Goal: Transaction & Acquisition: Purchase product/service

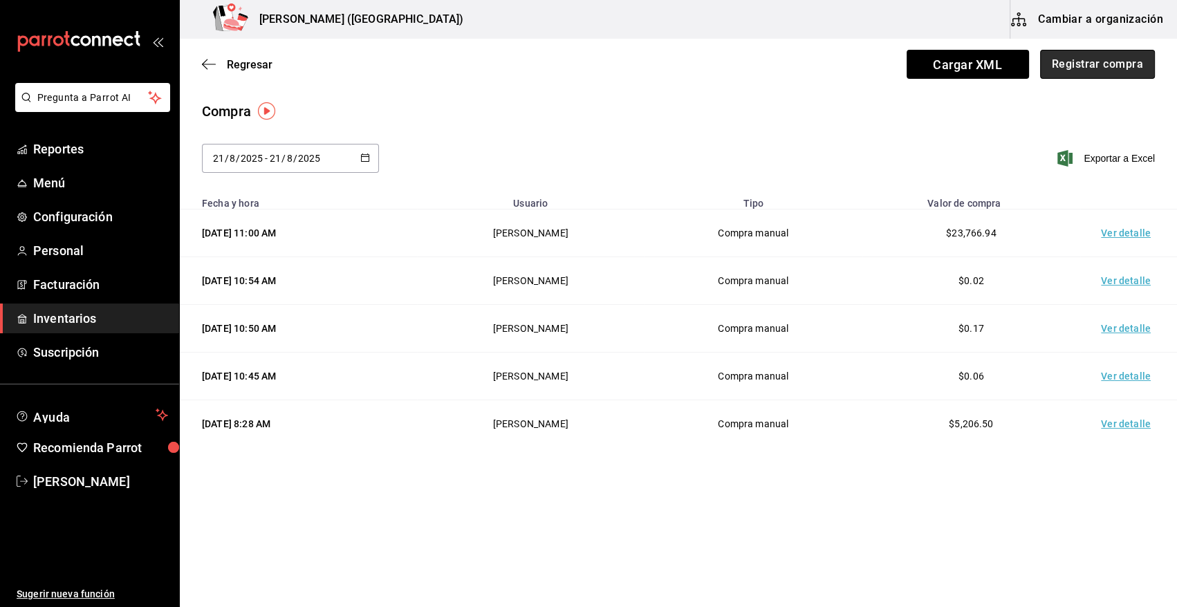
click at [1086, 63] on button "Registrar compra" at bounding box center [1097, 64] width 115 height 29
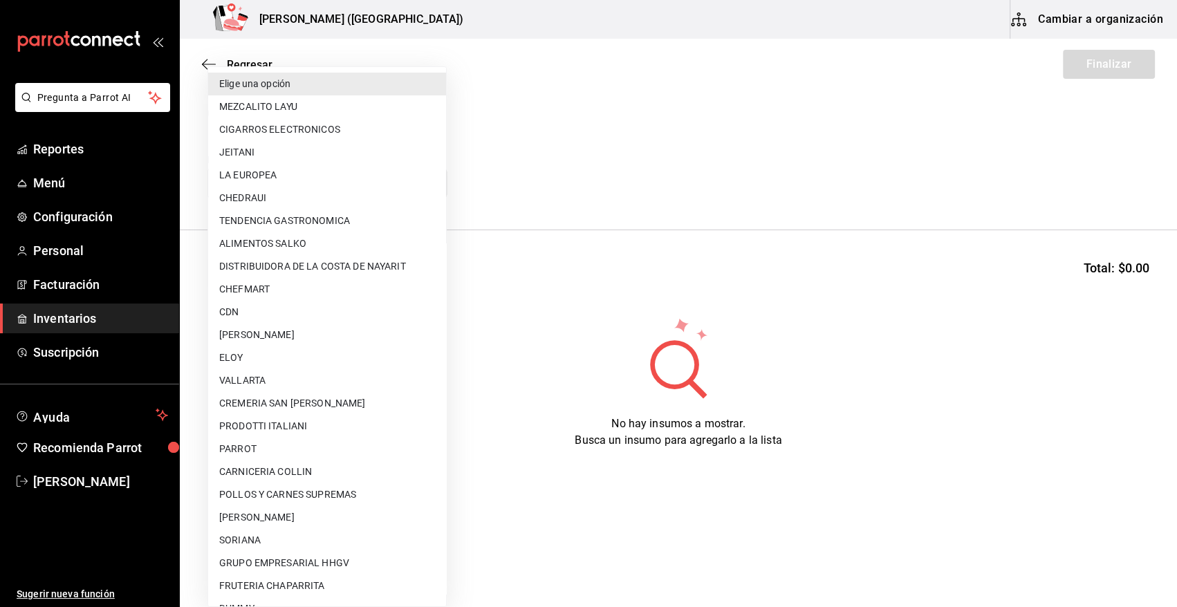
click at [406, 187] on body "Pregunta a Parrot AI Reportes Menú Configuración Personal Facturación Inventari…" at bounding box center [588, 264] width 1177 height 529
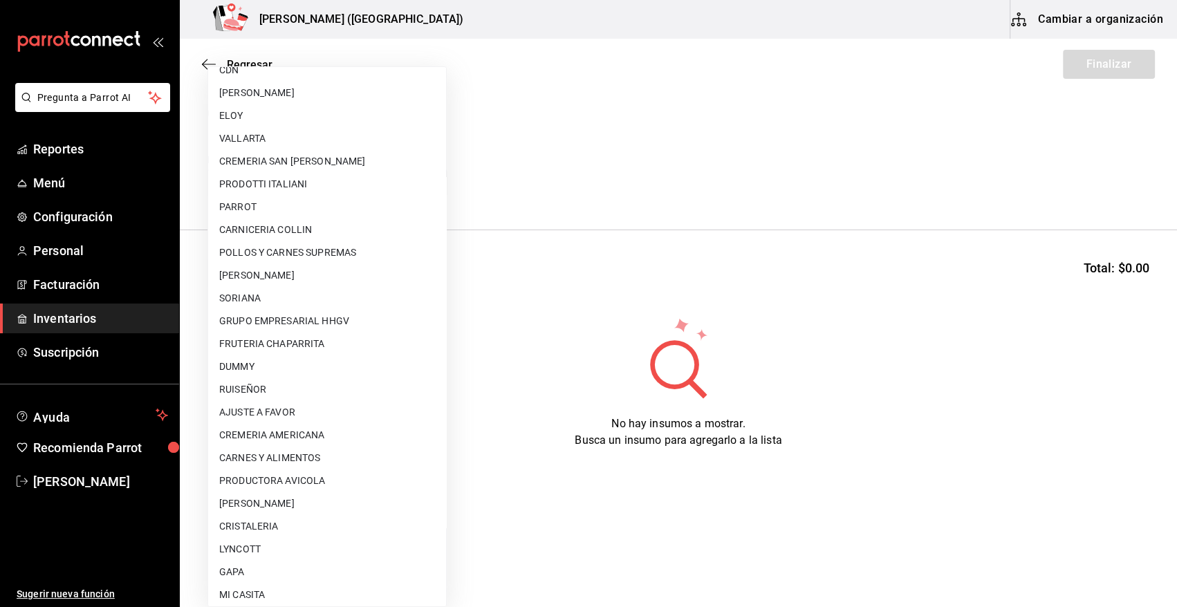
scroll to position [324, 0]
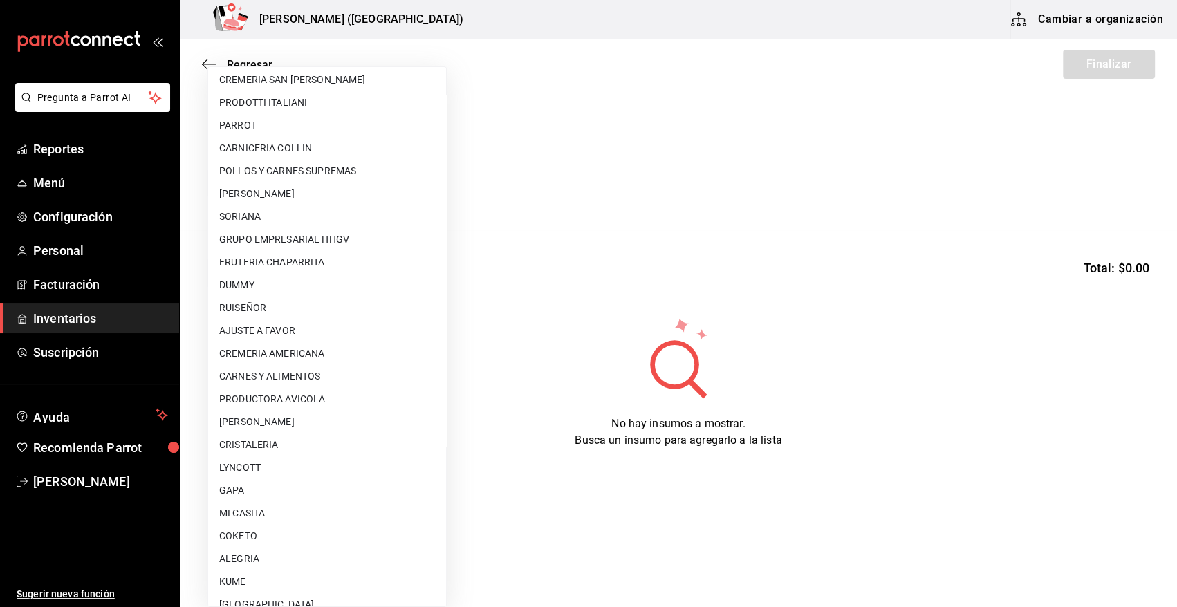
click at [329, 146] on li "CARNICERIA COLLIN" at bounding box center [327, 148] width 238 height 23
type input "988ed172-87c4-4619-a3ef-0bb6adbe2ece"
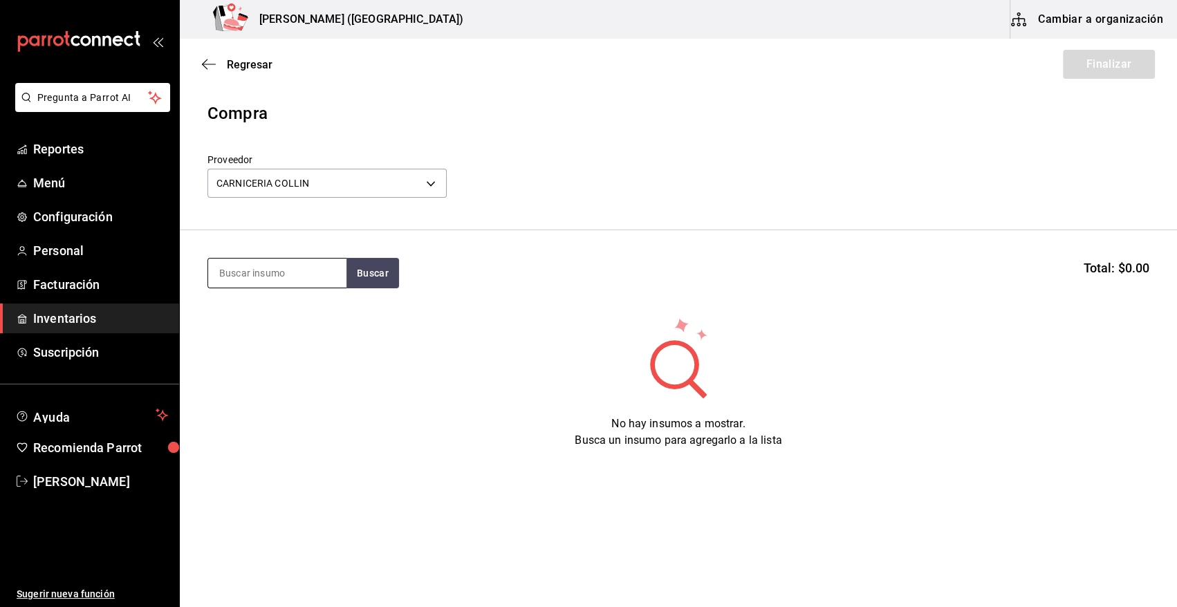
click at [297, 270] on input at bounding box center [277, 273] width 138 height 29
type input "PIERN"
click at [367, 272] on button "Buscar" at bounding box center [373, 273] width 53 height 30
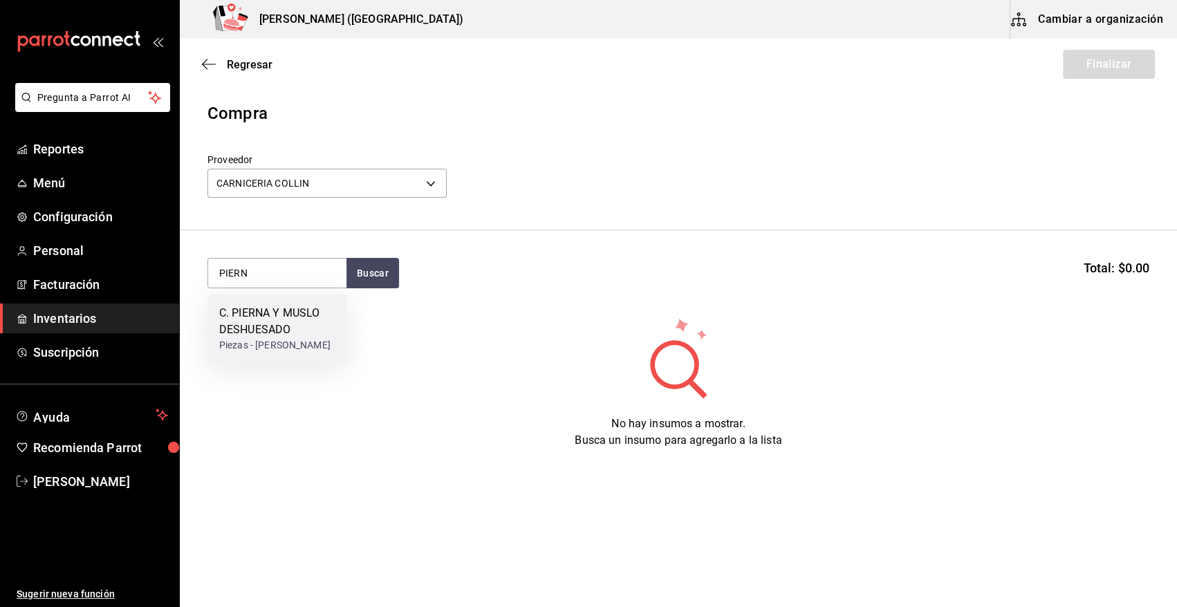
click at [277, 322] on div "C. PIERNA Y MUSLO DESHUESADO" at bounding box center [277, 321] width 116 height 33
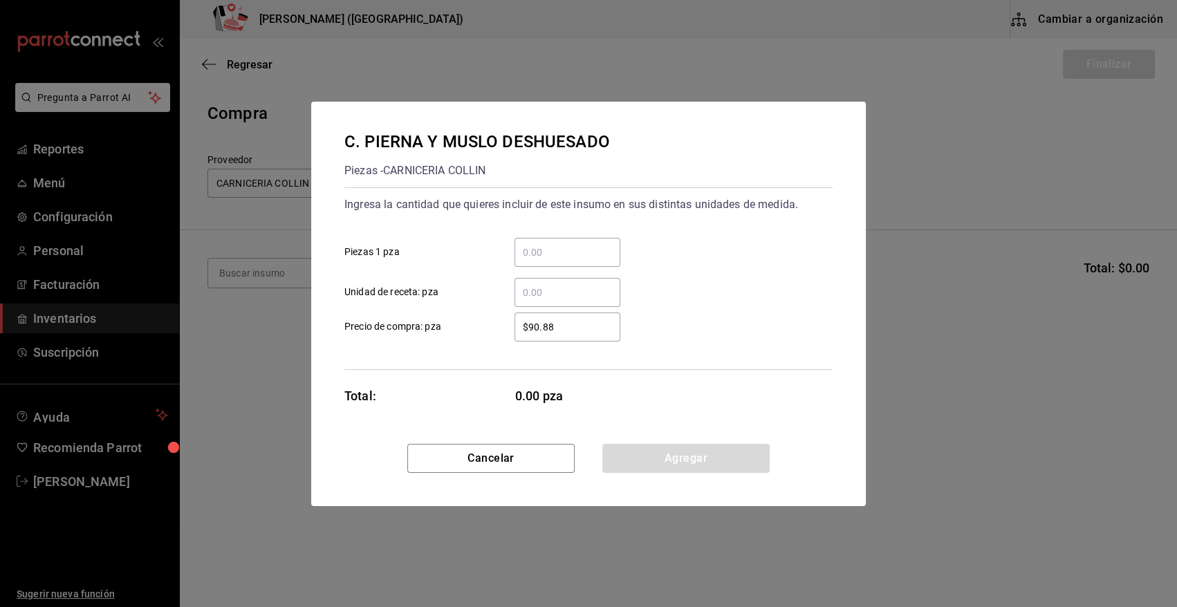
click at [574, 253] on input "​ Piezas 1 pza" at bounding box center [568, 252] width 106 height 17
type input "22"
drag, startPoint x: 564, startPoint y: 326, endPoint x: 454, endPoint y: 331, distance: 110.1
click at [454, 331] on label "$90.88 ​ Precio de compra: pza" at bounding box center [482, 327] width 276 height 29
type input "$45.23"
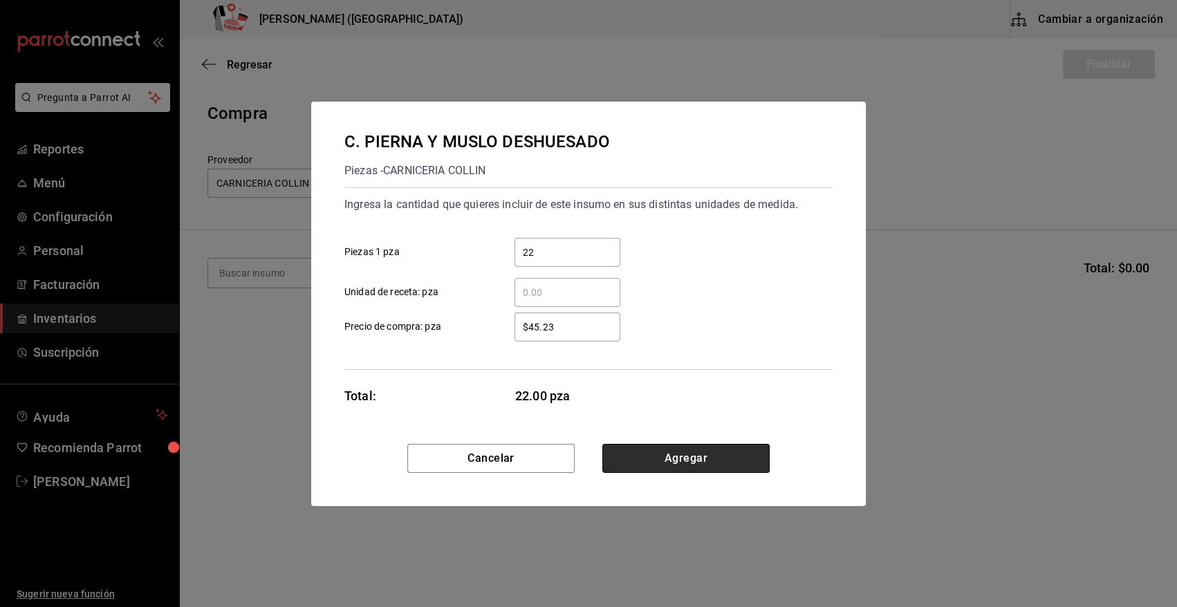
click at [669, 467] on button "Agregar" at bounding box center [685, 458] width 167 height 29
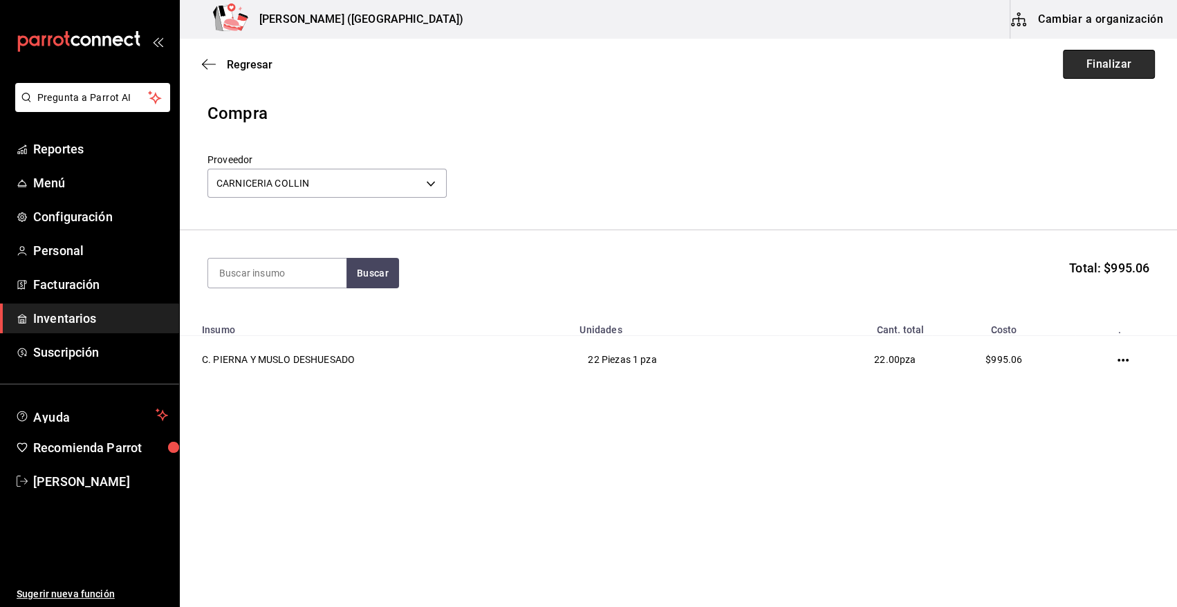
click at [1100, 66] on button "Finalizar" at bounding box center [1109, 64] width 92 height 29
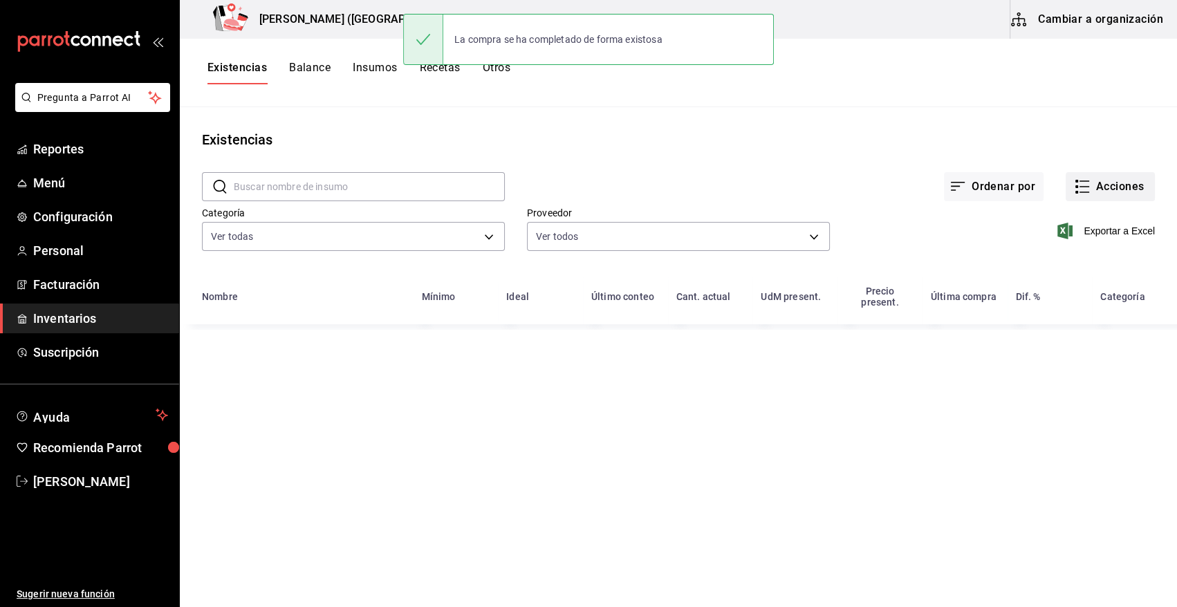
click at [1124, 187] on button "Acciones" at bounding box center [1110, 186] width 89 height 29
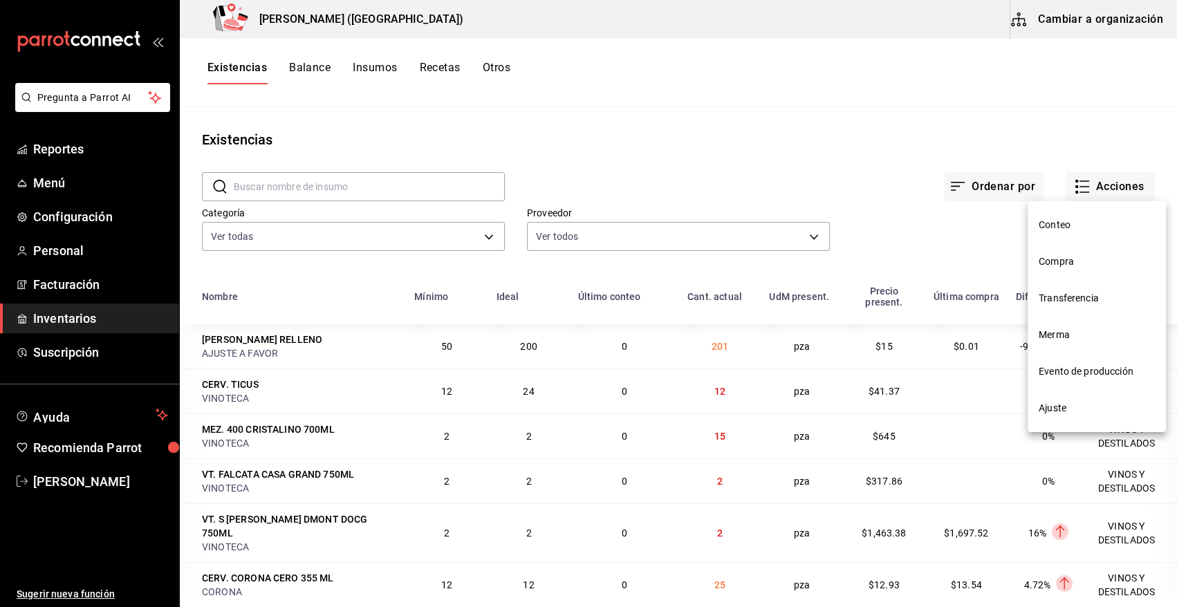
click at [1064, 258] on span "Compra" at bounding box center [1097, 262] width 116 height 15
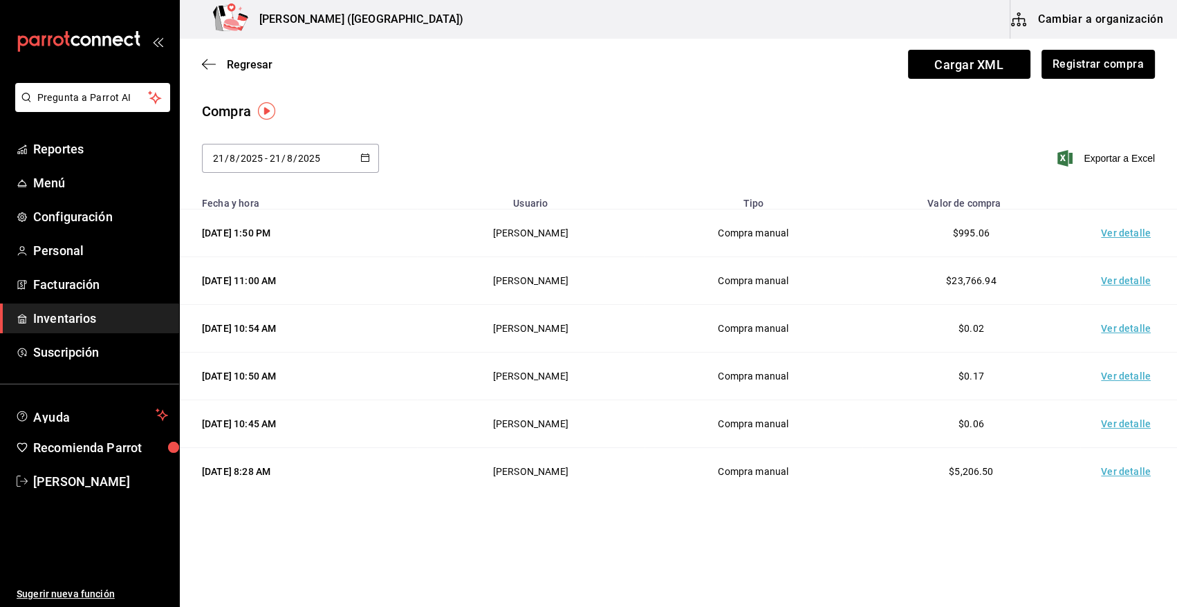
click at [1131, 234] on td "Ver detalle" at bounding box center [1128, 234] width 97 height 48
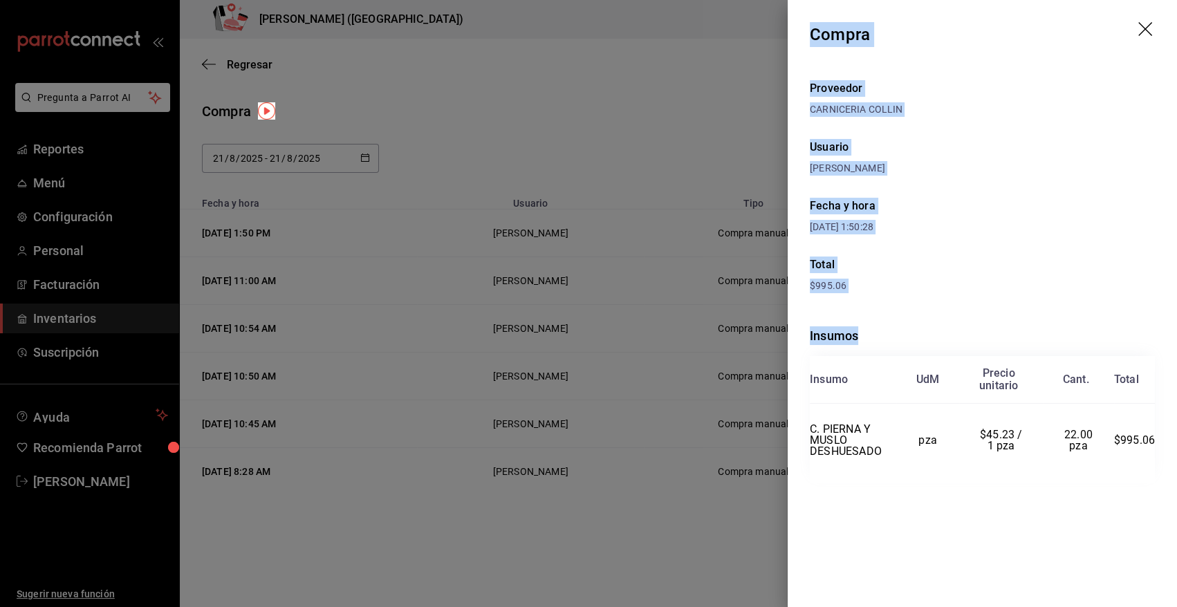
drag, startPoint x: 811, startPoint y: 30, endPoint x: 1159, endPoint y: 440, distance: 537.9
click at [1159, 440] on div "Compra Proveedor CARNICERIA COLLIN Usuario Heriberto Madalena Fecha y hora 21/0…" at bounding box center [982, 303] width 389 height 607
click at [1148, 28] on icon "drag" at bounding box center [1147, 30] width 17 height 17
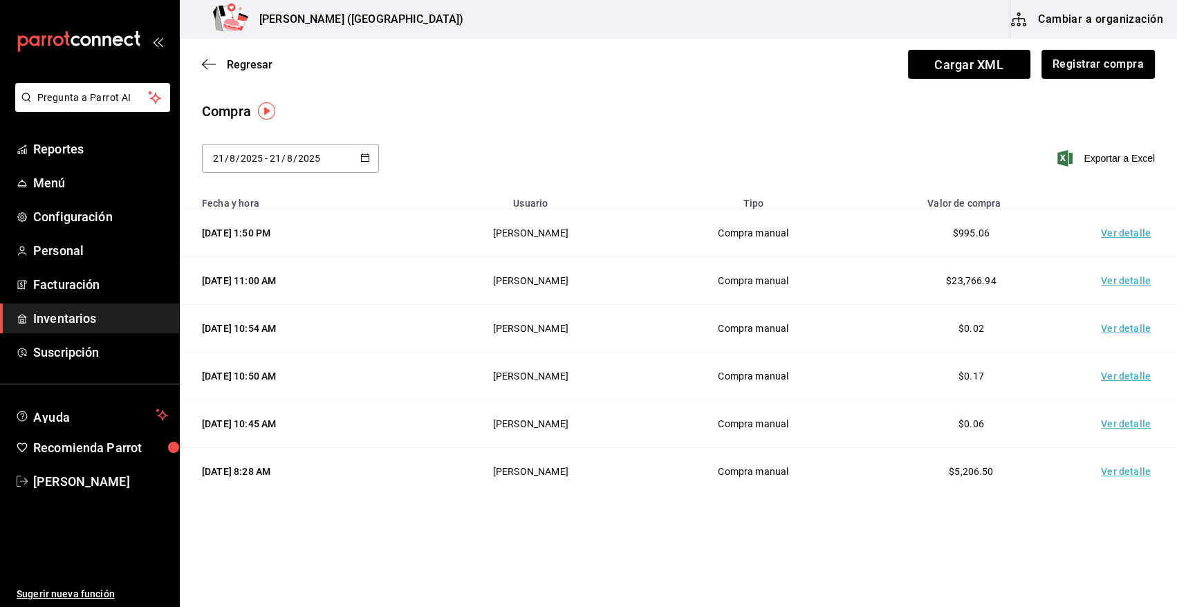
click at [86, 319] on span "Inventarios" at bounding box center [100, 318] width 135 height 19
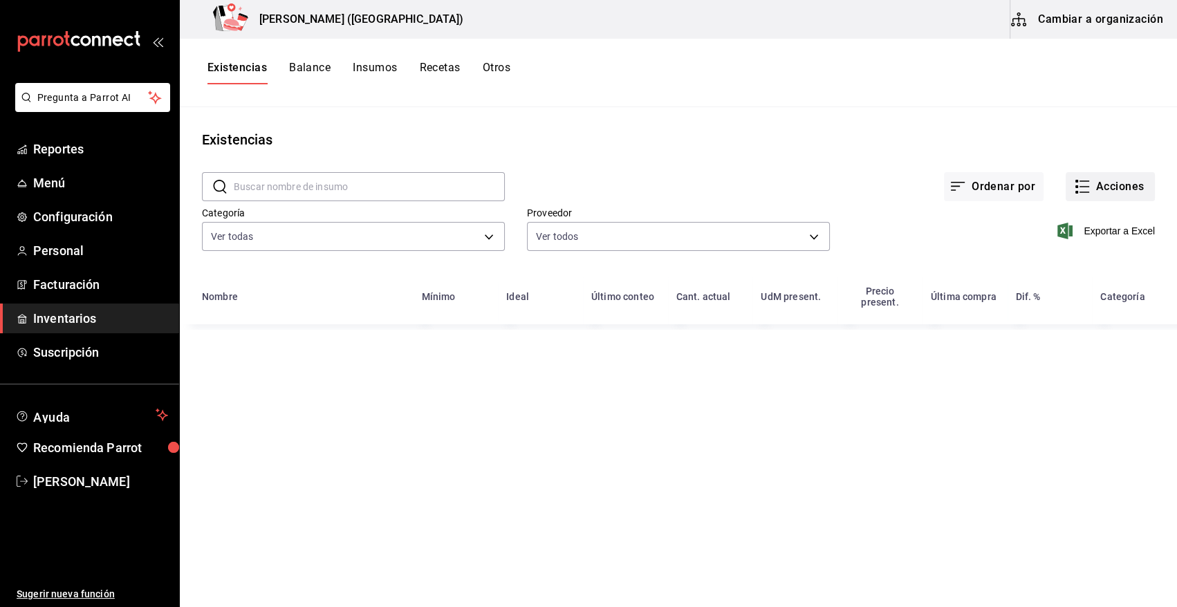
click at [1105, 188] on button "Acciones" at bounding box center [1110, 186] width 89 height 29
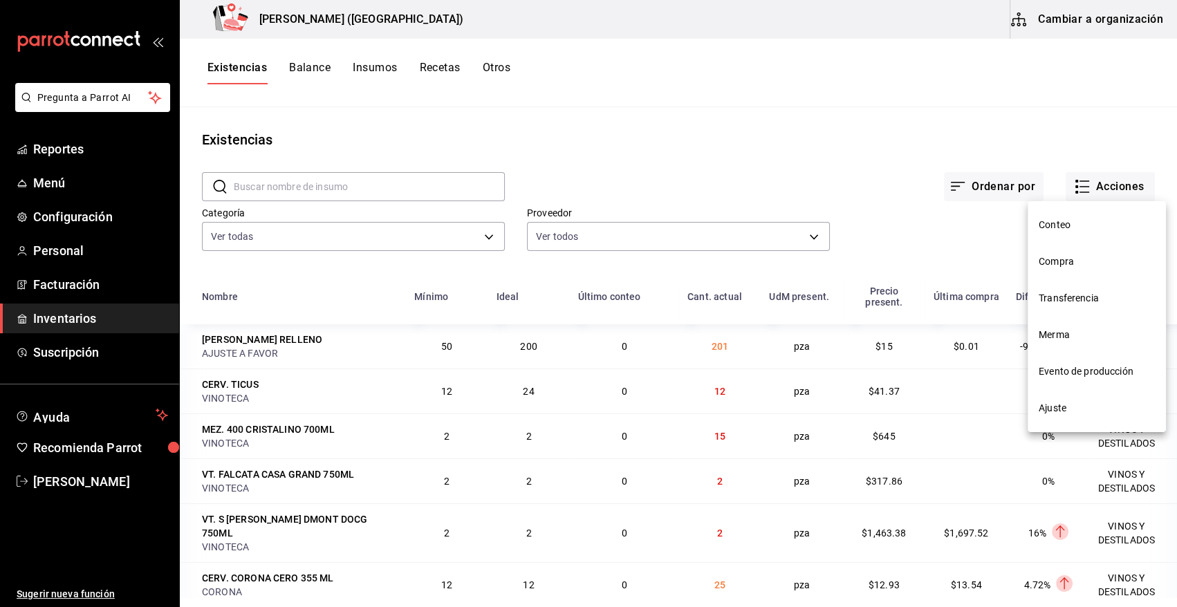
click at [1060, 331] on span "Merma" at bounding box center [1097, 335] width 116 height 15
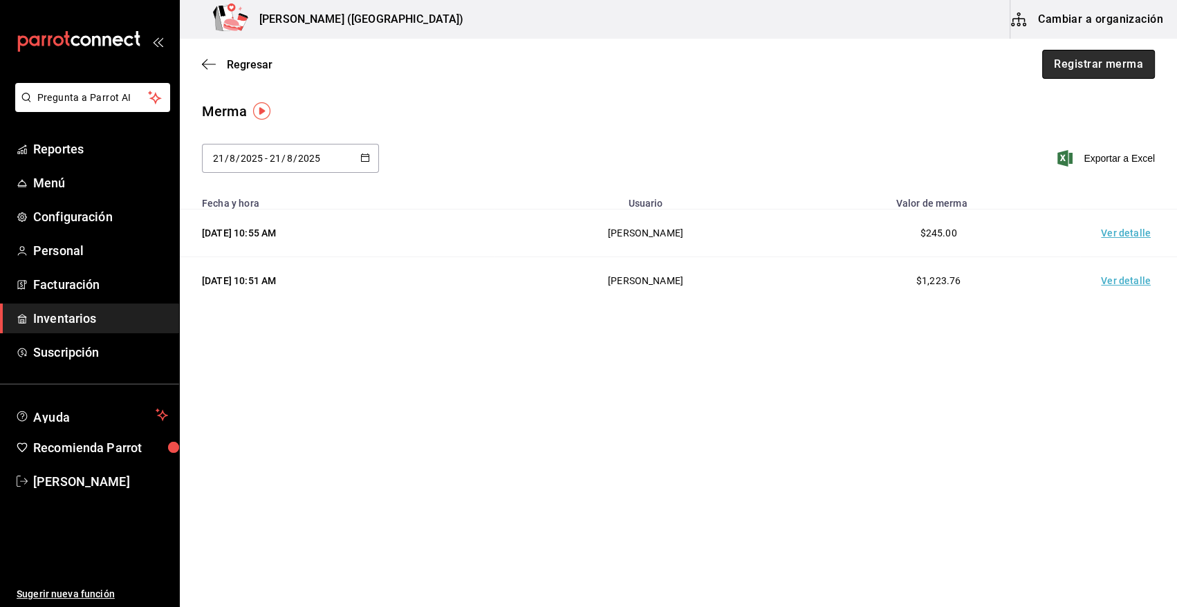
click at [1121, 66] on button "Registrar merma" at bounding box center [1098, 64] width 113 height 29
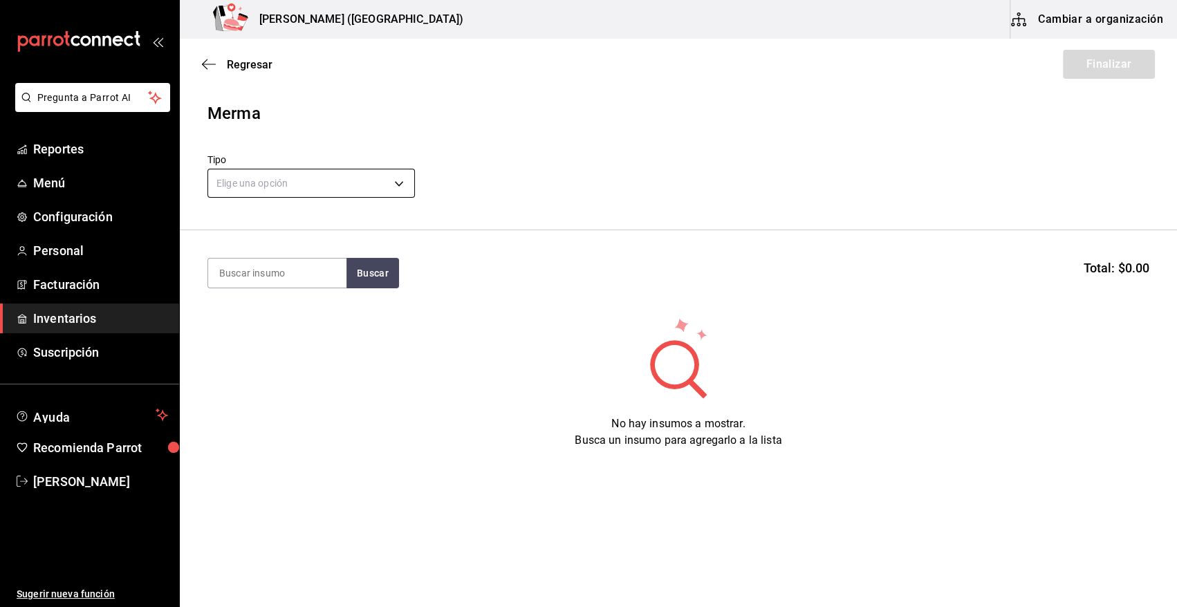
click at [353, 185] on body "Pregunta a Parrot AI Reportes Menú Configuración Personal Facturación Inventari…" at bounding box center [588, 264] width 1177 height 529
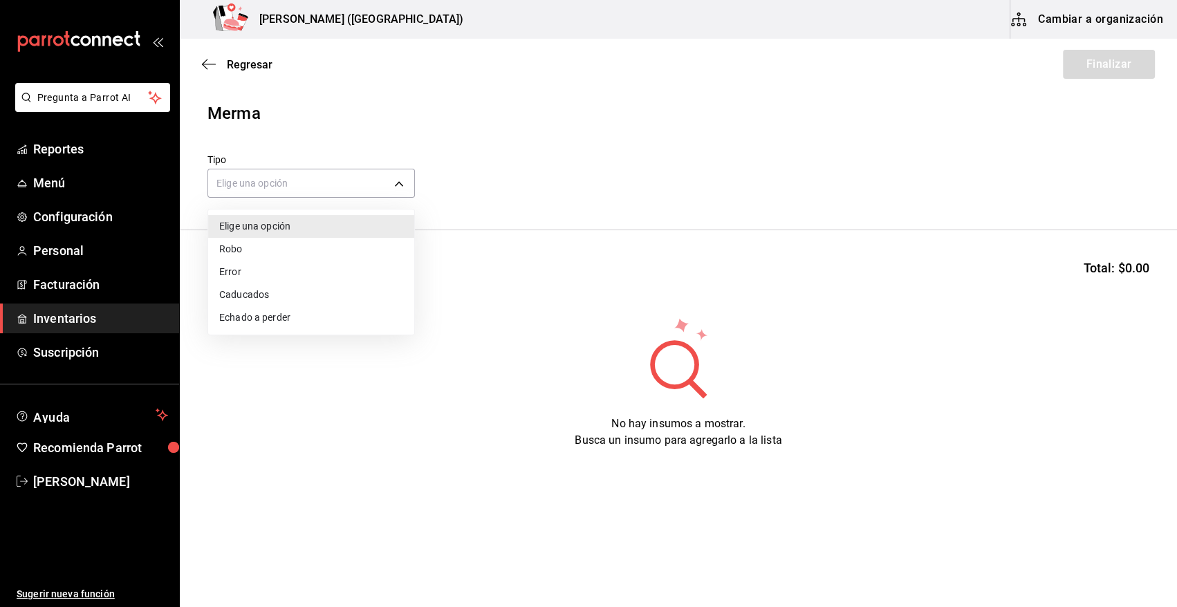
click at [289, 271] on li "Error" at bounding box center [311, 272] width 206 height 23
type input "ERROR"
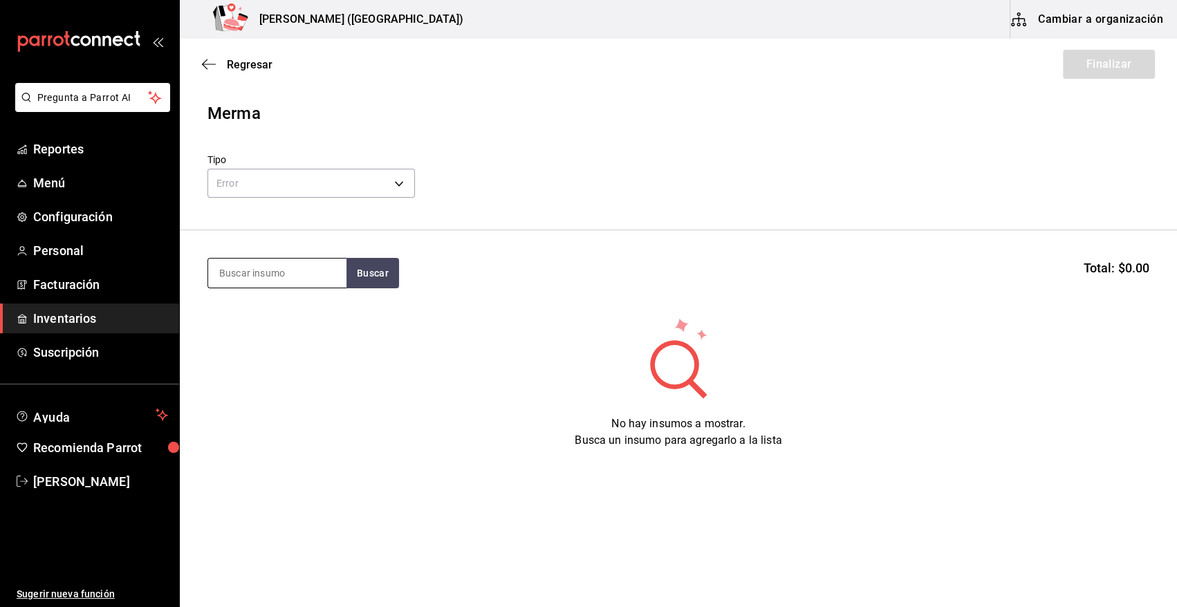
click at [293, 276] on input at bounding box center [277, 273] width 138 height 29
type input "CABEZA"
click at [384, 270] on button "Buscar" at bounding box center [373, 273] width 53 height 30
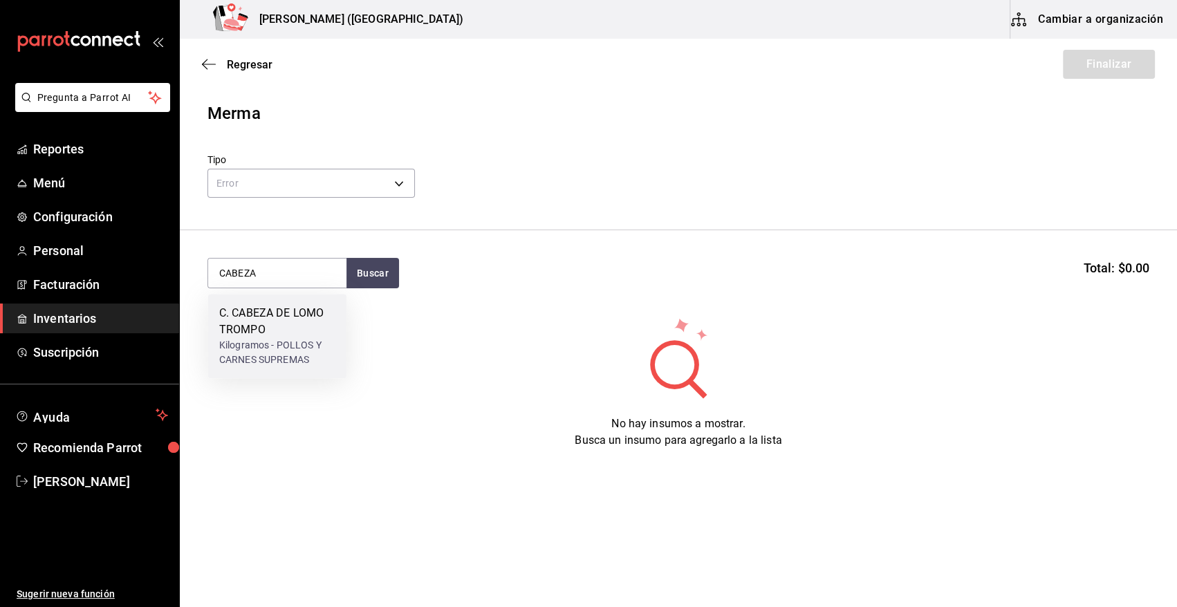
click at [296, 323] on div "C. CABEZA DE LOMO TROMPO" at bounding box center [277, 321] width 116 height 33
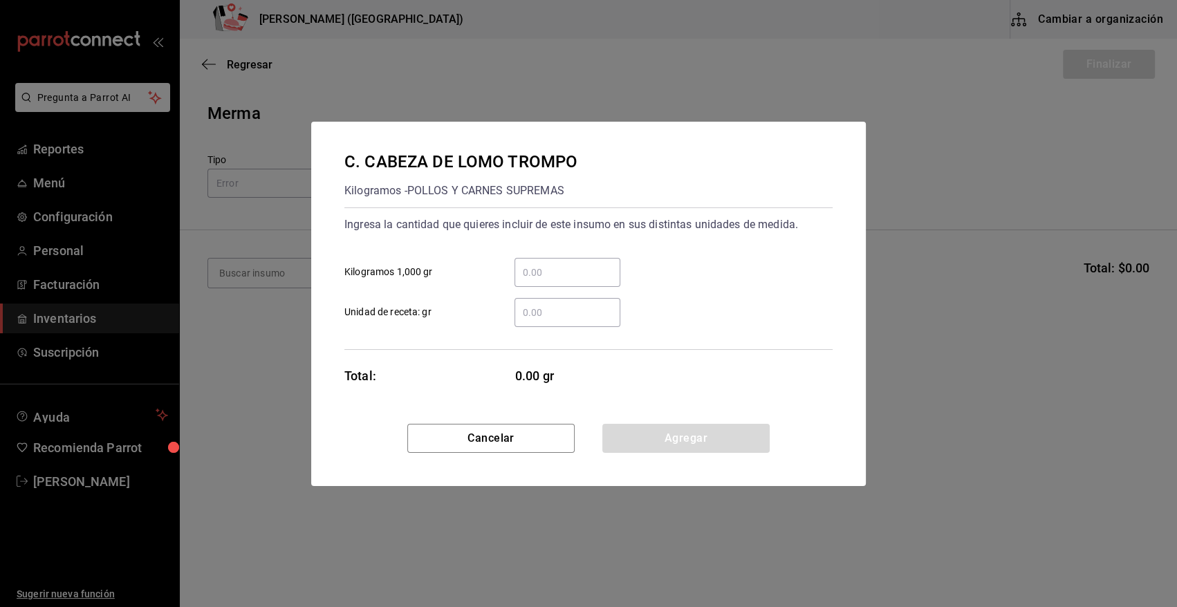
click at [560, 270] on input "​ Kilogramos 1,000 gr" at bounding box center [568, 272] width 106 height 17
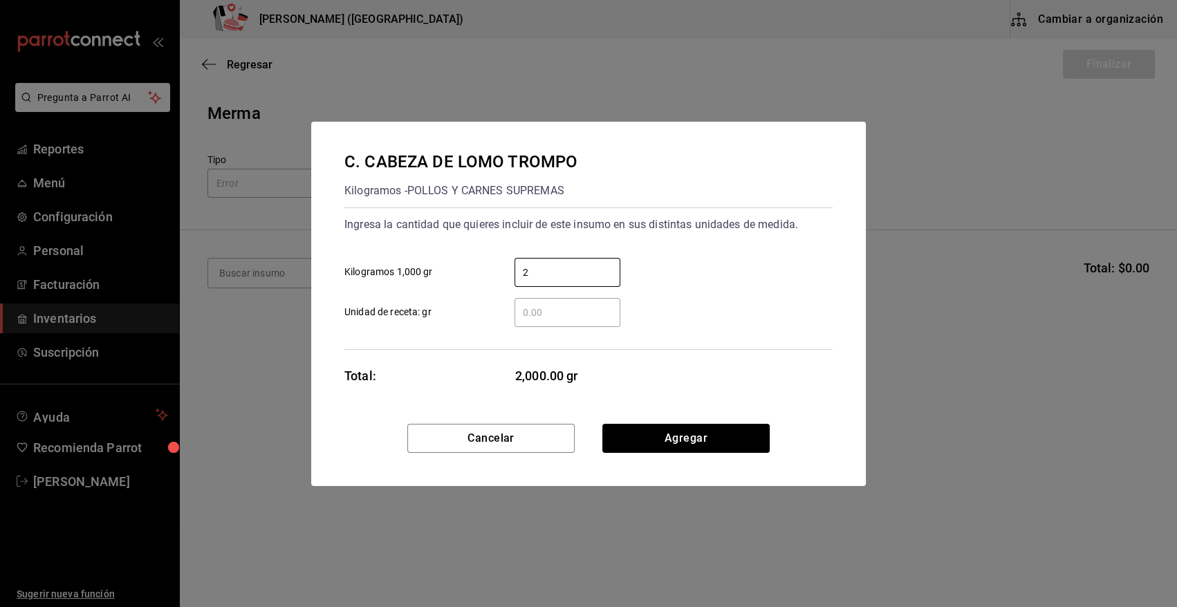
type input "2"
click at [677, 257] on div "2 ​ Kilogramos 1,000 gr" at bounding box center [582, 267] width 499 height 40
click at [660, 437] on button "Agregar" at bounding box center [685, 438] width 167 height 29
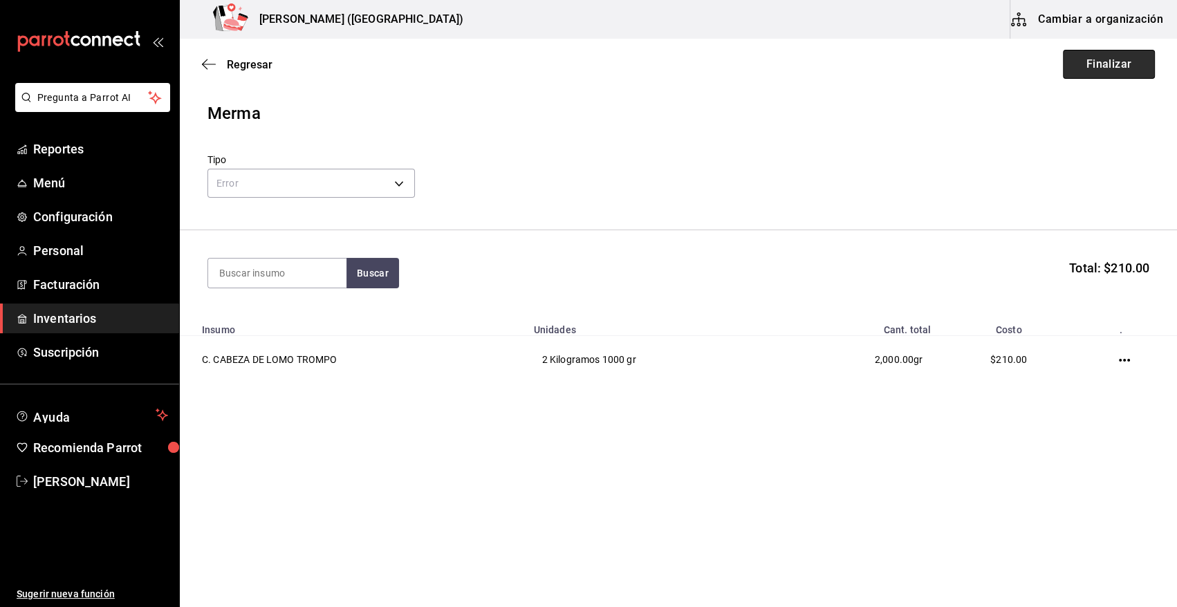
click at [1121, 66] on button "Finalizar" at bounding box center [1109, 64] width 92 height 29
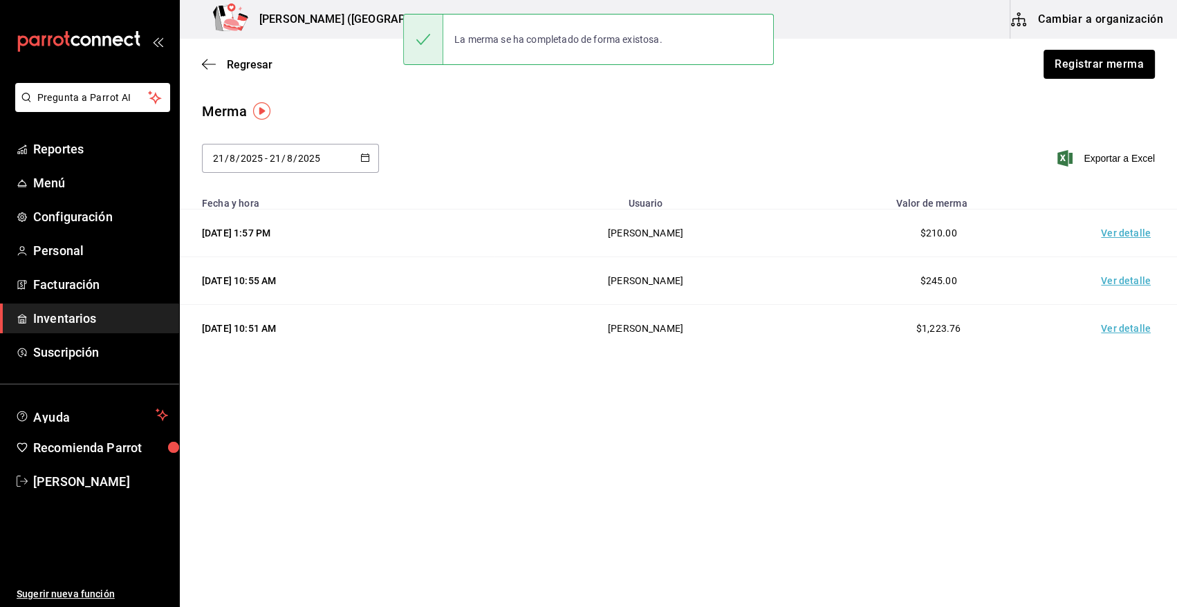
click at [1143, 233] on td "Ver detalle" at bounding box center [1128, 234] width 97 height 48
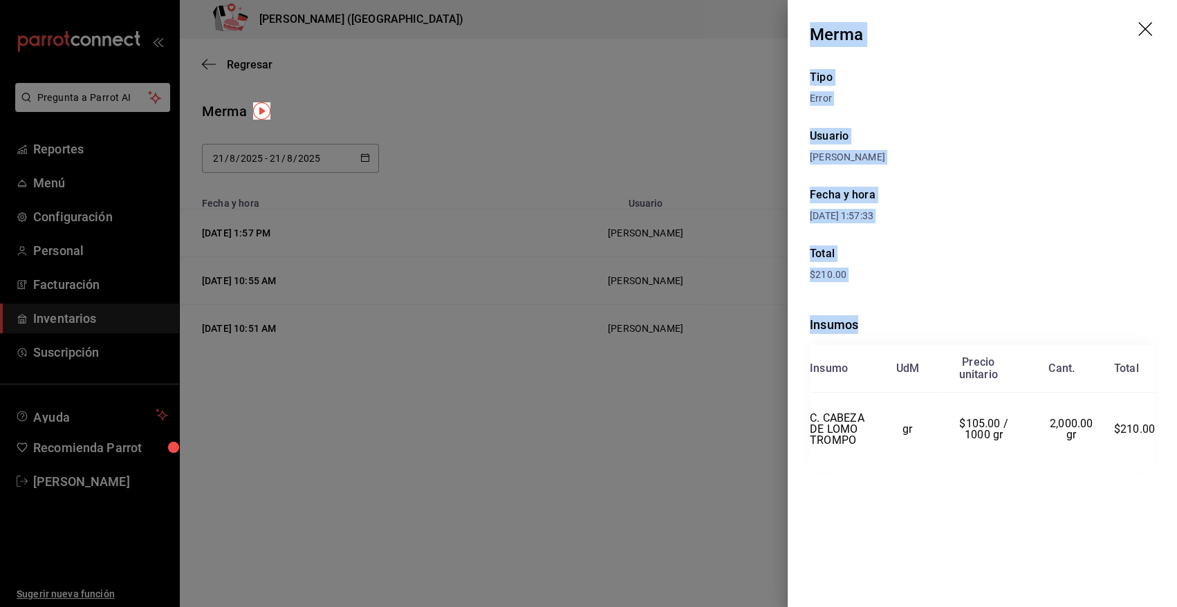
drag, startPoint x: 813, startPoint y: 35, endPoint x: 1157, endPoint y: 462, distance: 548.5
click at [1157, 462] on div "Merma Tipo Error Usuario Heriberto Madalena Fecha y hora 21/08/2025 1:57:33 Tot…" at bounding box center [982, 303] width 389 height 607
click at [1143, 27] on icon "drag" at bounding box center [1146, 29] width 14 height 14
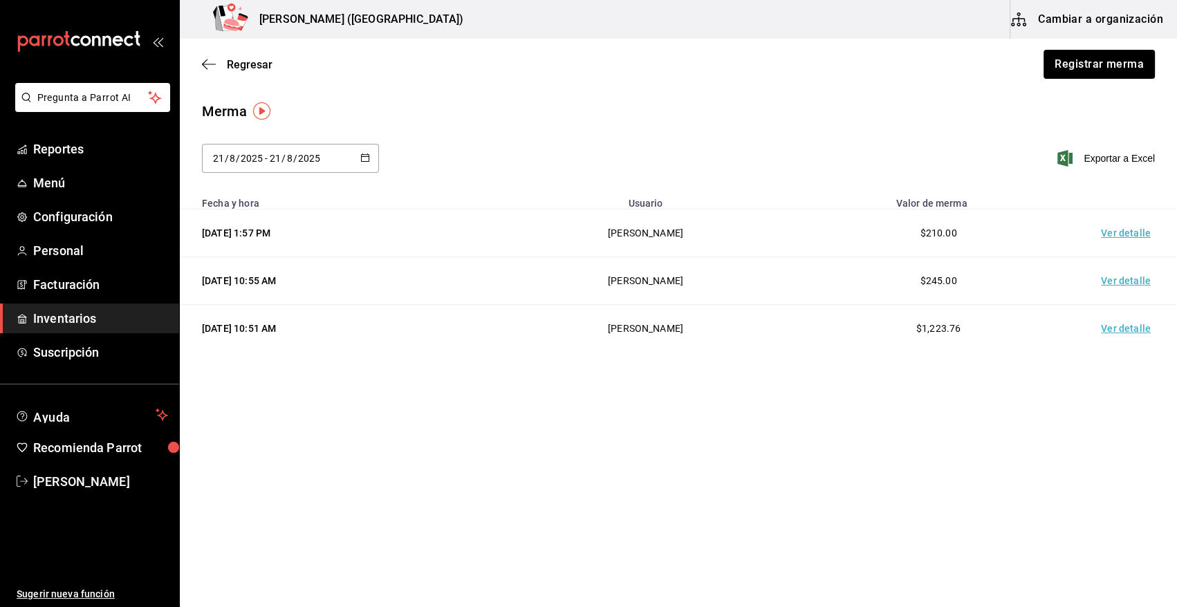
drag, startPoint x: 66, startPoint y: 317, endPoint x: 9, endPoint y: 326, distance: 57.5
click at [65, 317] on span "Inventarios" at bounding box center [100, 318] width 135 height 19
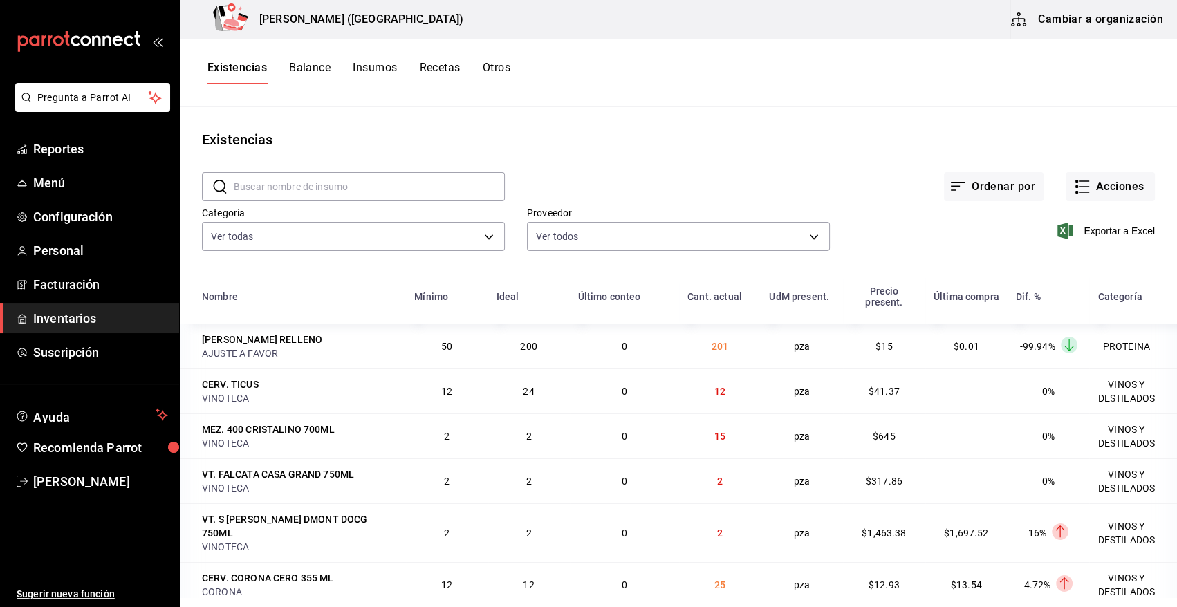
click at [50, 322] on span "Inventarios" at bounding box center [100, 318] width 135 height 19
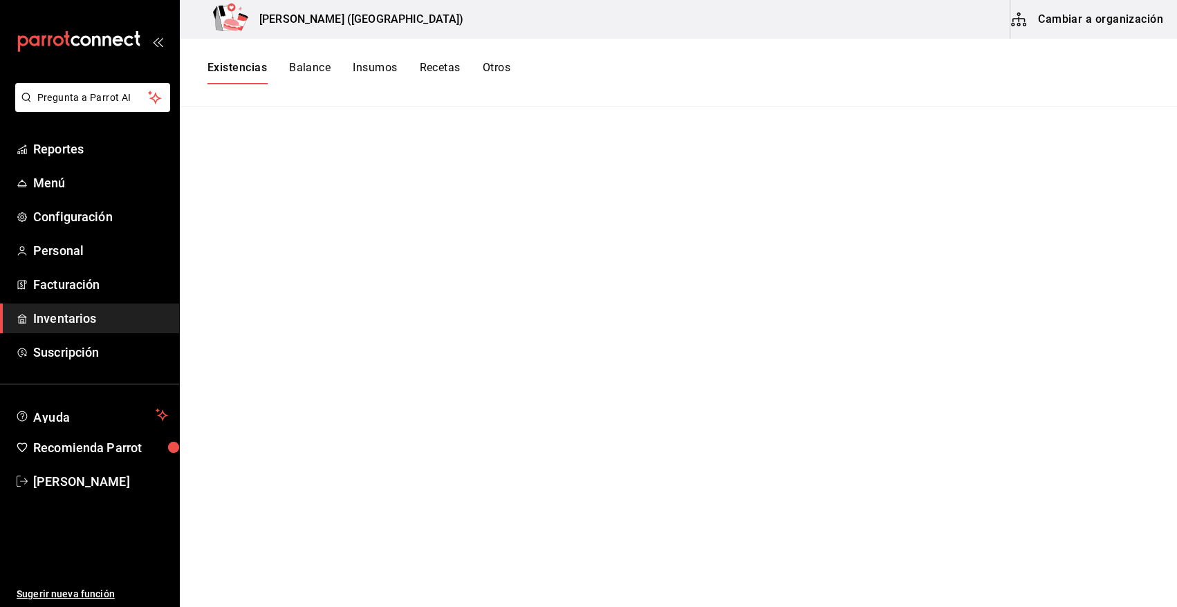
click at [141, 320] on span "Inventarios" at bounding box center [100, 318] width 135 height 19
click at [80, 315] on span "Inventarios" at bounding box center [100, 318] width 135 height 19
click at [244, 74] on button "Existencias" at bounding box center [237, 73] width 59 height 24
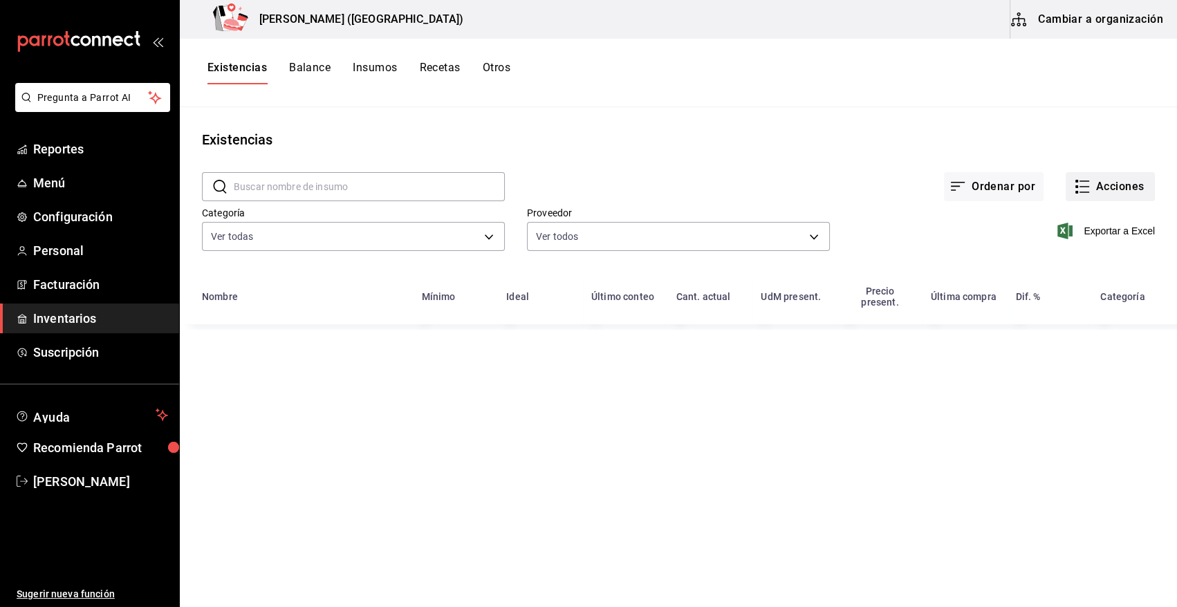
click at [1115, 183] on button "Acciones" at bounding box center [1110, 186] width 89 height 29
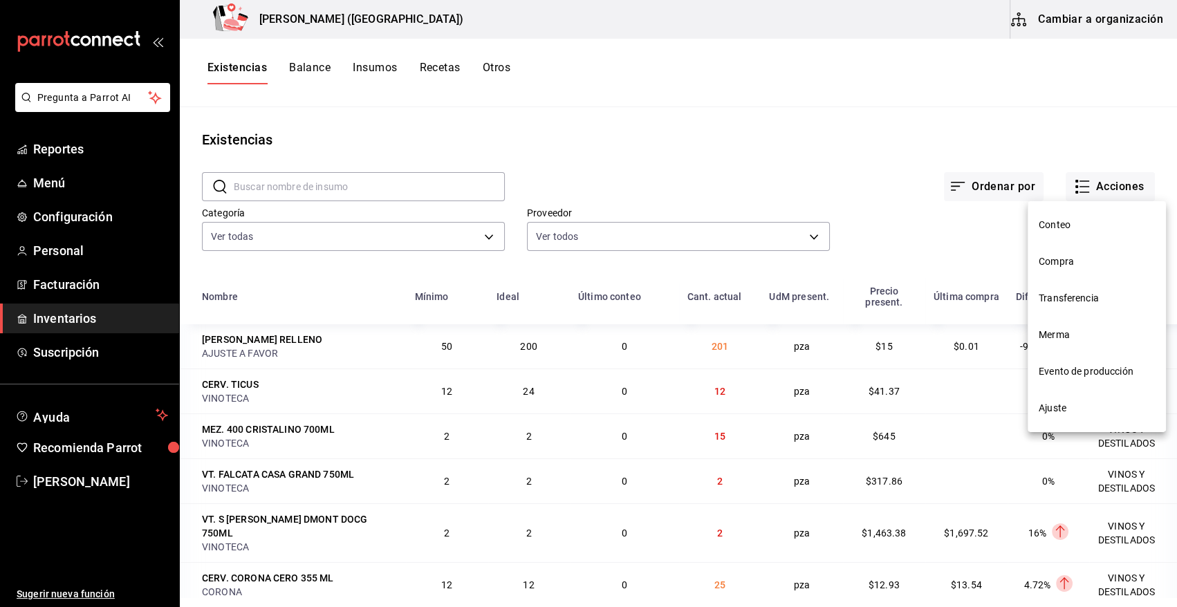
click at [1044, 258] on span "Compra" at bounding box center [1097, 262] width 116 height 15
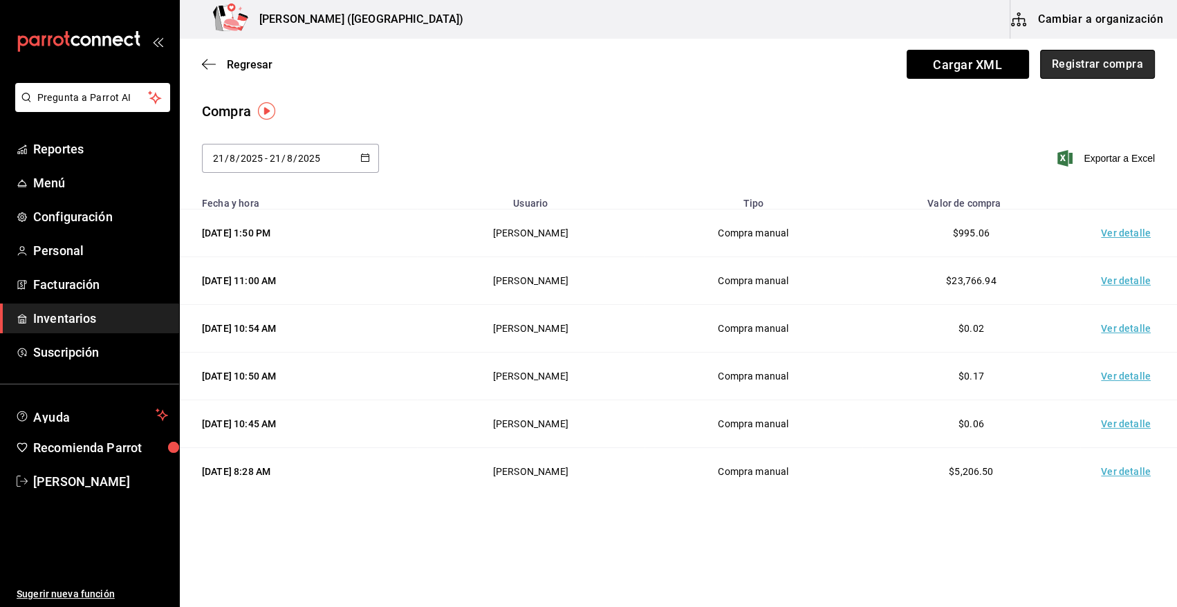
click at [1099, 70] on button "Registrar compra" at bounding box center [1097, 64] width 115 height 29
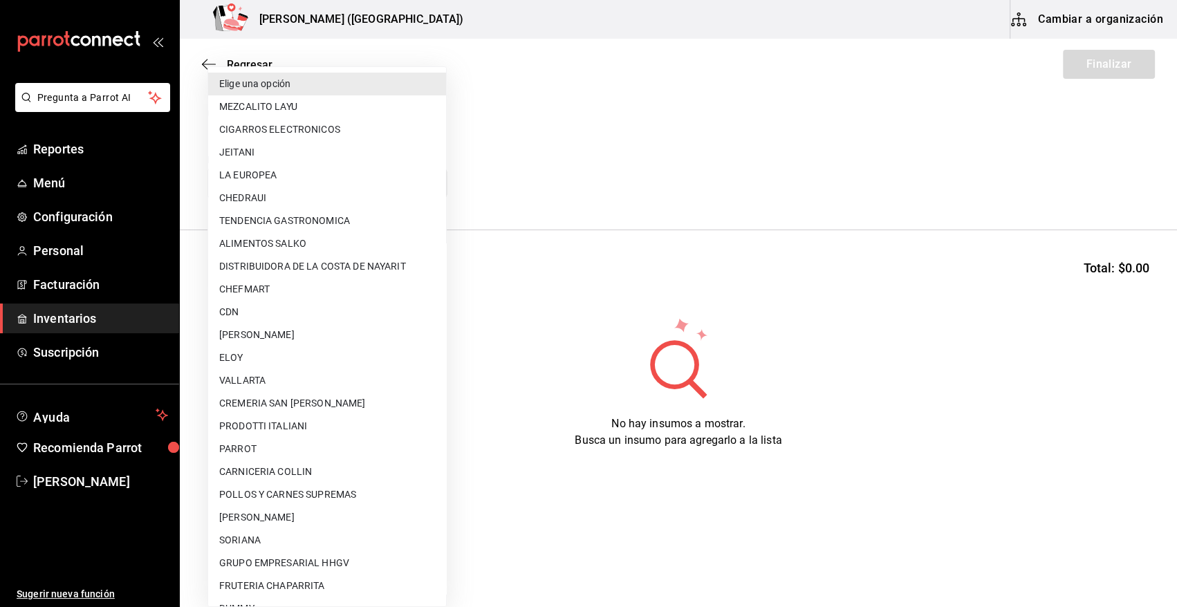
click at [325, 174] on body "Pregunta a Parrot AI Reportes Menú Configuración Personal Facturación Inventari…" at bounding box center [588, 264] width 1177 height 529
click at [263, 489] on li "POLLOS Y CARNES SUPREMAS" at bounding box center [327, 494] width 238 height 23
type input "9c6e2be7-4690-43ba-8363-009c31820141"
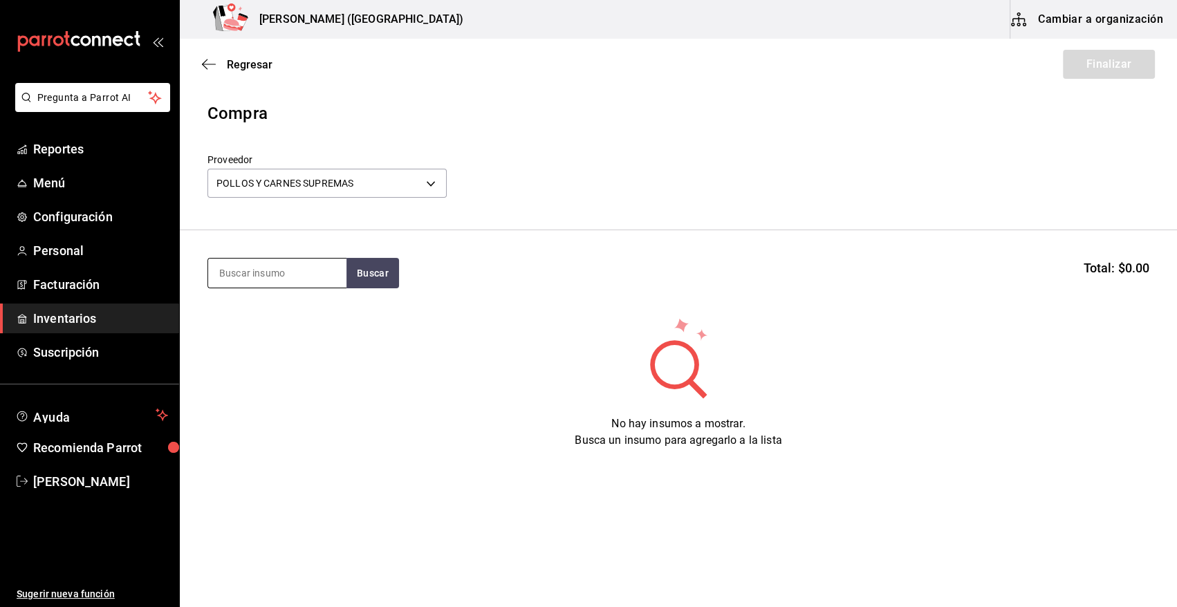
click at [245, 280] on input at bounding box center [277, 273] width 138 height 29
type input "CABEZA"
click at [366, 274] on button "Buscar" at bounding box center [373, 273] width 53 height 30
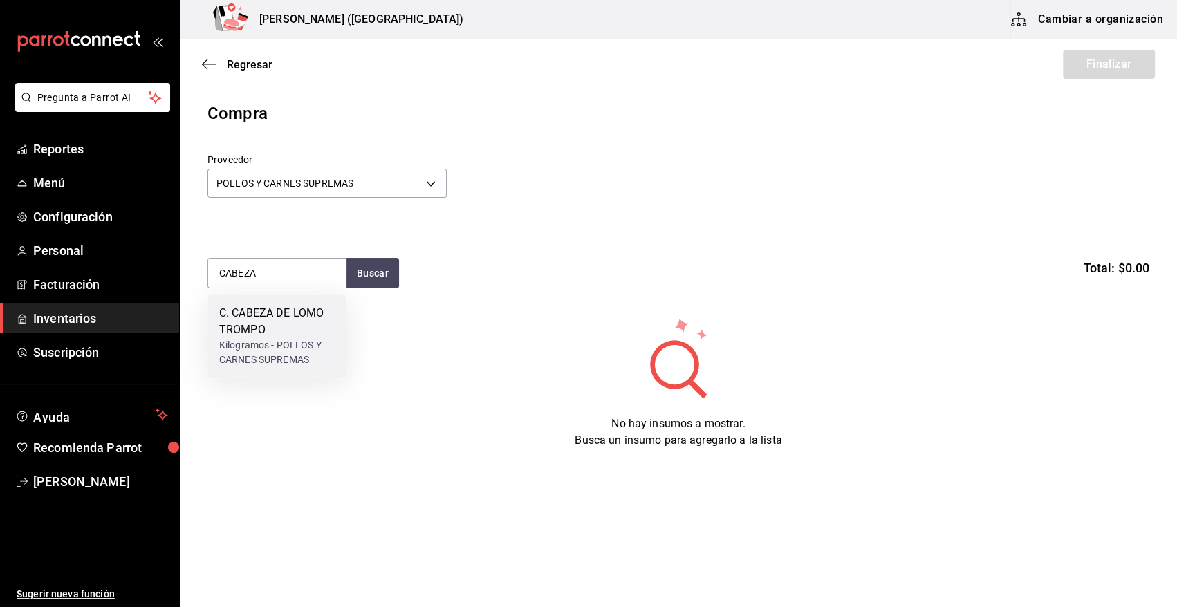
click at [269, 327] on div "C. CABEZA DE LOMO TROMPO" at bounding box center [277, 321] width 116 height 33
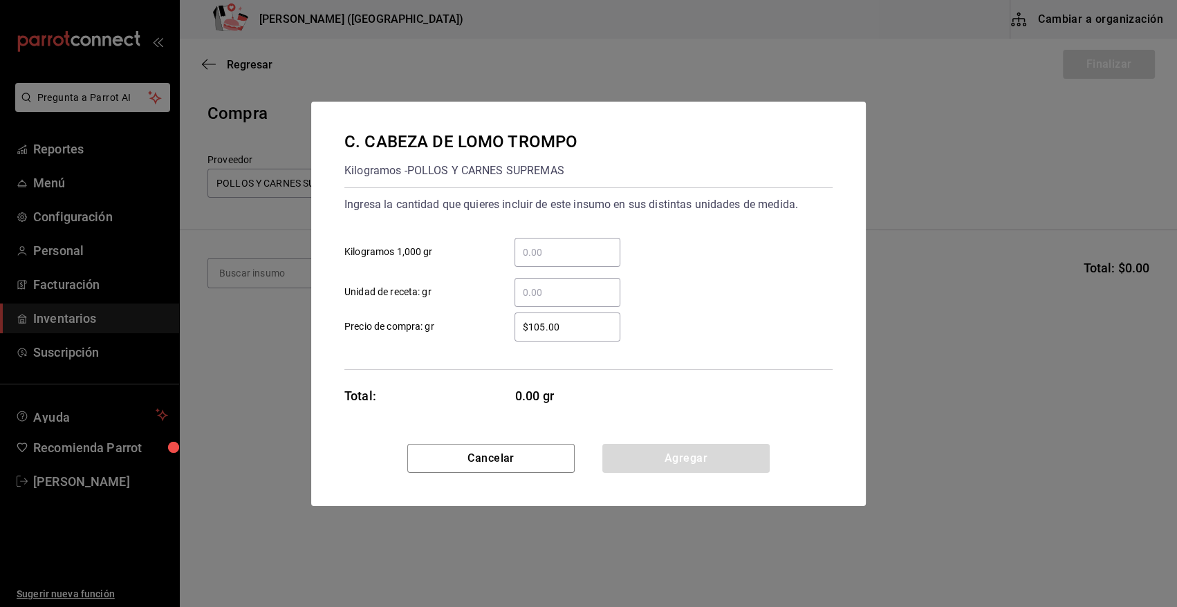
click at [549, 247] on input "​ Kilogramos 1,000 gr" at bounding box center [568, 252] width 106 height 17
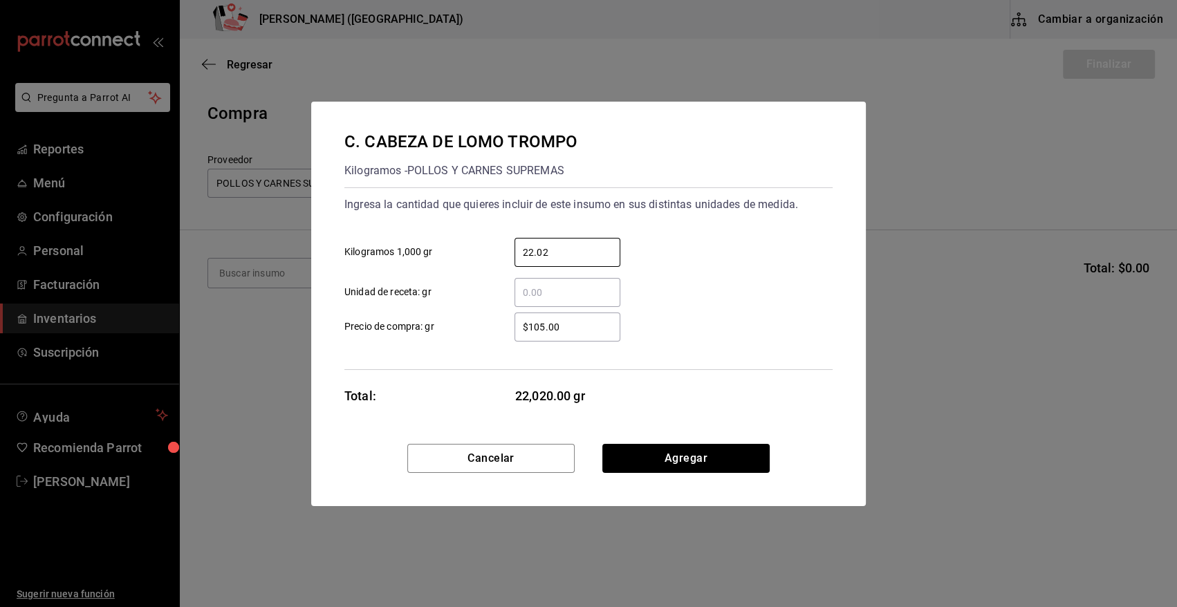
type input "22.02"
drag, startPoint x: 569, startPoint y: 328, endPoint x: 474, endPoint y: 331, distance: 94.1
click at [474, 331] on label "$105.00 ​ Precio de compra: gr" at bounding box center [482, 327] width 276 height 29
type input "$98.90"
click at [733, 466] on button "Agregar" at bounding box center [685, 458] width 167 height 29
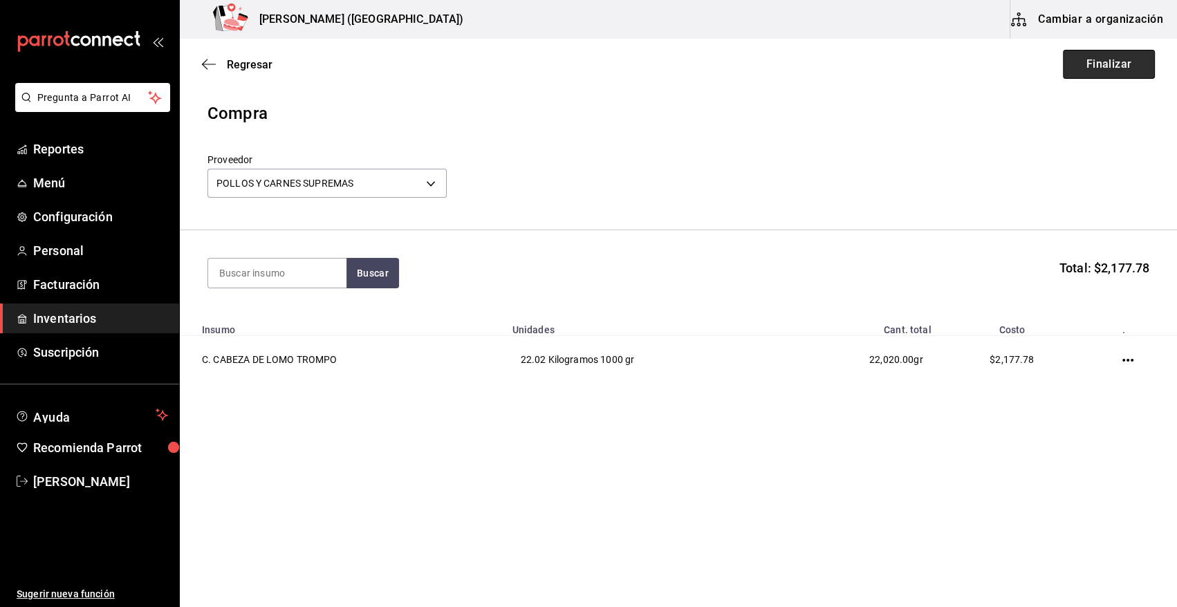
click at [1114, 62] on button "Finalizar" at bounding box center [1109, 64] width 92 height 29
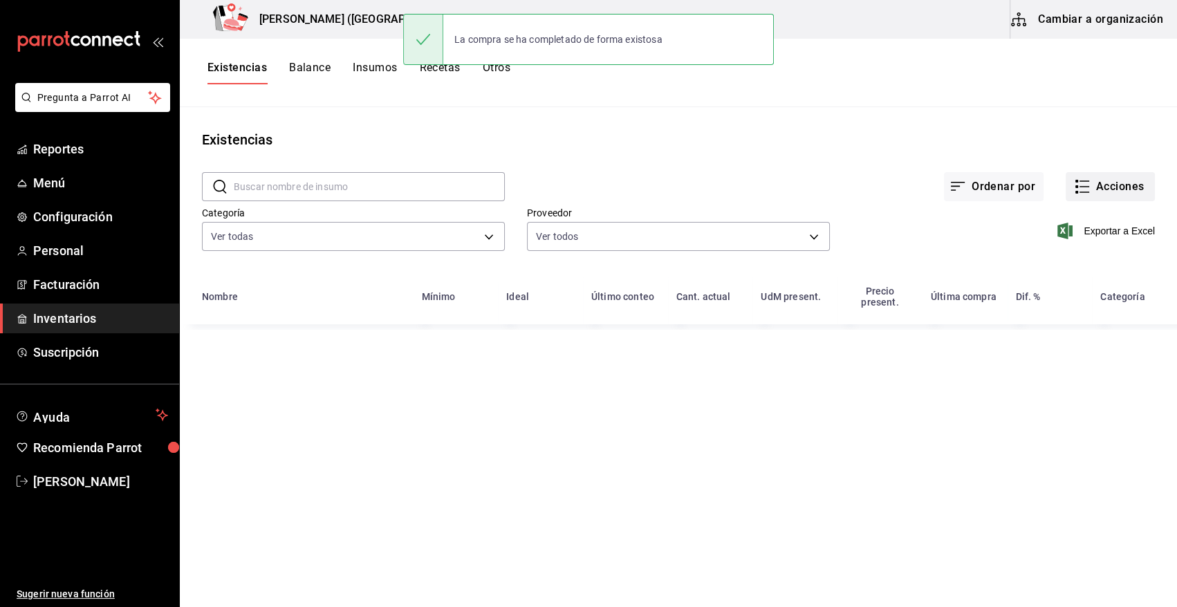
click at [1112, 187] on button "Acciones" at bounding box center [1110, 186] width 89 height 29
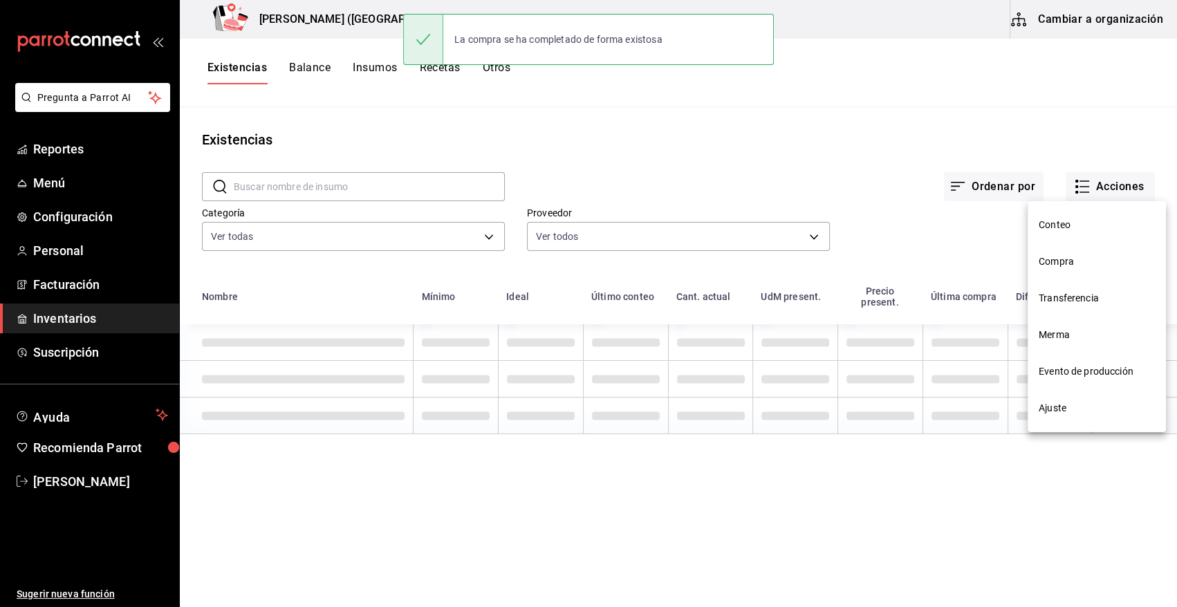
click at [1043, 264] on span "Compra" at bounding box center [1097, 262] width 116 height 15
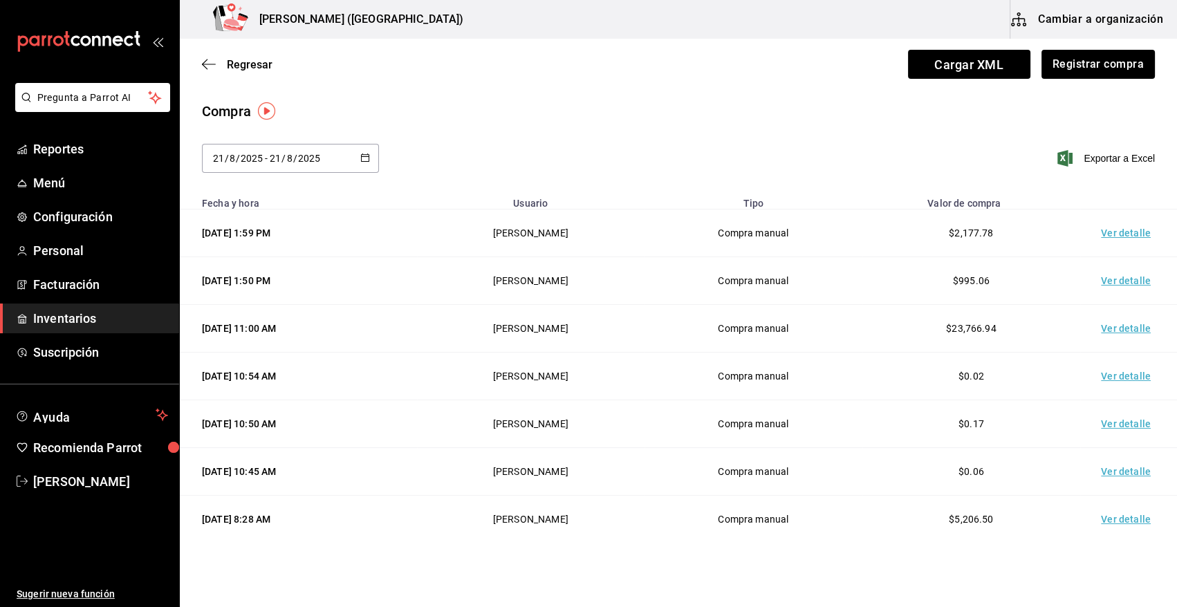
click at [1120, 234] on td "Ver detalle" at bounding box center [1128, 234] width 97 height 48
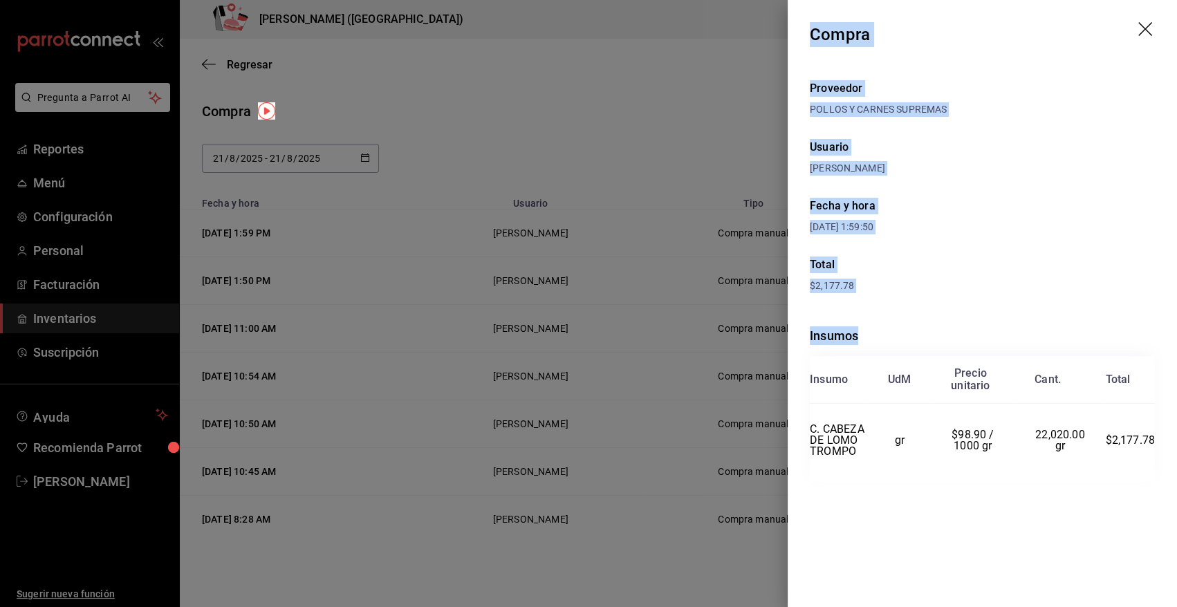
drag, startPoint x: 811, startPoint y: 28, endPoint x: 1160, endPoint y: 459, distance: 555.2
click at [1160, 459] on div "Compra Proveedor POLLOS Y CARNES SUPREMAS Usuario Heriberto Madalena Fecha y ho…" at bounding box center [982, 303] width 389 height 607
click at [1149, 28] on icon "drag" at bounding box center [1147, 30] width 17 height 17
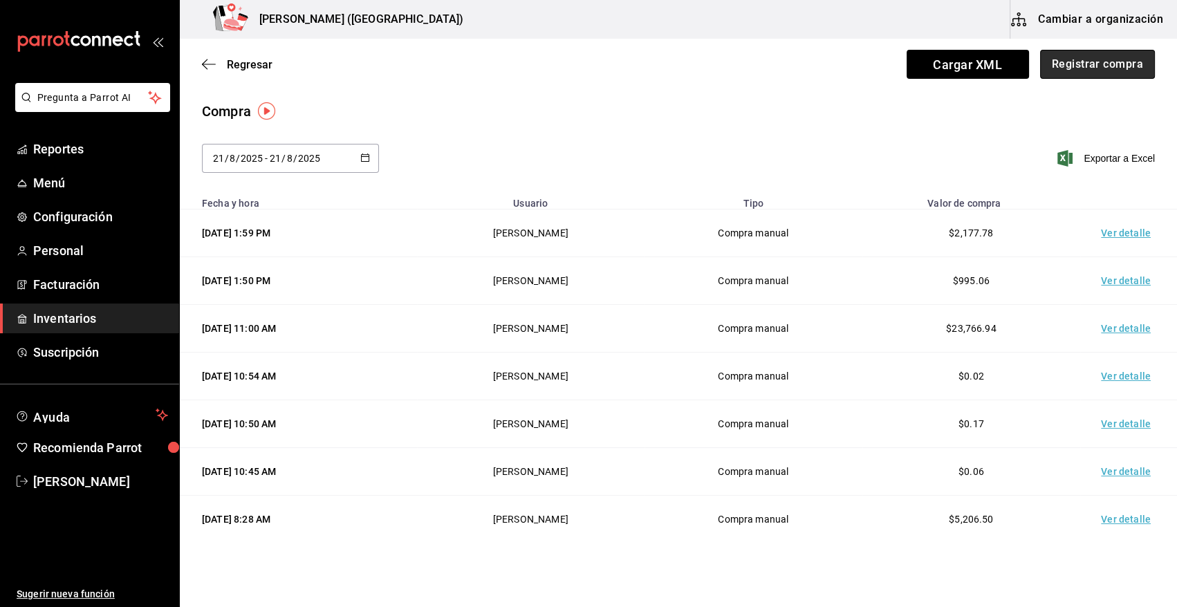
click at [1089, 61] on button "Registrar compra" at bounding box center [1097, 64] width 115 height 29
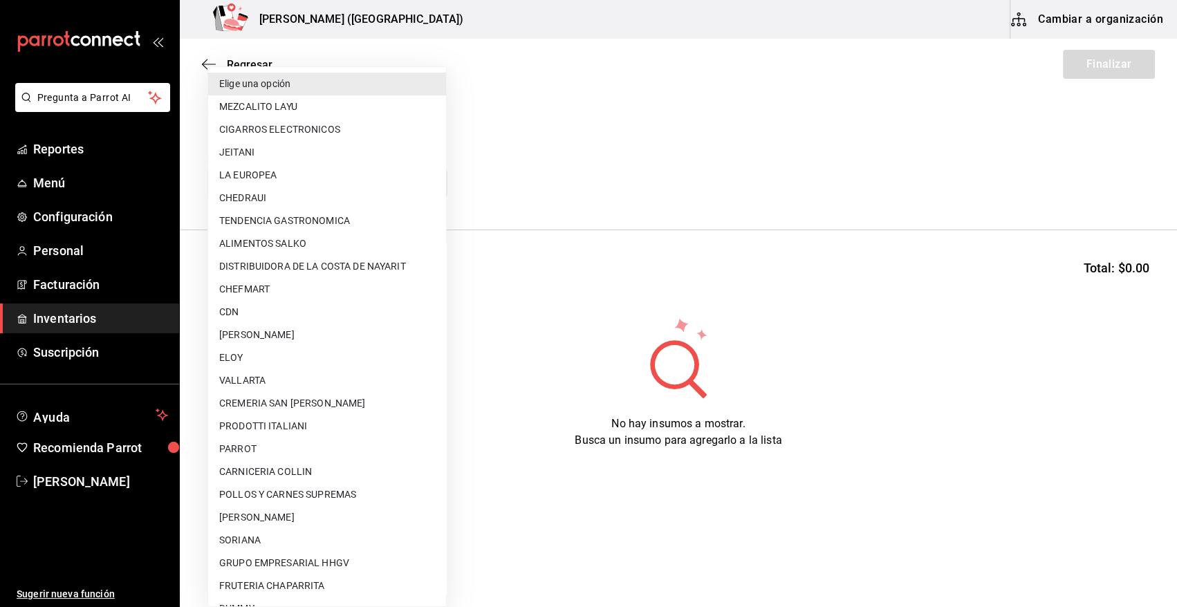
click at [383, 185] on body "Pregunta a Parrot AI Reportes Menú Configuración Personal Facturación Inventari…" at bounding box center [588, 264] width 1177 height 529
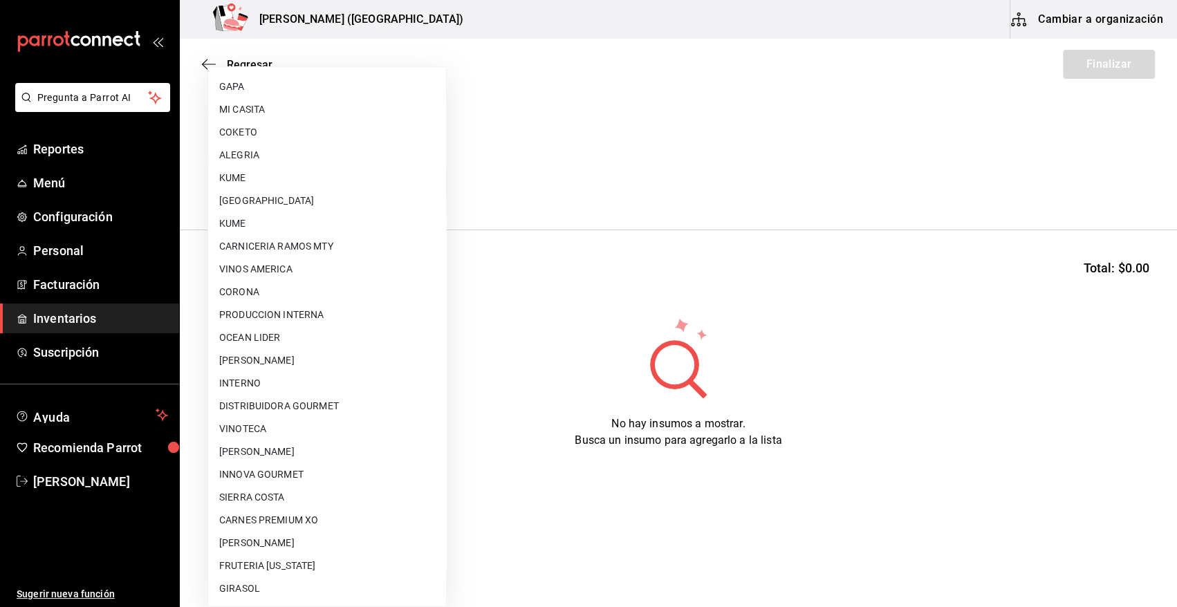
scroll to position [840, 0]
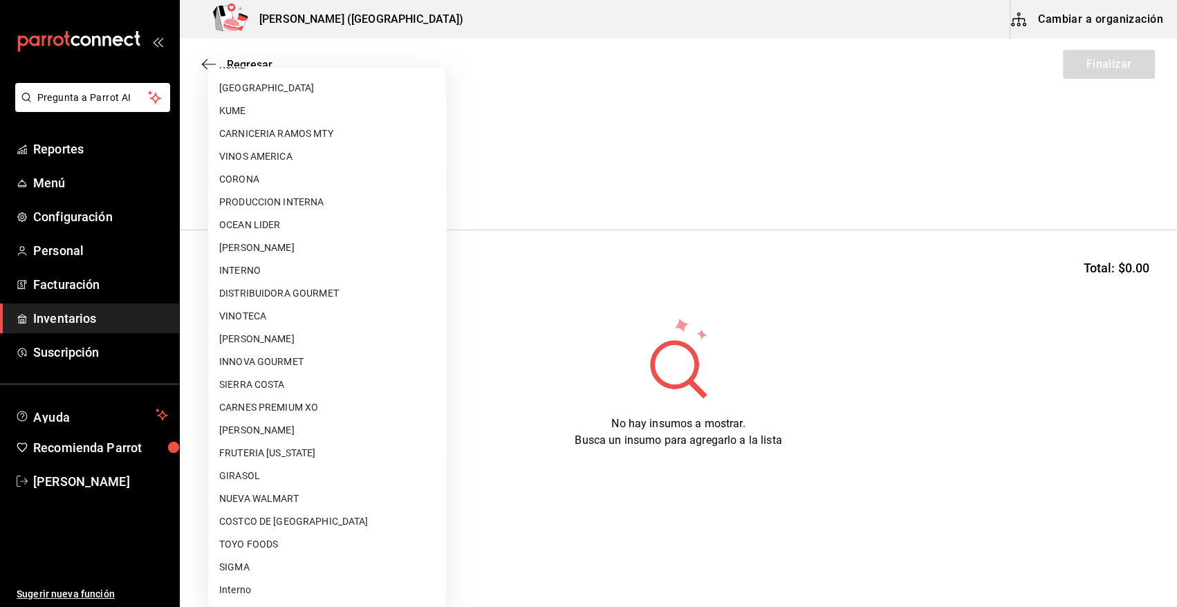
click at [250, 573] on li "SIGMA" at bounding box center [327, 567] width 238 height 23
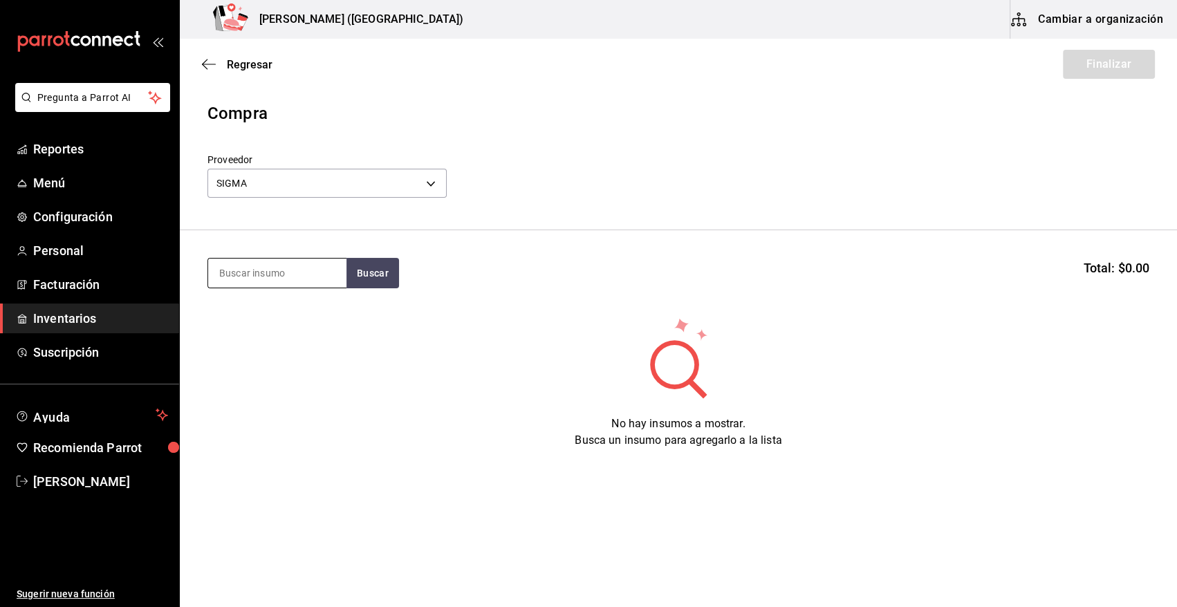
click at [302, 273] on input at bounding box center [277, 273] width 138 height 29
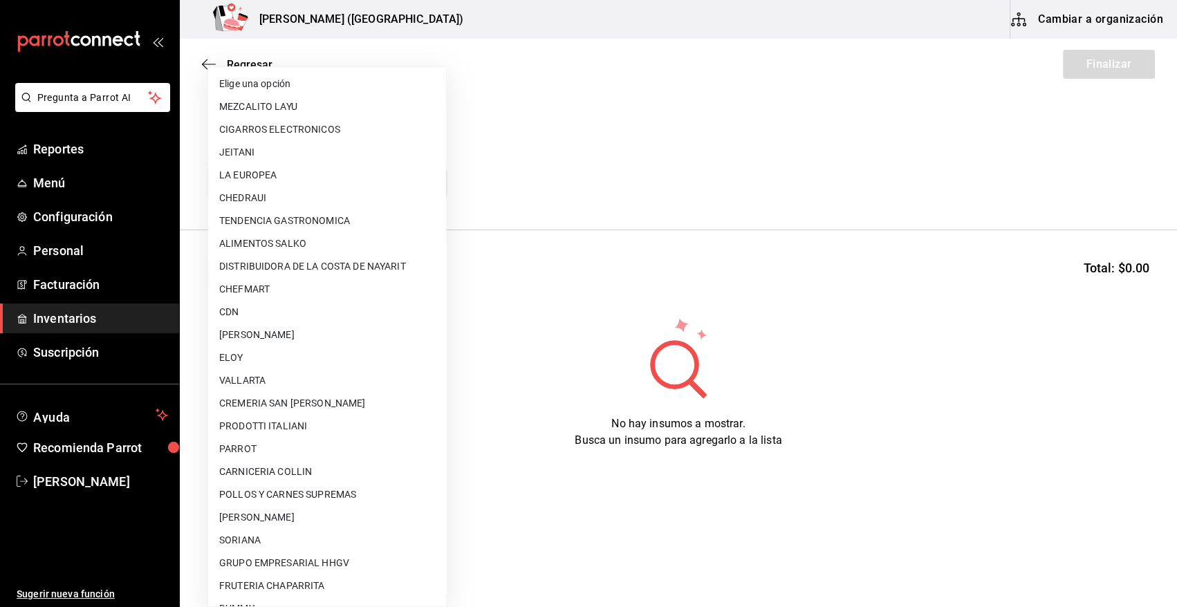
click at [419, 183] on body "Pregunta a Parrot AI Reportes Menú Configuración Personal Facturación Inventari…" at bounding box center [588, 264] width 1177 height 529
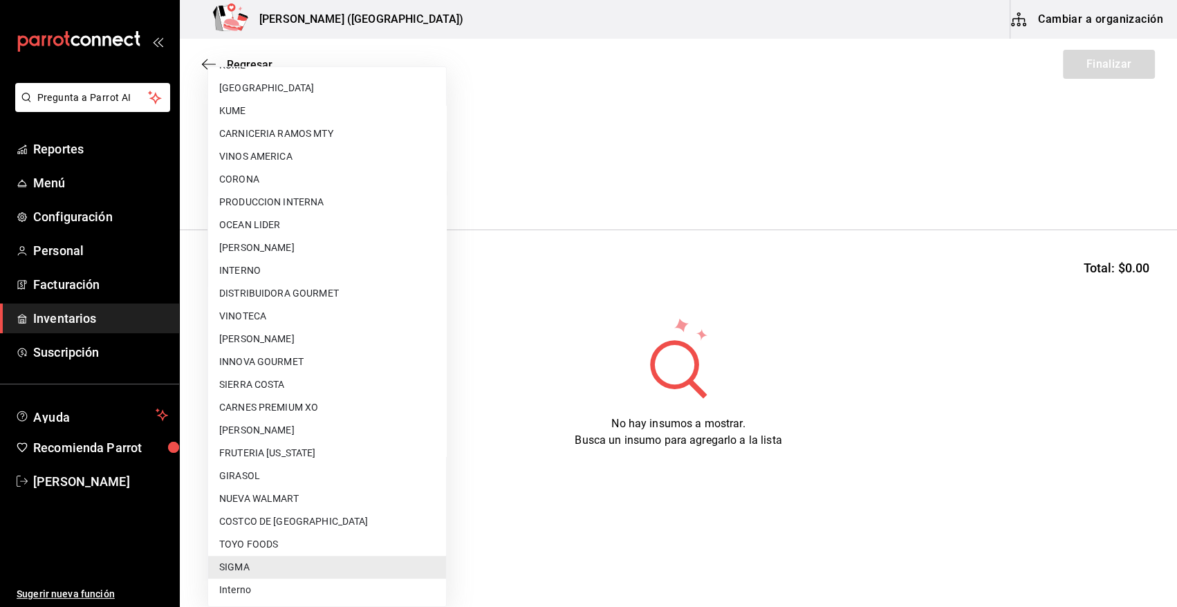
click at [324, 408] on li "CARNES PREMIUM XO" at bounding box center [327, 407] width 238 height 23
type input "6e6a9d2f-2288-4500-94ae-6d5461af8caa"
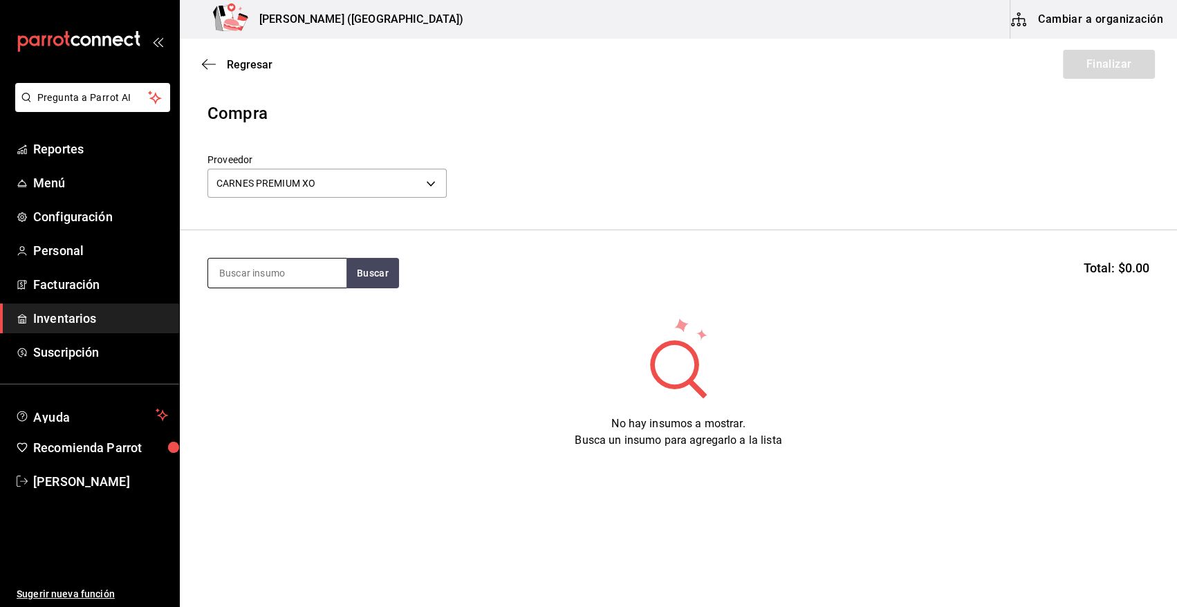
click at [261, 269] on input at bounding box center [277, 273] width 138 height 29
type input "CALLE"
click at [387, 269] on button "Buscar" at bounding box center [373, 273] width 53 height 30
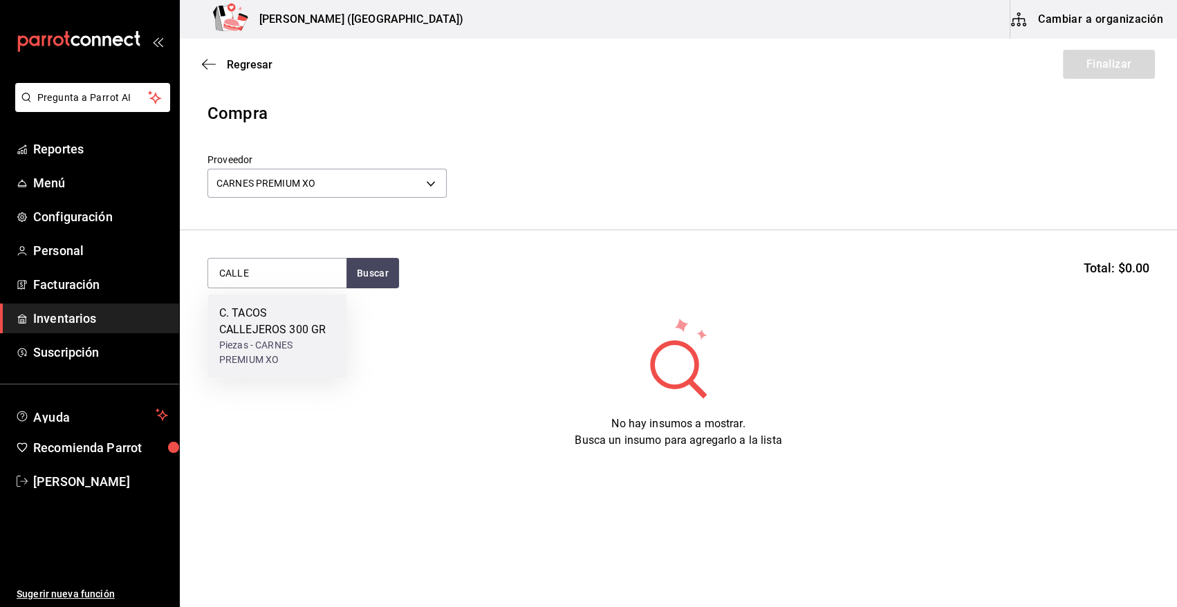
click at [284, 324] on div "C. TACOS CALLEJEROS 300 GR" at bounding box center [277, 321] width 116 height 33
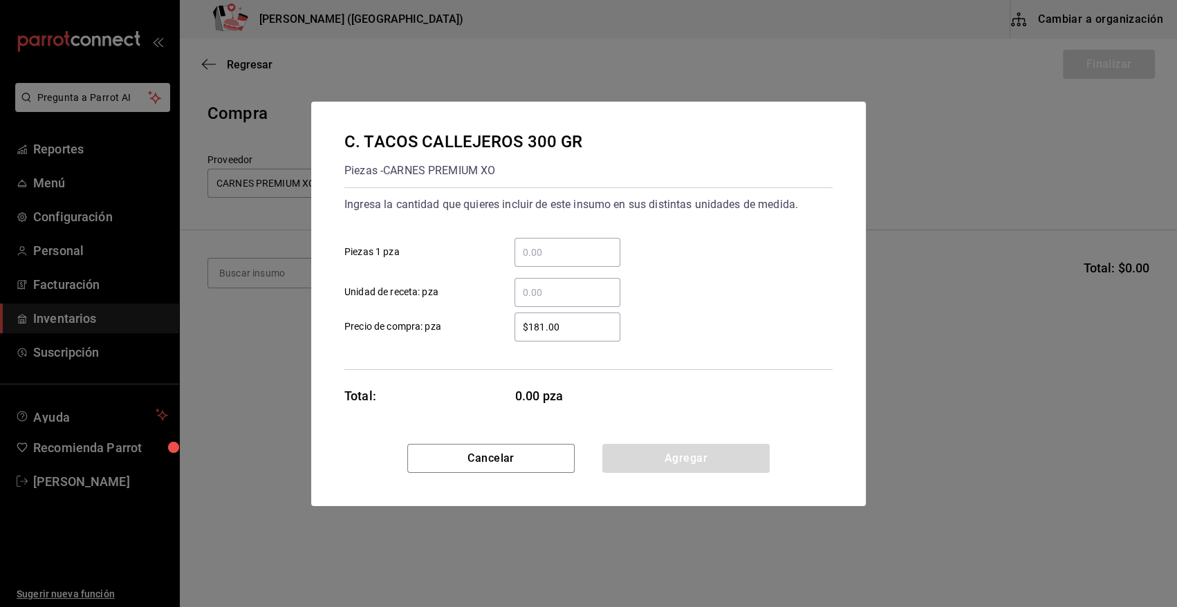
click at [546, 252] on input "​ Piezas 1 pza" at bounding box center [568, 252] width 106 height 17
type input "10"
drag, startPoint x: 574, startPoint y: 324, endPoint x: 486, endPoint y: 324, distance: 88.5
click at [486, 324] on label "$181.00 ​ Precio de compra: pza" at bounding box center [482, 327] width 276 height 29
type input "$238.43"
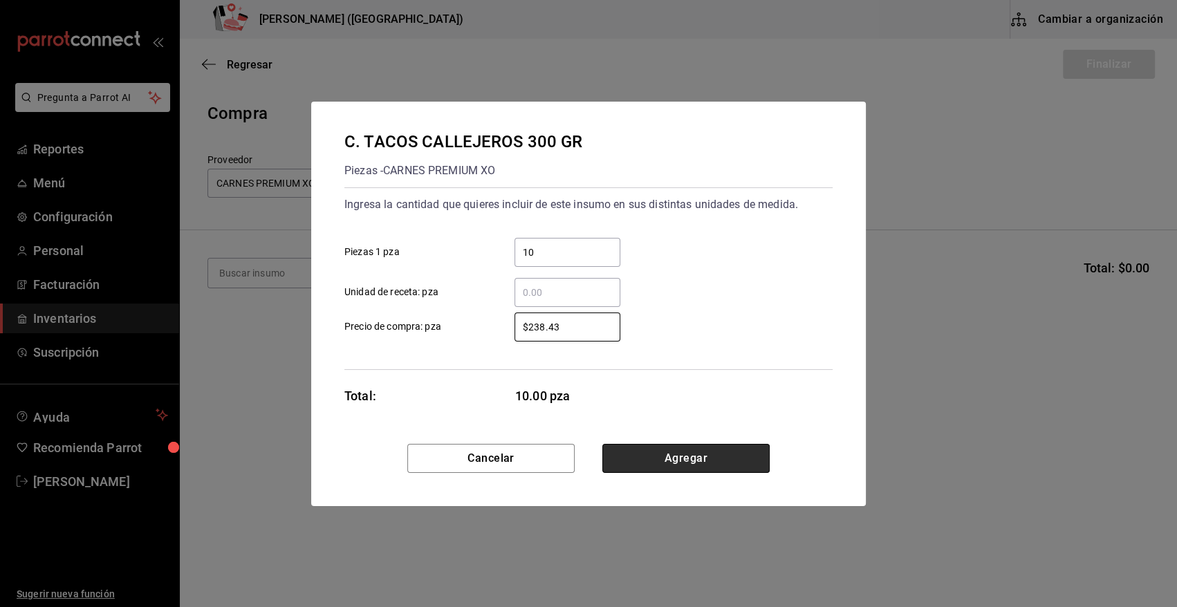
click at [652, 451] on button "Agregar" at bounding box center [685, 458] width 167 height 29
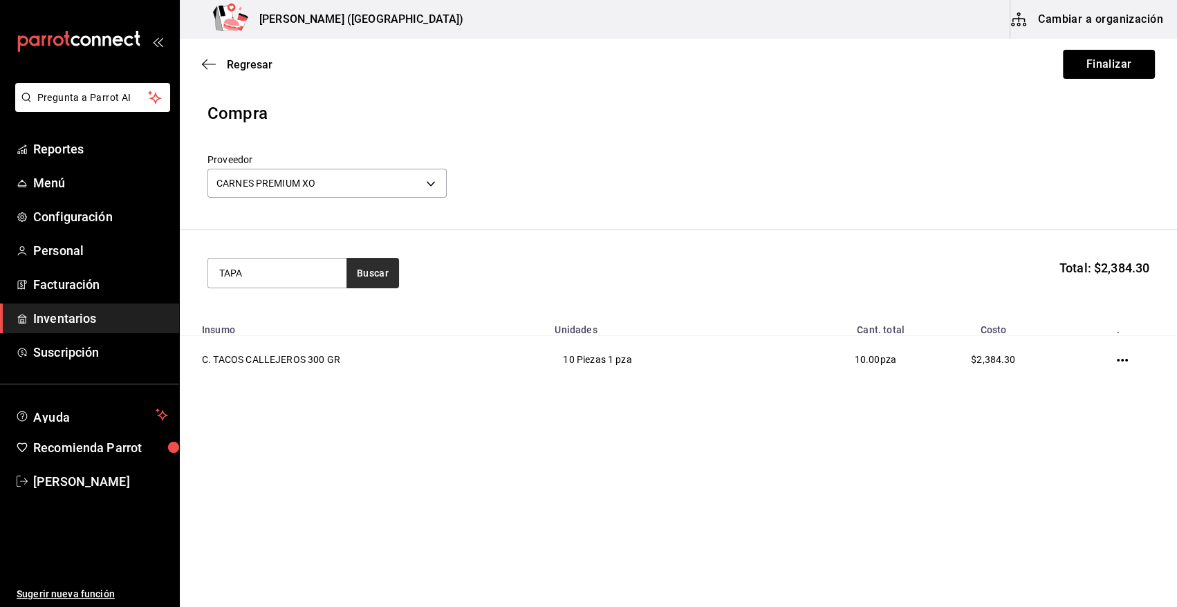
type input "TAPA"
click at [384, 263] on button "Buscar" at bounding box center [373, 273] width 53 height 30
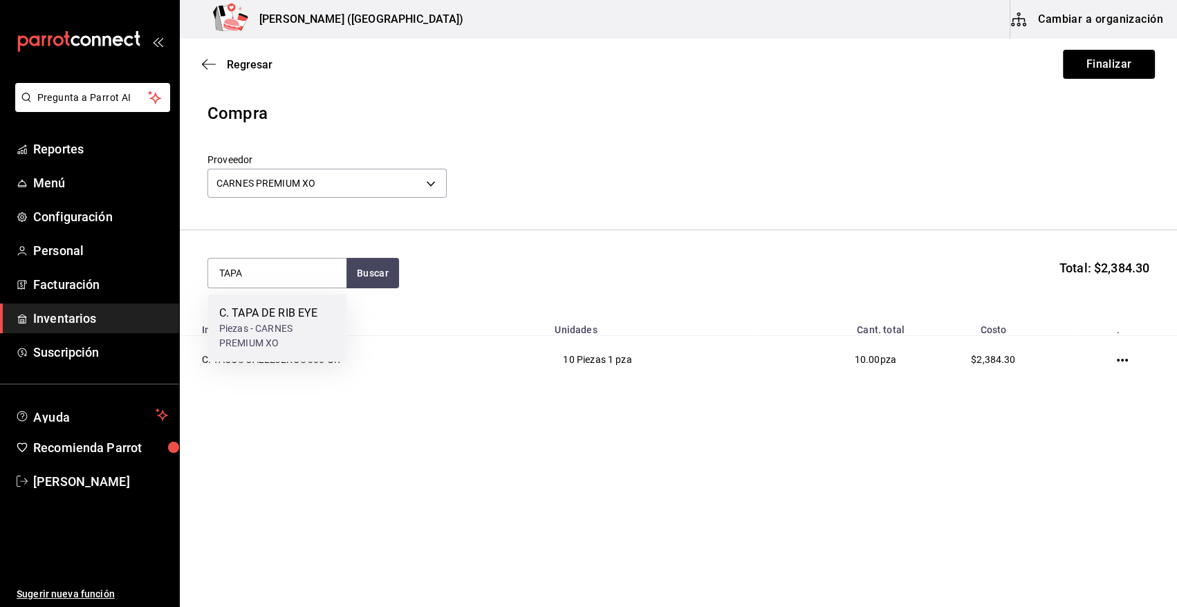
click at [285, 316] on div "C. TAPA DE RIB EYE" at bounding box center [277, 313] width 116 height 17
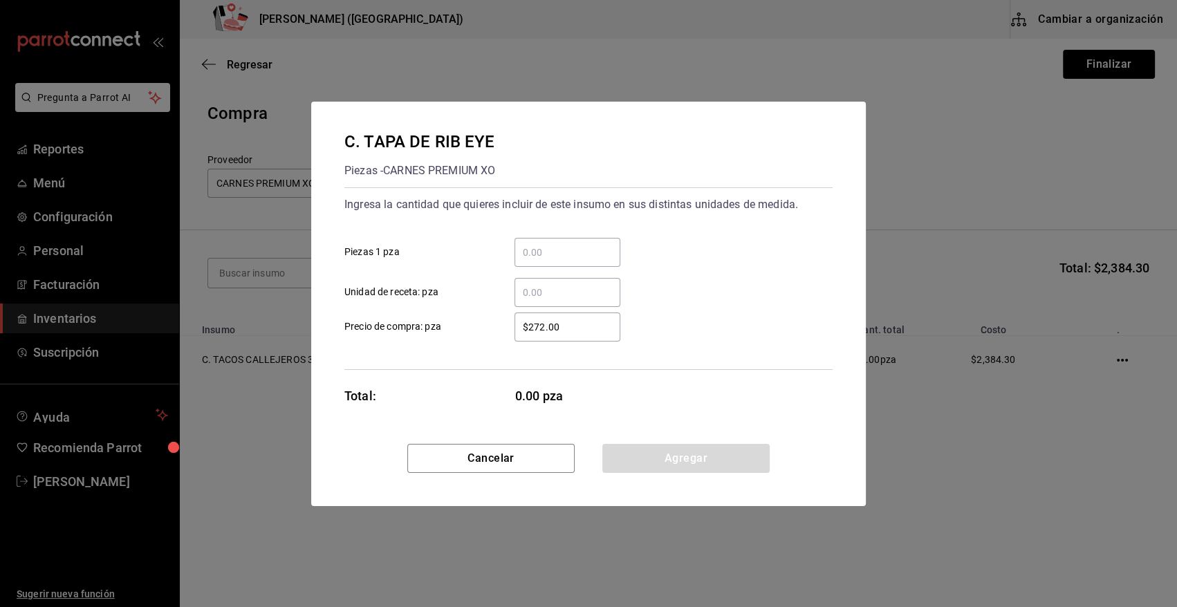
click at [565, 250] on input "​ Piezas 1 pza" at bounding box center [568, 252] width 106 height 17
type input "5"
drag, startPoint x: 569, startPoint y: 324, endPoint x: 426, endPoint y: 308, distance: 143.3
click at [426, 308] on div "$272.00 ​ Precio de compra: pza" at bounding box center [582, 322] width 499 height 40
type input "$357.64"
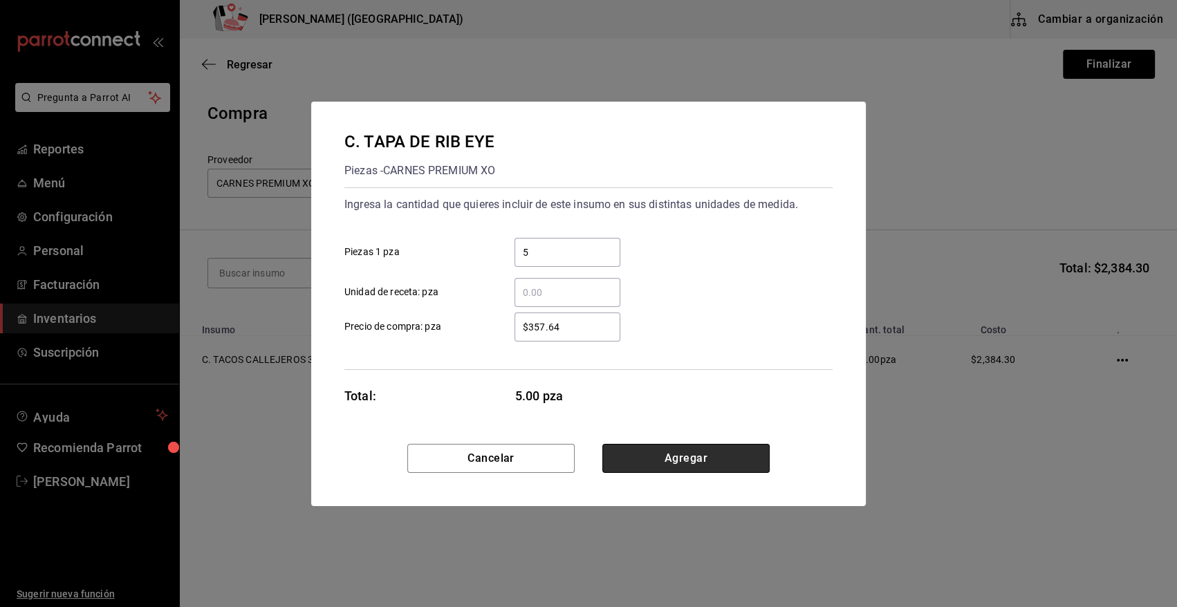
click at [690, 460] on button "Agregar" at bounding box center [685, 458] width 167 height 29
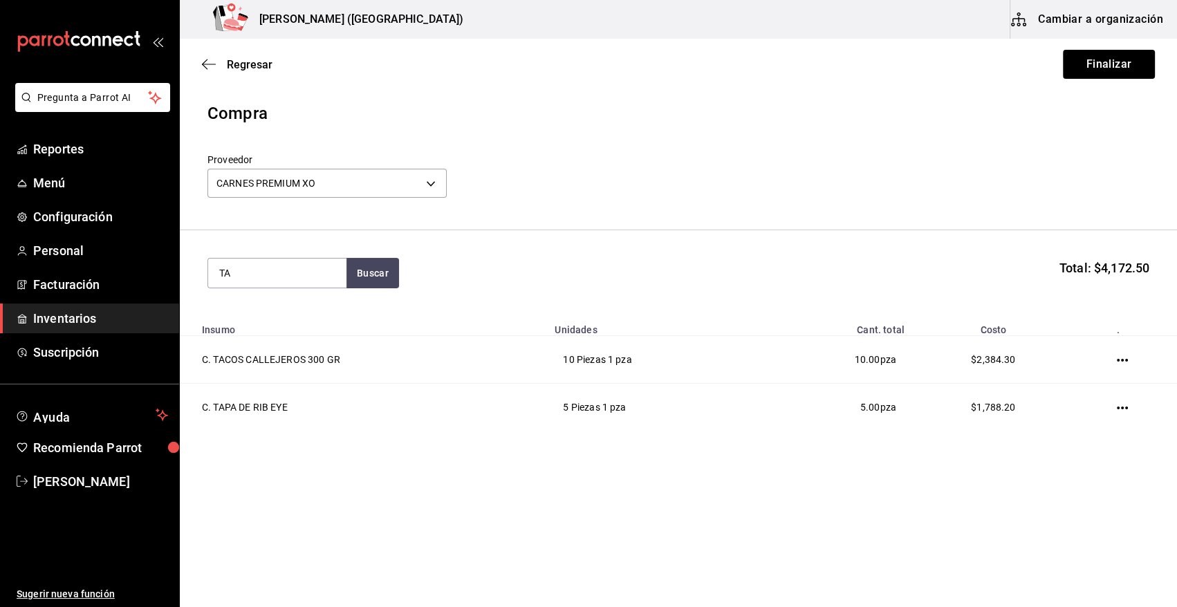
type input "T"
type input "CHICHA"
click at [389, 273] on button "Buscar" at bounding box center [373, 273] width 53 height 30
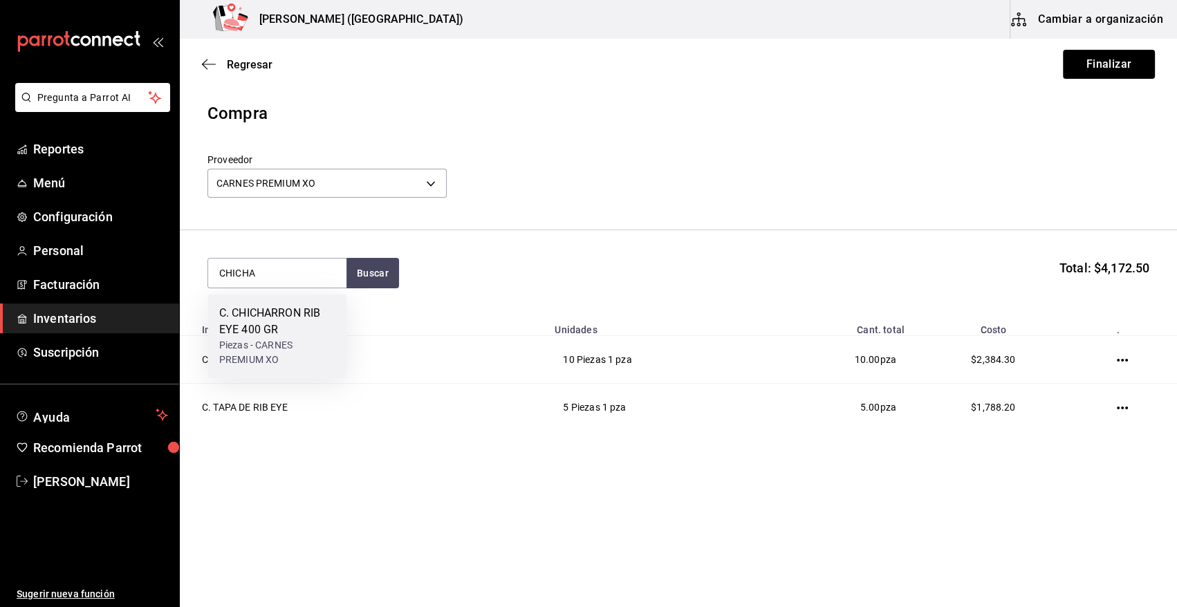
click at [302, 316] on div "C. CHICHARRON RIB EYE 400 GR" at bounding box center [277, 321] width 116 height 33
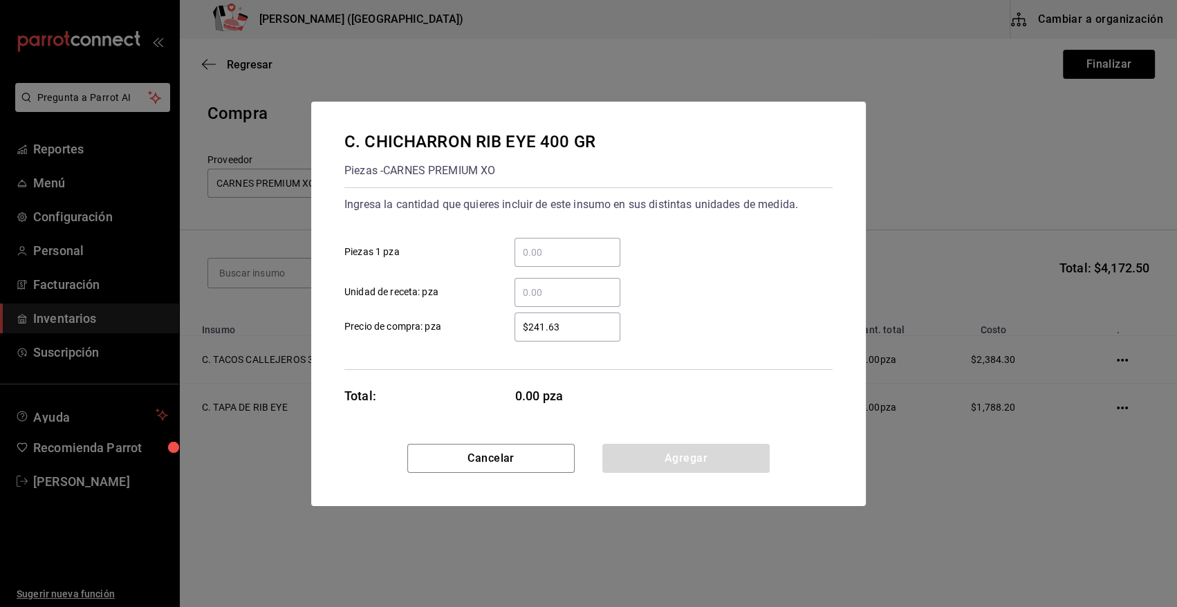
click at [583, 250] on input "​ Piezas 1 pza" at bounding box center [568, 252] width 106 height 17
type input "10"
drag, startPoint x: 588, startPoint y: 327, endPoint x: 483, endPoint y: 324, distance: 104.5
click at [483, 324] on label "$241.63 ​ Precio de compra: pza" at bounding box center [482, 327] width 276 height 29
type input "$317.91"
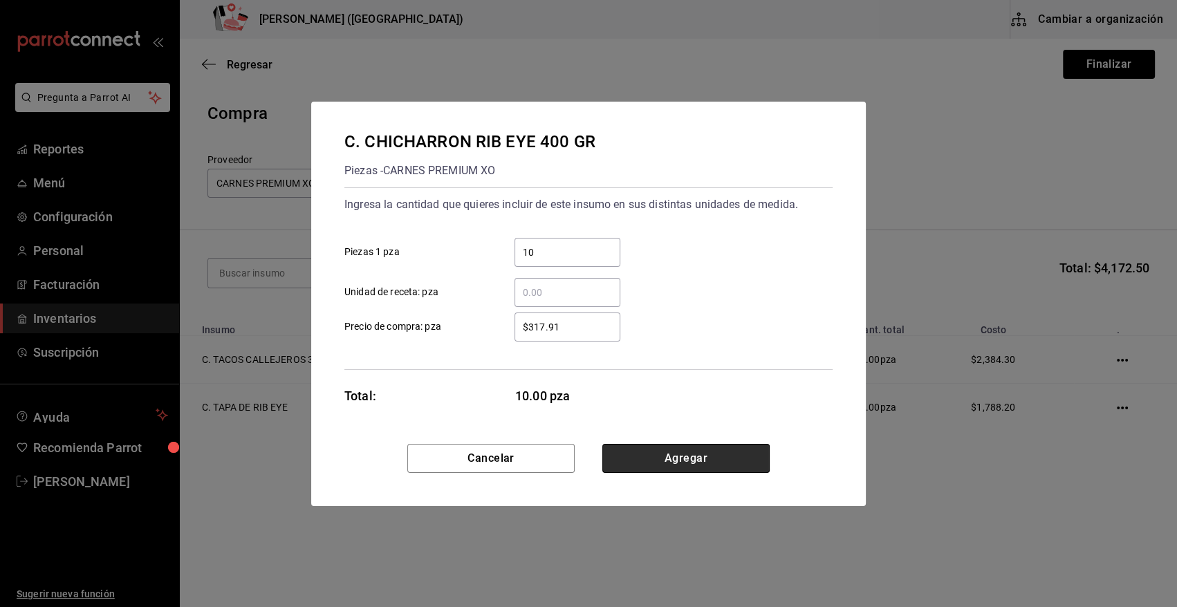
click at [689, 461] on button "Agregar" at bounding box center [685, 458] width 167 height 29
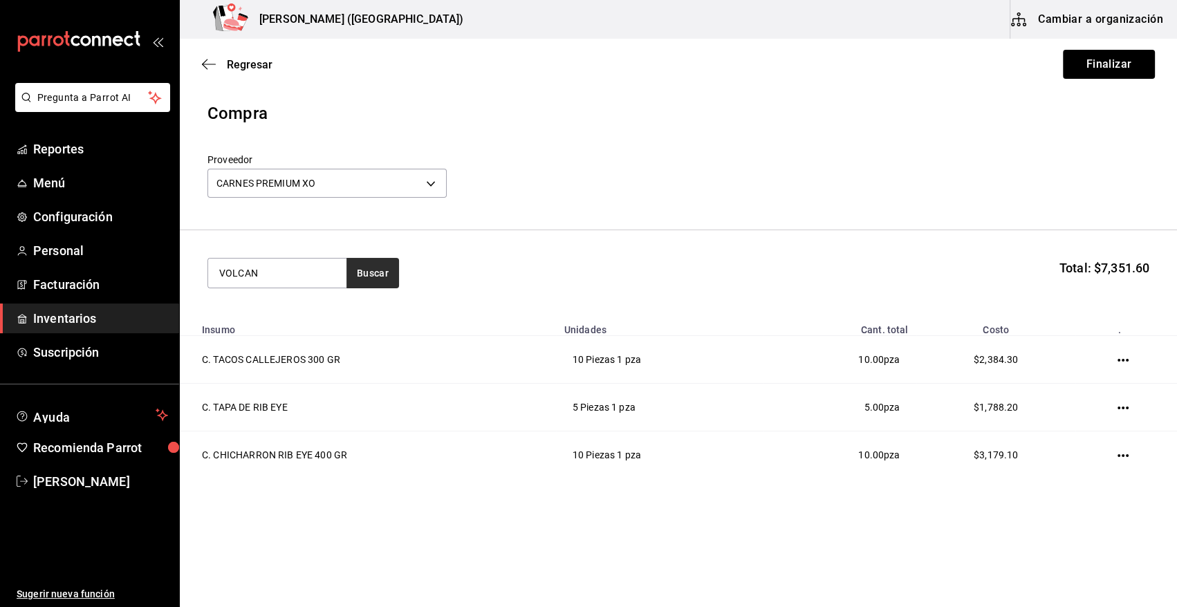
type input "VOLCAN"
click at [378, 266] on button "Buscar" at bounding box center [373, 273] width 53 height 30
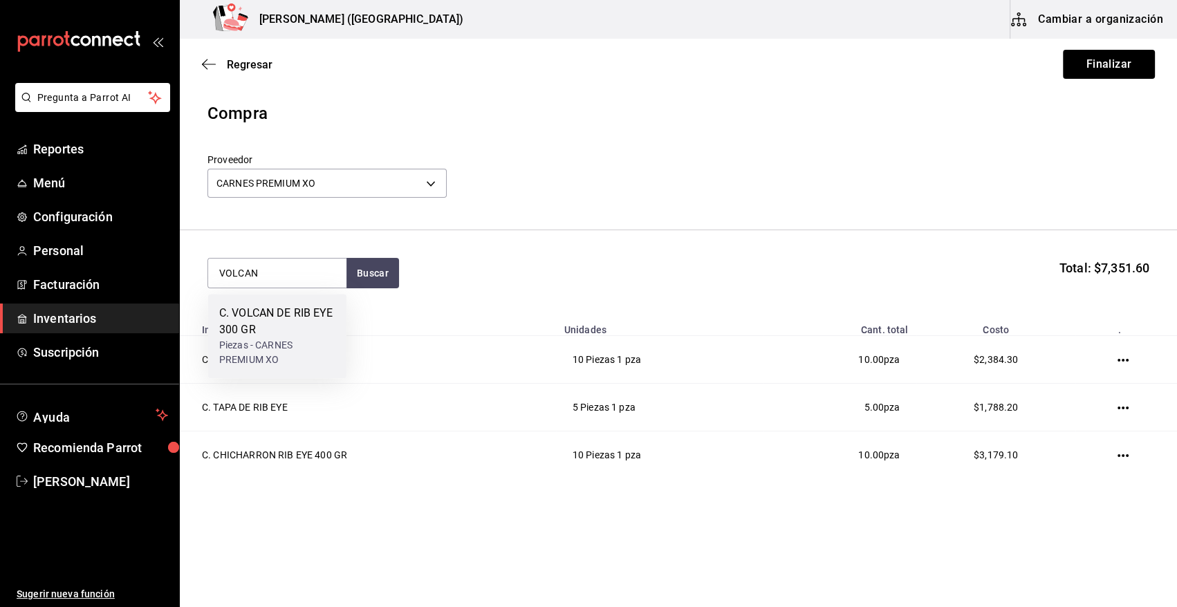
click at [298, 316] on div "C. VOLCAN DE RIB EYE 300 GR" at bounding box center [277, 321] width 116 height 33
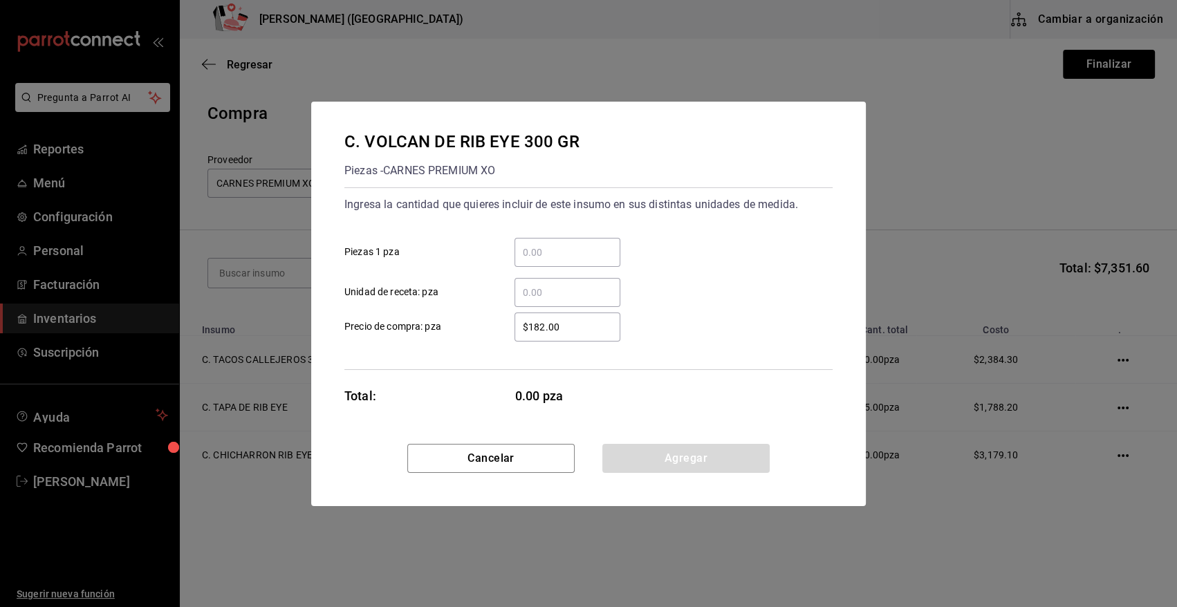
click at [573, 248] on input "​ Piezas 1 pza" at bounding box center [568, 252] width 106 height 17
type input "9"
drag, startPoint x: 569, startPoint y: 326, endPoint x: 499, endPoint y: 341, distance: 72.0
click at [499, 341] on div "Ingresa la cantidad que quieres incluir de este insumo en sus distintas unidade…" at bounding box center [588, 278] width 488 height 183
type input "$238.43"
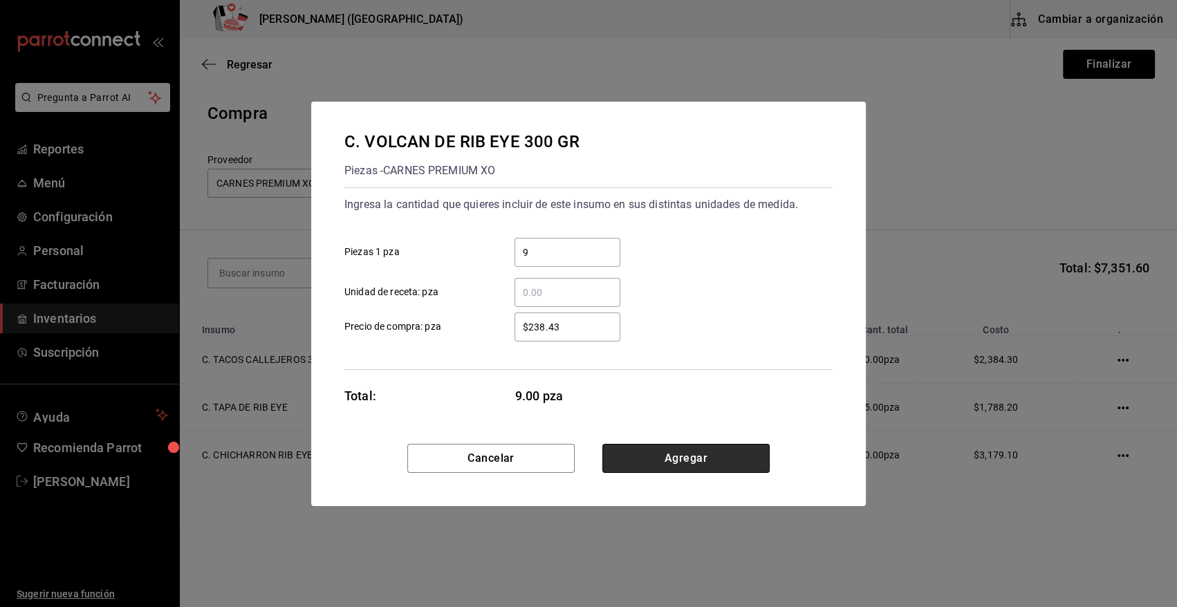
click at [654, 459] on button "Agregar" at bounding box center [685, 458] width 167 height 29
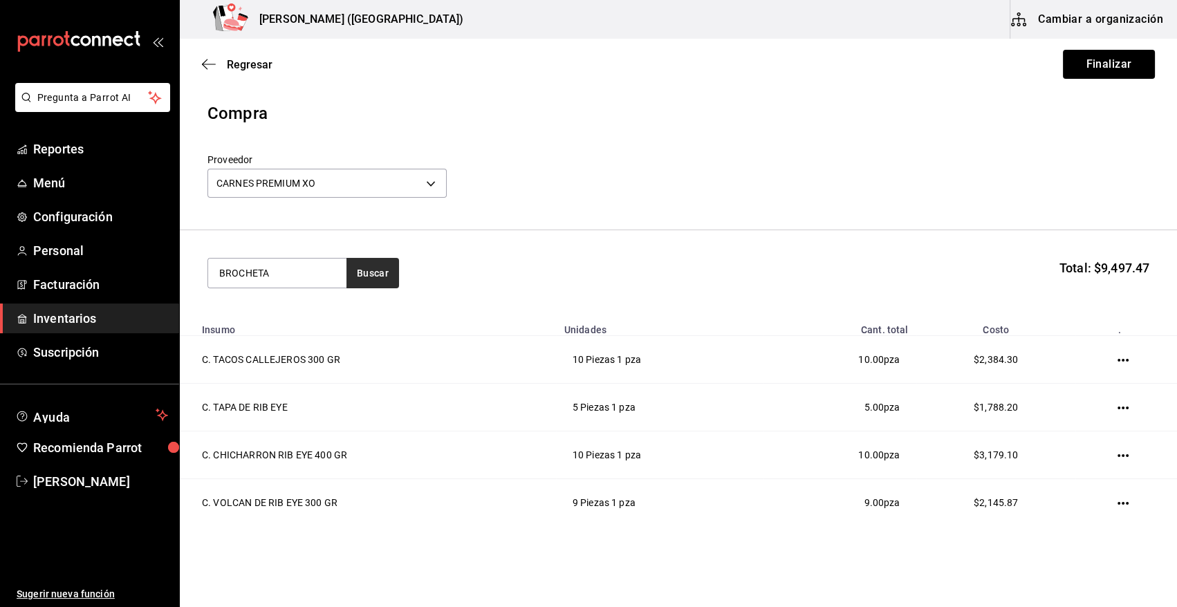
type input "BROCHETA"
click at [383, 269] on button "Buscar" at bounding box center [373, 273] width 53 height 30
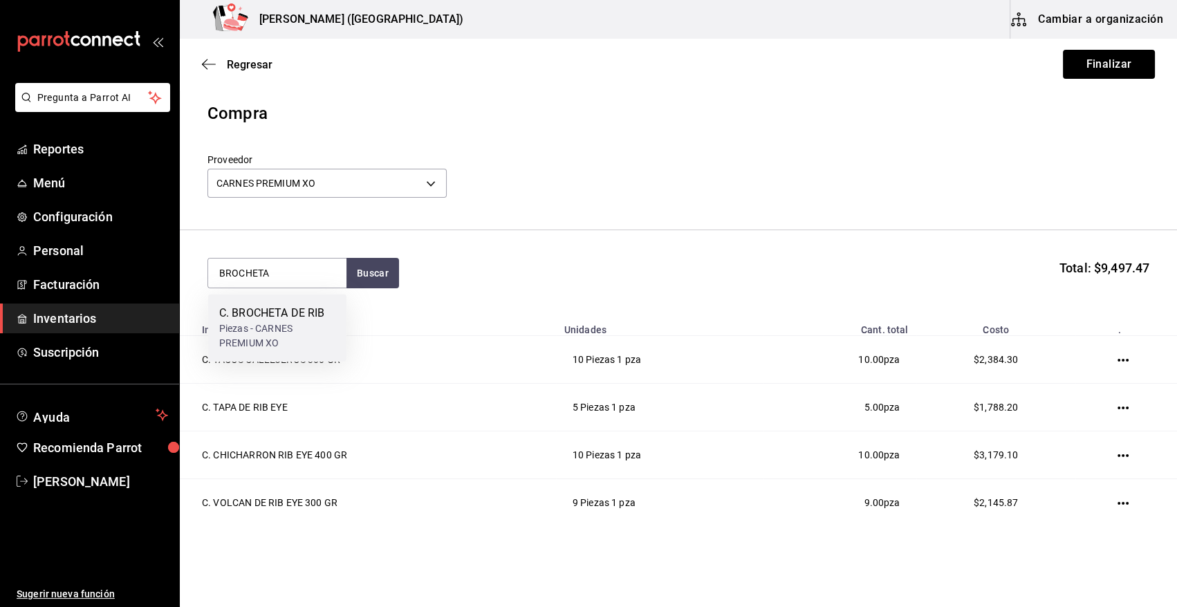
click at [308, 308] on div "C. BROCHETA DE RIB" at bounding box center [277, 313] width 116 height 17
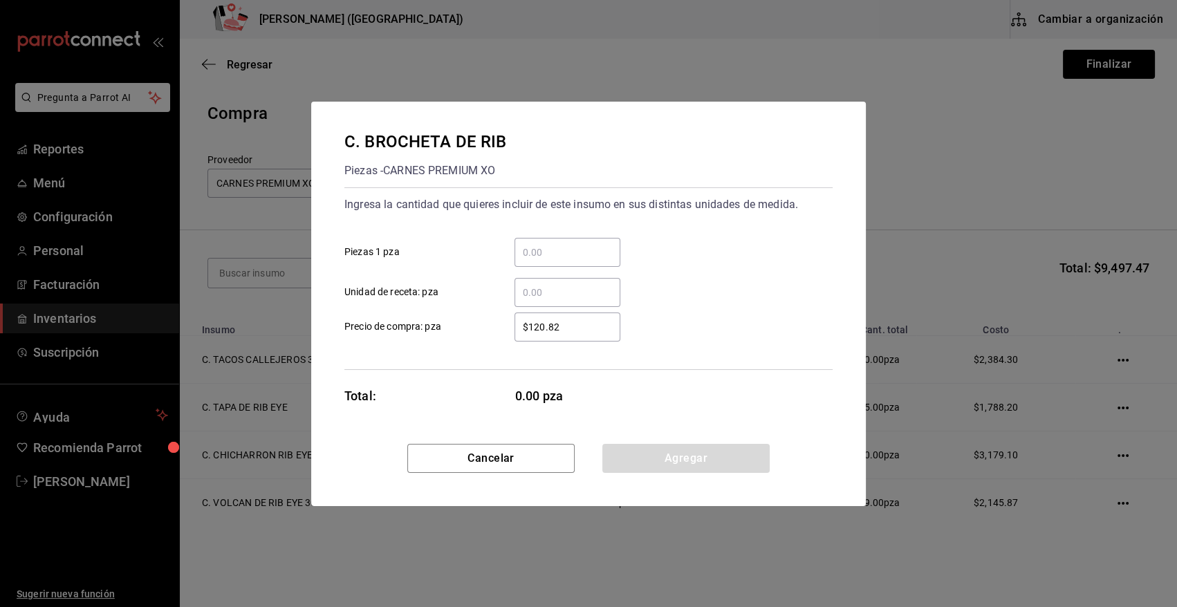
click at [550, 248] on input "​ Piezas 1 pza" at bounding box center [568, 252] width 106 height 17
type input "5"
drag, startPoint x: 581, startPoint y: 322, endPoint x: 474, endPoint y: 309, distance: 107.3
click at [476, 311] on div "$120.82 ​ Precio de compra: pza" at bounding box center [582, 322] width 499 height 40
type input "$143.06"
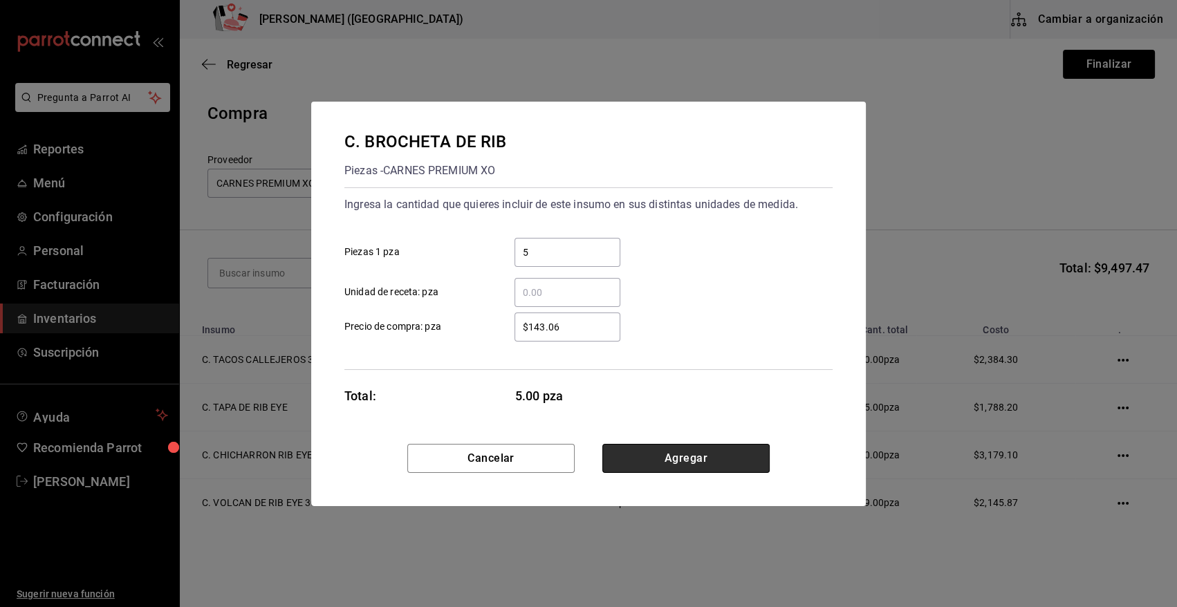
click at [652, 458] on button "Agregar" at bounding box center [685, 458] width 167 height 29
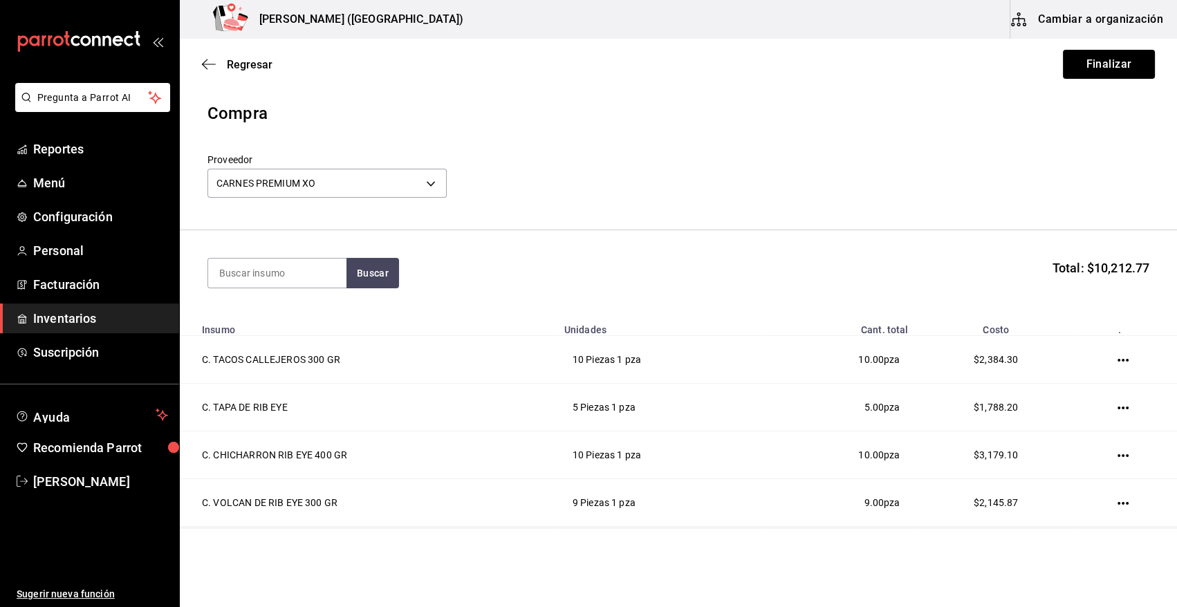
scroll to position [89, 0]
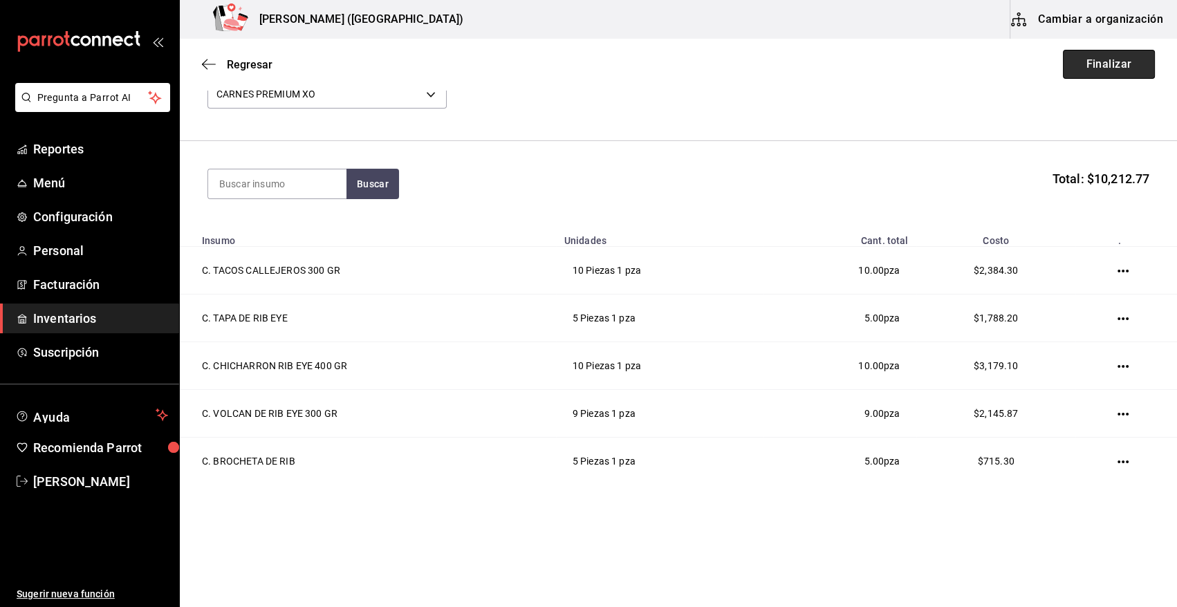
click at [1080, 67] on button "Finalizar" at bounding box center [1109, 64] width 92 height 29
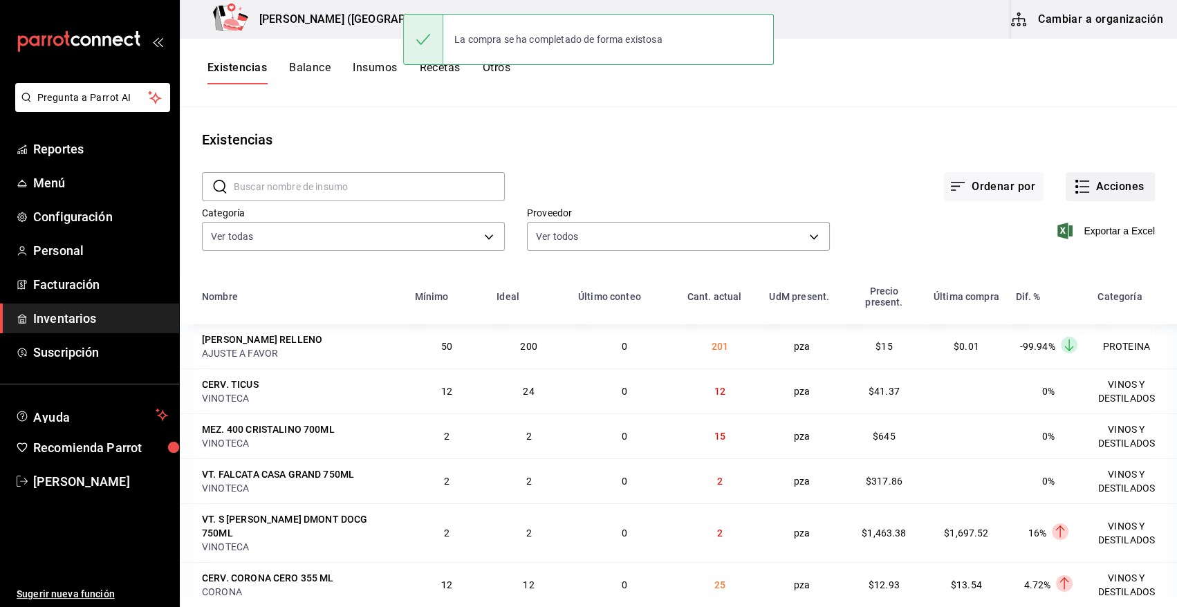
click at [1098, 184] on button "Acciones" at bounding box center [1110, 186] width 89 height 29
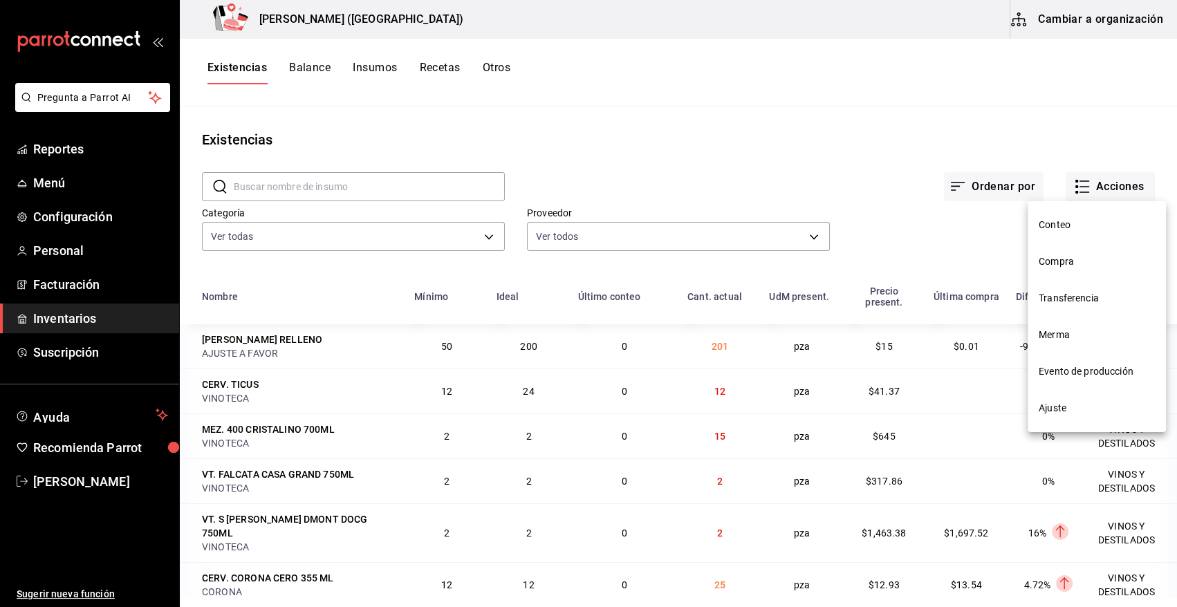
click at [1073, 256] on span "Compra" at bounding box center [1097, 262] width 116 height 15
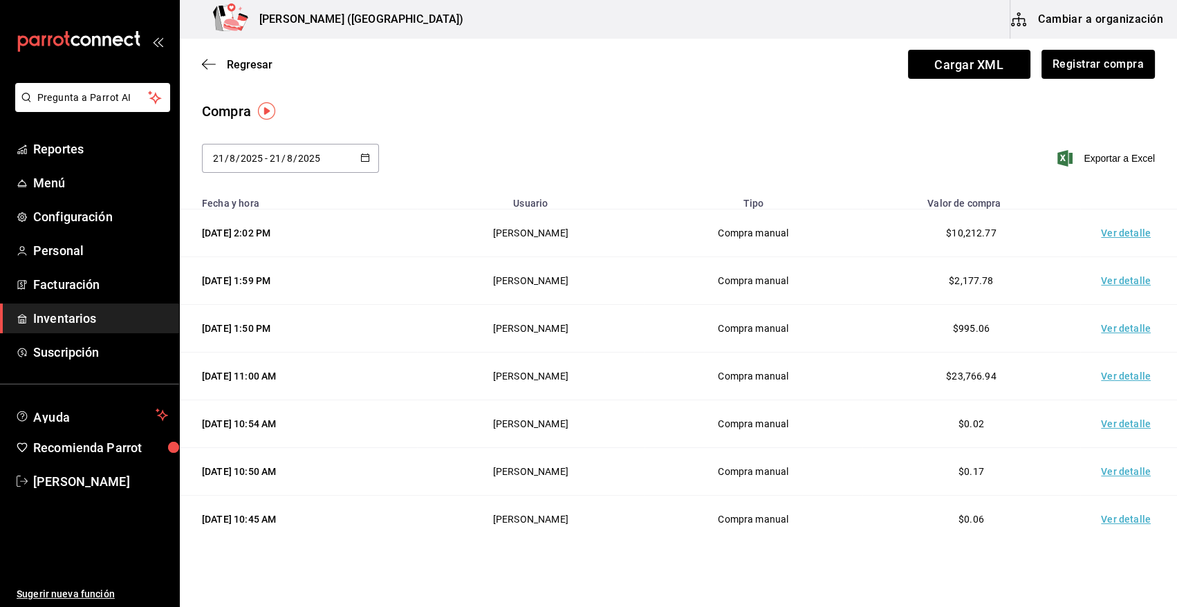
click at [1118, 234] on td "Ver detalle" at bounding box center [1128, 234] width 97 height 48
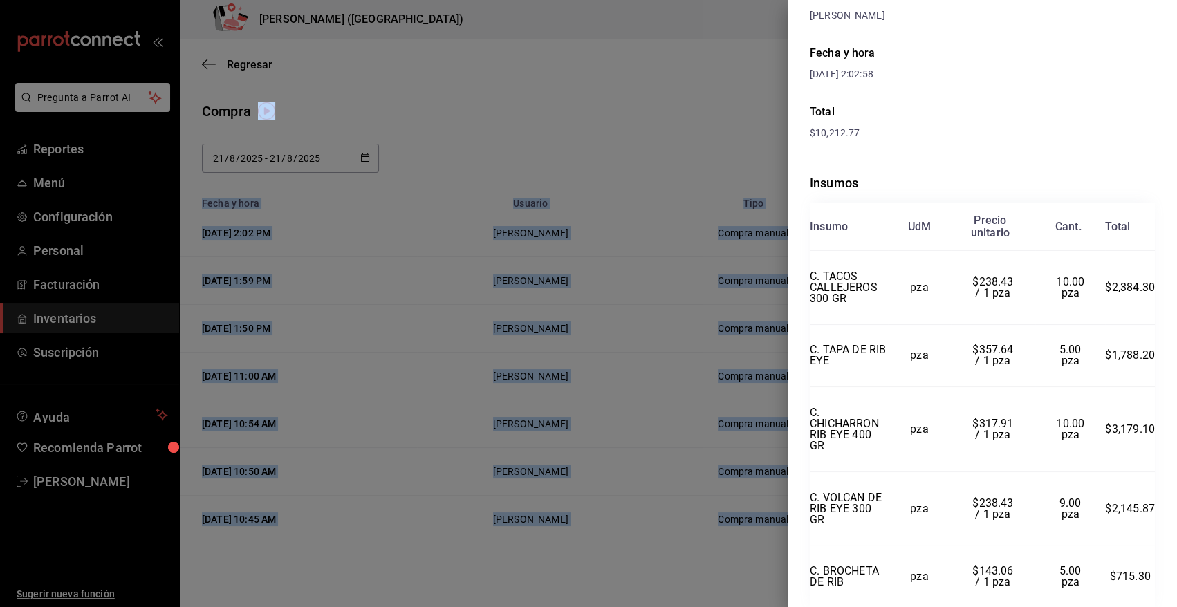
scroll to position [202, 0]
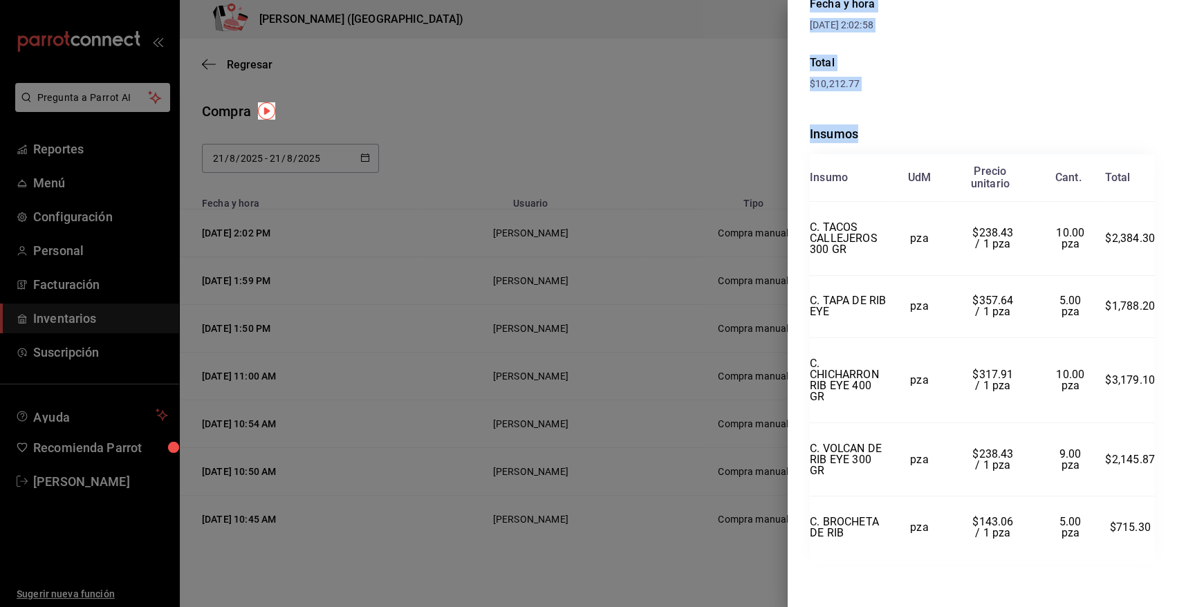
drag, startPoint x: 812, startPoint y: 37, endPoint x: 1152, endPoint y: 533, distance: 601.1
click at [1152, 533] on div "Compra Proveedor CARNES PREMIUM XO Usuario Heriberto Madalena Fecha y hora 21/0…" at bounding box center [982, 303] width 389 height 607
copy div "Compra Proveedor CARNES PREMIUM XO Usuario Heriberto Madalena Fecha y hora 21/0…"
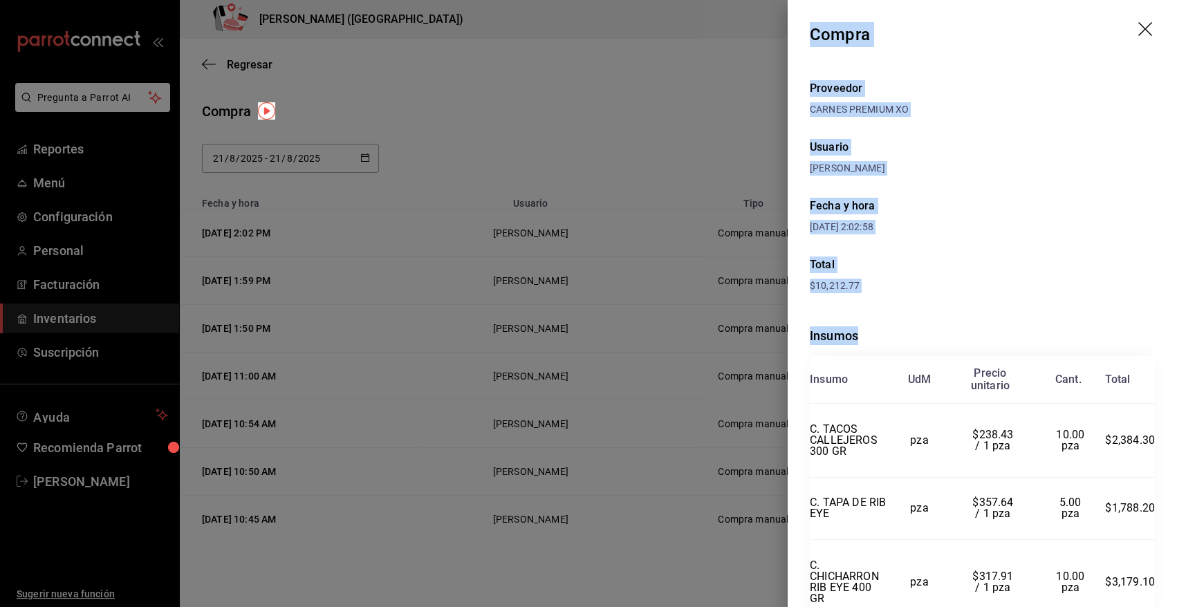
click at [1139, 30] on icon "drag" at bounding box center [1147, 30] width 17 height 17
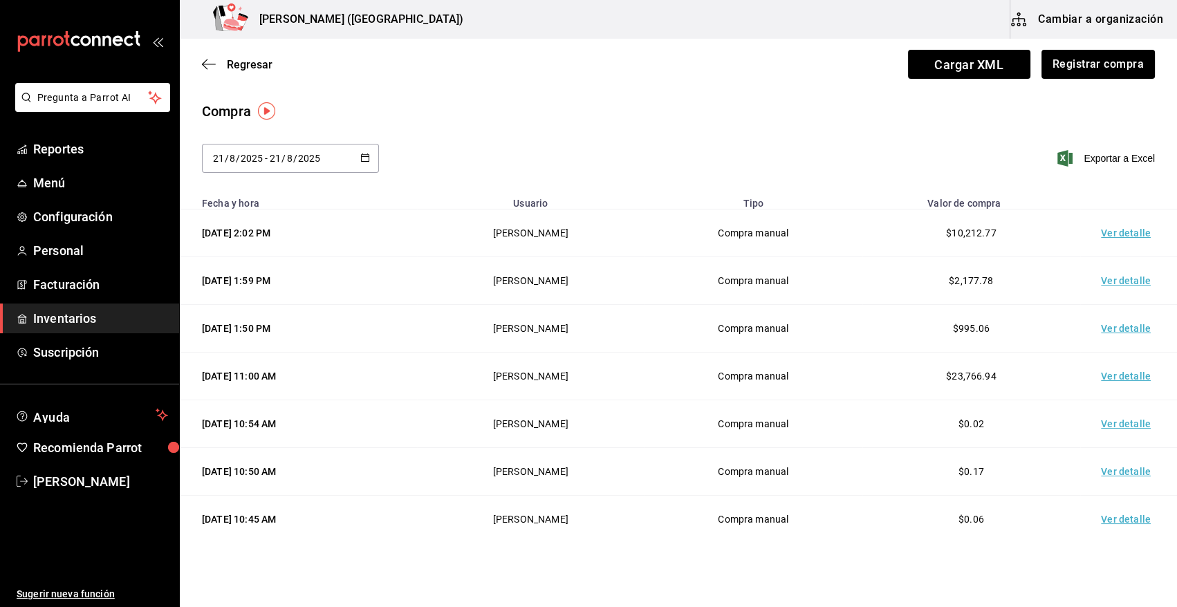
click at [92, 322] on span "Inventarios" at bounding box center [100, 318] width 135 height 19
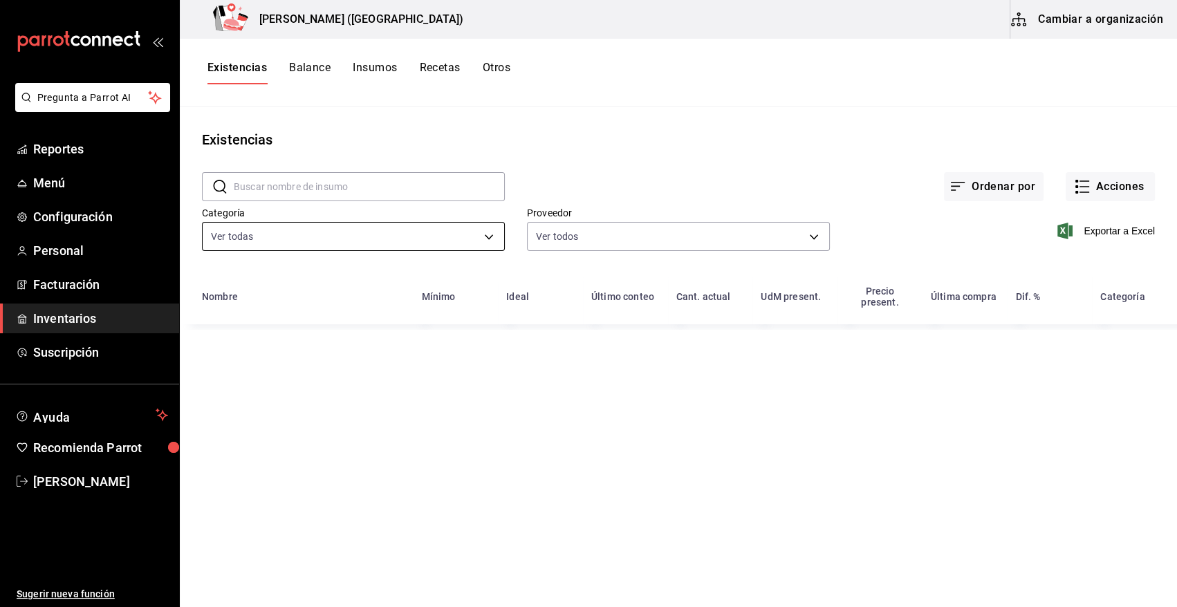
click at [366, 235] on body "Pregunta a Parrot AI Reportes Menú Configuración Personal Facturación Inventari…" at bounding box center [588, 299] width 1177 height 598
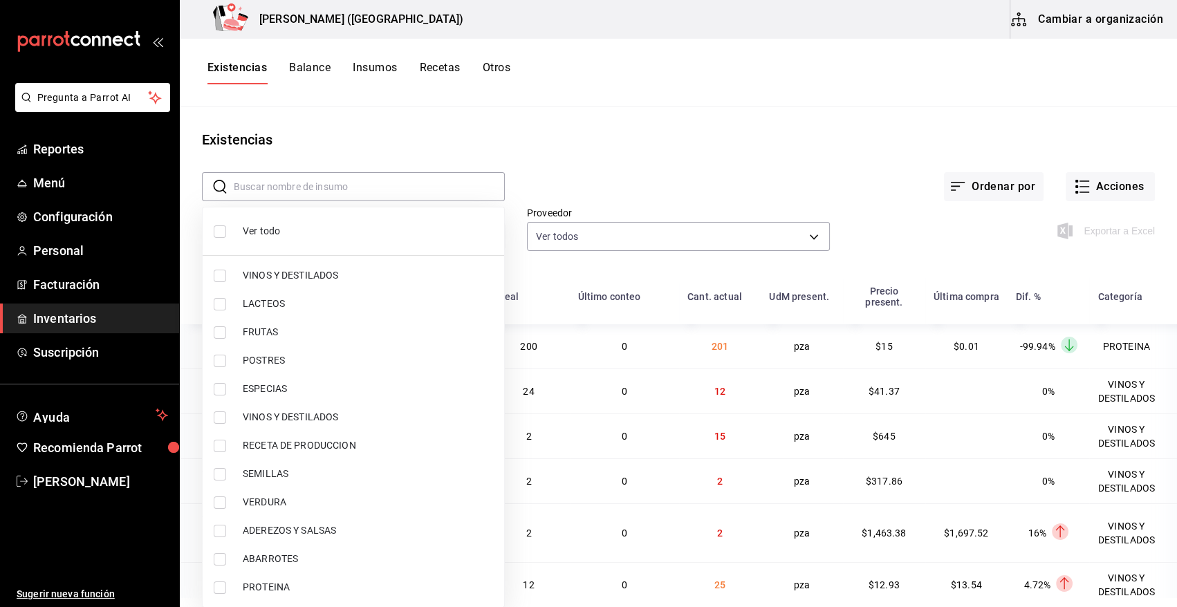
click at [221, 585] on input "checkbox" at bounding box center [220, 588] width 12 height 12
checkbox input "true"
type input "3e90cef9-1dc9-474d-8316-d124f624c148"
click at [652, 140] on div at bounding box center [588, 303] width 1177 height 607
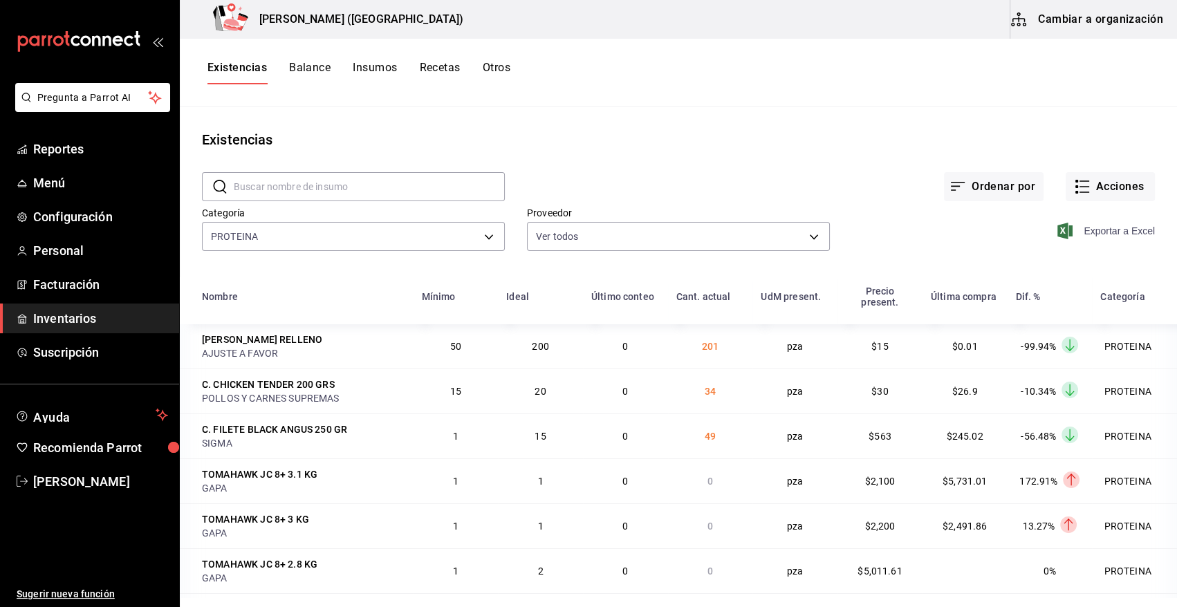
click at [1058, 230] on icon "button" at bounding box center [1065, 231] width 15 height 17
click at [101, 484] on span "[PERSON_NAME]" at bounding box center [100, 481] width 135 height 19
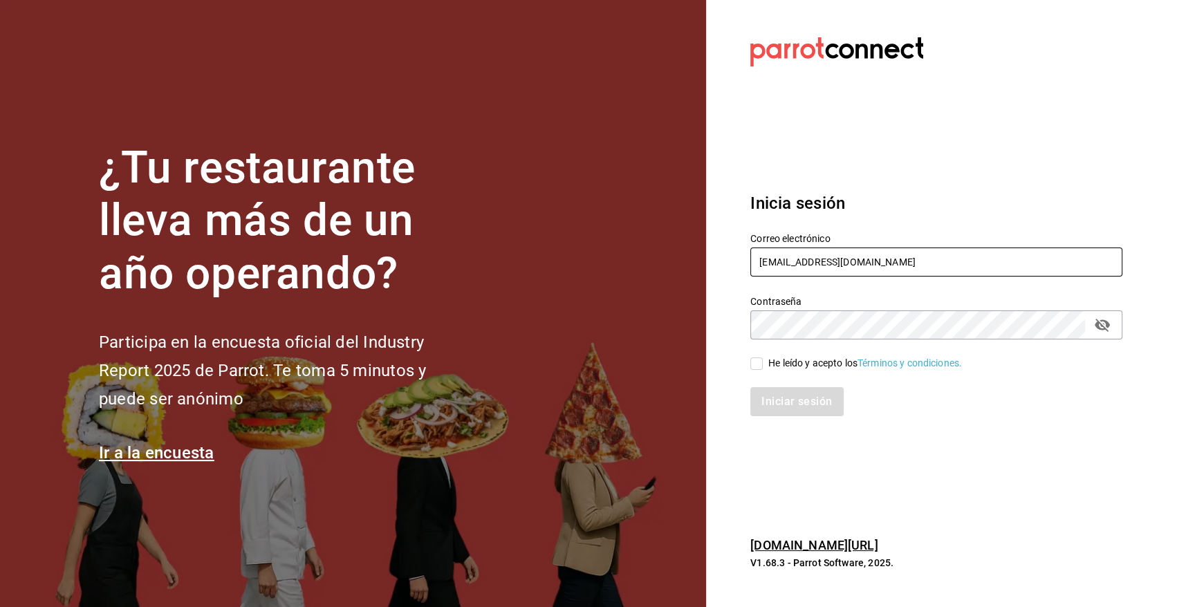
click at [891, 250] on input "heriberto_17mc@hotmail.com" at bounding box center [936, 262] width 372 height 29
type input "angy.rpp@gmail.com"
click at [757, 367] on input "He leído y acepto los Términos y condiciones." at bounding box center [756, 364] width 12 height 12
checkbox input "true"
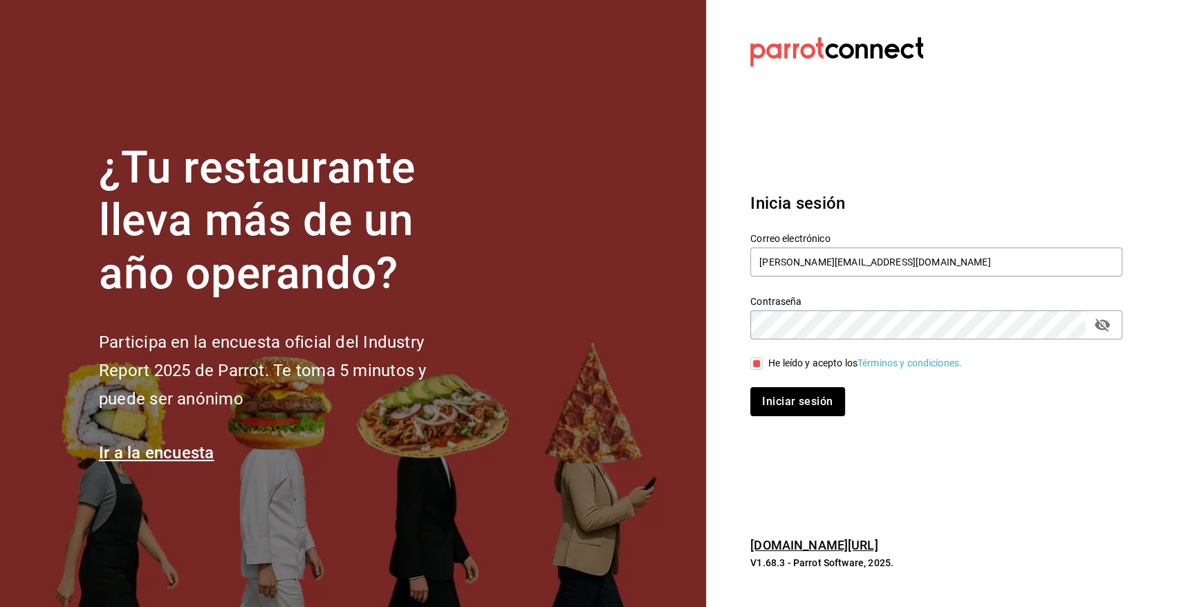
click at [795, 408] on button "Iniciar sesión" at bounding box center [797, 401] width 94 height 29
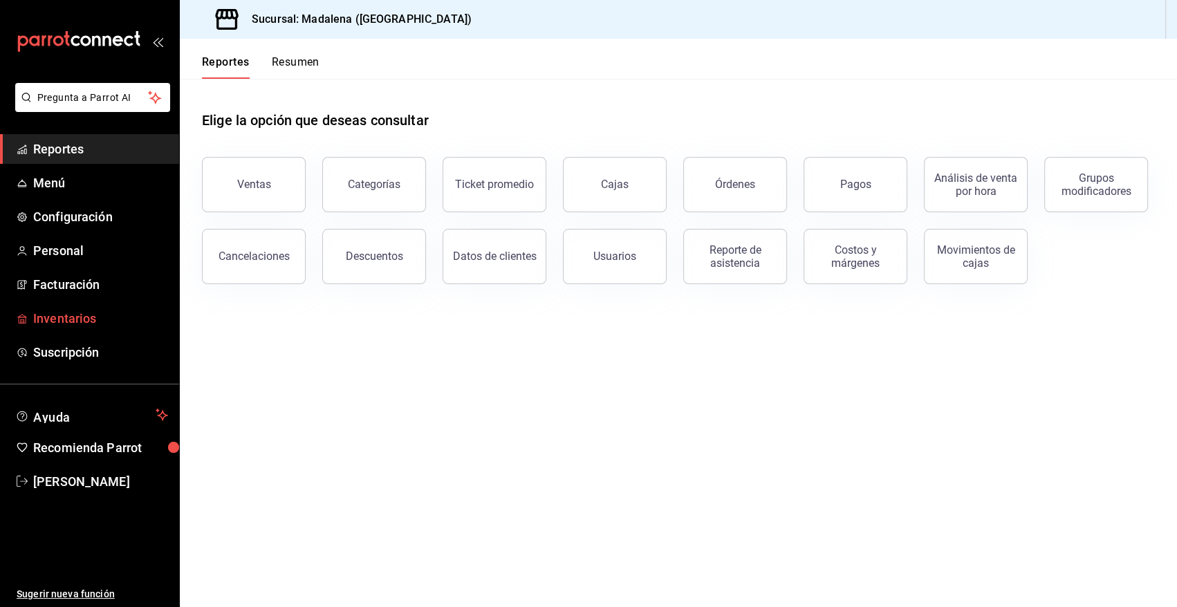
click at [75, 319] on span "Inventarios" at bounding box center [100, 318] width 135 height 19
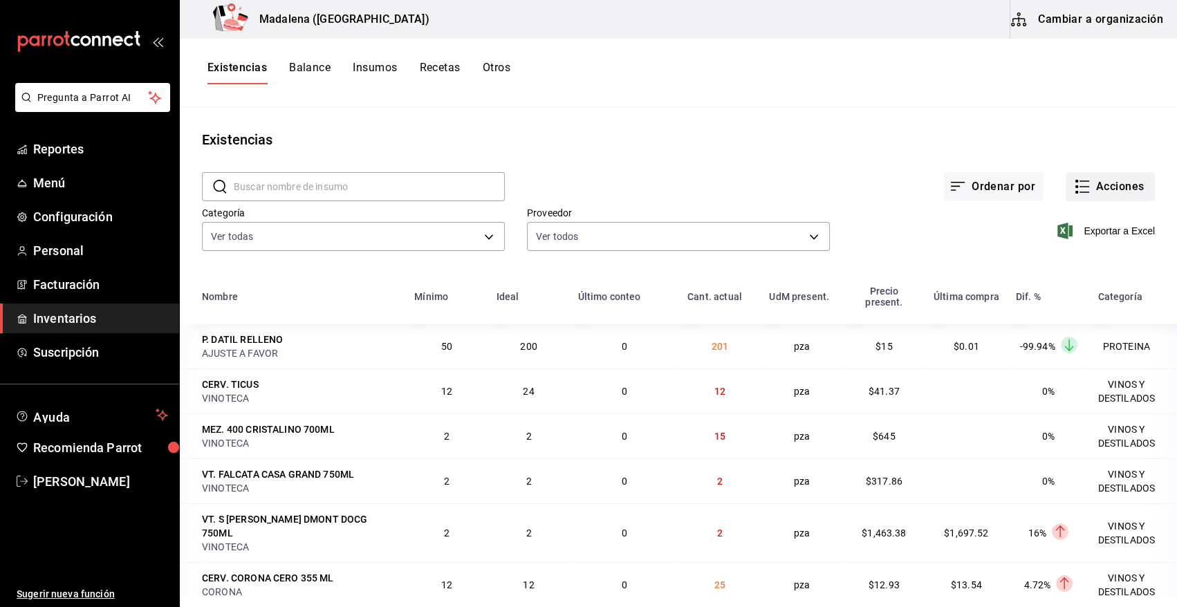
click at [1123, 188] on button "Acciones" at bounding box center [1110, 186] width 89 height 29
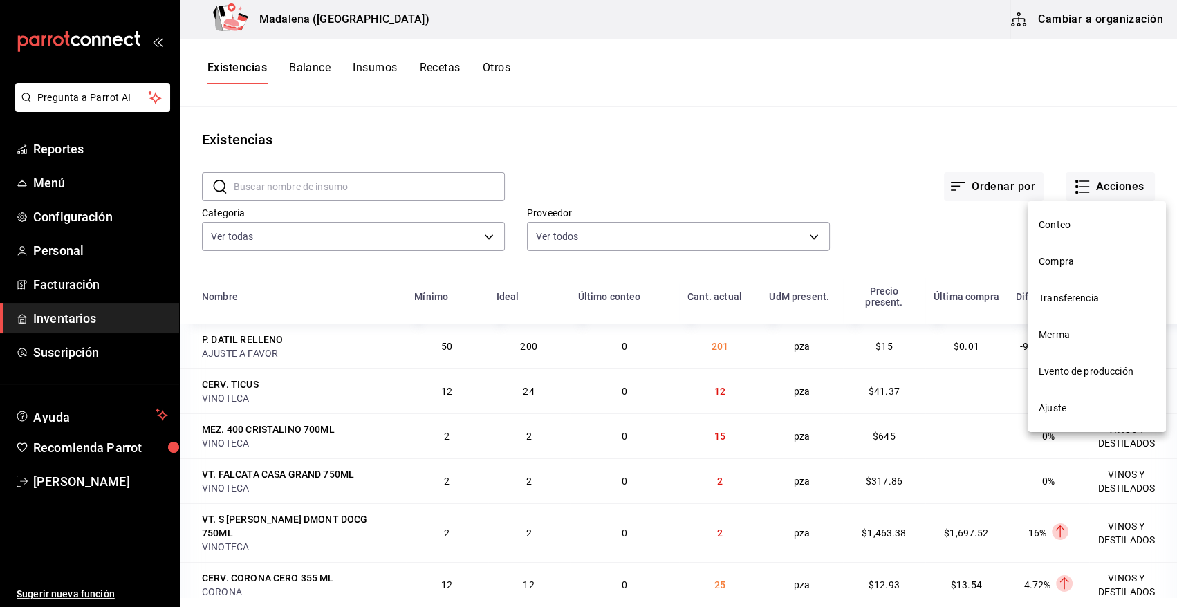
click at [1072, 260] on span "Compra" at bounding box center [1097, 262] width 116 height 15
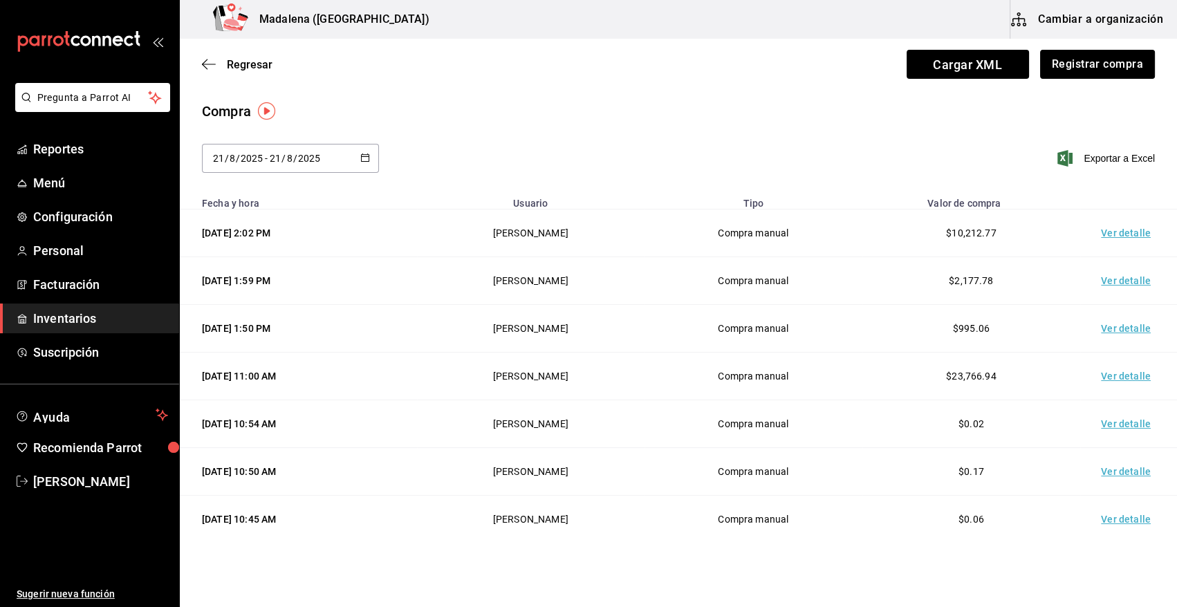
click at [1060, 62] on button "Registrar compra" at bounding box center [1097, 64] width 115 height 29
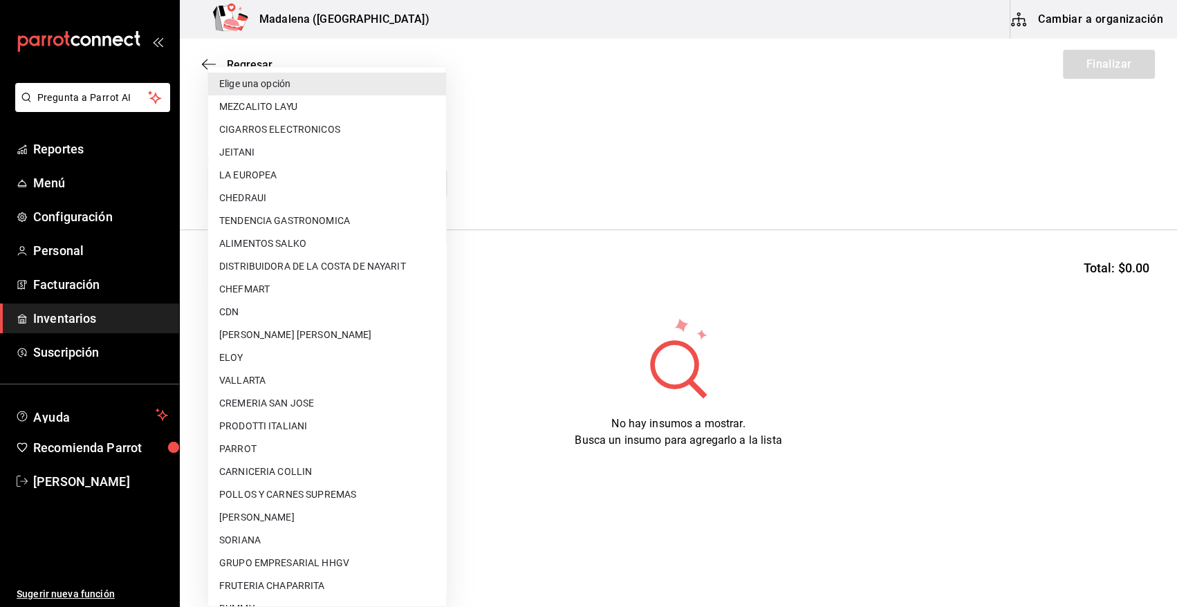
click at [252, 187] on body "Pregunta a Parrot AI Reportes Menú Configuración Personal Facturación Inventari…" at bounding box center [588, 264] width 1177 height 529
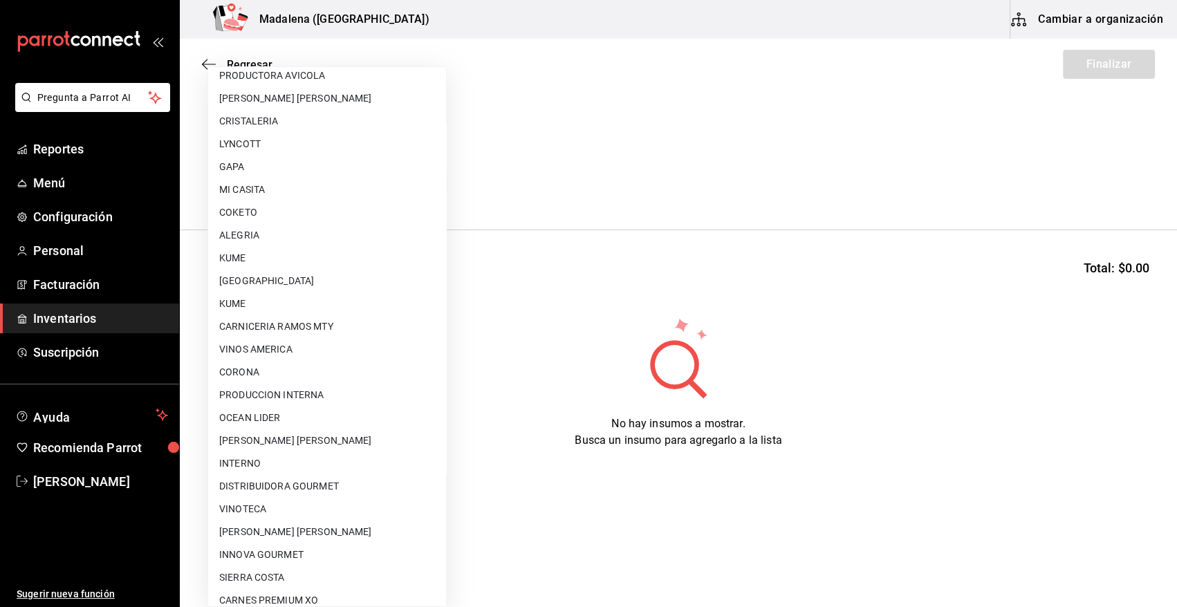
scroll to position [840, 0]
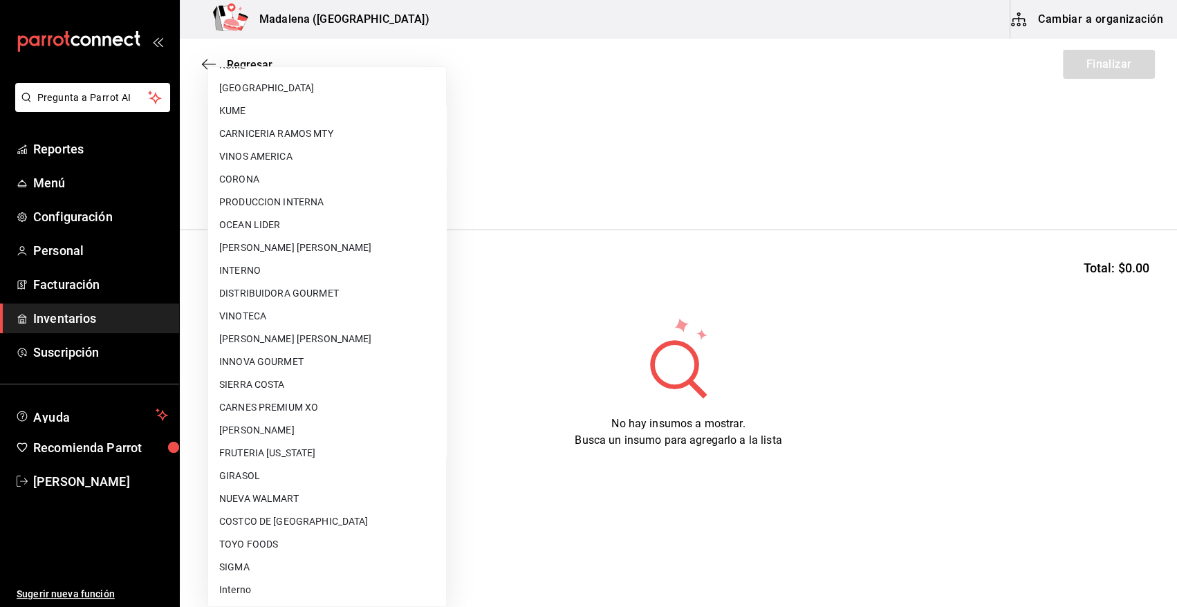
click at [260, 311] on li "VINOTECA" at bounding box center [327, 316] width 238 height 23
type input "bbec6e95-03ab-4cbc-bdec-5aafdfde0467"
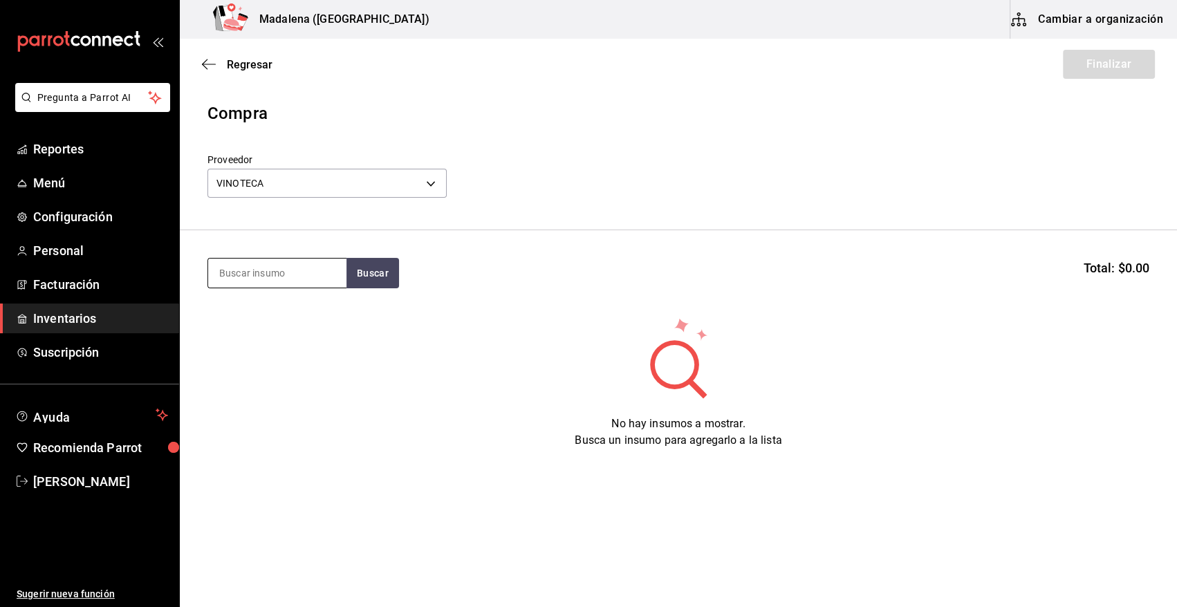
click at [253, 262] on input at bounding box center [277, 273] width 138 height 29
click at [265, 275] on input at bounding box center [277, 273] width 138 height 29
type input "APEROL"
click at [275, 311] on div "LIC. APEROL 750 ML" at bounding box center [271, 313] width 104 height 17
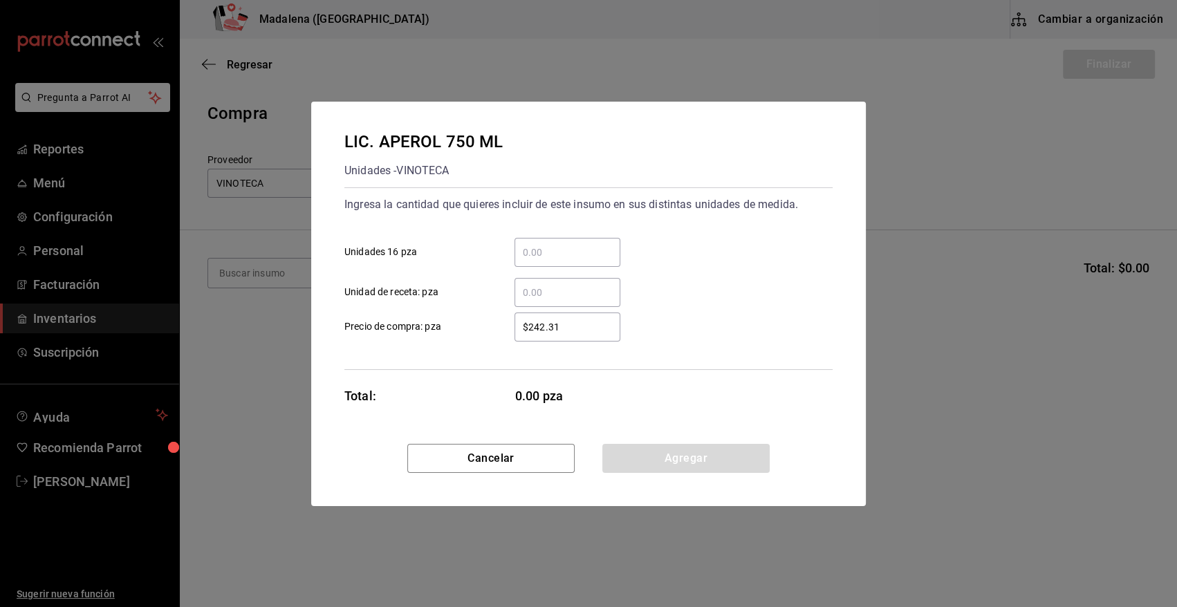
click at [549, 254] on input "​ Unidades 16 pza" at bounding box center [568, 252] width 106 height 17
type input "1"
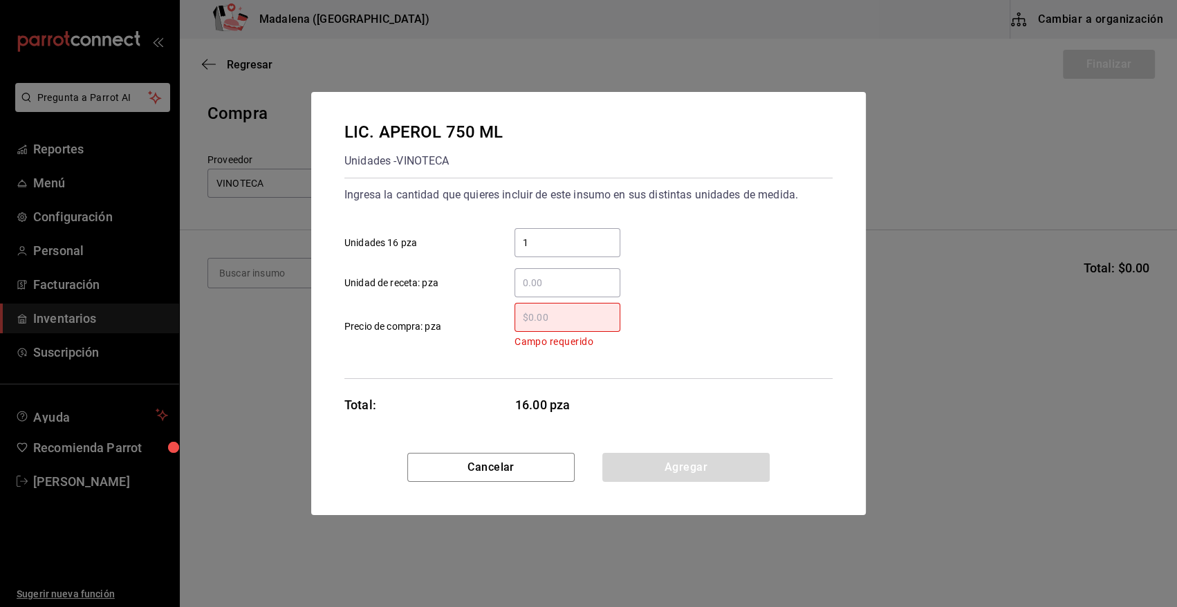
click at [599, 312] on input "​ Campo requerido Precio de compra: pza" at bounding box center [568, 317] width 106 height 17
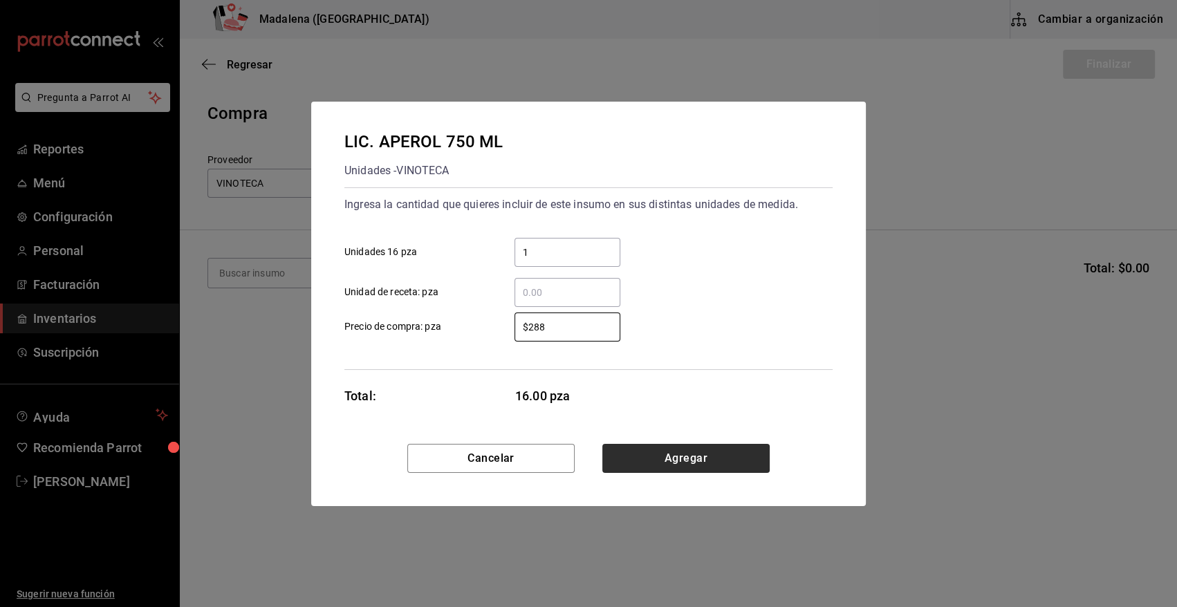
type input "$288"
click at [637, 457] on button "Agregar" at bounding box center [685, 458] width 167 height 29
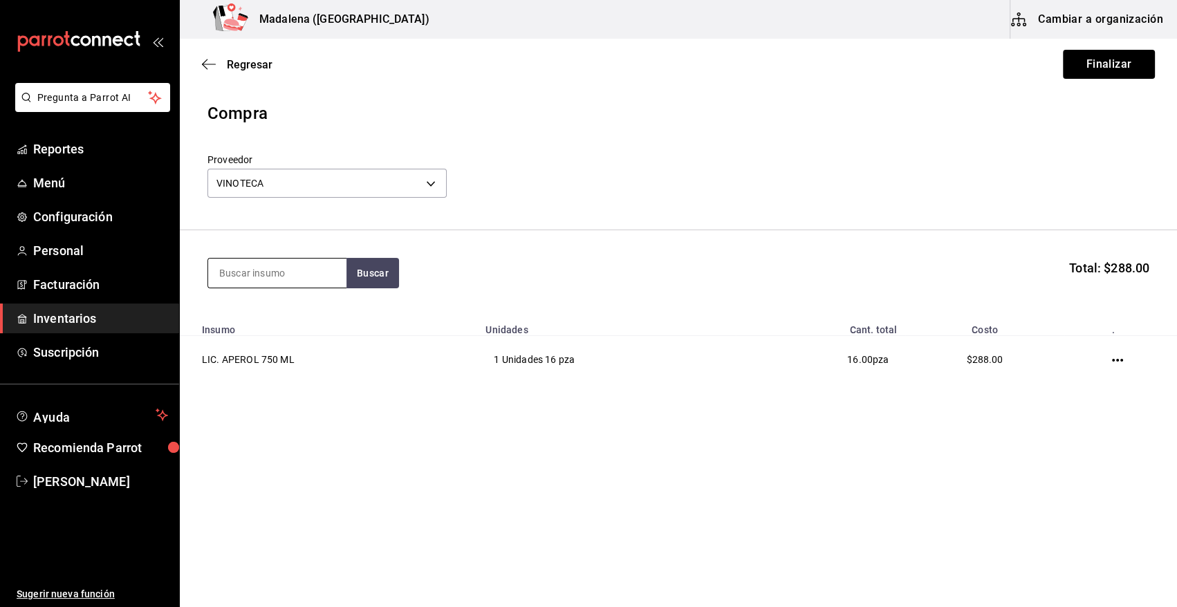
click at [291, 265] on input at bounding box center [277, 273] width 138 height 29
type input "BAI"
click at [284, 318] on div "LIC. BAILEYS 700ML" at bounding box center [270, 313] width 103 height 17
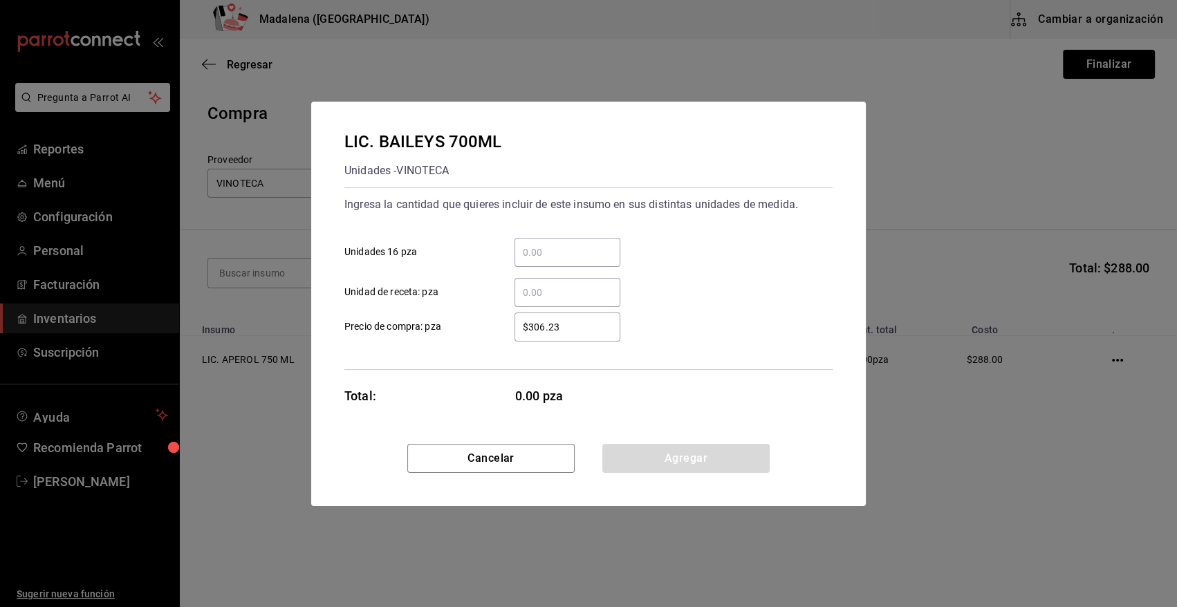
click at [546, 253] on input "​ Unidades 16 pza" at bounding box center [568, 252] width 106 height 17
type input "1"
type input "$327"
click at [654, 463] on button "Agregar" at bounding box center [685, 458] width 167 height 29
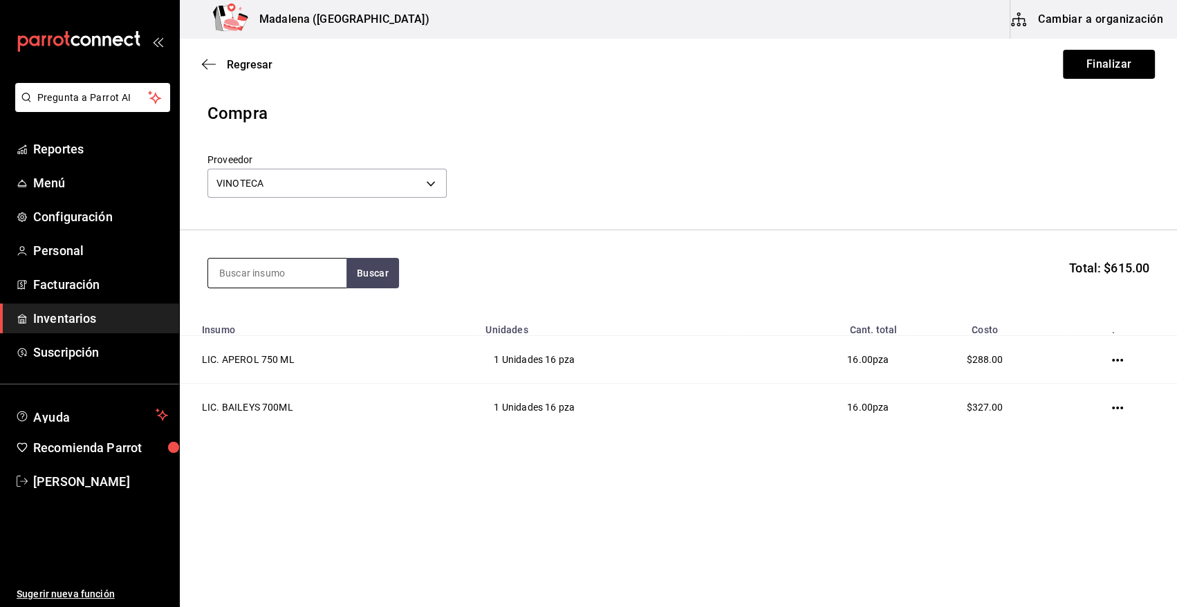
click at [329, 275] on input at bounding box center [277, 273] width 138 height 29
type input "A"
type input "FERR"
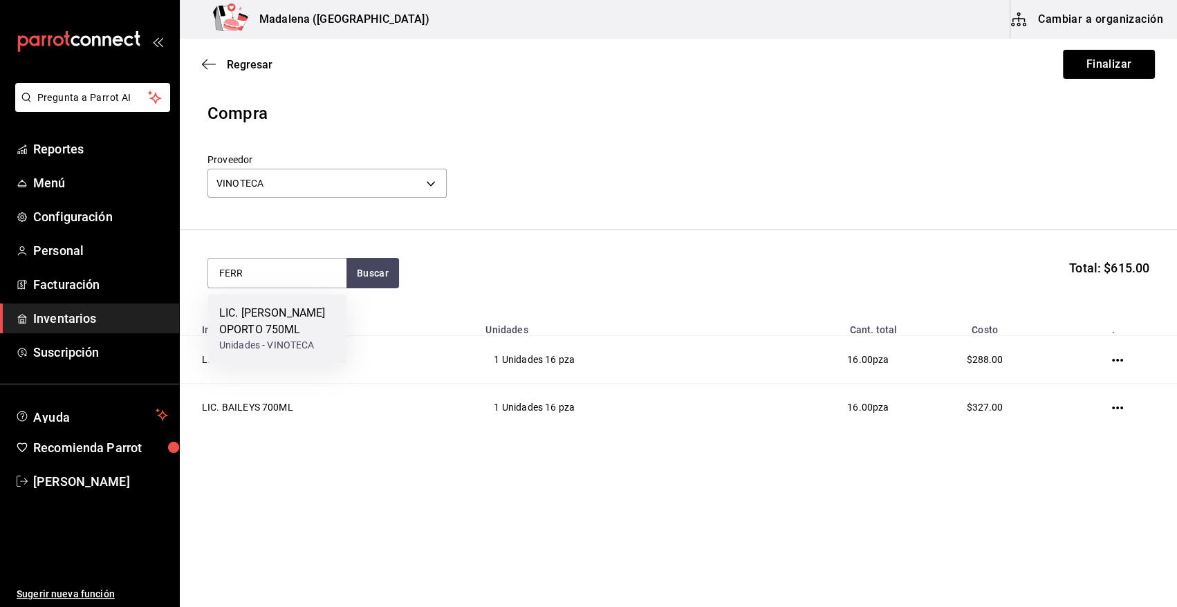
click at [304, 342] on div "Unidades - VINOTECA" at bounding box center [277, 345] width 116 height 15
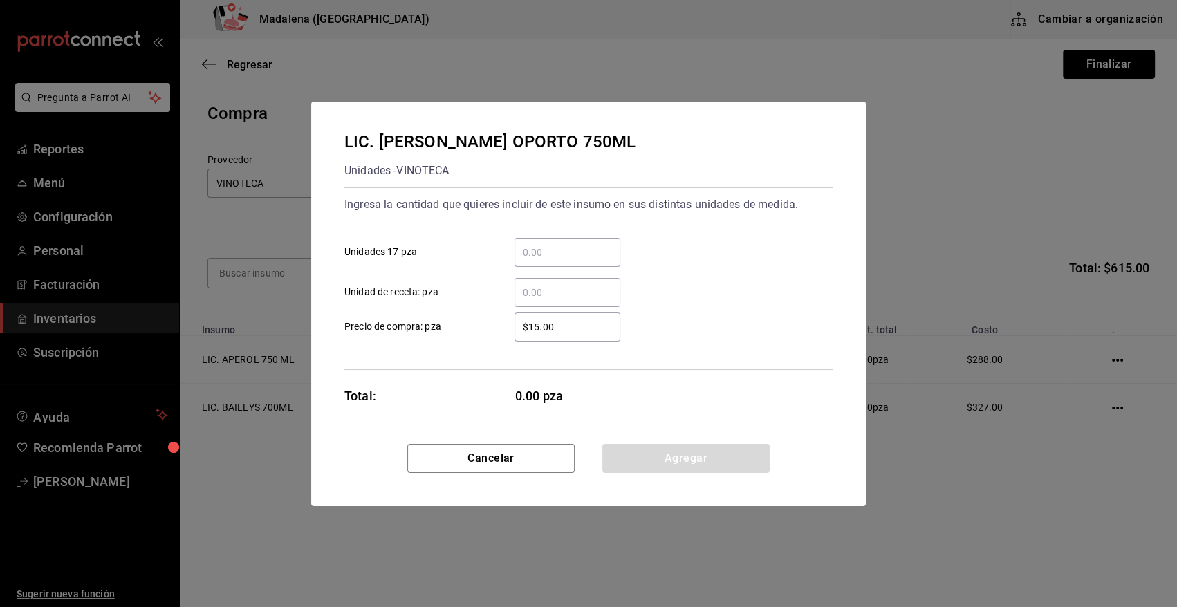
click at [560, 246] on input "​ Unidades 17 pza" at bounding box center [568, 252] width 106 height 17
type input "1"
type input "$405.69"
click at [656, 463] on button "Agregar" at bounding box center [685, 458] width 167 height 29
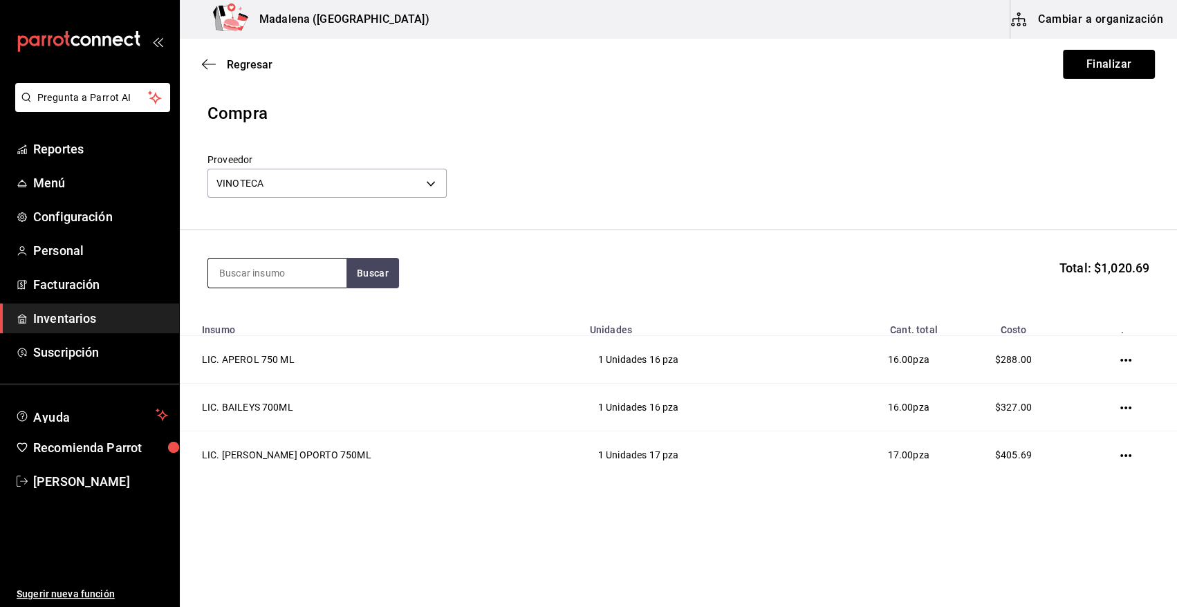
click at [273, 268] on input at bounding box center [277, 273] width 138 height 29
type input "HPN"
click at [273, 331] on div "Unidades - VINOTECA" at bounding box center [274, 329] width 111 height 15
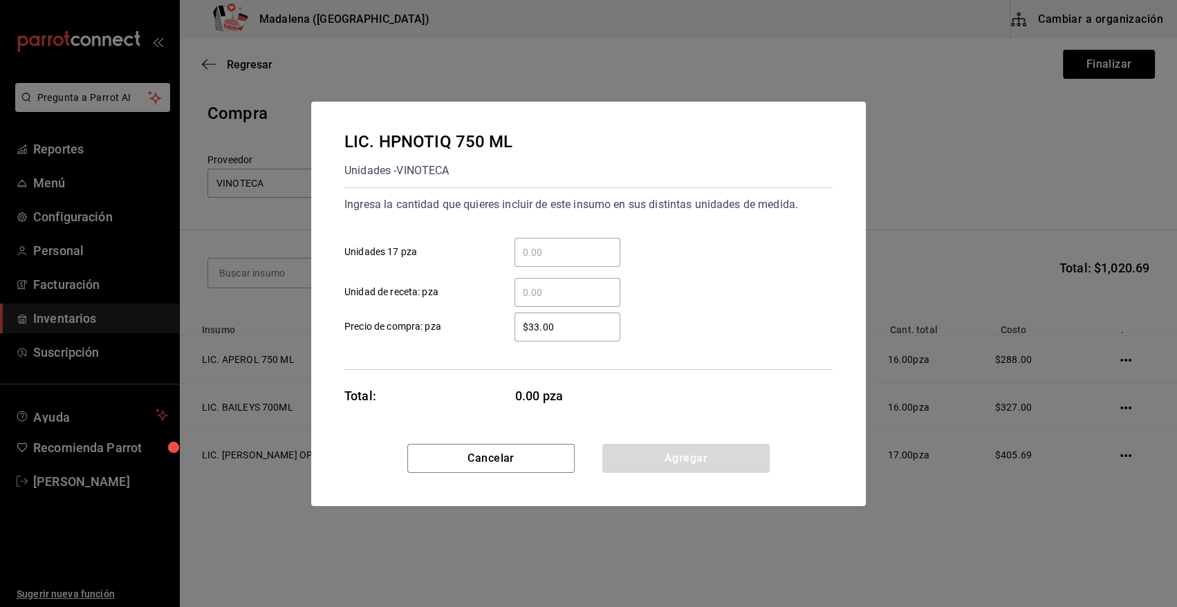
click at [601, 248] on input "​ Unidades 17 pza" at bounding box center [568, 252] width 106 height 17
type input "2"
type input "$550"
click at [697, 463] on button "Agregar" at bounding box center [685, 458] width 167 height 29
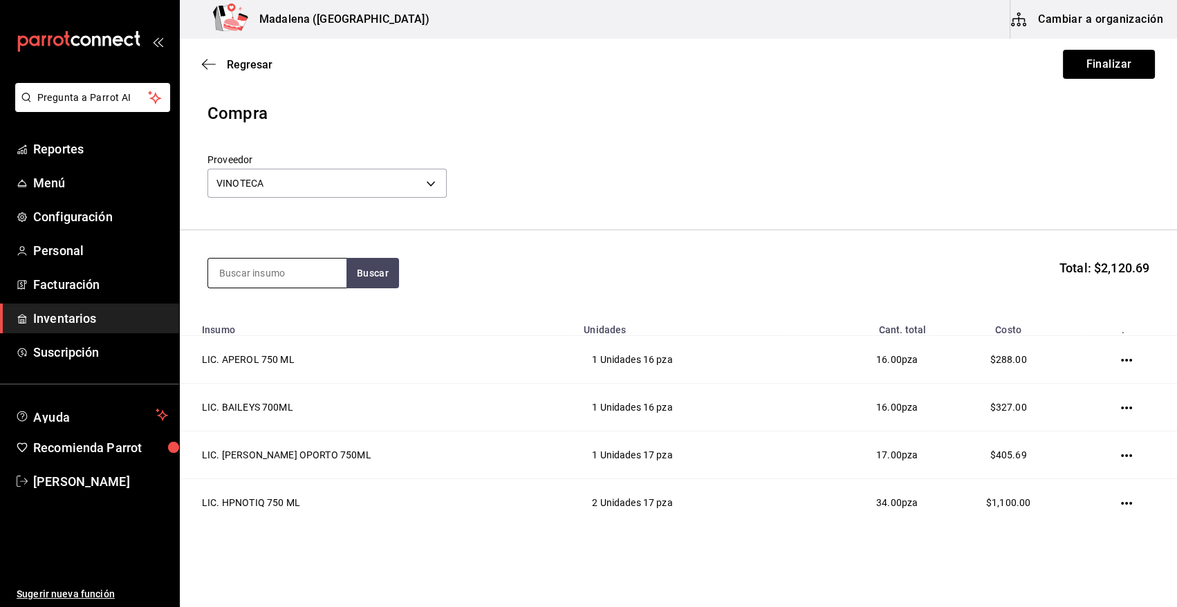
click at [291, 275] on input at bounding box center [277, 273] width 138 height 29
type input "JAG"
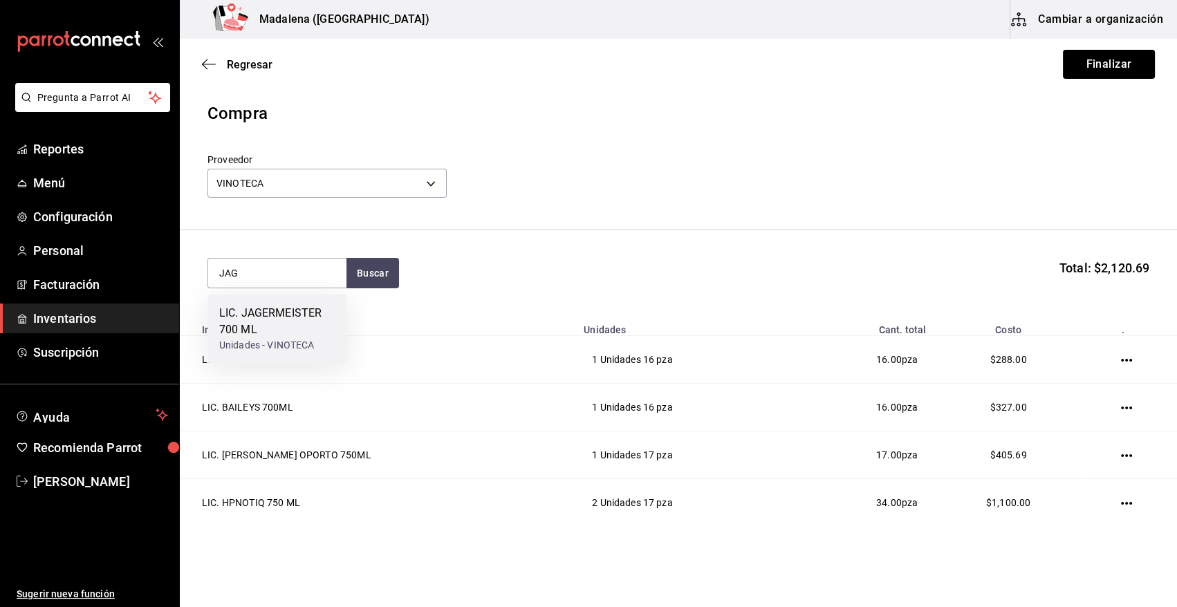
click at [291, 331] on div "LIC. JAGERMEISTER 700 ML" at bounding box center [277, 321] width 116 height 33
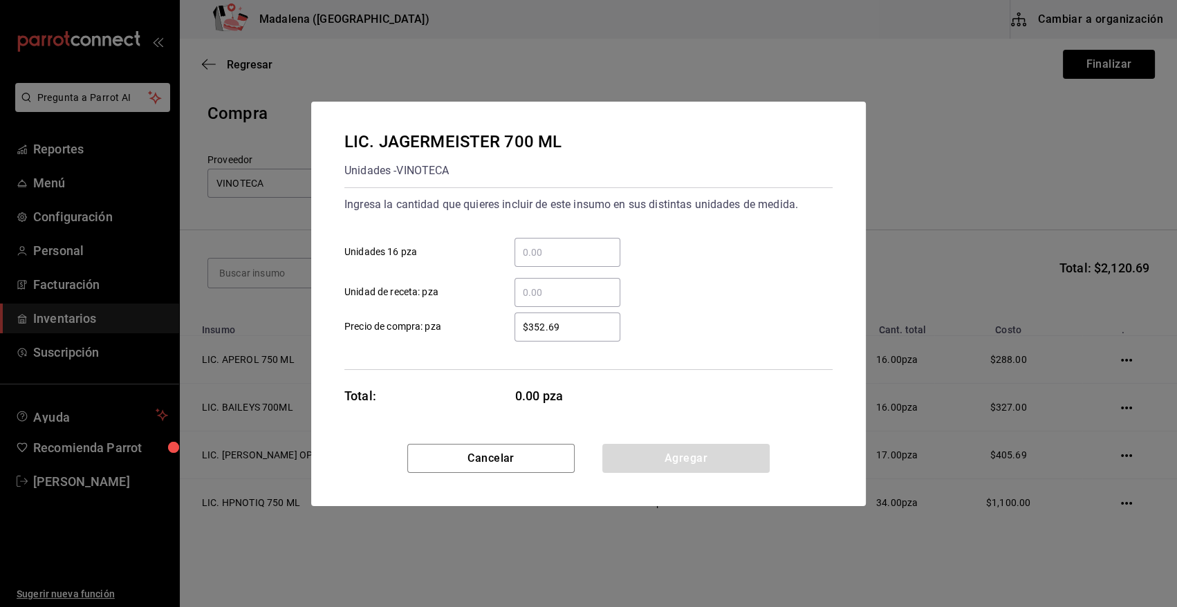
click at [558, 249] on input "​ Unidades 16 pza" at bounding box center [568, 252] width 106 height 17
type input "1"
type input "$350"
click at [649, 463] on button "Agregar" at bounding box center [685, 458] width 167 height 29
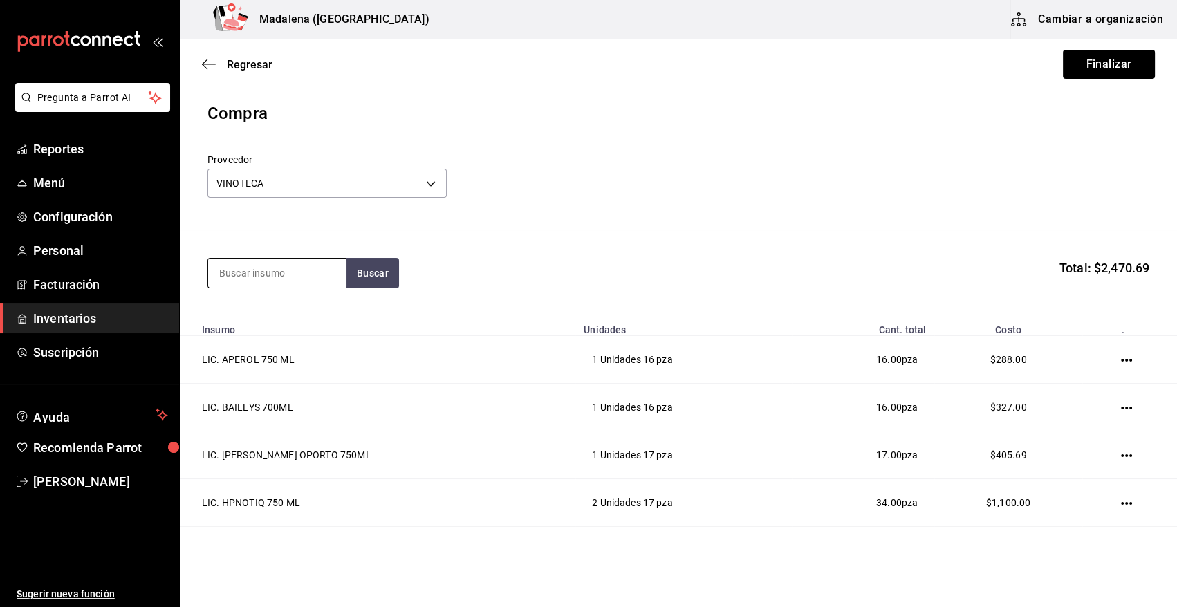
click at [300, 274] on input at bounding box center [277, 273] width 138 height 29
type input "LICOR 43"
click at [295, 323] on div "Unidades - VINOTECA" at bounding box center [273, 329] width 109 height 15
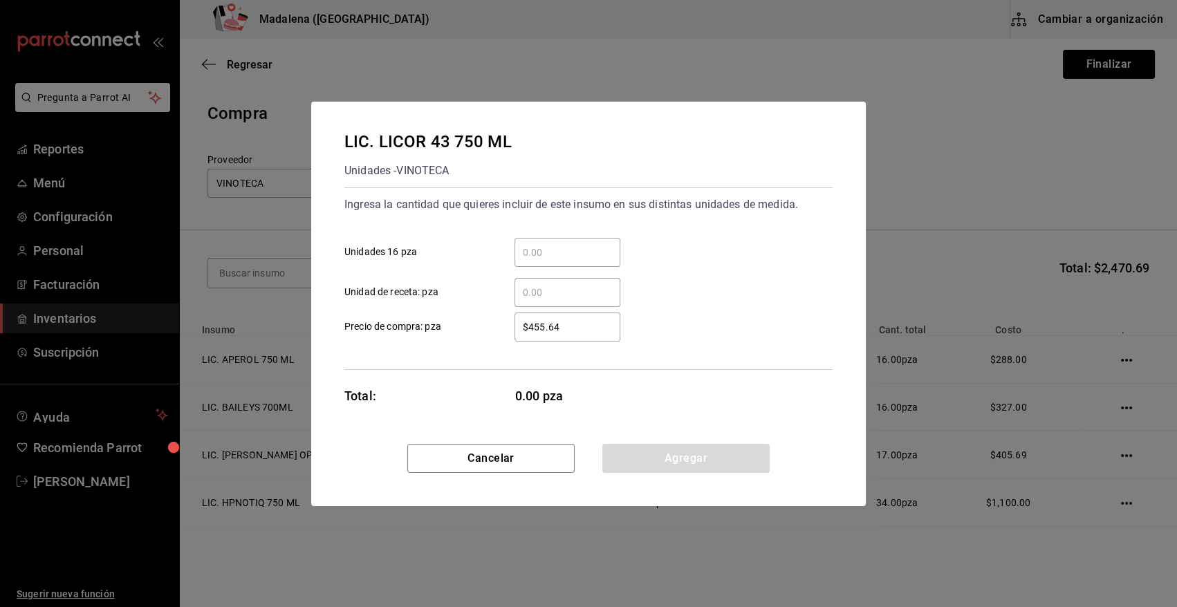
click at [560, 250] on input "​ Unidades 16 pza" at bounding box center [568, 252] width 106 height 17
type input "4"
type input "$415"
click at [690, 461] on button "Agregar" at bounding box center [685, 458] width 167 height 29
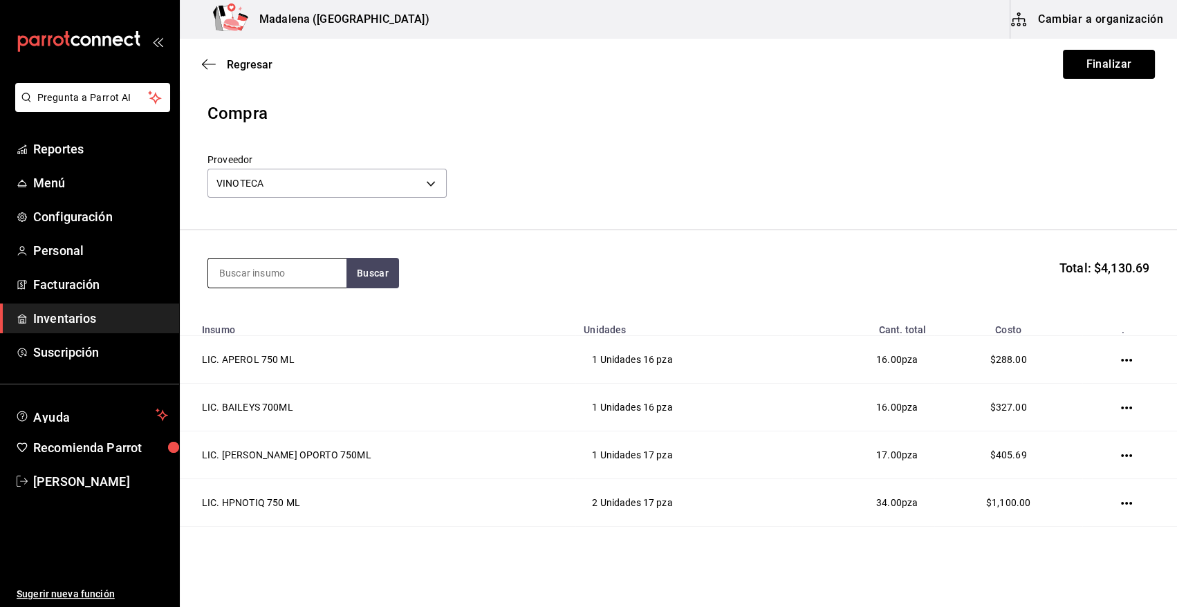
click at [287, 274] on input at bounding box center [277, 273] width 138 height 29
type input "SAKE"
click at [275, 331] on div "Unidades - VINOTECA" at bounding box center [266, 329] width 95 height 15
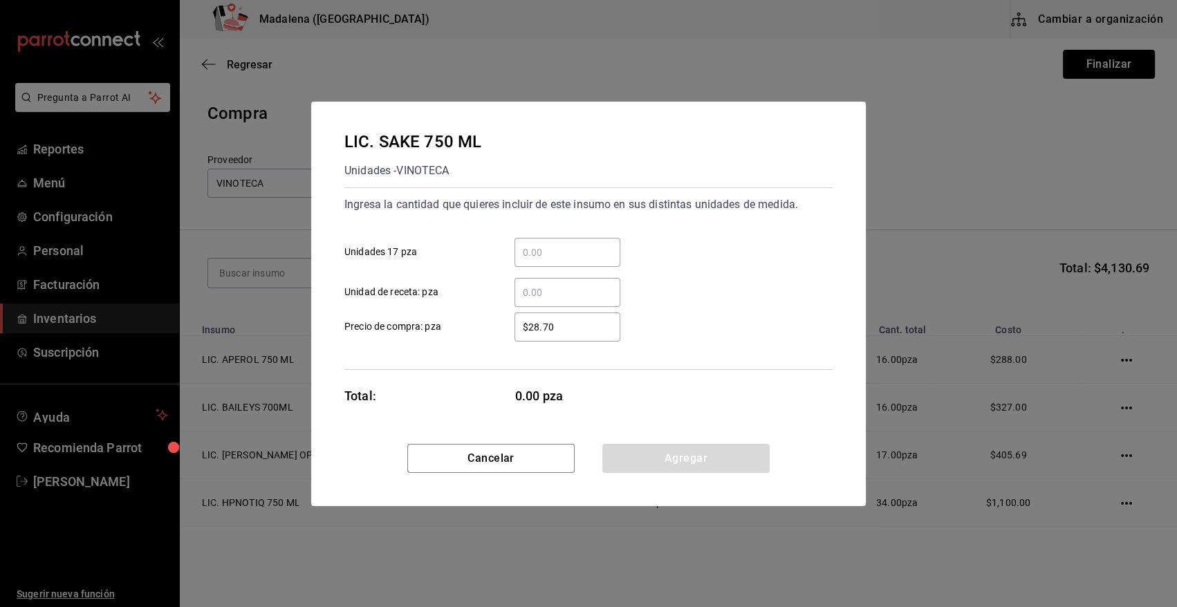
click at [544, 256] on input "​ Unidades 17 pza" at bounding box center [568, 252] width 106 height 17
type input "1"
type input "$2"
type input "$591.40"
click at [665, 455] on button "Agregar" at bounding box center [685, 458] width 167 height 29
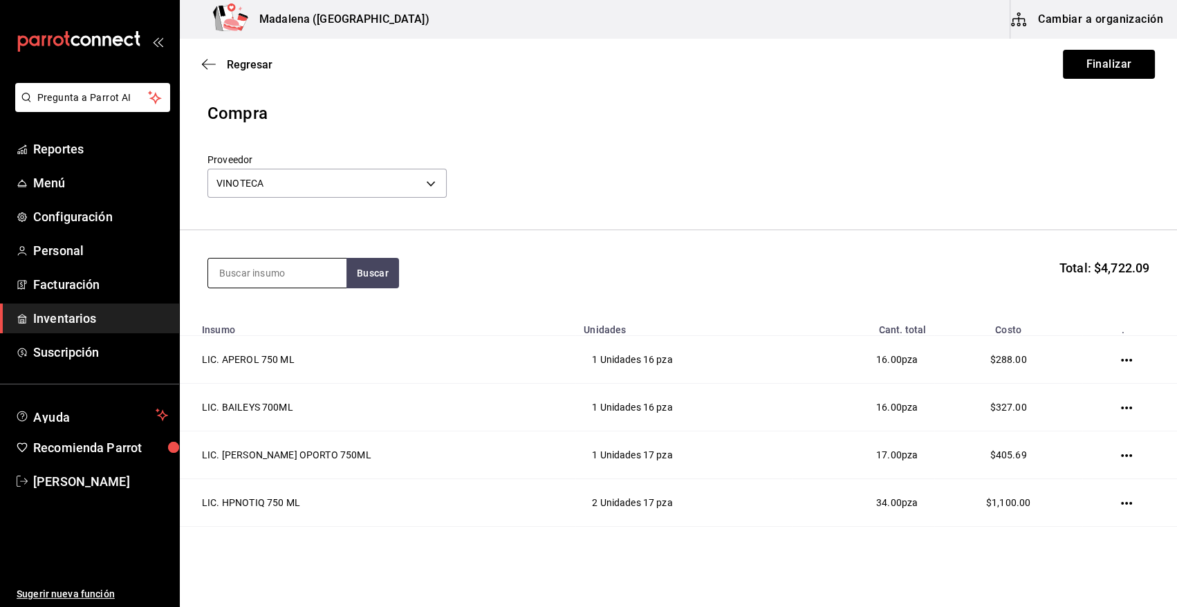
click at [313, 263] on input at bounding box center [277, 273] width 138 height 29
type input "ST G"
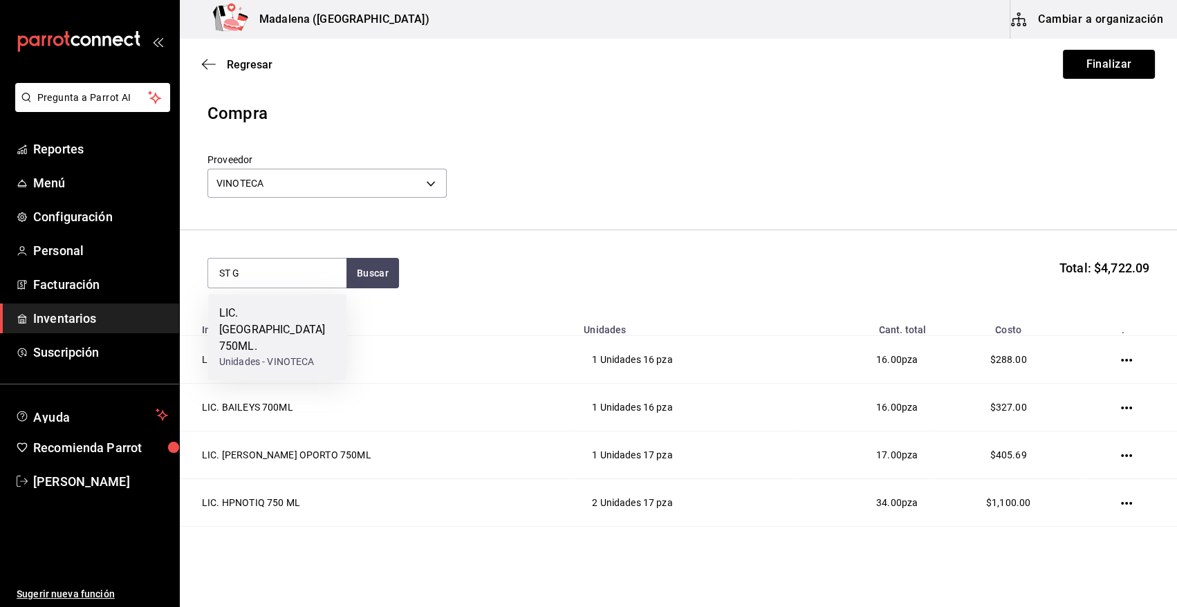
click at [289, 327] on div "LIC. [GEOGRAPHIC_DATA] 750ML." at bounding box center [277, 330] width 116 height 50
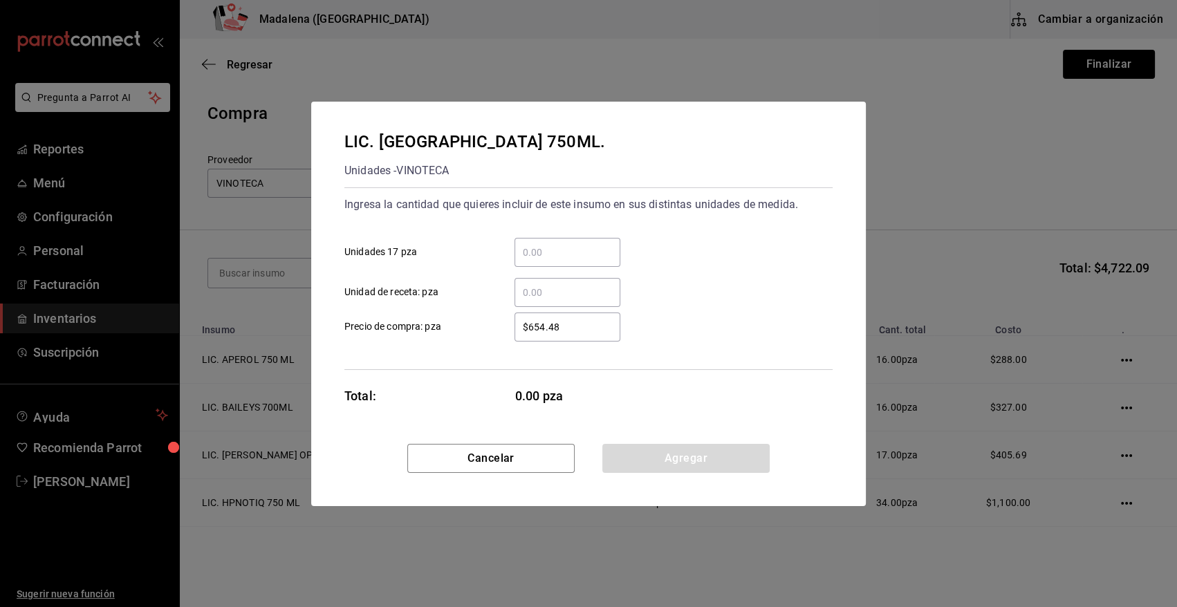
click at [549, 284] on input "​ Unidad de receta: pza" at bounding box center [568, 292] width 106 height 17
type input "6"
type input "$603"
click at [537, 251] on input "​ Unidades 17 pza" at bounding box center [568, 252] width 106 height 17
type input "1"
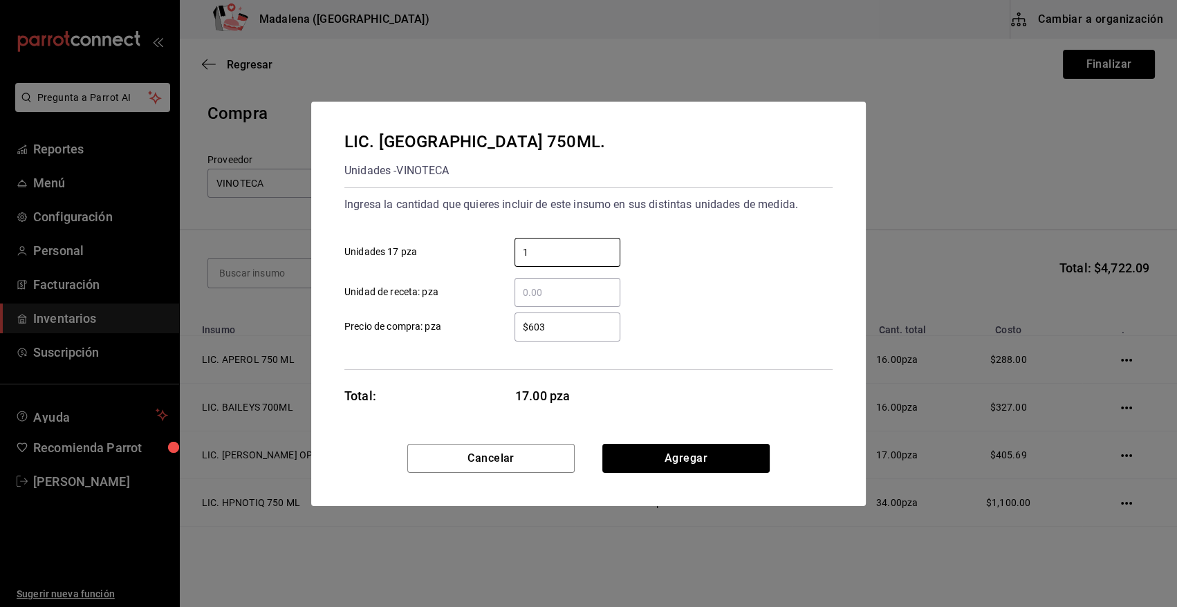
click at [672, 241] on div "1 ​ Unidades 17 pza" at bounding box center [582, 247] width 499 height 40
click at [674, 457] on button "Agregar" at bounding box center [685, 458] width 167 height 29
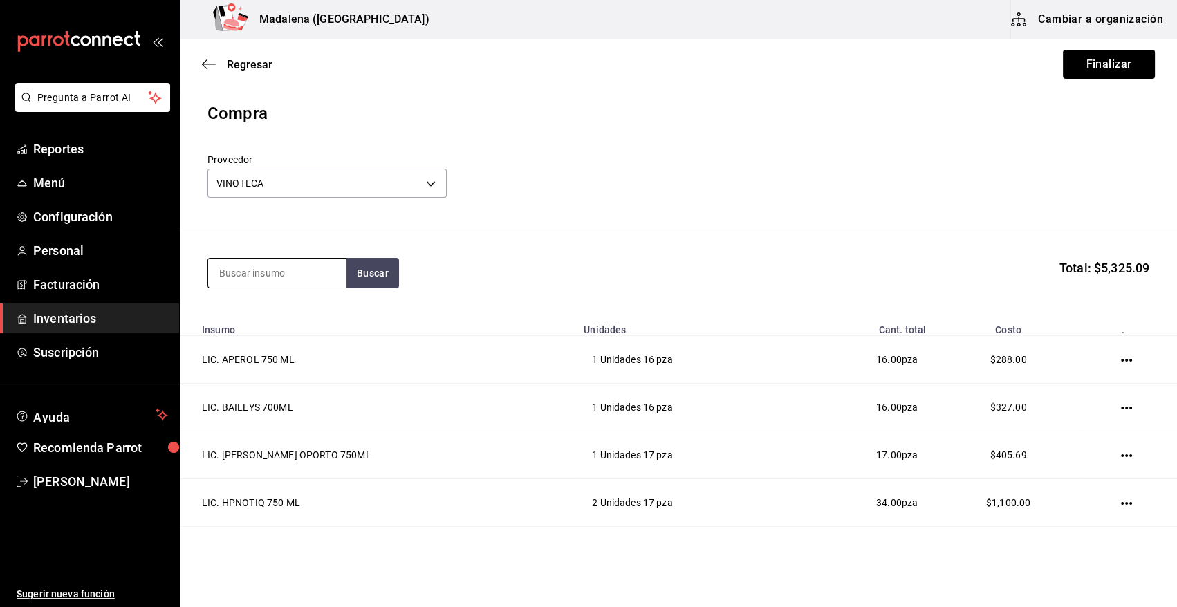
click at [294, 275] on input at bounding box center [277, 273] width 138 height 29
type input "400"
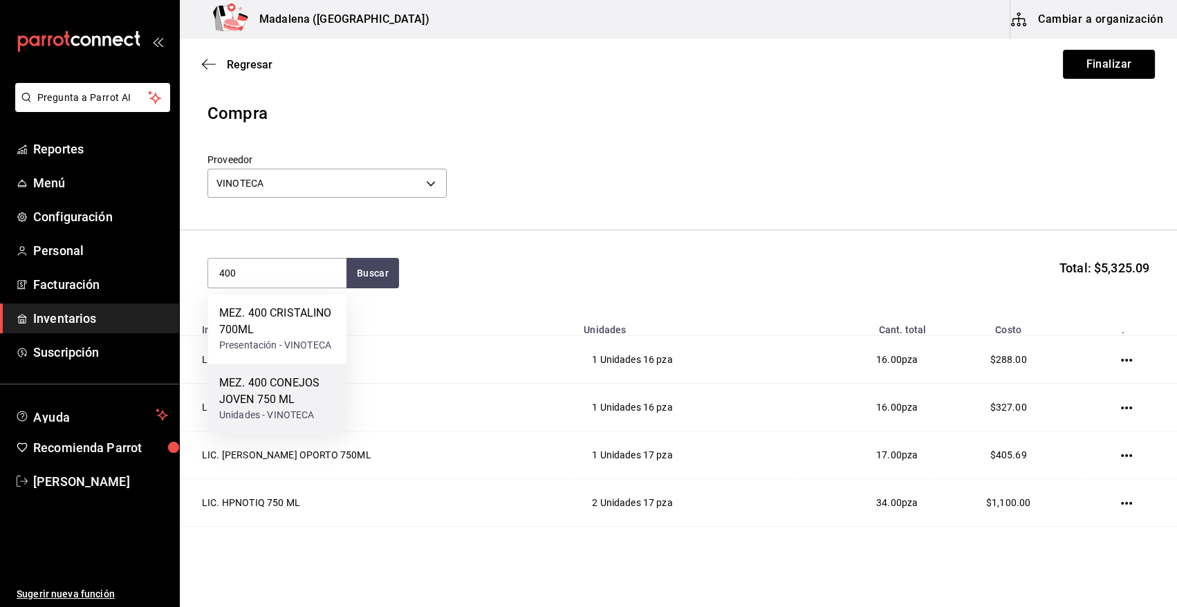
click at [266, 404] on div "MEZ. 400 CONEJOS JOVEN 750 ML" at bounding box center [277, 391] width 116 height 33
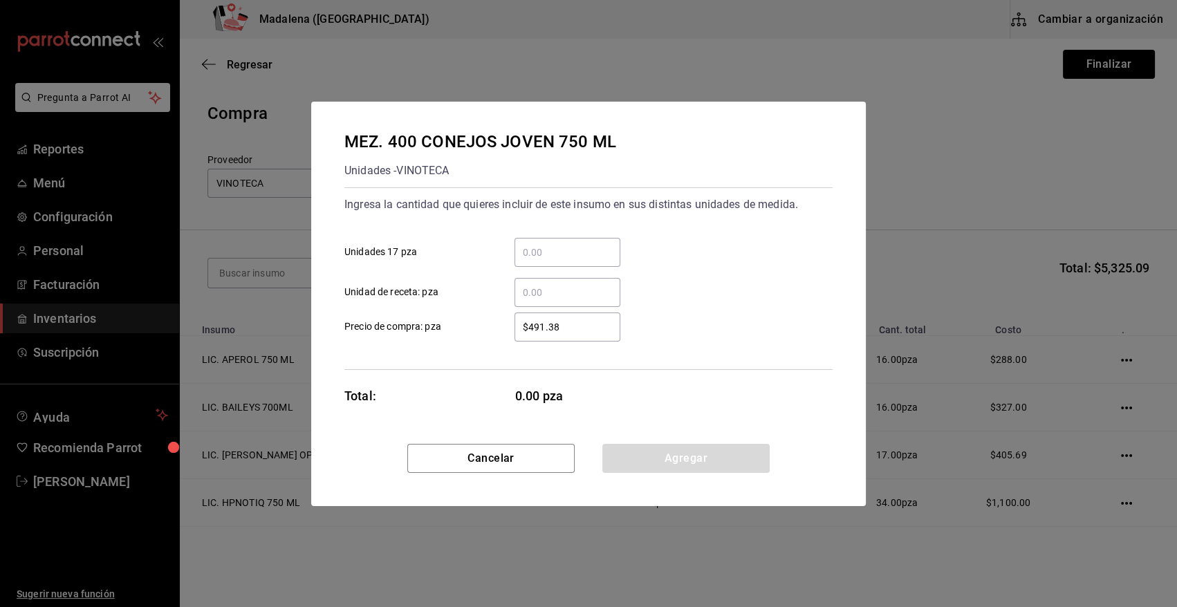
click at [553, 256] on input "​ Unidades 17 pza" at bounding box center [568, 252] width 106 height 17
type input "1"
type input "$433"
click at [726, 457] on button "Agregar" at bounding box center [685, 458] width 167 height 29
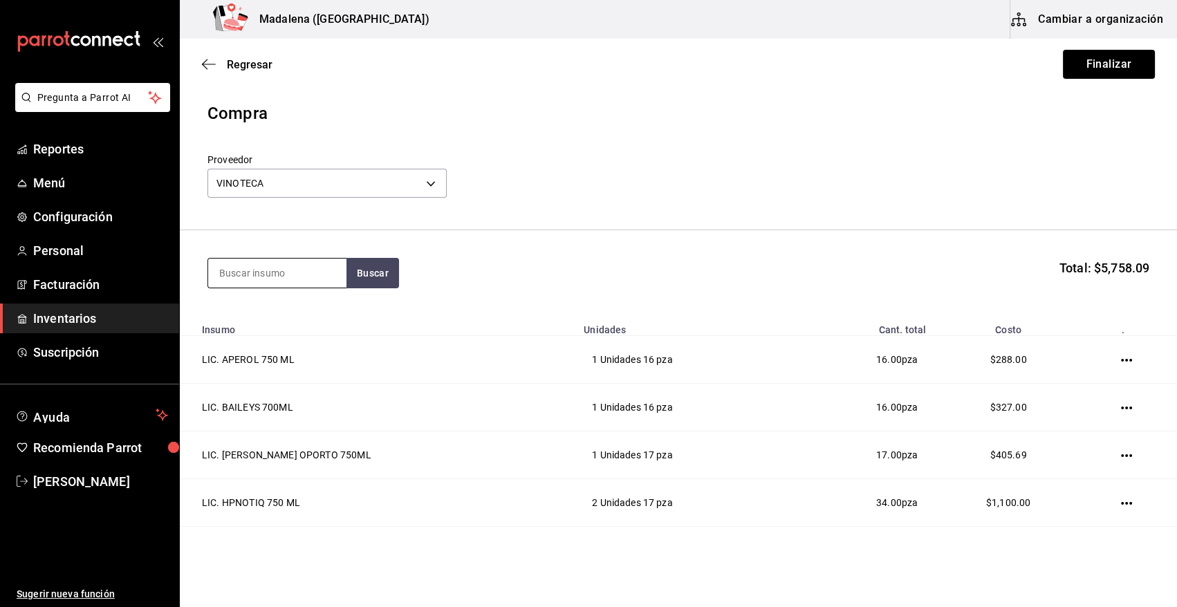
click at [291, 277] on input at bounding box center [277, 273] width 138 height 29
type input "AMARAS"
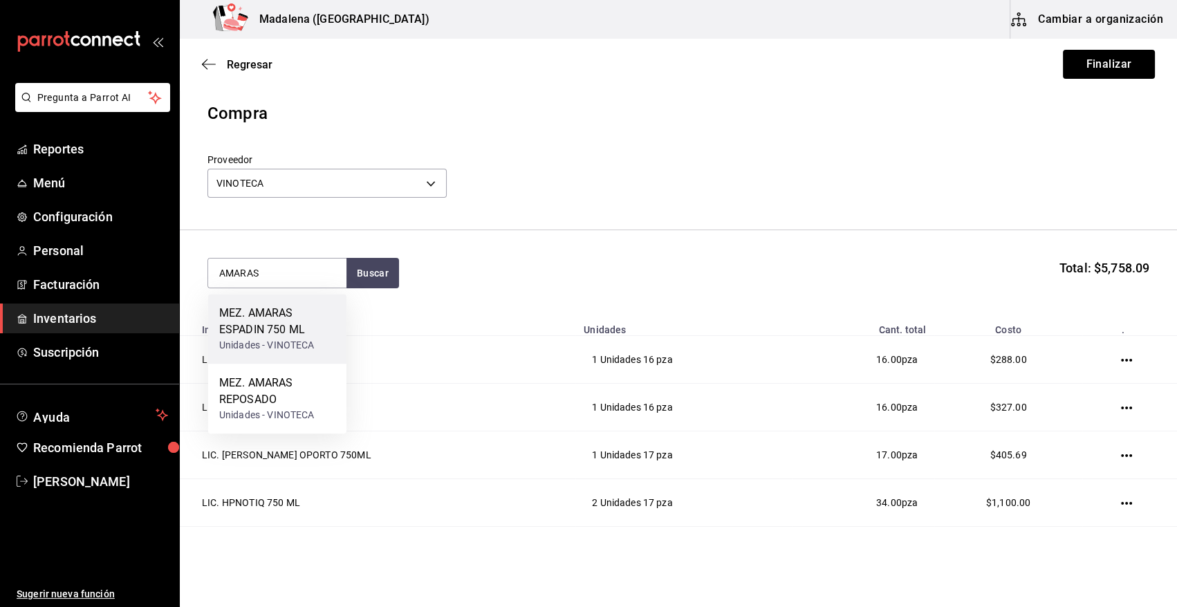
click at [257, 338] on div "MEZ. AMARAS ESPADIN 750 ML" at bounding box center [277, 321] width 116 height 33
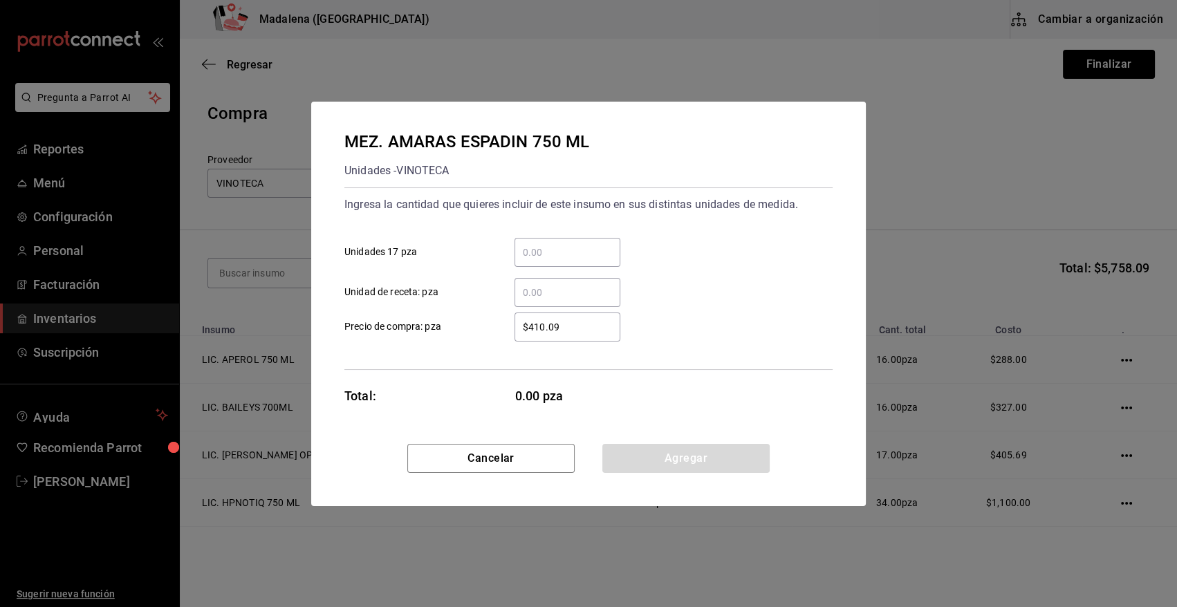
click at [543, 250] on input "​ Unidades 17 pza" at bounding box center [568, 252] width 106 height 17
type input "1"
type input "$479"
click at [668, 457] on button "Agregar" at bounding box center [685, 458] width 167 height 29
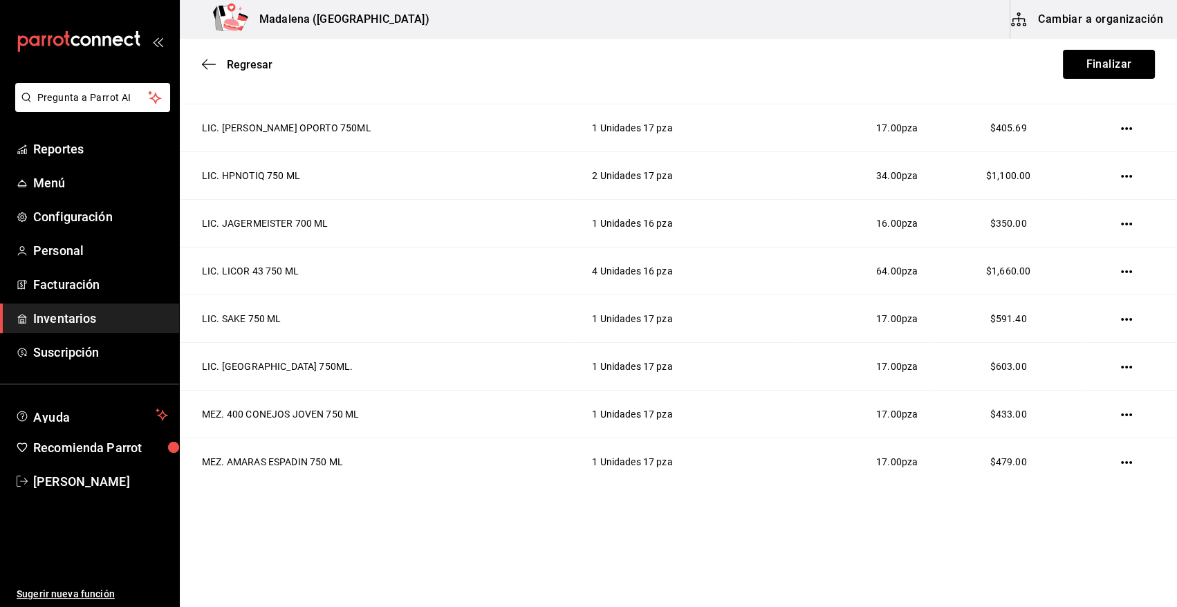
scroll to position [0, 0]
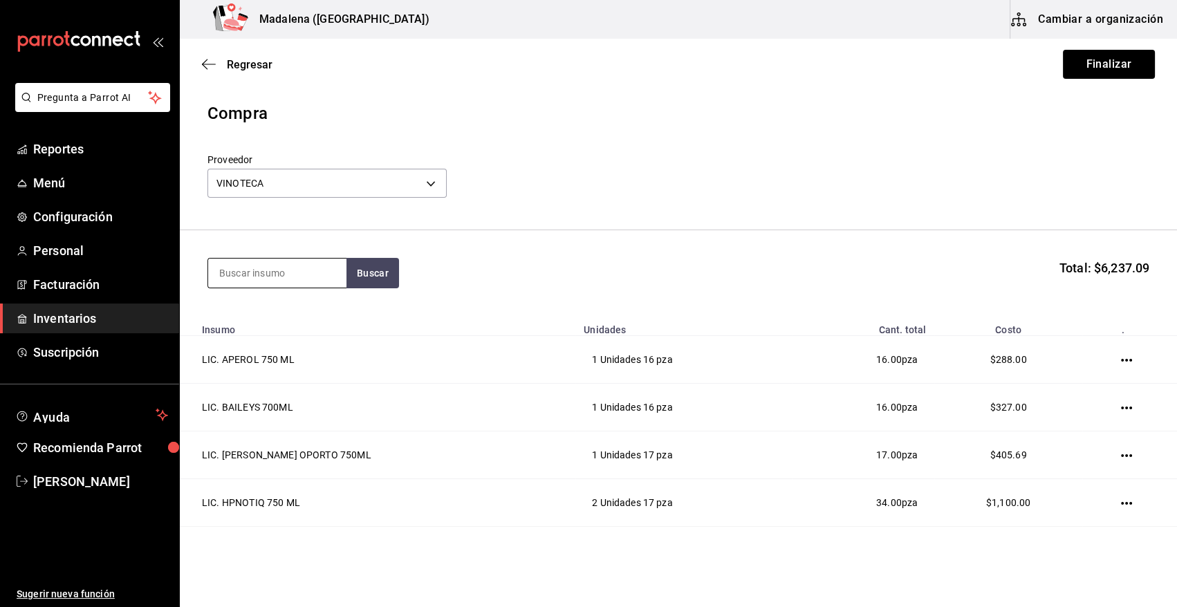
click at [281, 277] on input at bounding box center [277, 273] width 138 height 29
type input "MONTE"
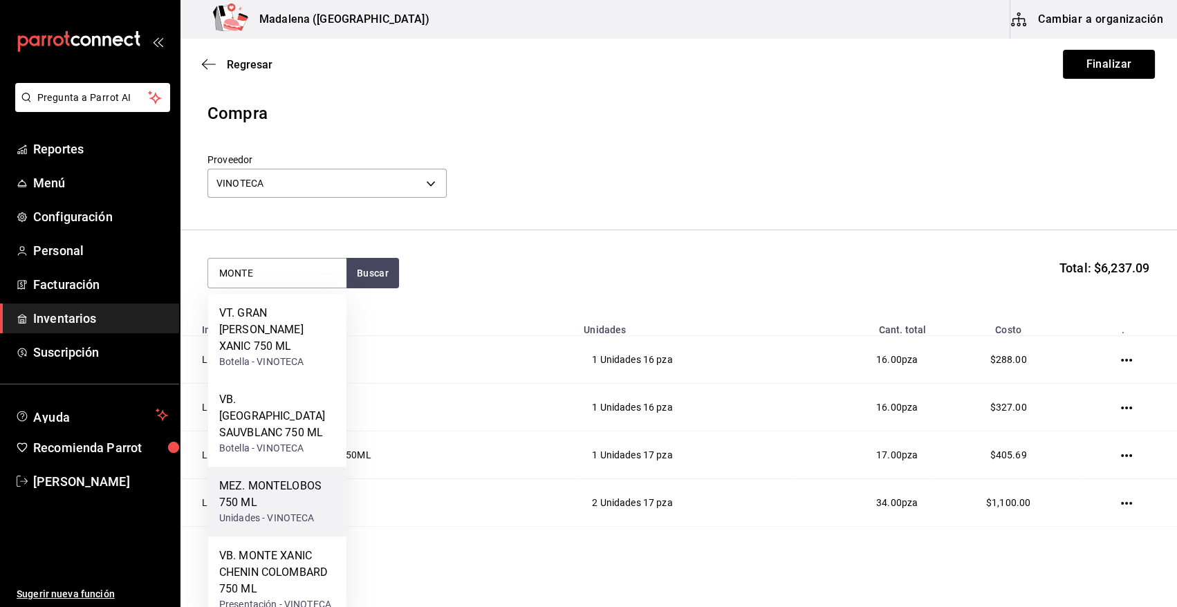
click at [285, 478] on div "MEZ. MONTELOBOS 750 ML" at bounding box center [277, 494] width 116 height 33
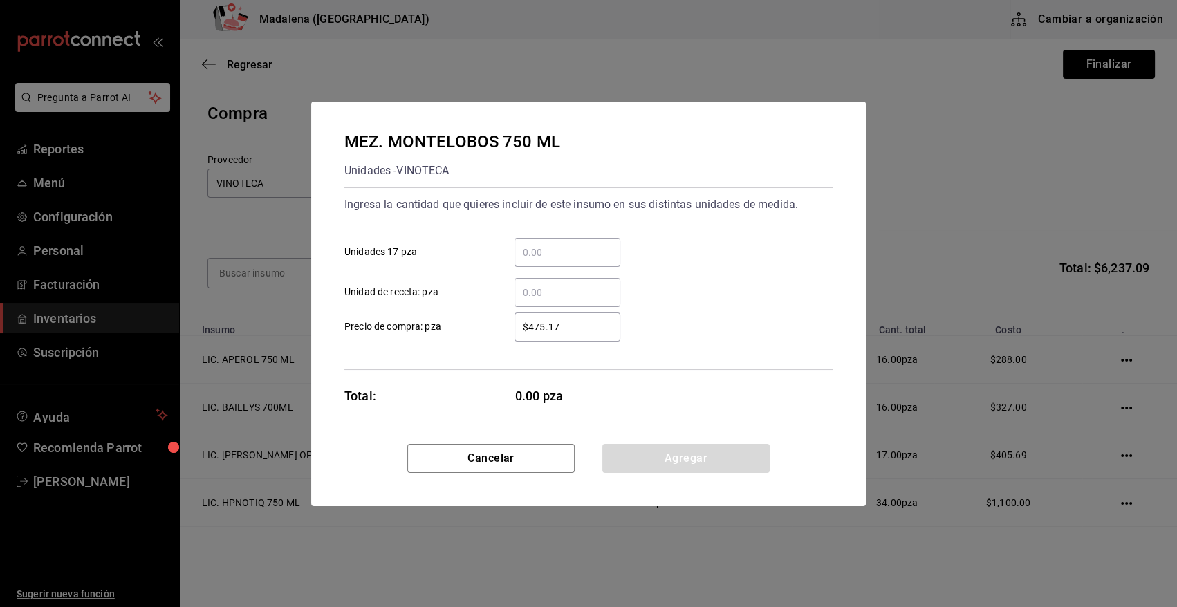
click at [555, 250] on input "​ Unidades 17 pza" at bounding box center [568, 252] width 106 height 17
type input "1"
type input "$425"
drag, startPoint x: 696, startPoint y: 445, endPoint x: 713, endPoint y: 474, distance: 33.8
click at [696, 445] on button "Agregar" at bounding box center [685, 458] width 167 height 29
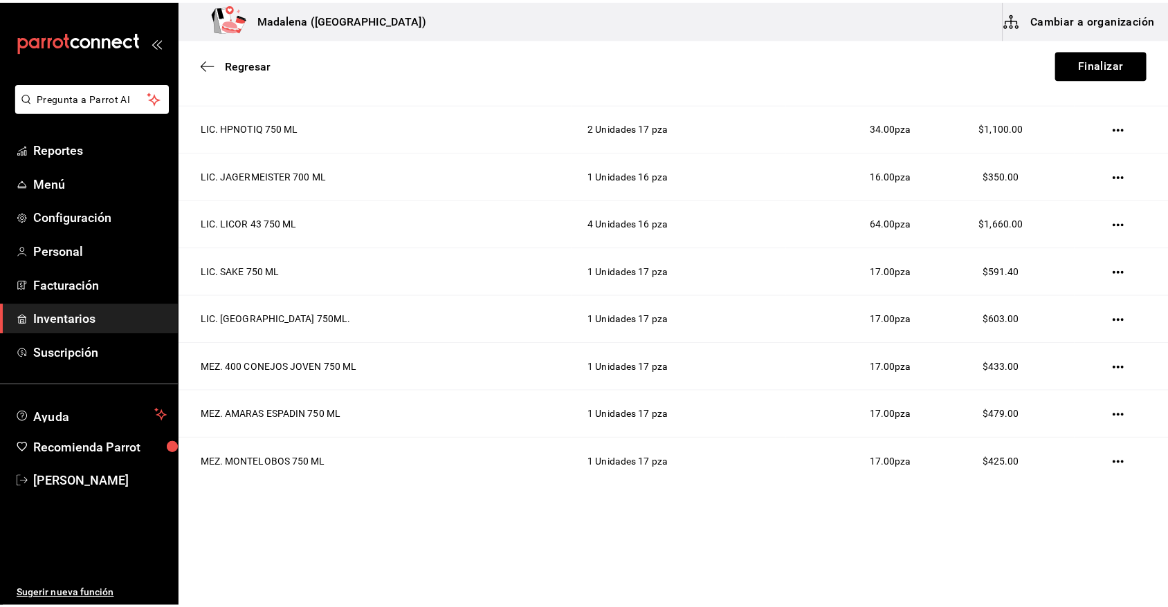
scroll to position [7, 0]
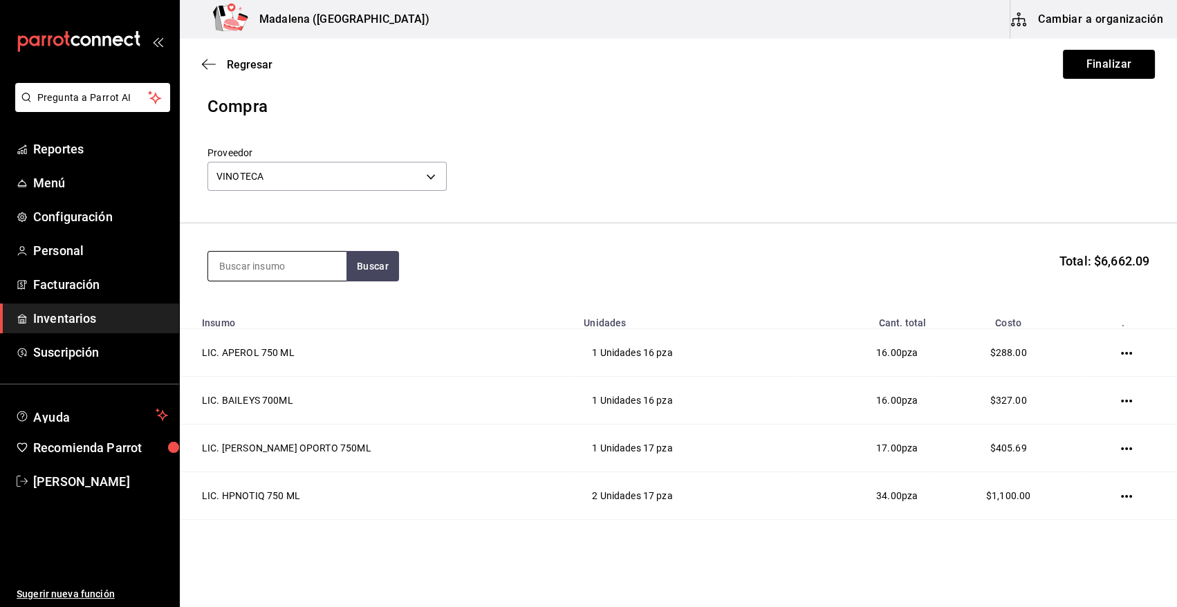
click at [265, 267] on input at bounding box center [277, 266] width 138 height 29
type input "UNION"
click at [264, 313] on div "MEZ. UNION JOVEN 700 ML" at bounding box center [277, 313] width 116 height 33
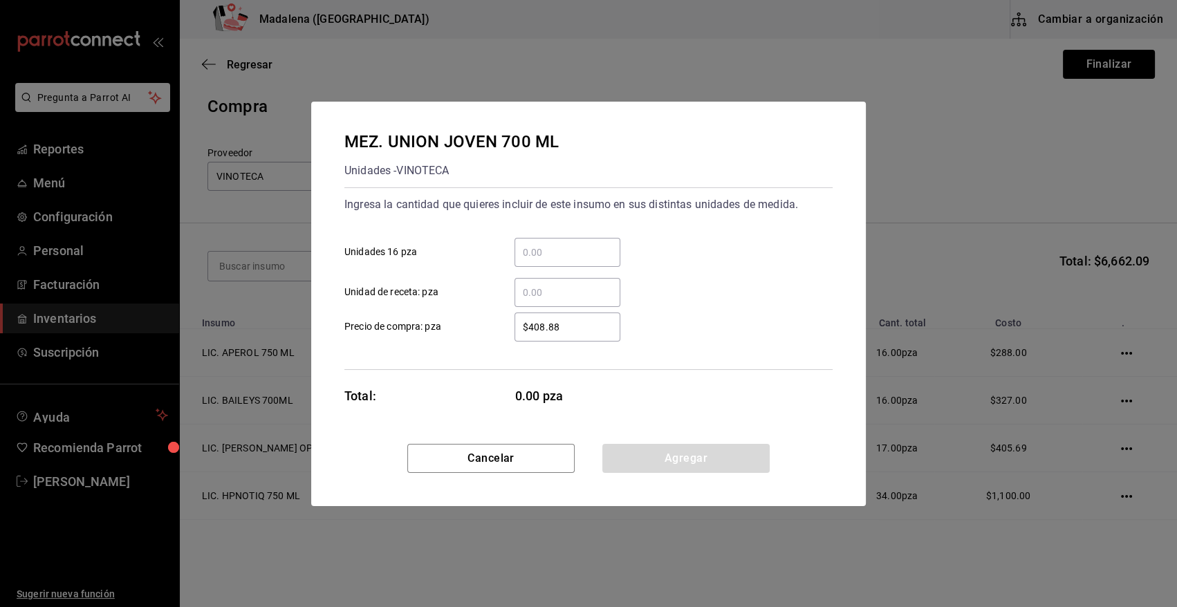
click at [566, 249] on input "​ Unidades 16 pza" at bounding box center [568, 252] width 106 height 17
type input "12"
type input "$415"
click at [667, 464] on button "Agregar" at bounding box center [685, 458] width 167 height 29
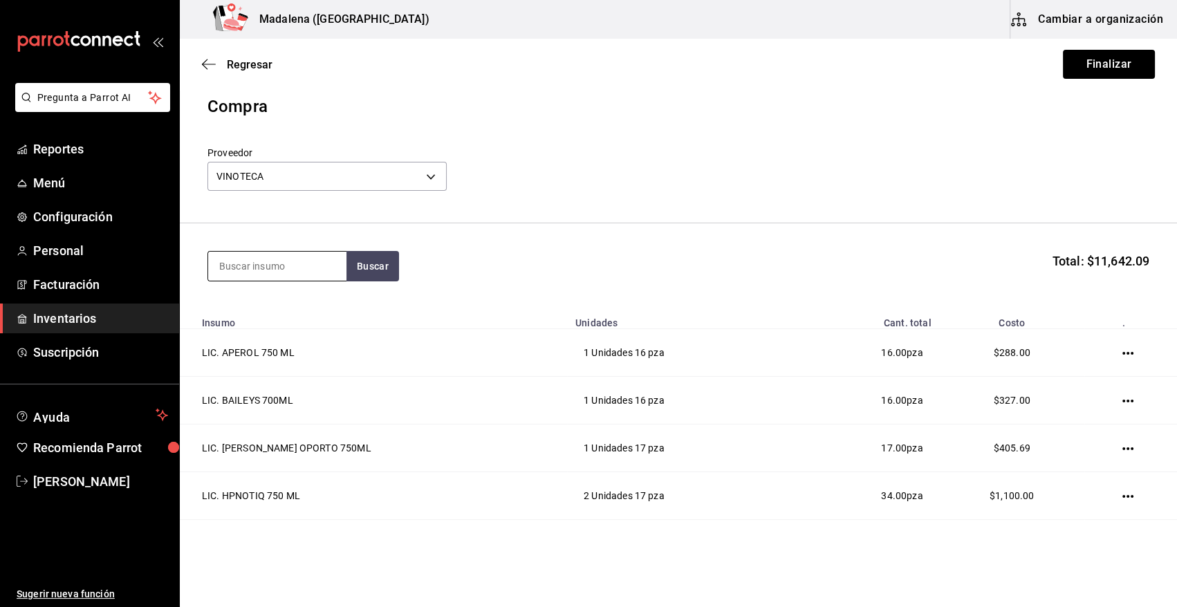
click at [290, 264] on input at bounding box center [277, 266] width 138 height 29
type input "ZACAPA"
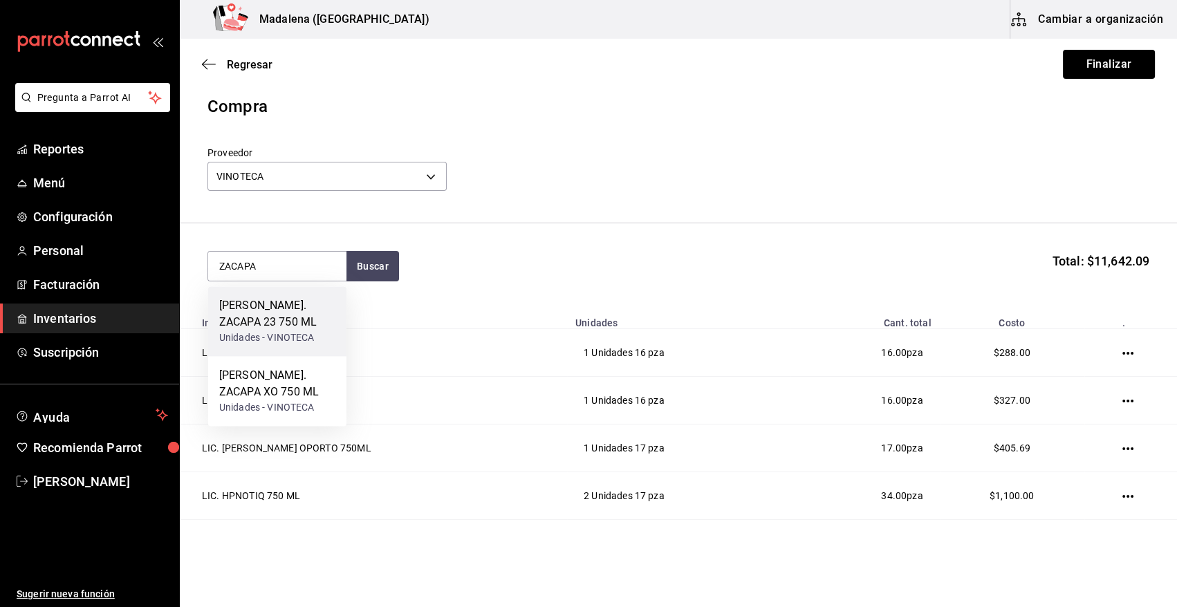
click at [277, 306] on div "[PERSON_NAME]. ZACAPA 23 750 ML" at bounding box center [277, 313] width 116 height 33
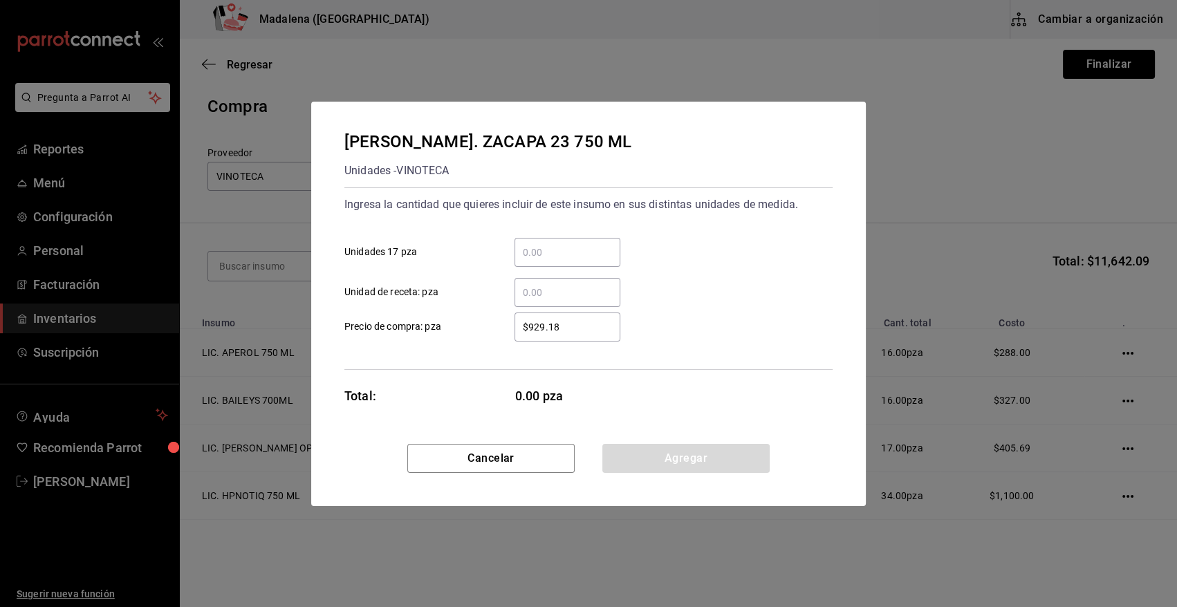
click at [564, 252] on input "​ Unidades 17 pza" at bounding box center [568, 252] width 106 height 17
type input "1"
type input "$1,005"
click at [649, 457] on button "Agregar" at bounding box center [685, 458] width 167 height 29
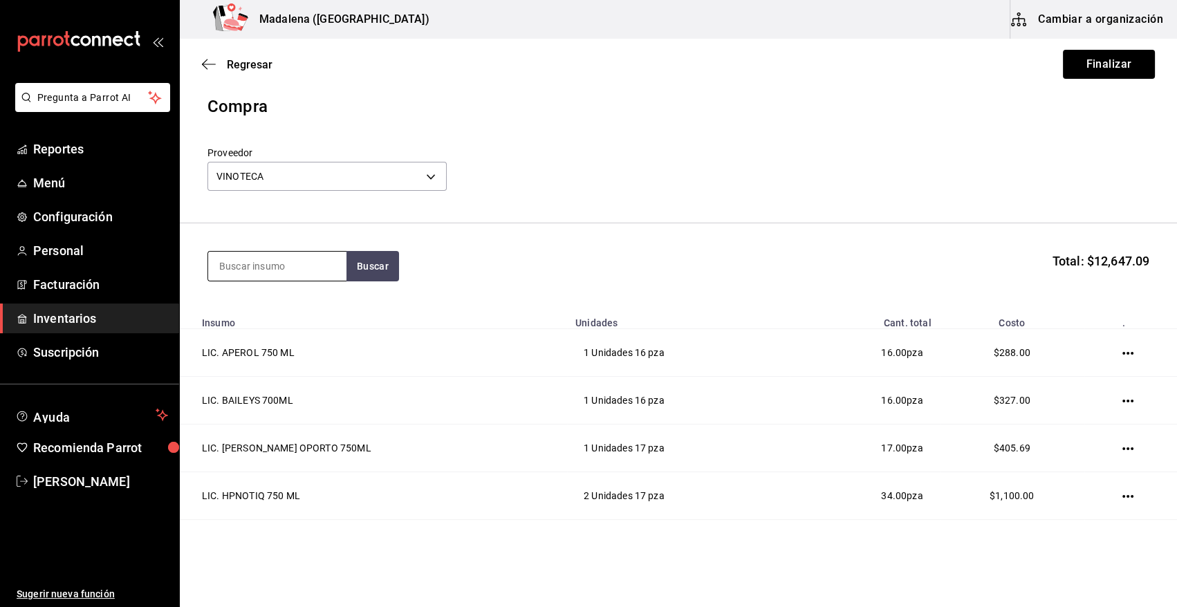
click at [259, 255] on input at bounding box center [277, 266] width 138 height 29
type input "ZACAPA"
click at [255, 325] on div "[PERSON_NAME]. ZACAPA XO 750 ML" at bounding box center [277, 313] width 116 height 33
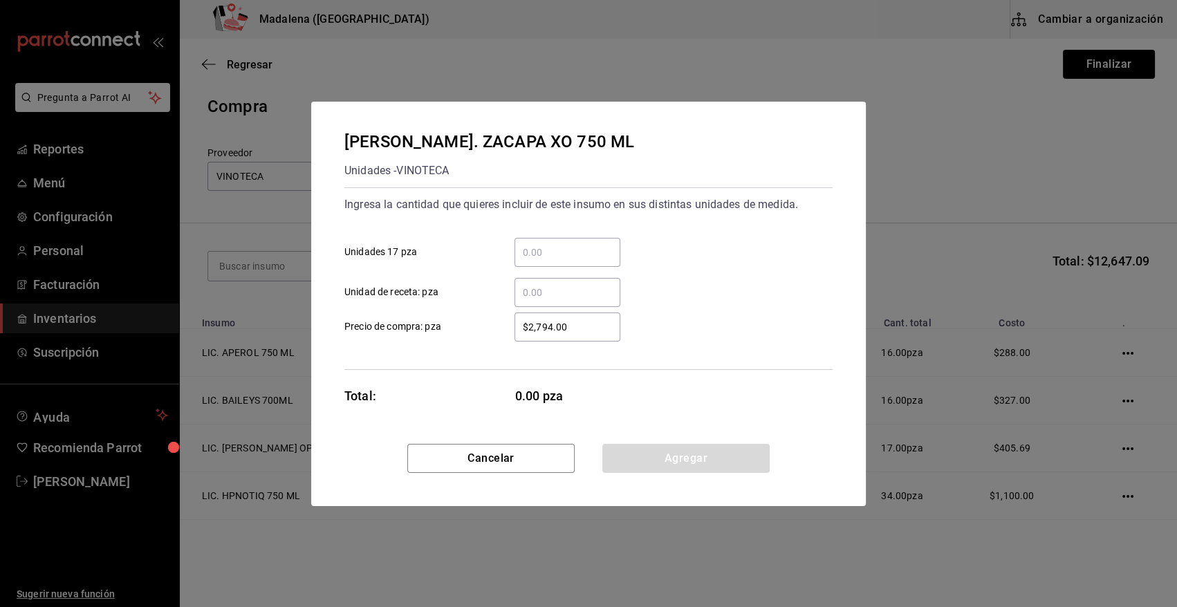
click at [528, 251] on input "​ Unidades 17 pza" at bounding box center [568, 252] width 106 height 17
type input "1"
click at [583, 331] on input "$2,794.00" at bounding box center [568, 327] width 106 height 17
click at [662, 457] on button "Agregar" at bounding box center [685, 458] width 167 height 29
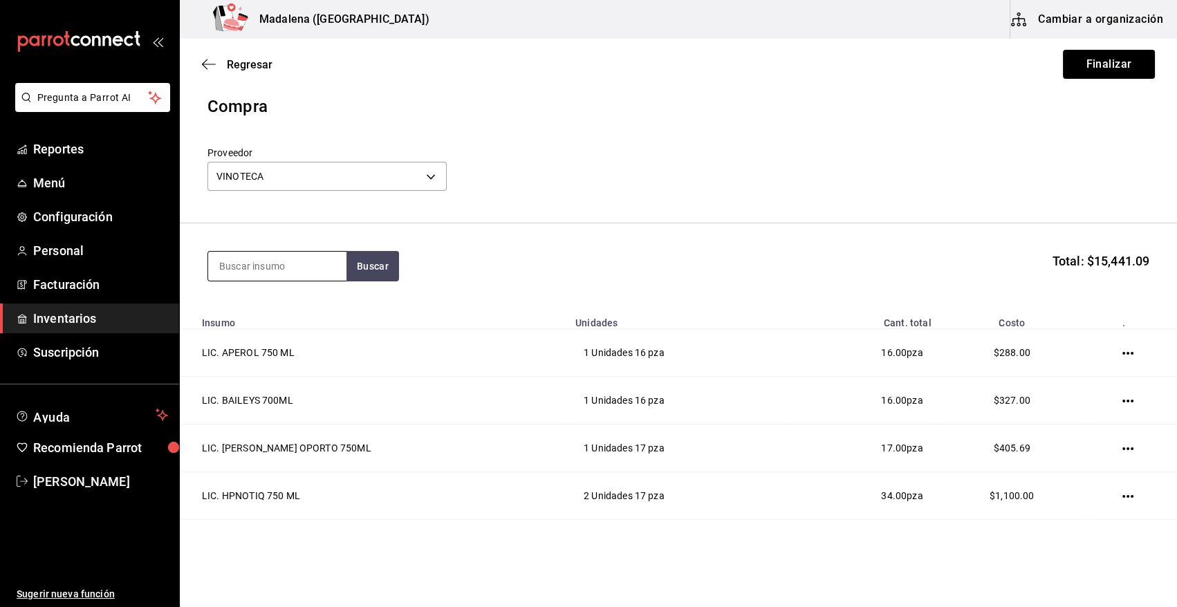
click at [277, 270] on input at bounding box center [277, 266] width 138 height 29
type input "[GEOGRAPHIC_DATA]"
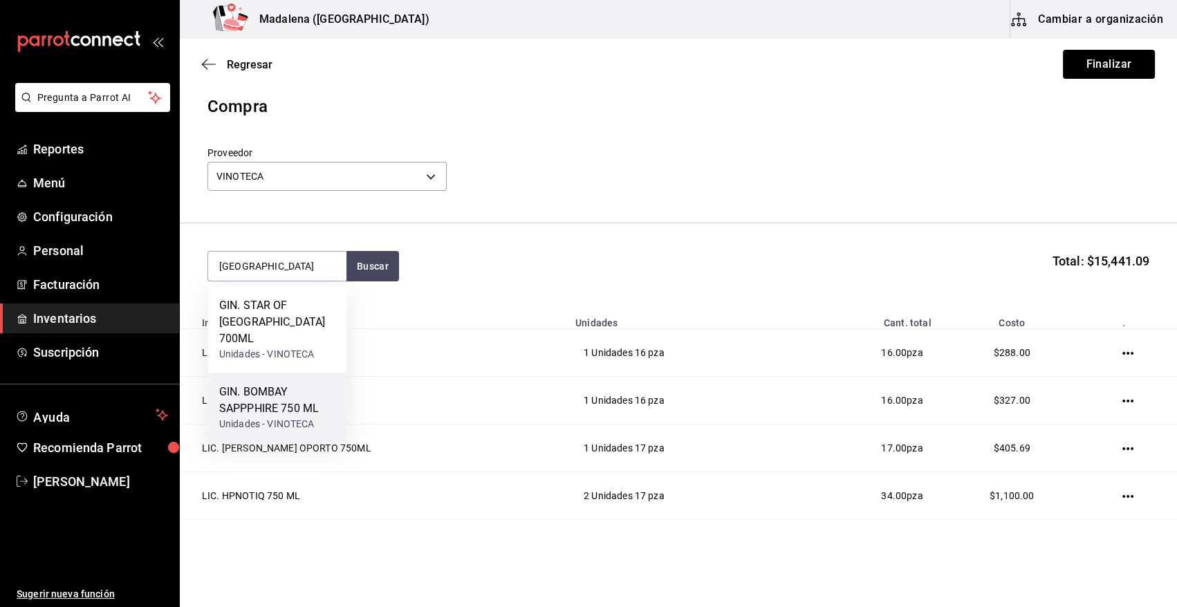
click at [281, 396] on div "GIN. BOMBAY SAPPPHIRE 750 ML" at bounding box center [277, 400] width 116 height 33
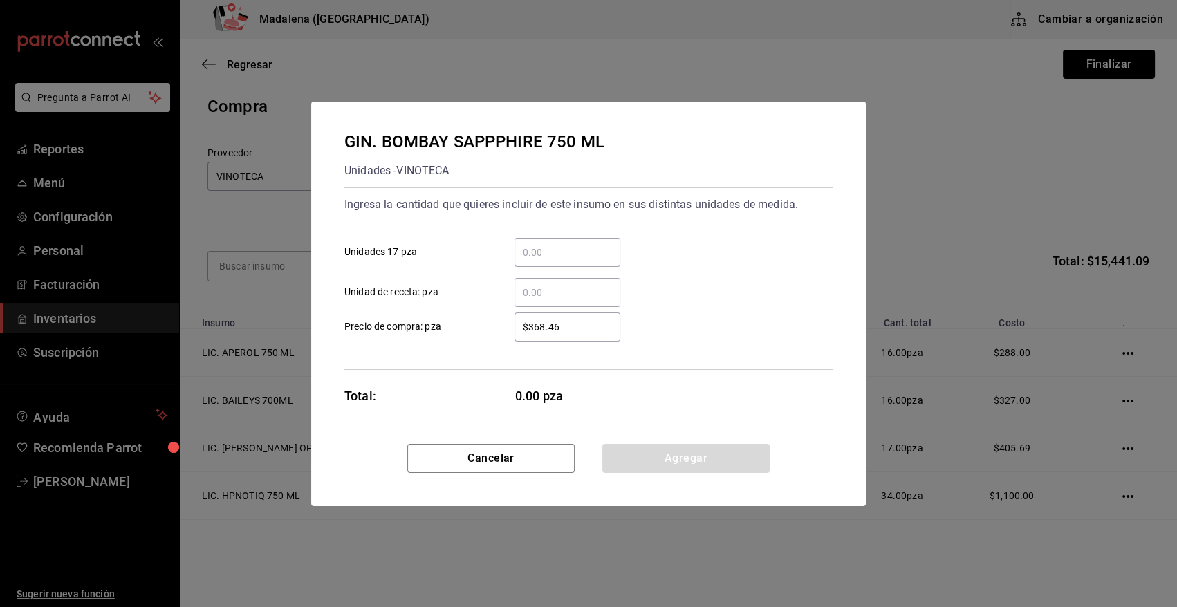
click at [566, 248] on input "​ Unidades 17 pza" at bounding box center [568, 252] width 106 height 17
type input "1"
type input "$374"
click at [638, 461] on button "Agregar" at bounding box center [685, 458] width 167 height 29
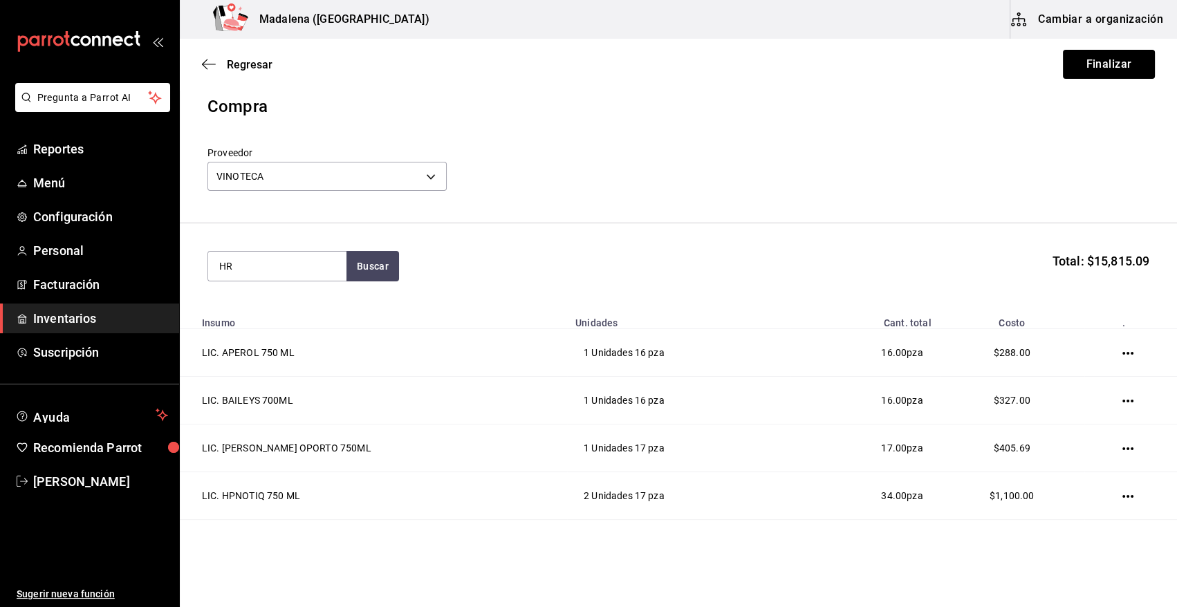
type input "H"
type input "HEND"
click at [293, 317] on div "GIN. [PERSON_NAME] 750 ML" at bounding box center [277, 313] width 116 height 33
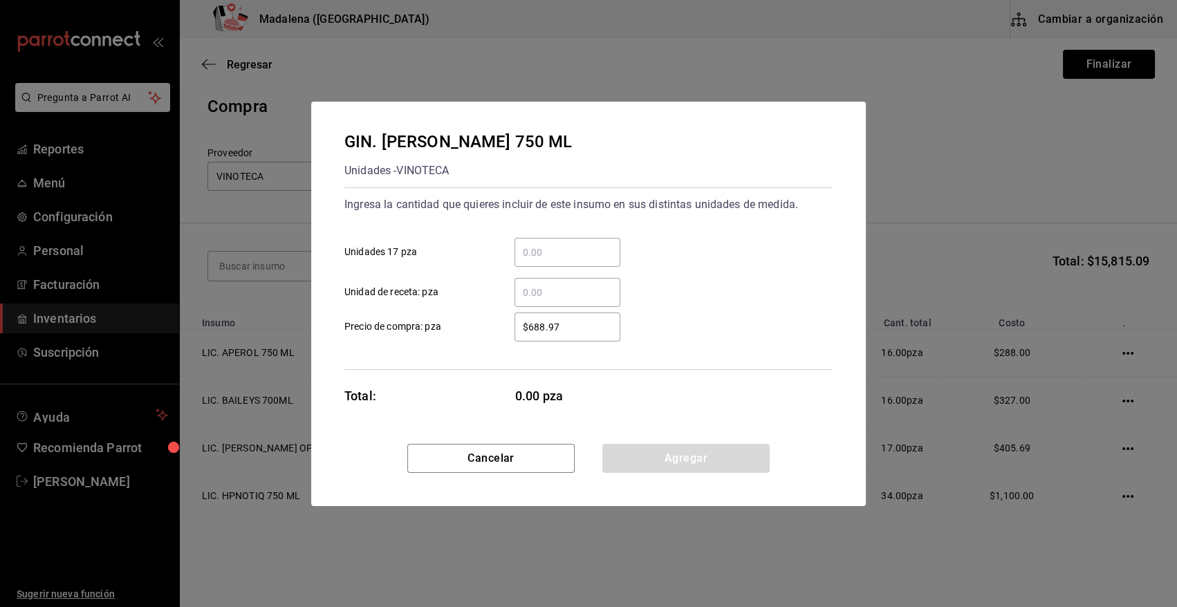
click at [560, 254] on input "​ Unidades 17 pza" at bounding box center [568, 252] width 106 height 17
type input "1"
type input "$740"
drag, startPoint x: 649, startPoint y: 463, endPoint x: 450, endPoint y: 383, distance: 215.4
click at [649, 463] on button "Agregar" at bounding box center [685, 458] width 167 height 29
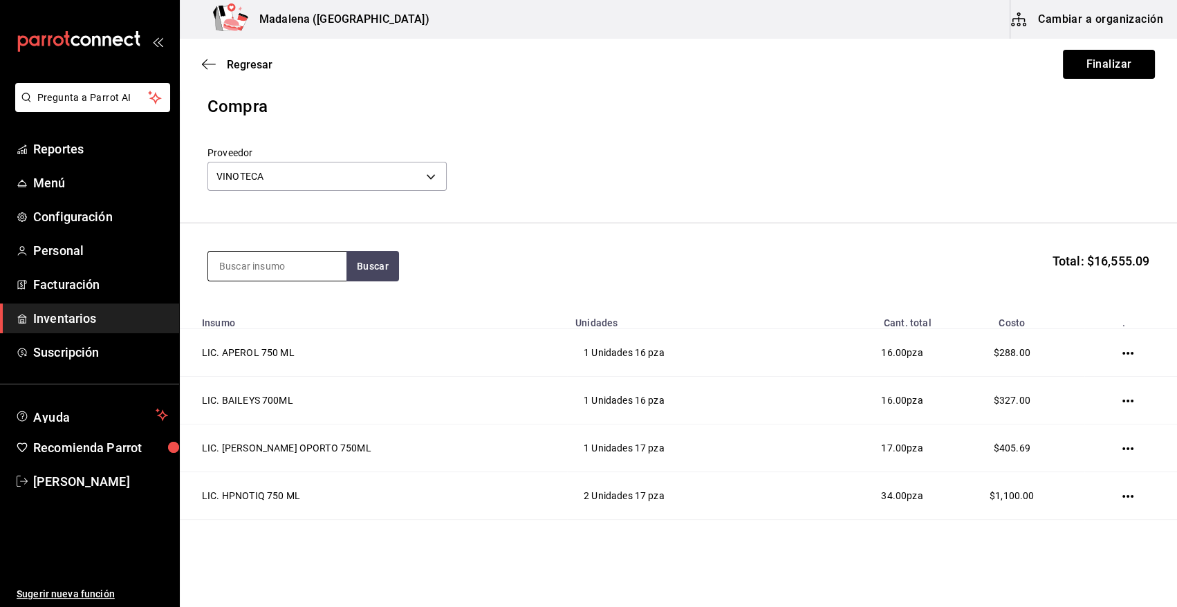
click at [300, 270] on input at bounding box center [277, 266] width 138 height 29
type input "TANQ"
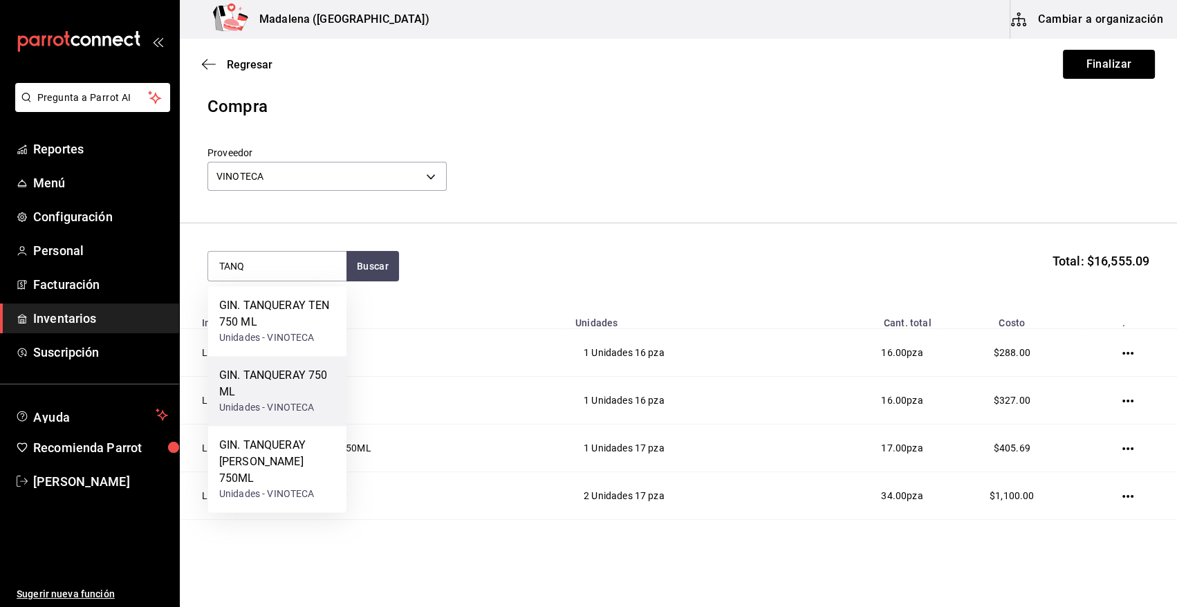
click at [283, 385] on div "GIN. TANQUERAY 750 ML" at bounding box center [277, 383] width 116 height 33
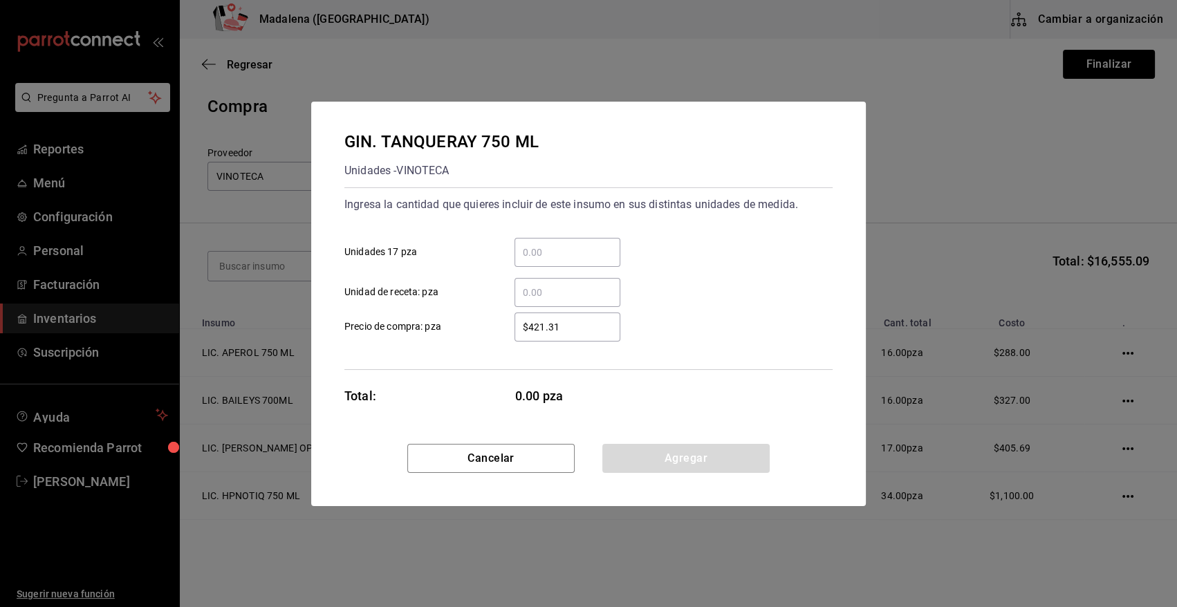
click at [553, 257] on input "​ Unidades 17 pza" at bounding box center [568, 252] width 106 height 17
type input "4"
type input "$465"
drag, startPoint x: 718, startPoint y: 464, endPoint x: 367, endPoint y: 335, distance: 374.4
click at [710, 467] on button "Agregar" at bounding box center [685, 458] width 167 height 29
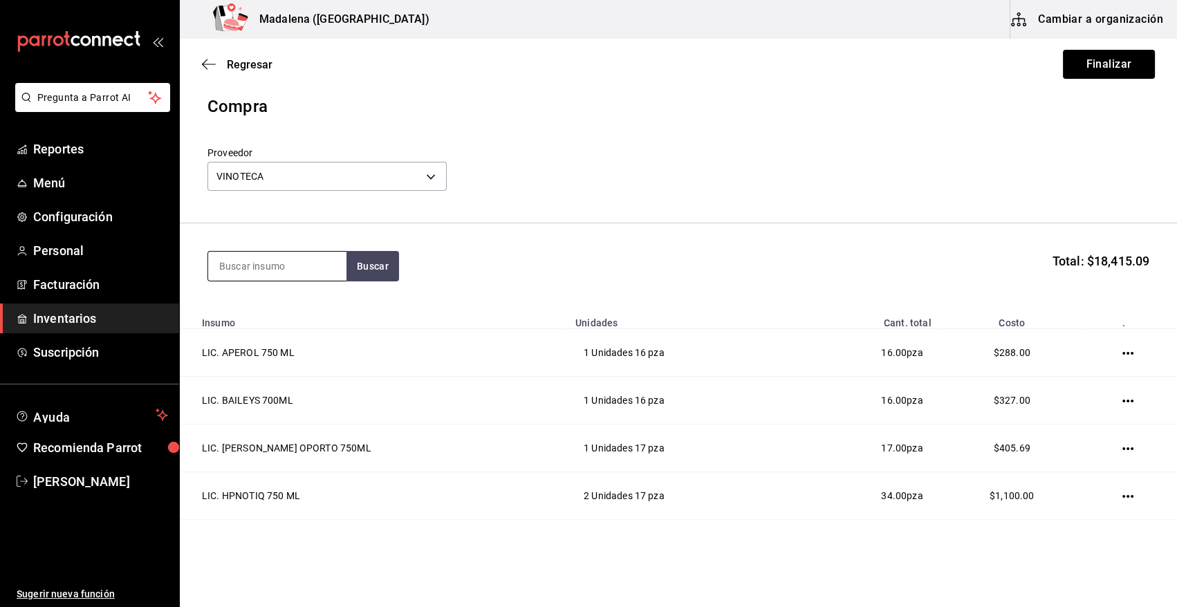
click at [268, 274] on input at bounding box center [277, 266] width 138 height 29
type input "1800"
click at [354, 262] on button "Buscar" at bounding box center [373, 266] width 53 height 30
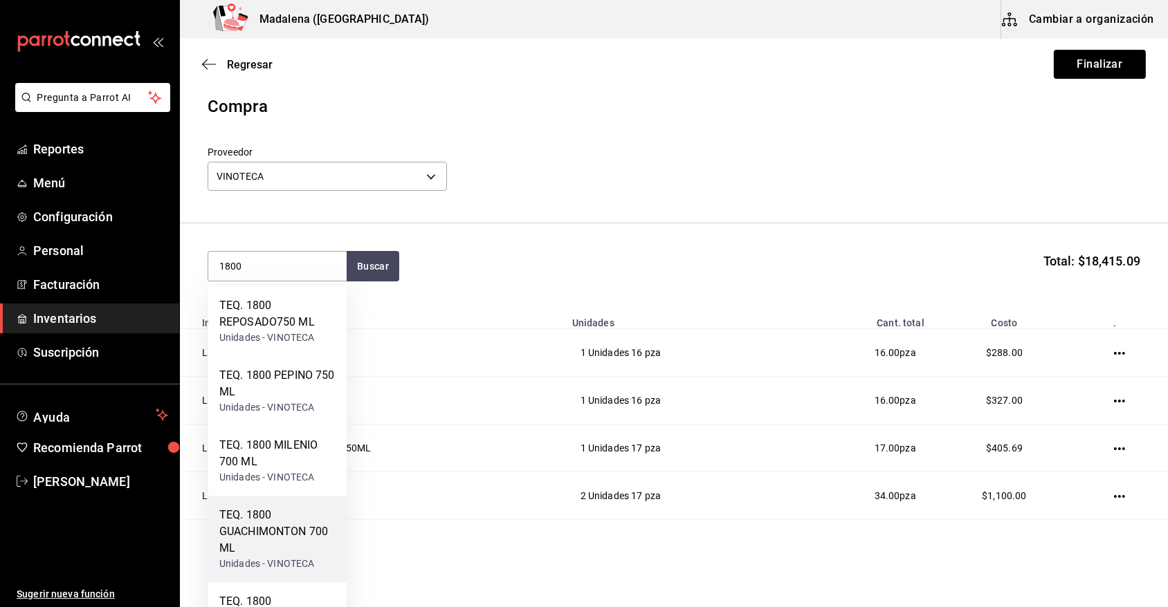
scroll to position [120, 0]
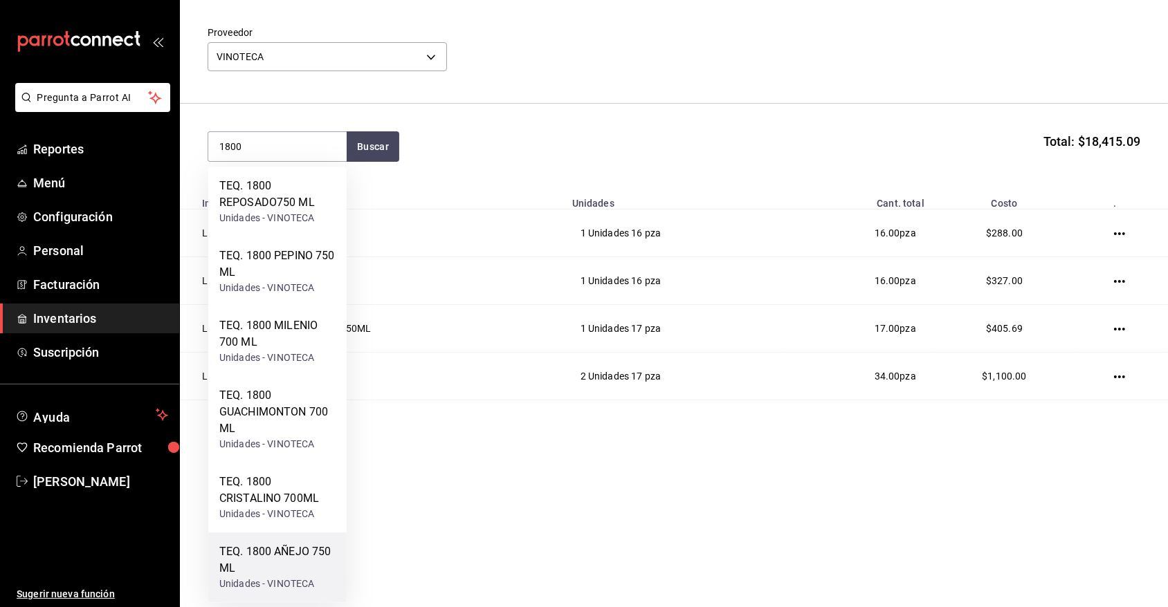
click at [301, 567] on div "TEQ. 1800 AÑEJO 750 ML" at bounding box center [277, 560] width 116 height 33
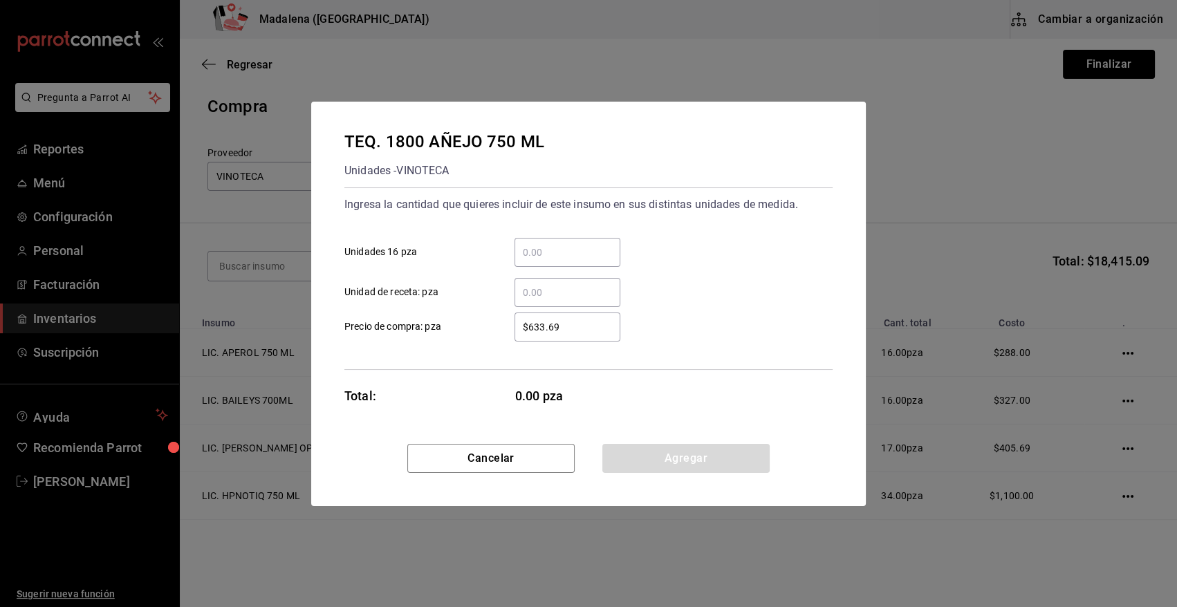
click at [528, 248] on input "​ Unidades 16 pza" at bounding box center [568, 252] width 106 height 17
type input "1"
type input "$629.70"
click at [708, 461] on button "Agregar" at bounding box center [685, 458] width 167 height 29
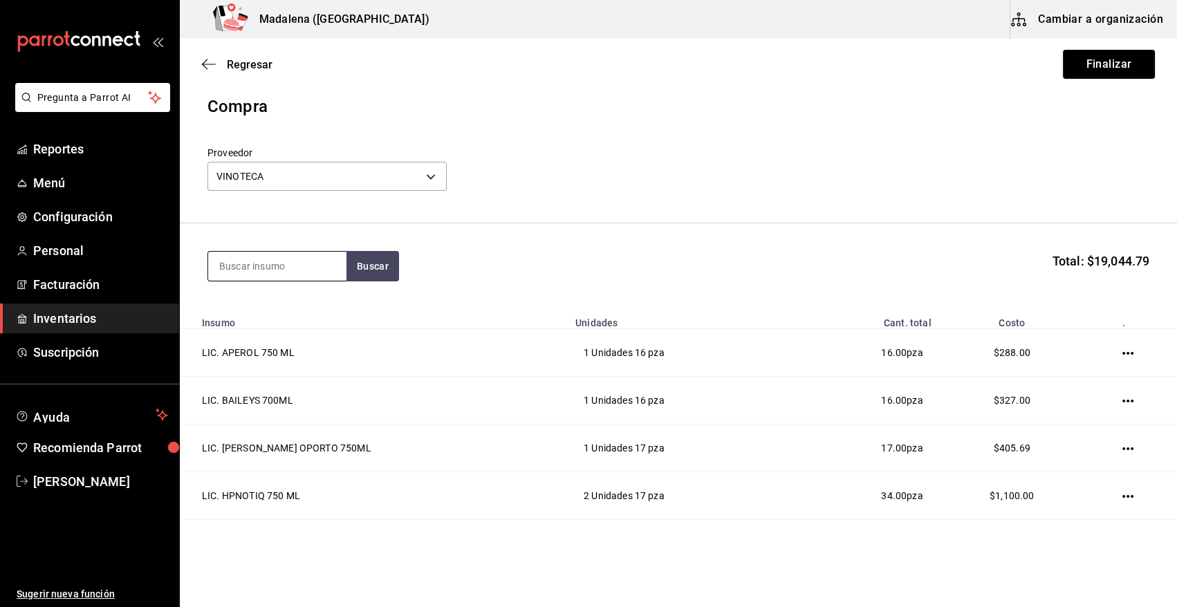
click at [284, 263] on input at bounding box center [277, 266] width 138 height 29
type input "1800"
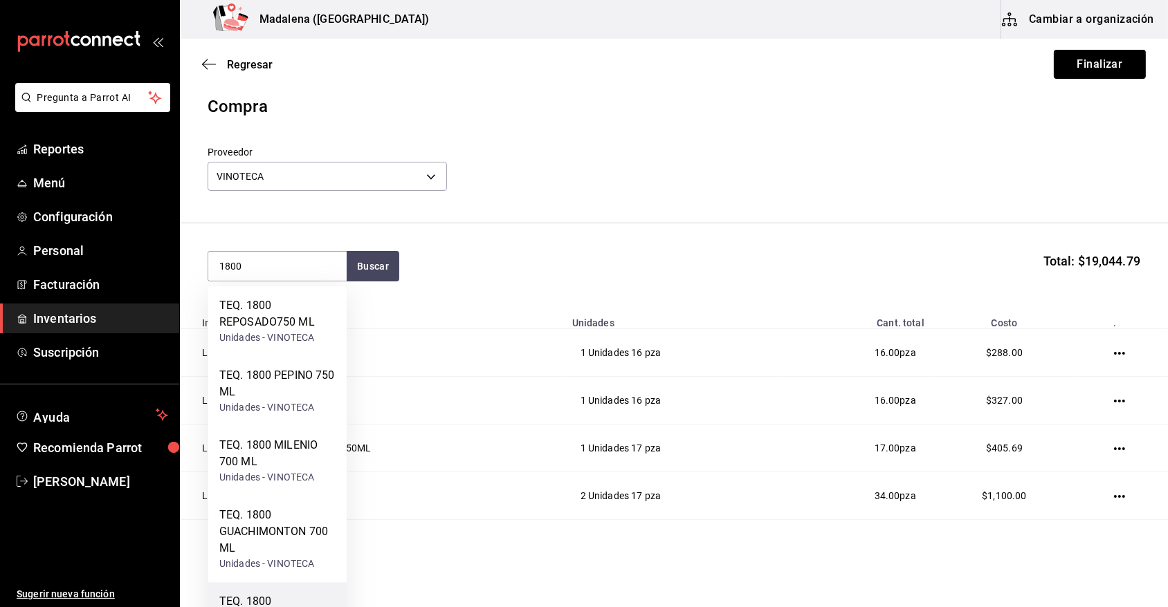
scroll to position [50, 0]
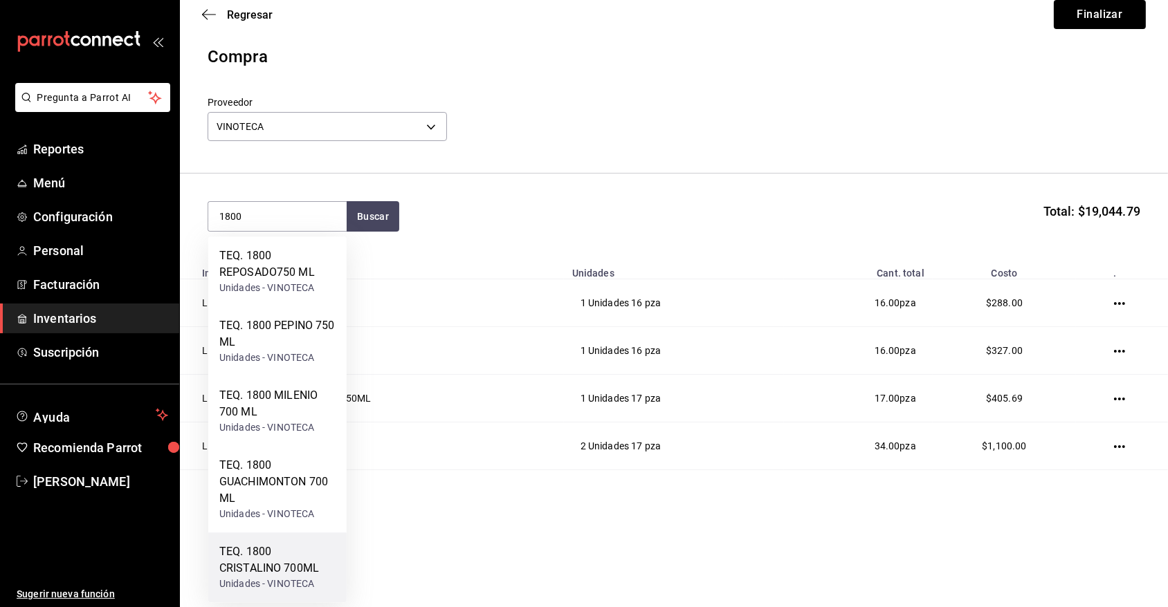
click at [288, 561] on div "TEQ. 1800 CRISTALINO 700ML" at bounding box center [277, 560] width 116 height 33
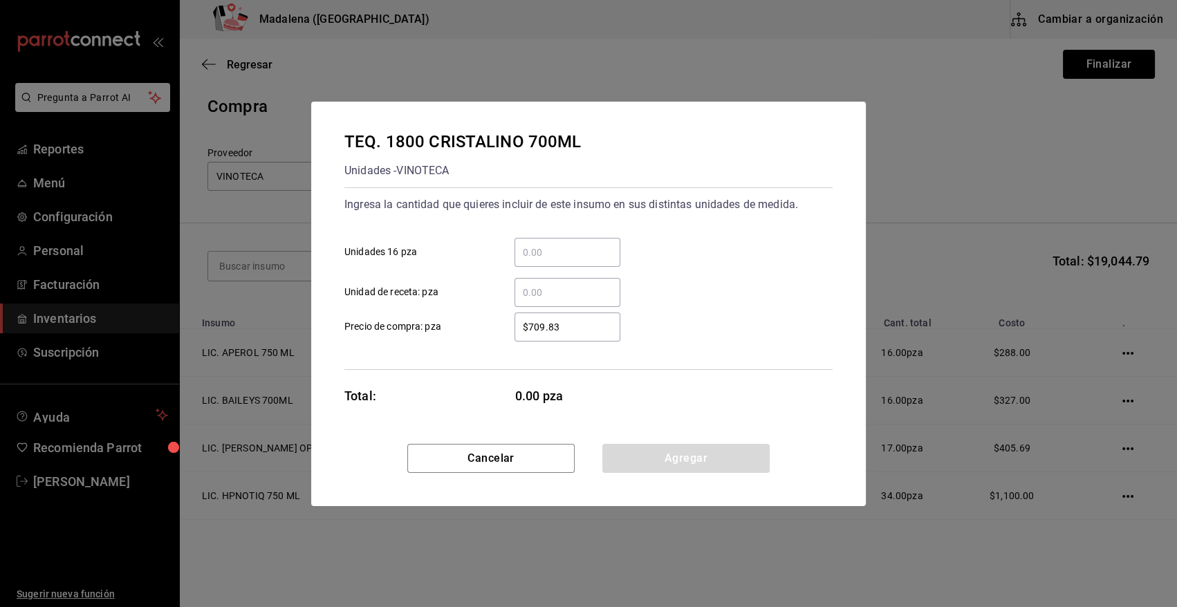
click at [527, 252] on input "​ Unidades 16 pza" at bounding box center [568, 252] width 106 height 17
type input "4"
type input "$650.26"
click at [707, 458] on button "Agregar" at bounding box center [685, 458] width 167 height 29
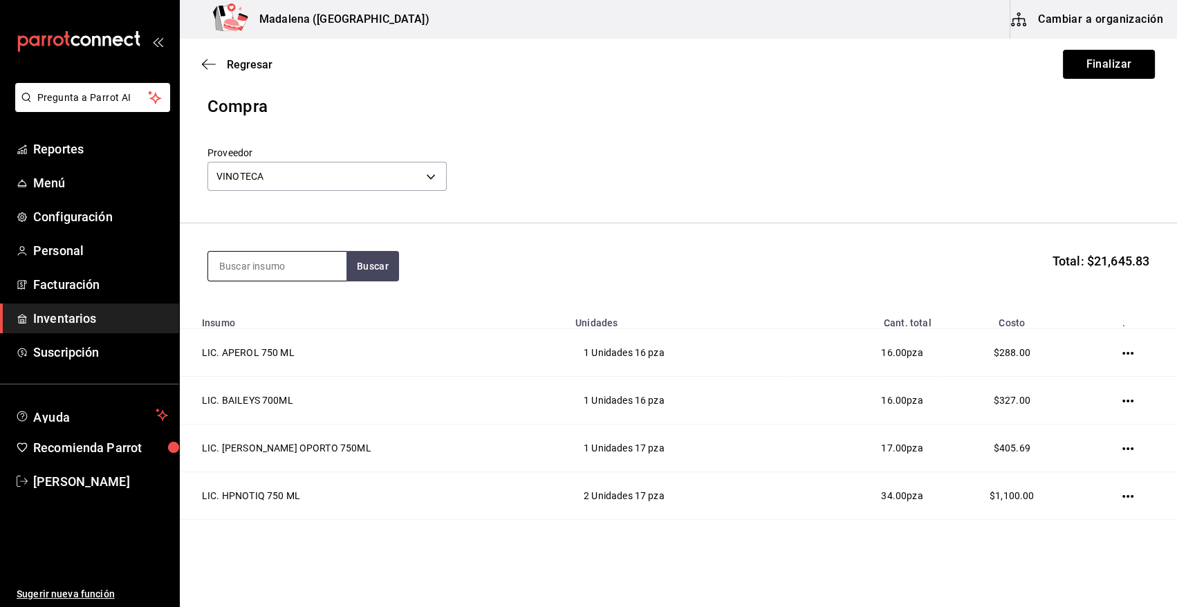
click at [307, 261] on input at bounding box center [277, 266] width 138 height 29
type input "7 LE"
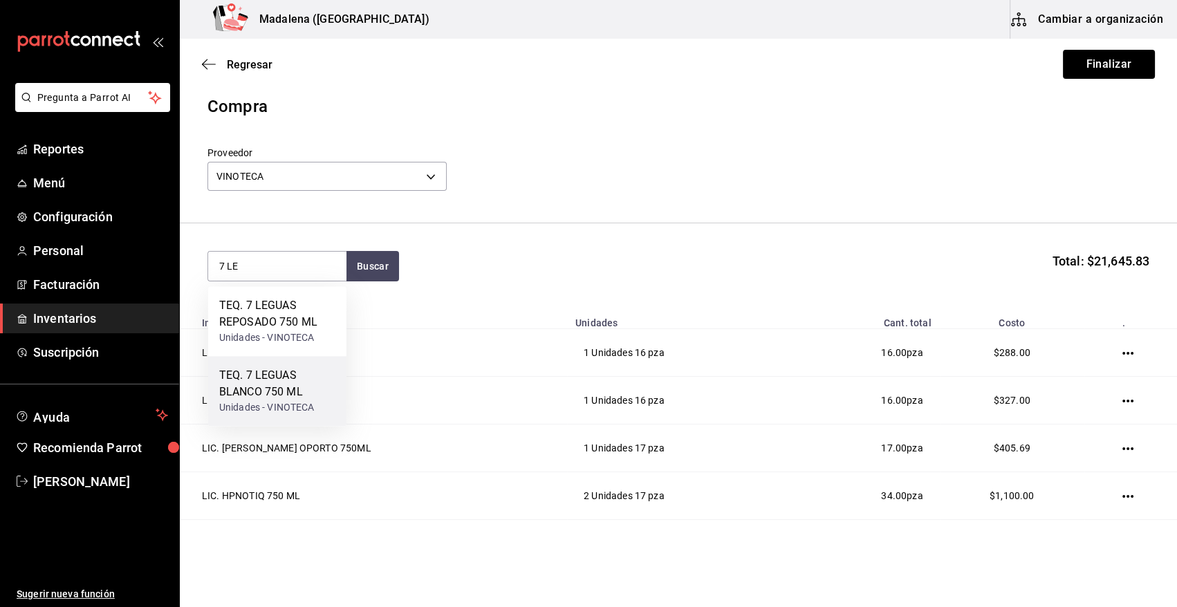
click at [264, 407] on div "Unidades - VINOTECA" at bounding box center [277, 407] width 116 height 15
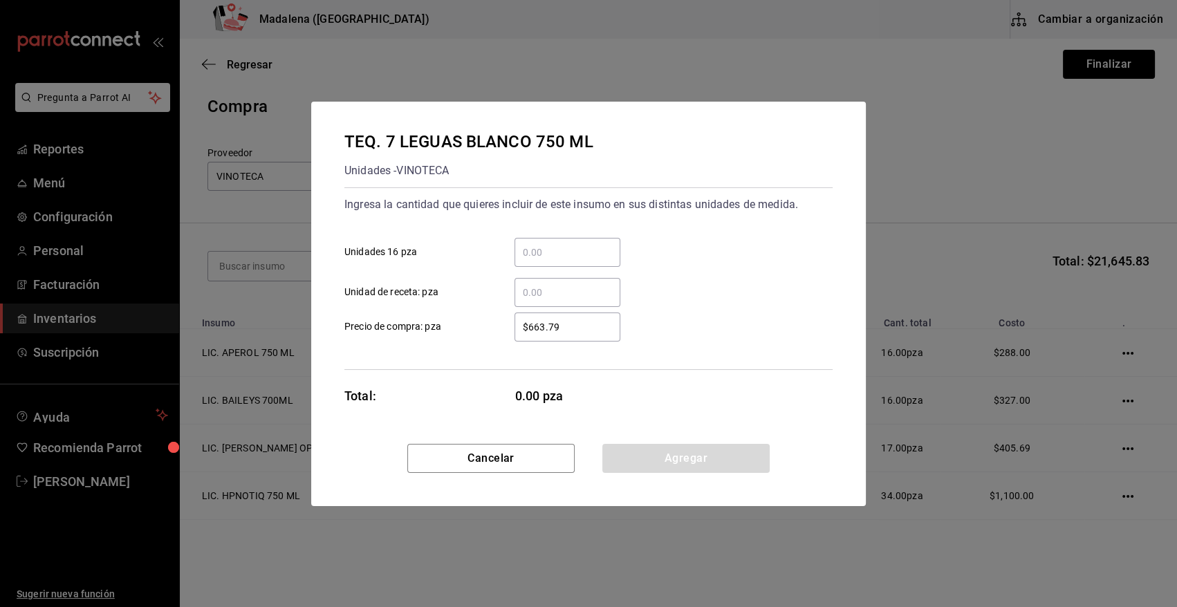
click at [568, 254] on input "​ Unidades 16 pza" at bounding box center [568, 252] width 106 height 17
type input "1"
type input "2"
type input "$544.55"
click at [682, 467] on button "Agregar" at bounding box center [685, 458] width 167 height 29
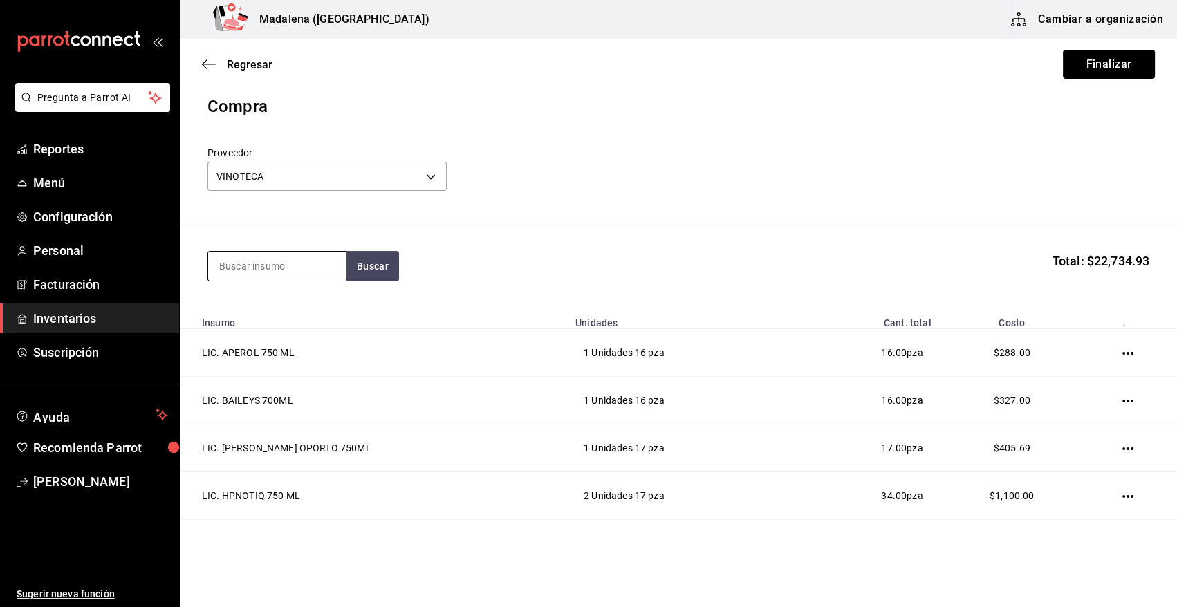
click at [300, 272] on input at bounding box center [277, 266] width 138 height 29
type input "7 LEG"
click at [301, 342] on div "Unidades - VINOTECA" at bounding box center [277, 338] width 116 height 15
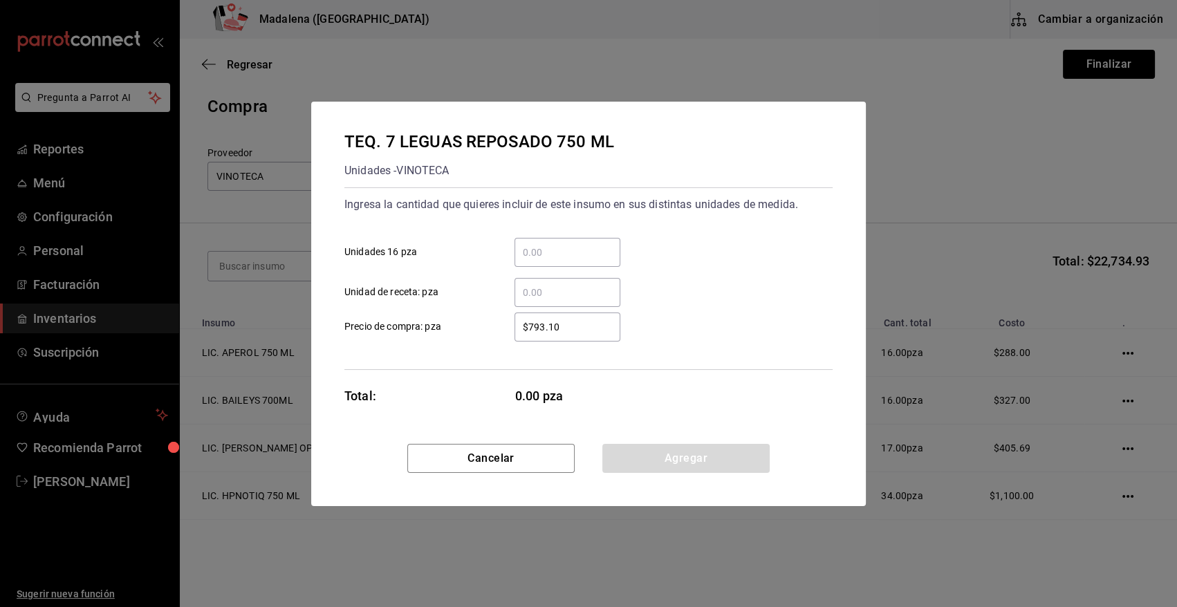
click at [561, 250] on input "​ Unidades 16 pza" at bounding box center [568, 252] width 106 height 17
type input "1"
type input "$654.21"
click at [643, 457] on button "Agregar" at bounding box center [685, 458] width 167 height 29
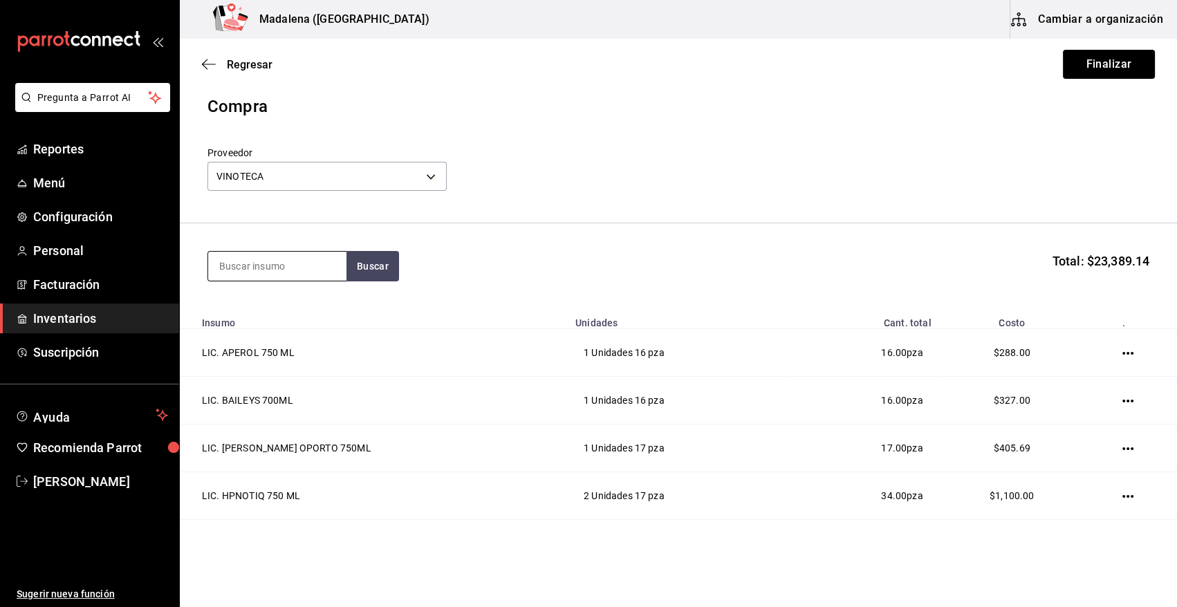
click at [284, 266] on input at bounding box center [277, 266] width 138 height 29
type input "DOBEL"
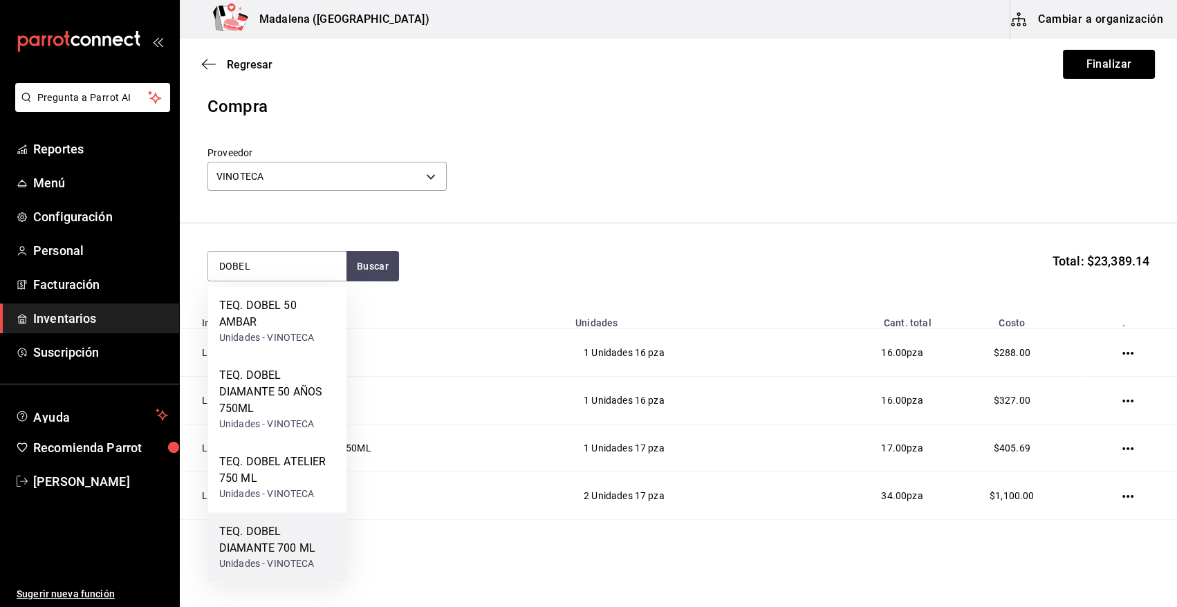
click at [285, 542] on div "TEQ. DOBEL DIAMANTE 700 ML" at bounding box center [277, 540] width 116 height 33
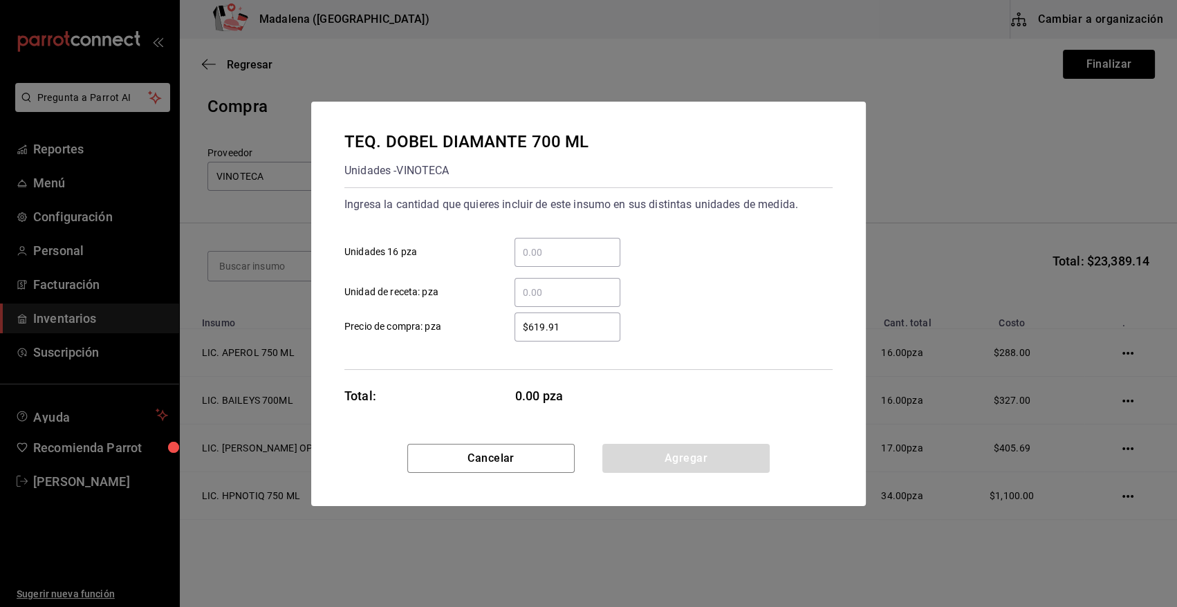
click at [551, 249] on input "​ Unidades 16 pza" at bounding box center [568, 252] width 106 height 17
type input "3"
type input "$8"
type input "$585"
click at [713, 457] on button "Agregar" at bounding box center [685, 458] width 167 height 29
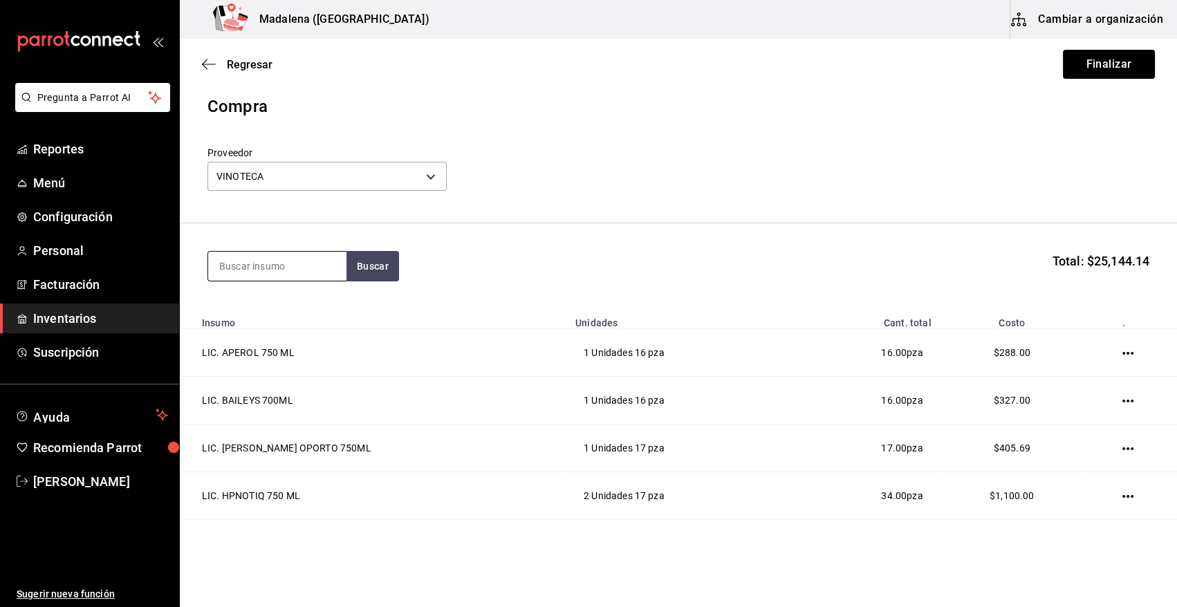
click at [260, 265] on input at bounding box center [277, 266] width 138 height 29
type input "J"
type input "JULIO"
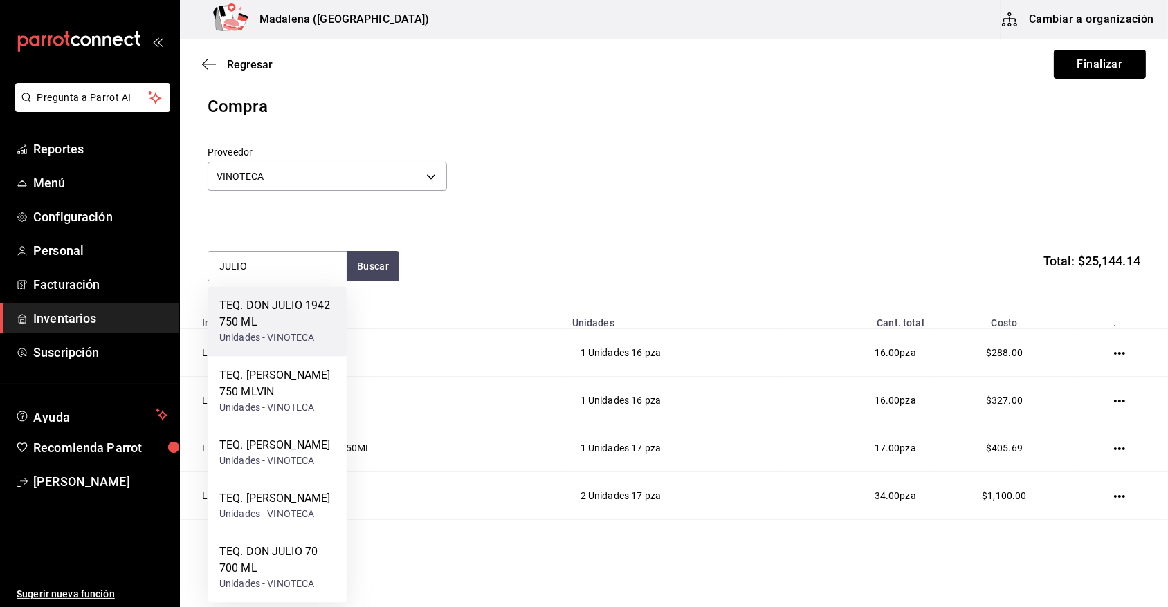
click at [265, 328] on div "TEQ. DON JULIO 1942 750 ML" at bounding box center [277, 313] width 116 height 33
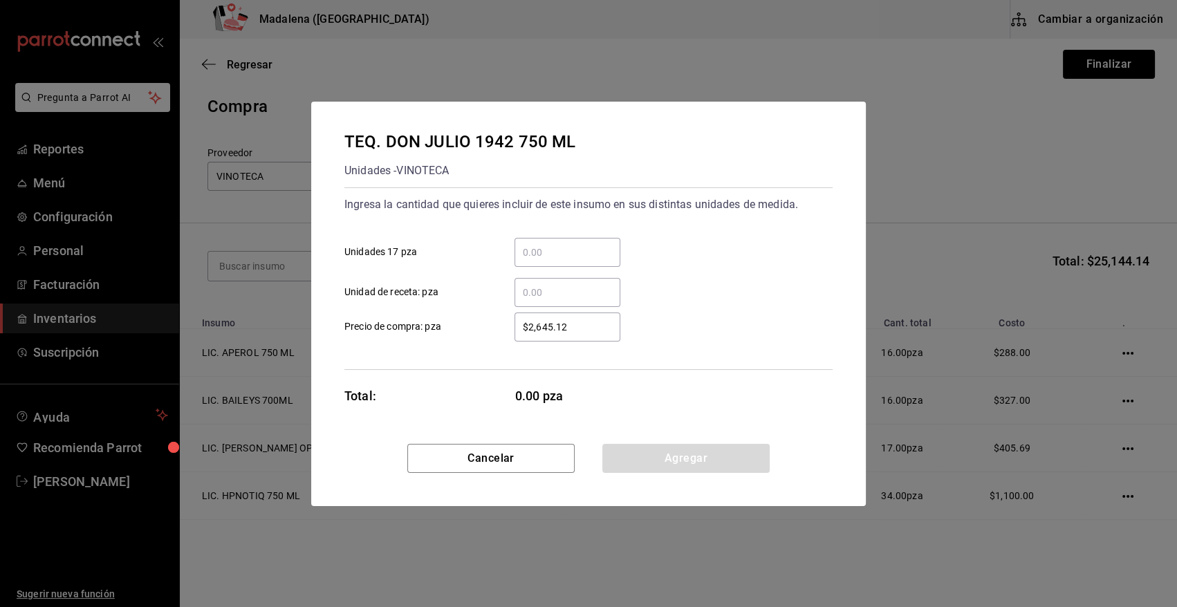
click at [542, 257] on input "​ Unidades 17 pza" at bounding box center [568, 252] width 106 height 17
type input "1"
type input "$2,395"
click at [667, 452] on button "Agregar" at bounding box center [685, 458] width 167 height 29
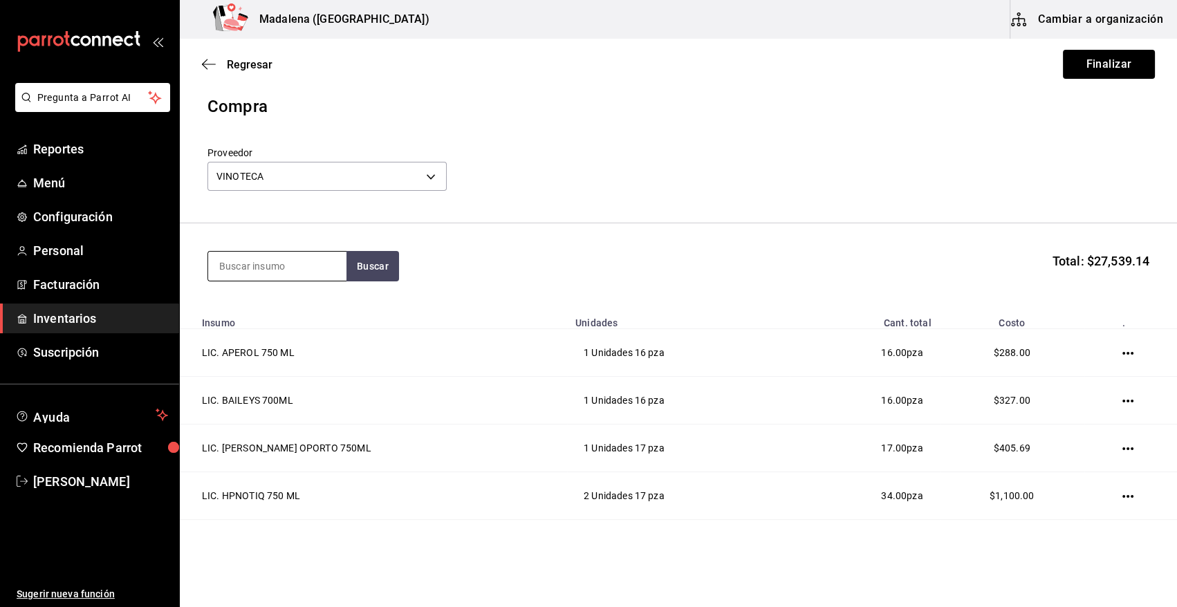
click at [302, 261] on input at bounding box center [277, 266] width 138 height 29
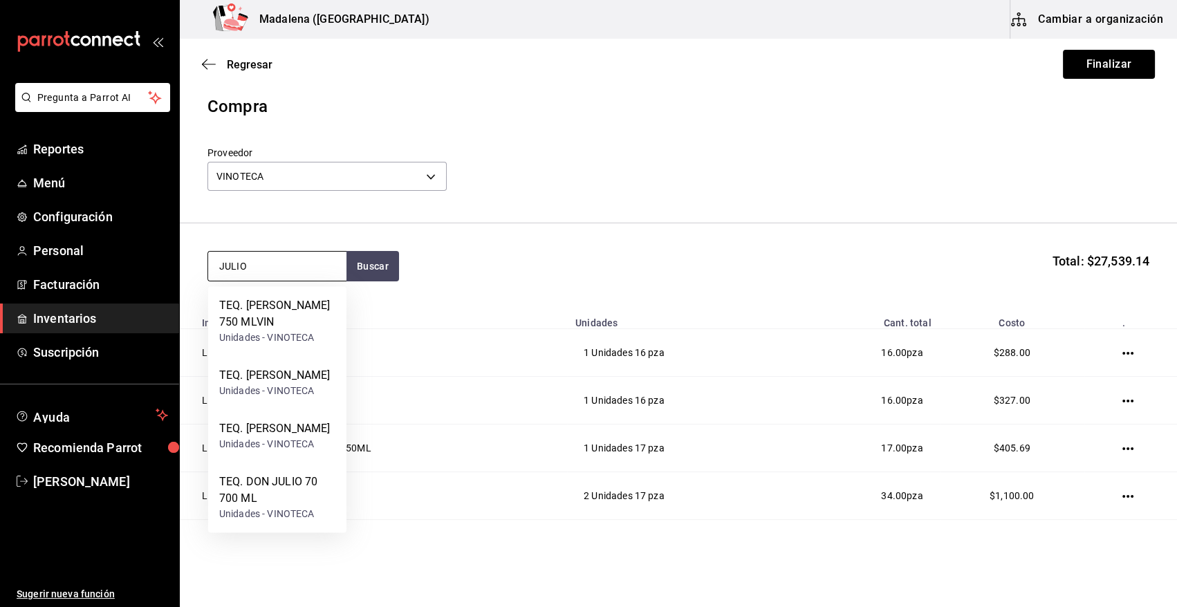
type input "JULIO"
click at [288, 507] on div "TEQ. DON JULIO 70 700 ML" at bounding box center [277, 490] width 116 height 33
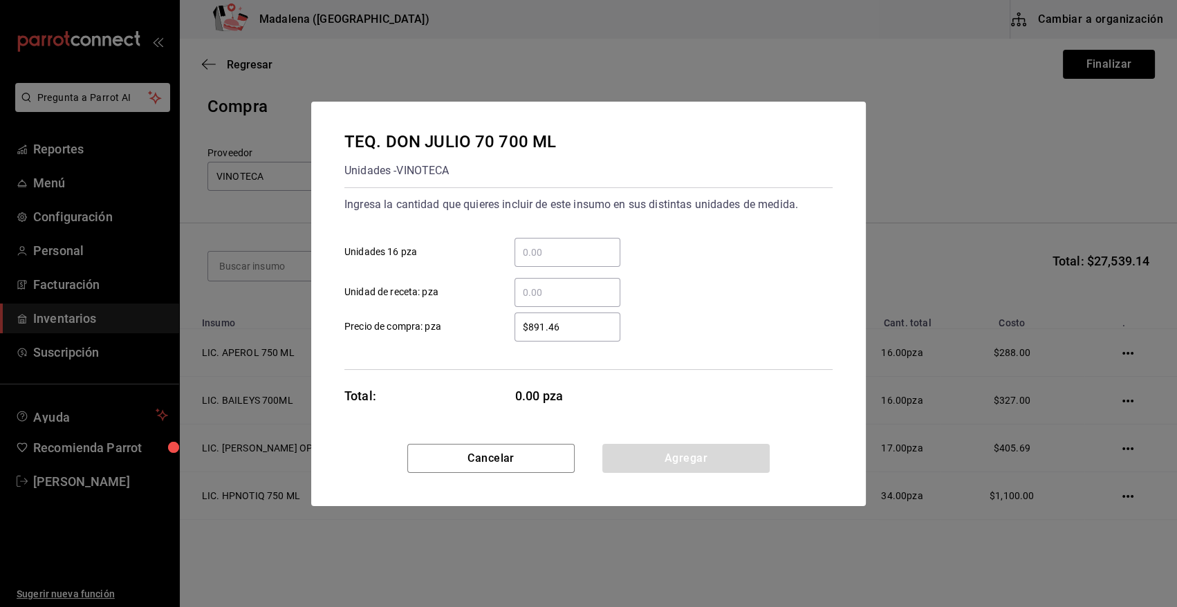
click at [548, 249] on input "​ Unidades 16 pza" at bounding box center [568, 252] width 106 height 17
type input "14"
type input "$773"
click at [653, 454] on button "Agregar" at bounding box center [685, 458] width 167 height 29
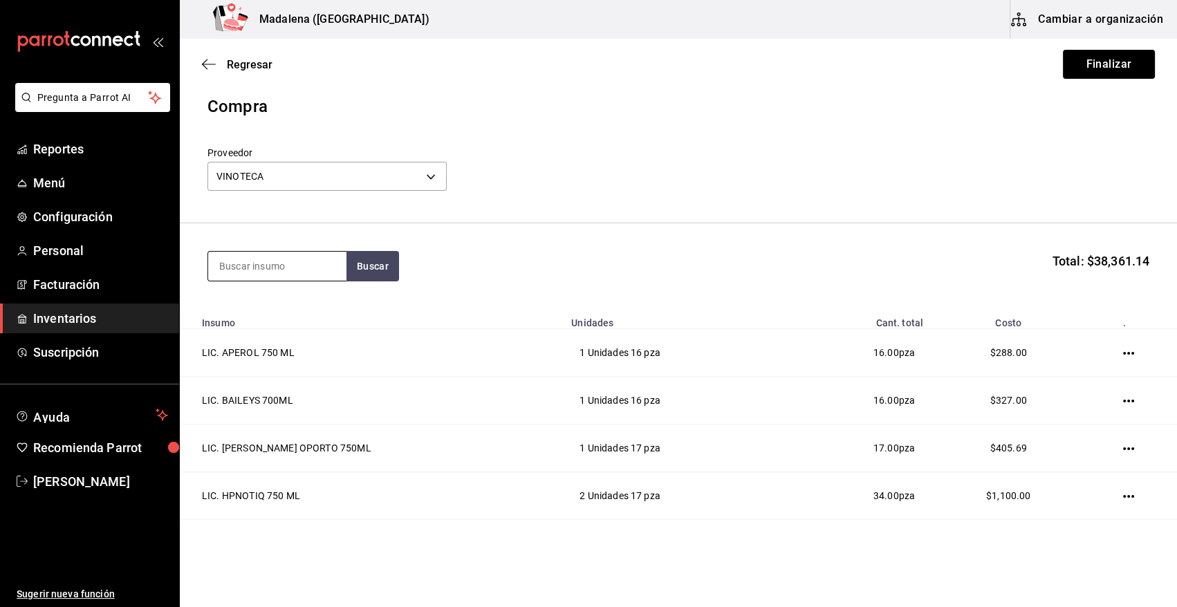
click at [284, 259] on input at bounding box center [277, 266] width 138 height 29
type input "JULIO"
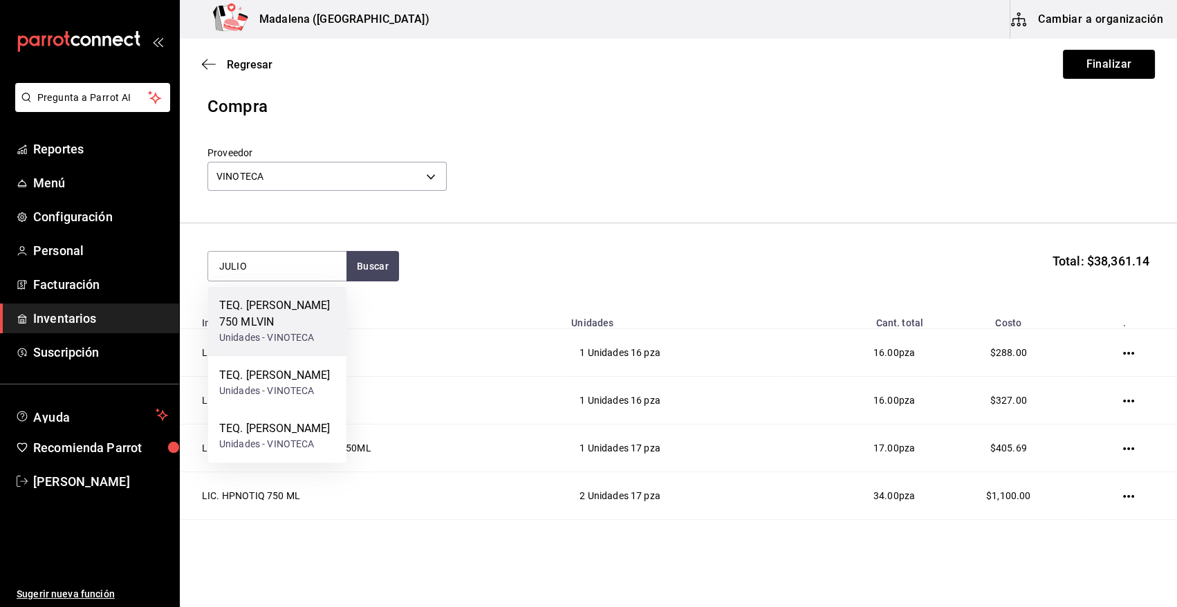
click at [284, 322] on div "TEQ. [PERSON_NAME] 750 MLVIN" at bounding box center [277, 313] width 116 height 33
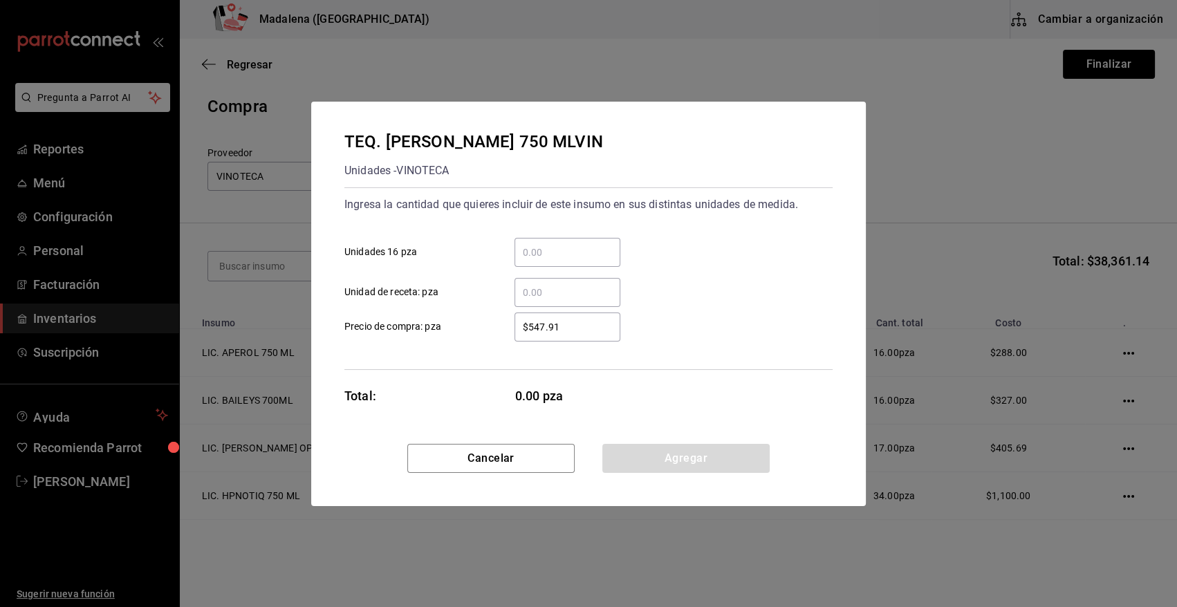
click at [544, 257] on input "​ Unidades 16 pza" at bounding box center [568, 252] width 106 height 17
type input "10"
type input "$468"
click at [663, 463] on button "Agregar" at bounding box center [685, 458] width 167 height 29
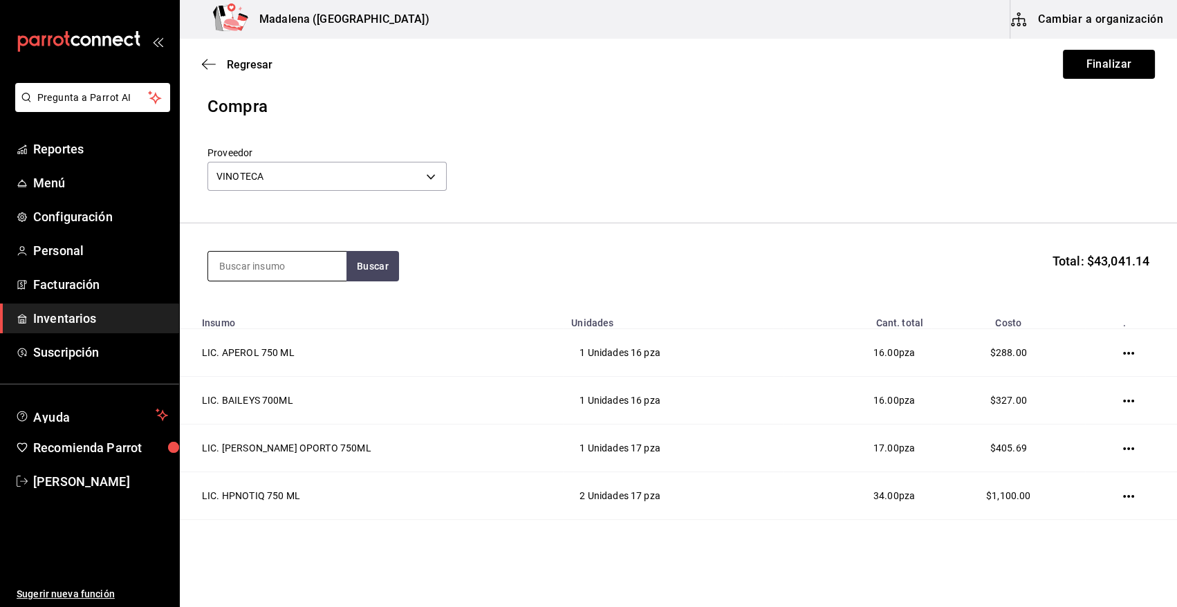
click at [296, 259] on input at bounding box center [277, 266] width 138 height 29
type input "JULIO"
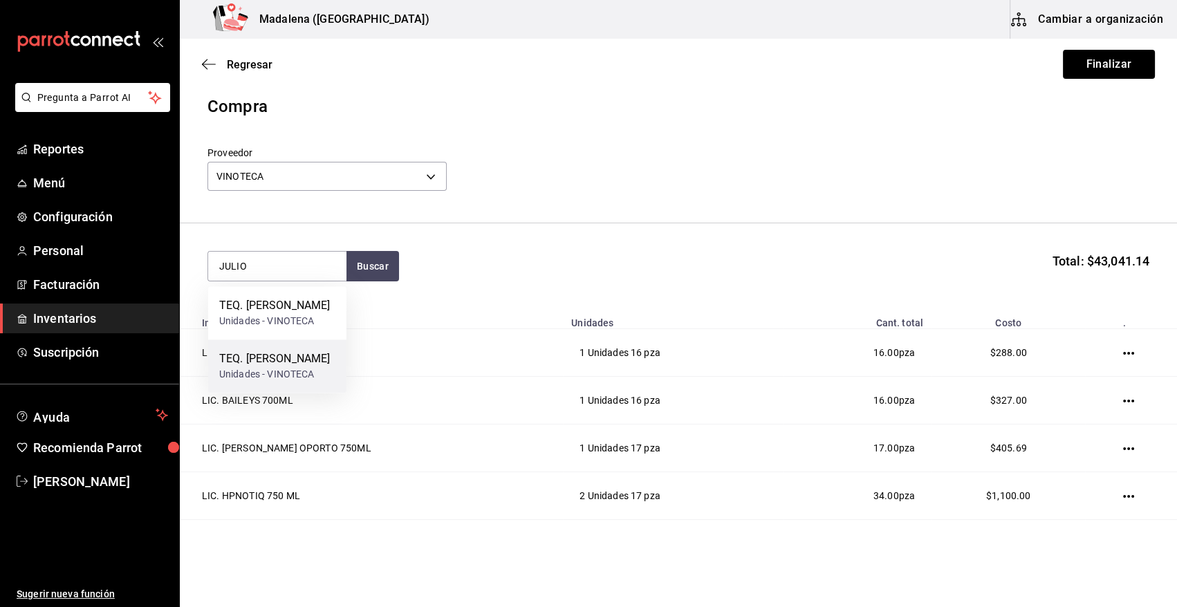
click at [277, 367] on div "TEQ. [PERSON_NAME]" at bounding box center [274, 359] width 111 height 17
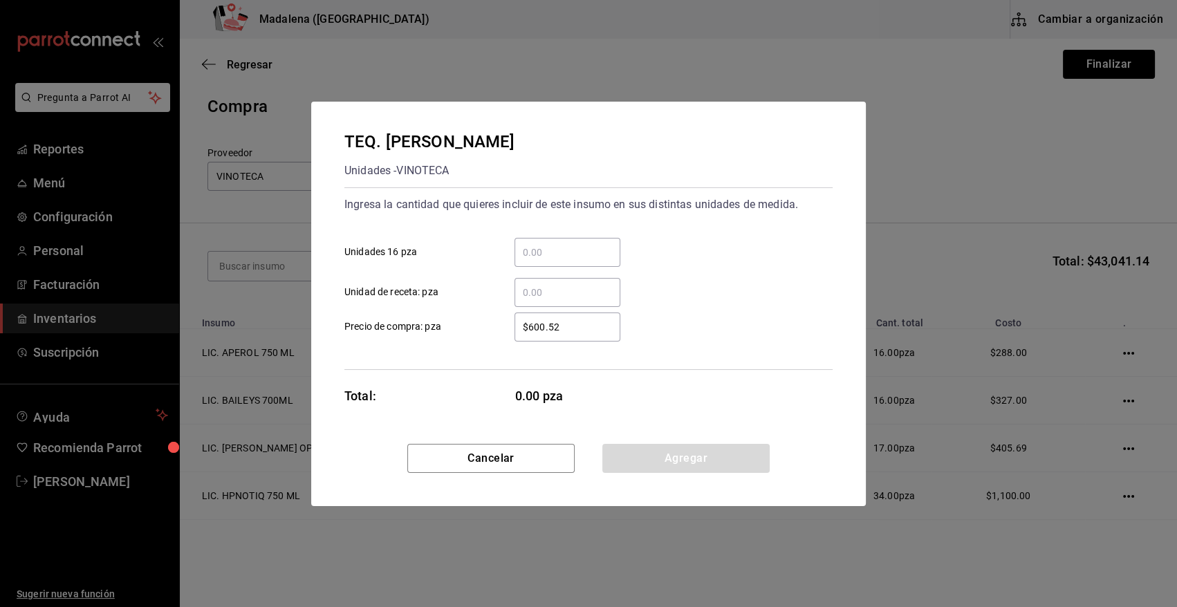
click at [575, 241] on div "​" at bounding box center [568, 252] width 106 height 29
click at [575, 244] on input "​ Unidades 16 pza" at bounding box center [568, 252] width 106 height 17
type input "1"
type input "$565"
click at [667, 461] on button "Agregar" at bounding box center [685, 458] width 167 height 29
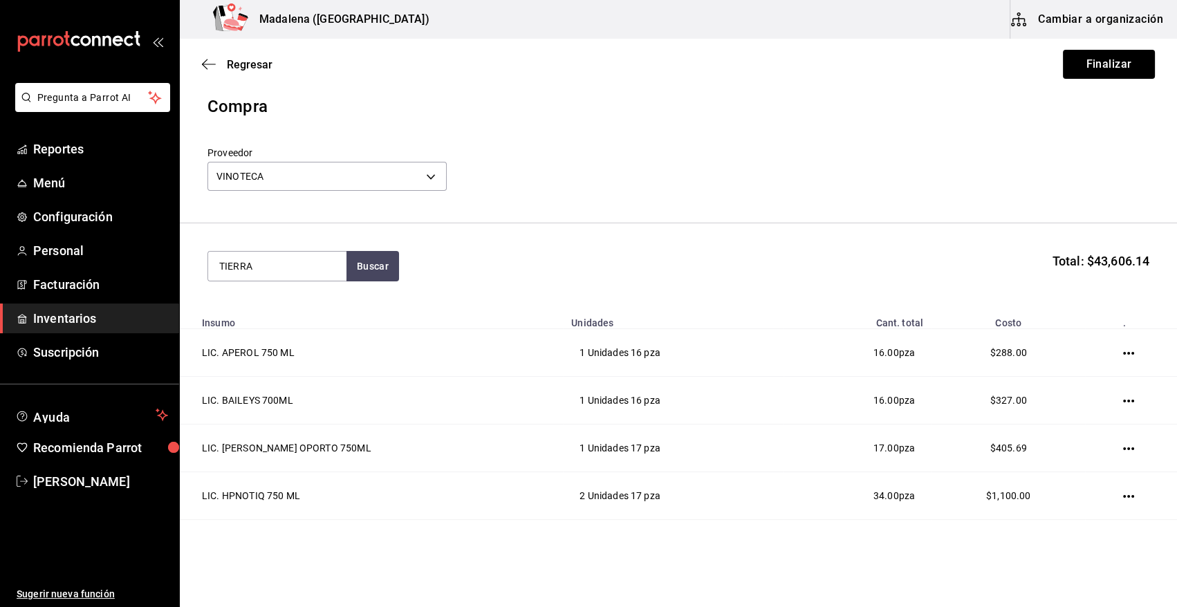
type input "TIERRA"
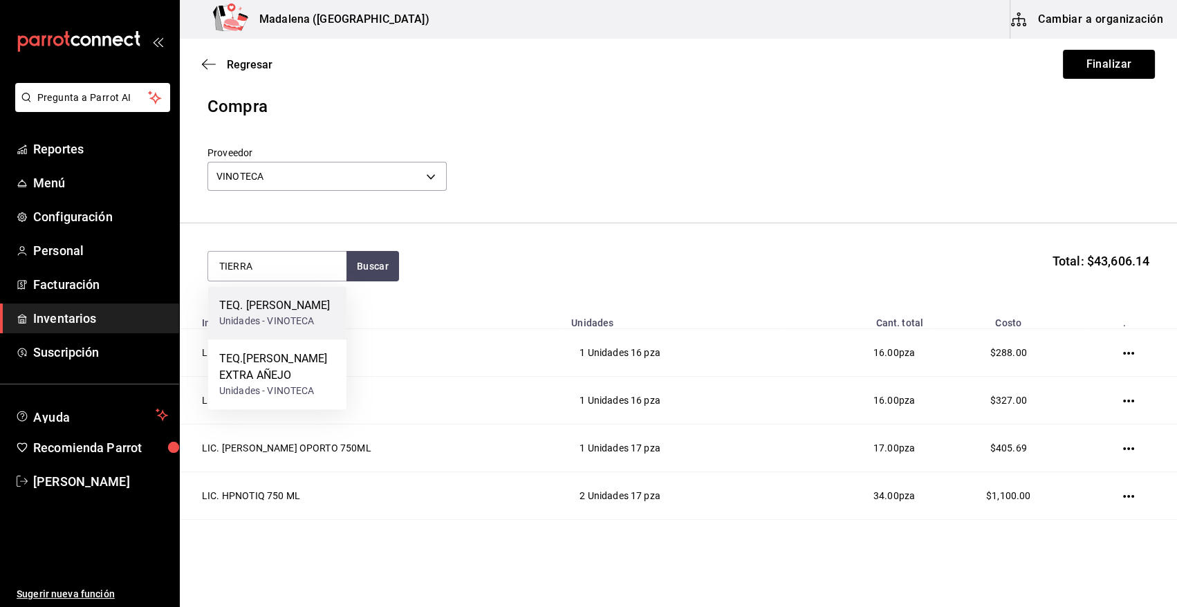
click at [265, 313] on div "TEQ. [PERSON_NAME]" at bounding box center [274, 305] width 111 height 17
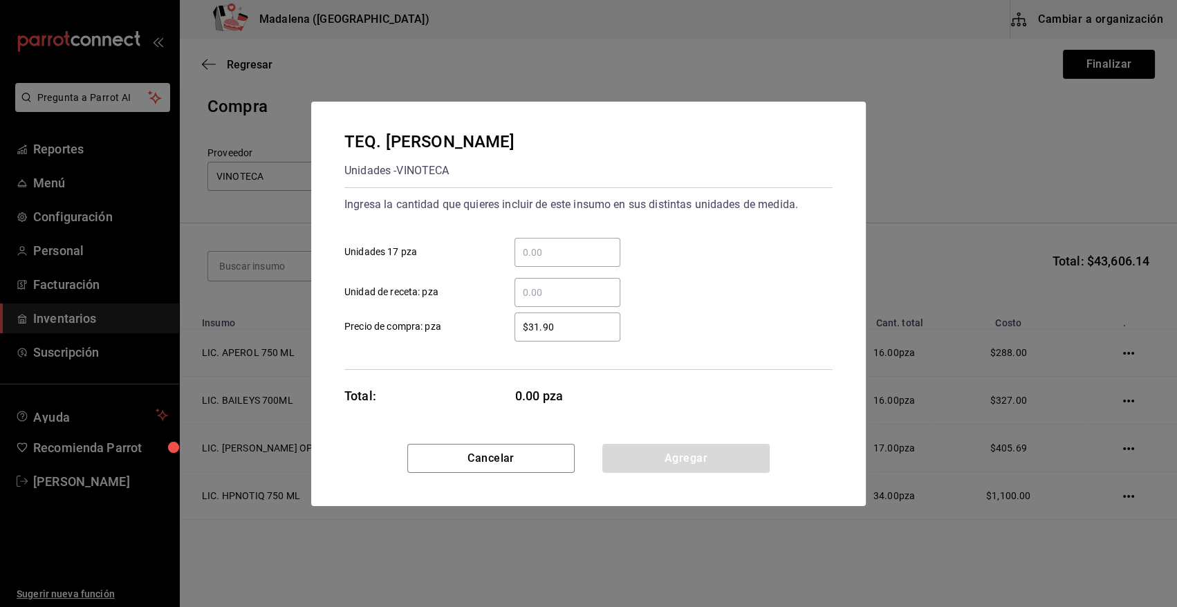
click at [526, 250] on input "​ Unidades 17 pza" at bounding box center [568, 252] width 106 height 17
type input "1"
type input "$522.72"
click at [688, 457] on button "Agregar" at bounding box center [685, 458] width 167 height 29
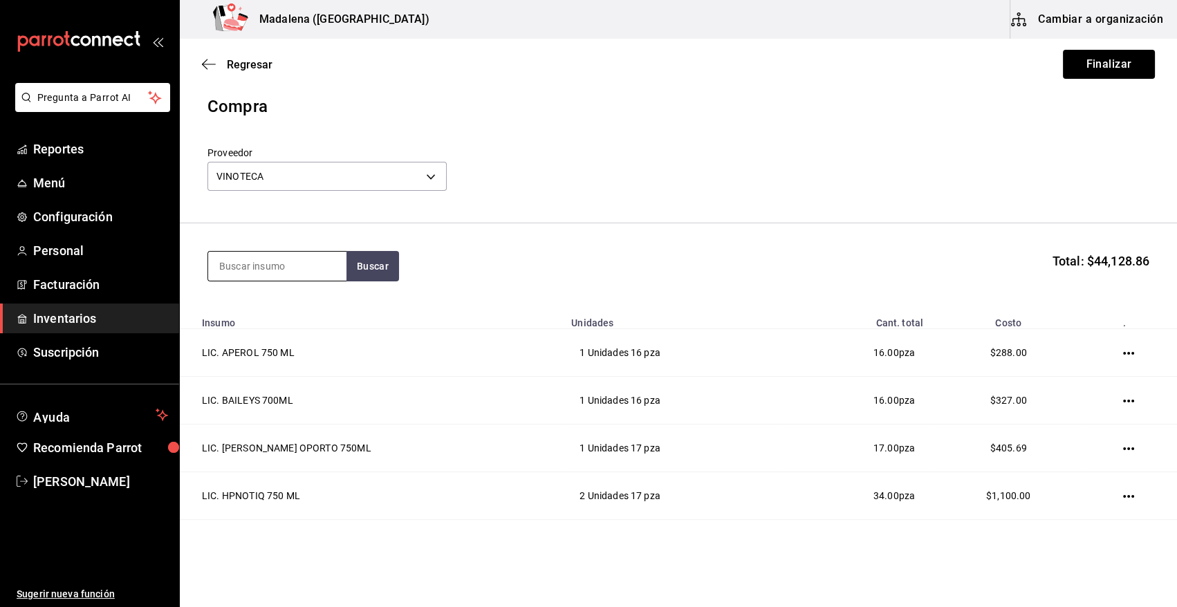
click at [293, 260] on input at bounding box center [277, 266] width 138 height 29
type input "RESERVA"
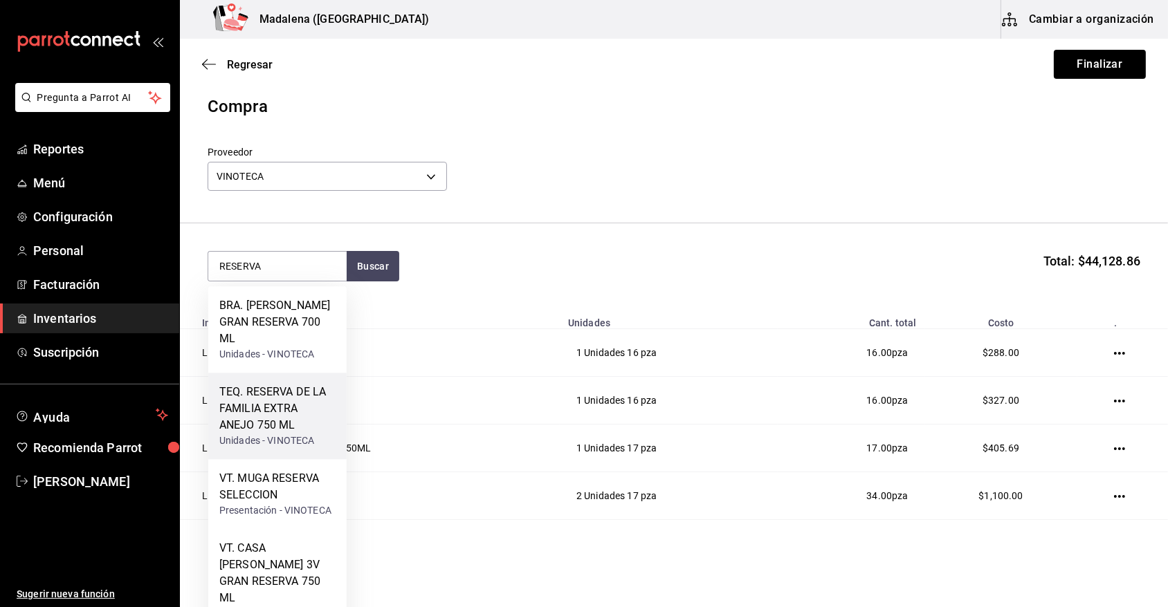
scroll to position [91, 0]
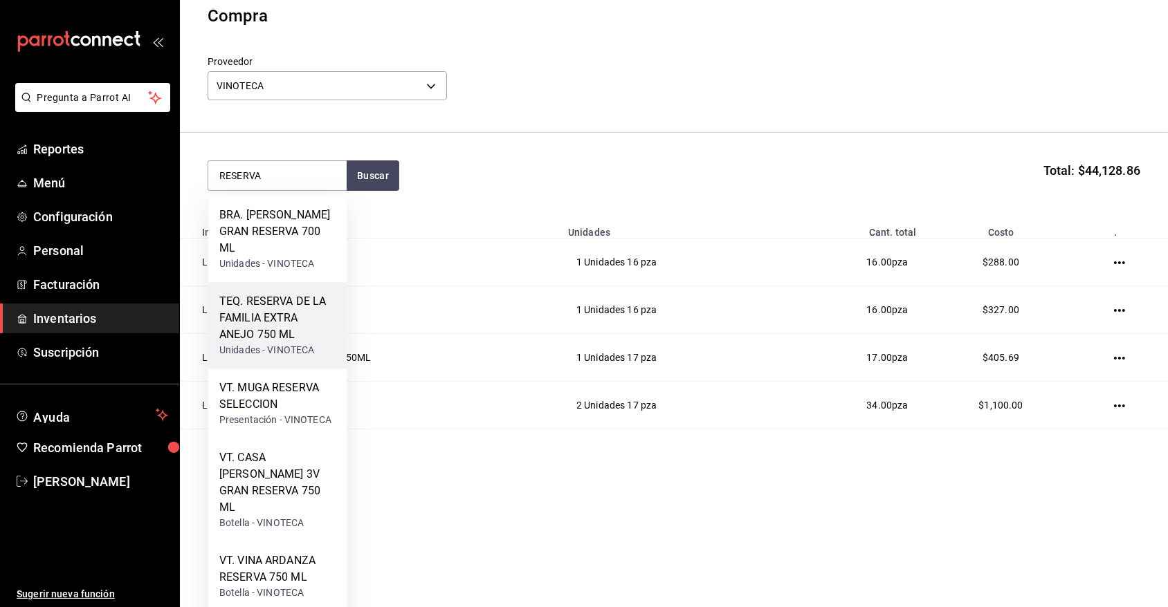
click at [297, 301] on div "TEQ. RESERVA DE LA FAMILIA EXTRA ANEJO 750 ML" at bounding box center [277, 318] width 116 height 50
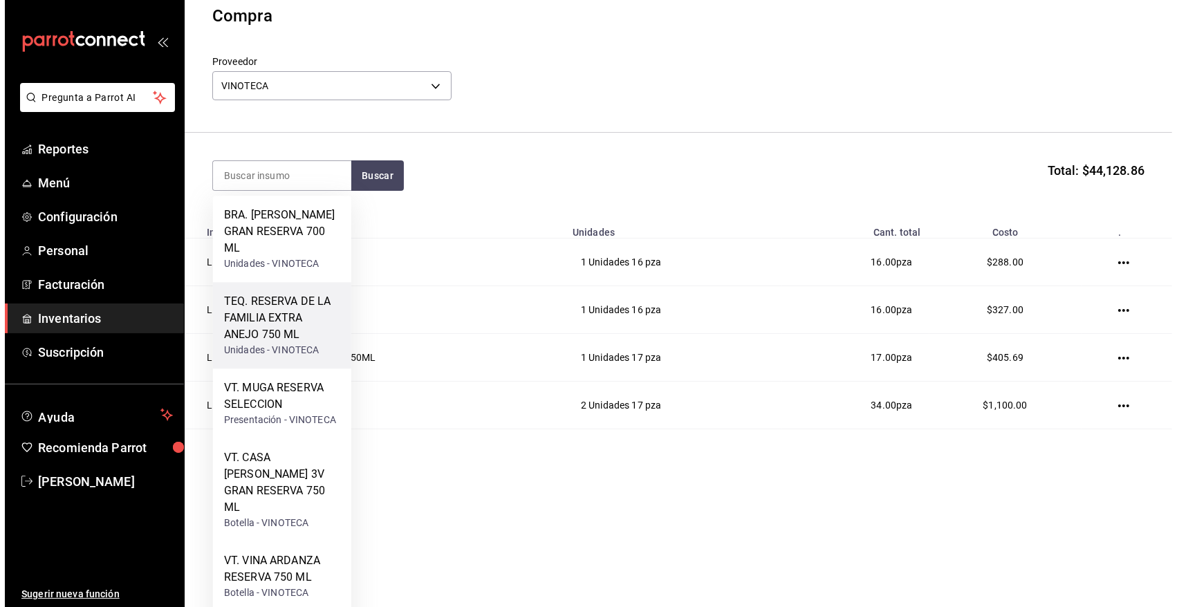
scroll to position [0, 0]
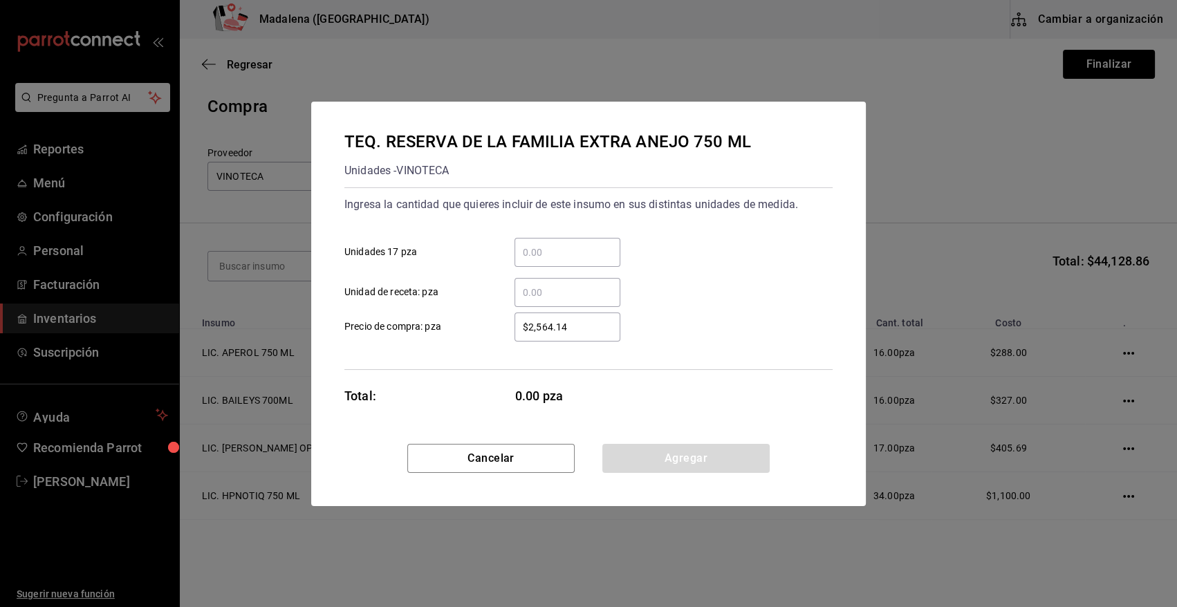
click at [576, 249] on input "​ Unidades 17 pza" at bounding box center [568, 252] width 106 height 17
type input "1"
type input "$2,645.35"
click at [636, 461] on button "Agregar" at bounding box center [685, 458] width 167 height 29
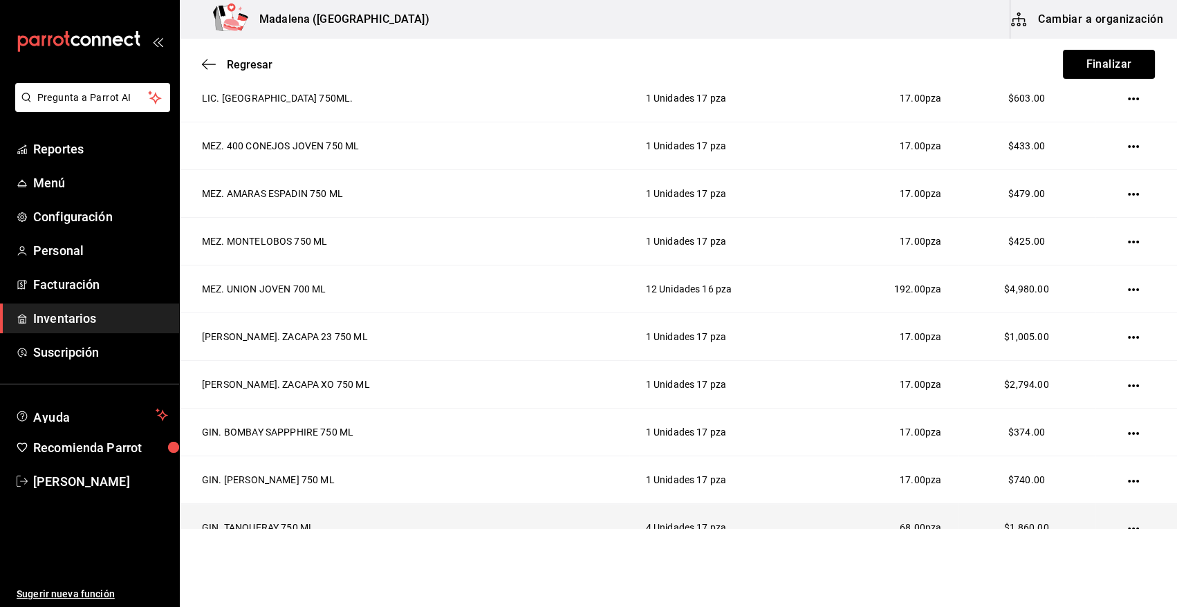
scroll to position [670, 0]
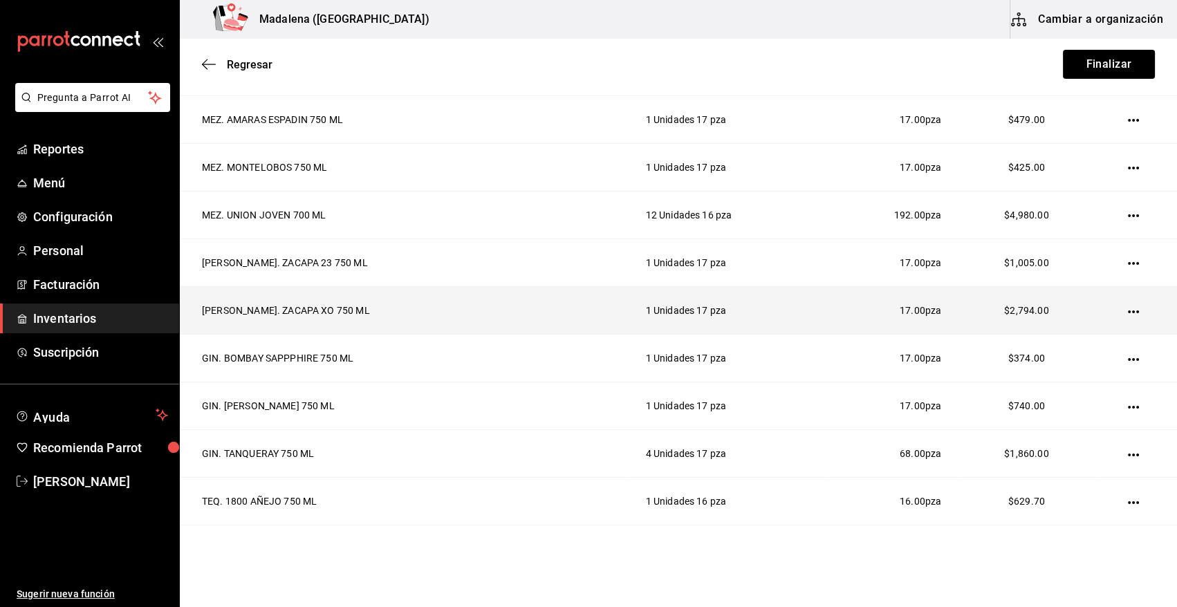
click at [1128, 311] on icon "button" at bounding box center [1133, 311] width 11 height 11
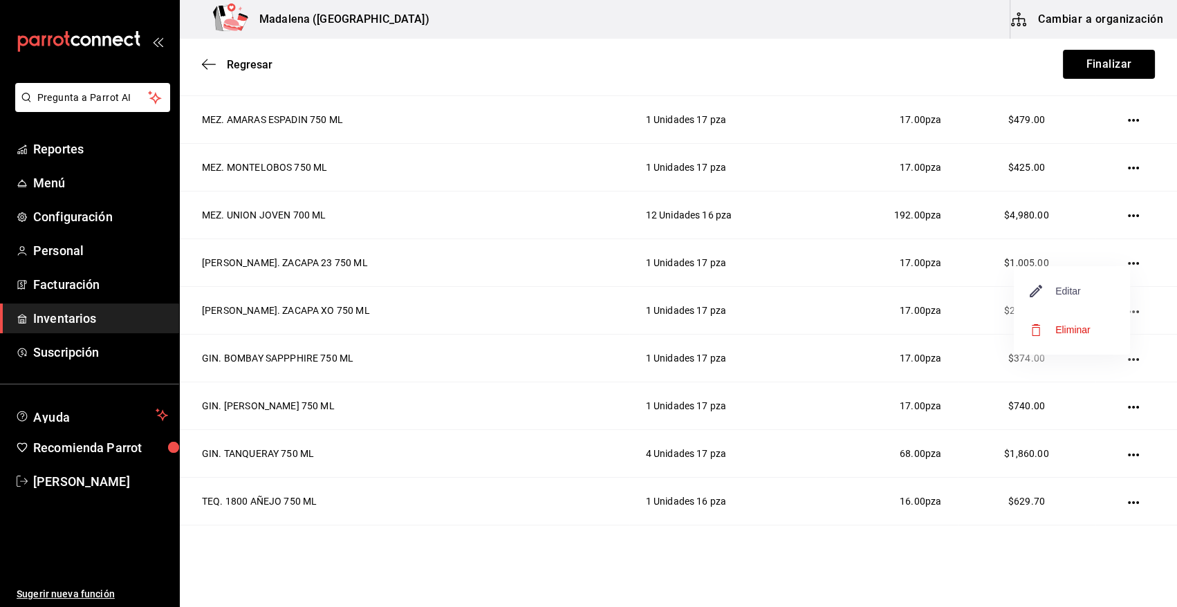
click at [1067, 293] on span "Editar" at bounding box center [1056, 291] width 50 height 17
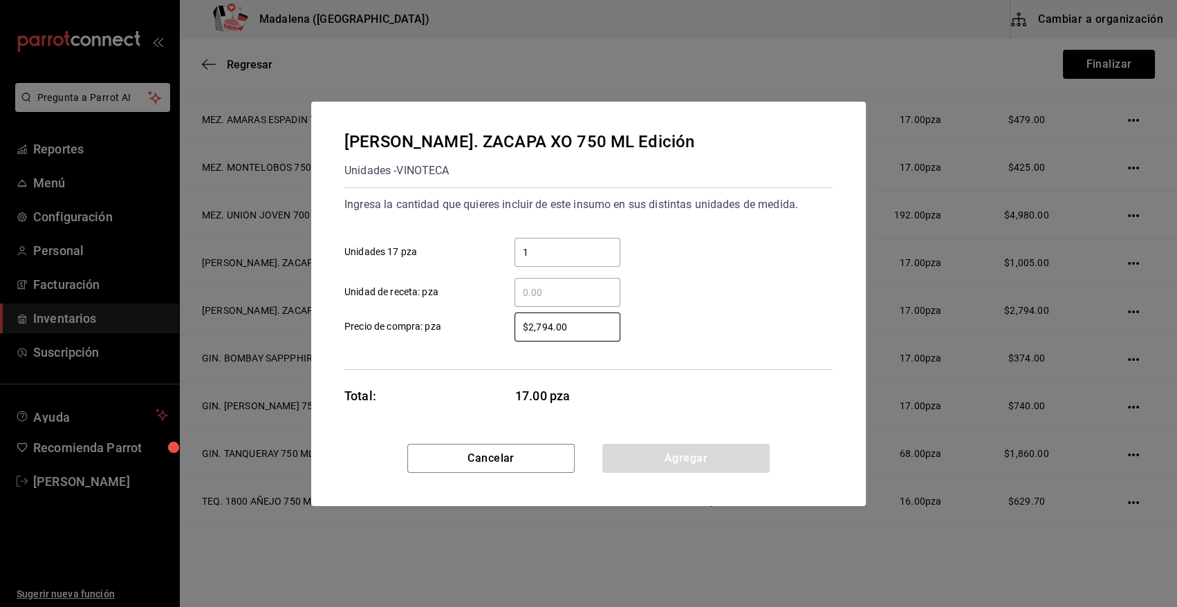
drag, startPoint x: 590, startPoint y: 326, endPoint x: 467, endPoint y: 328, distance: 123.1
click at [467, 328] on label "$2,794.00 ​ Precio de compra: pza" at bounding box center [482, 327] width 276 height 29
type input "$2,645"
click at [743, 460] on button "Agregar" at bounding box center [685, 458] width 167 height 29
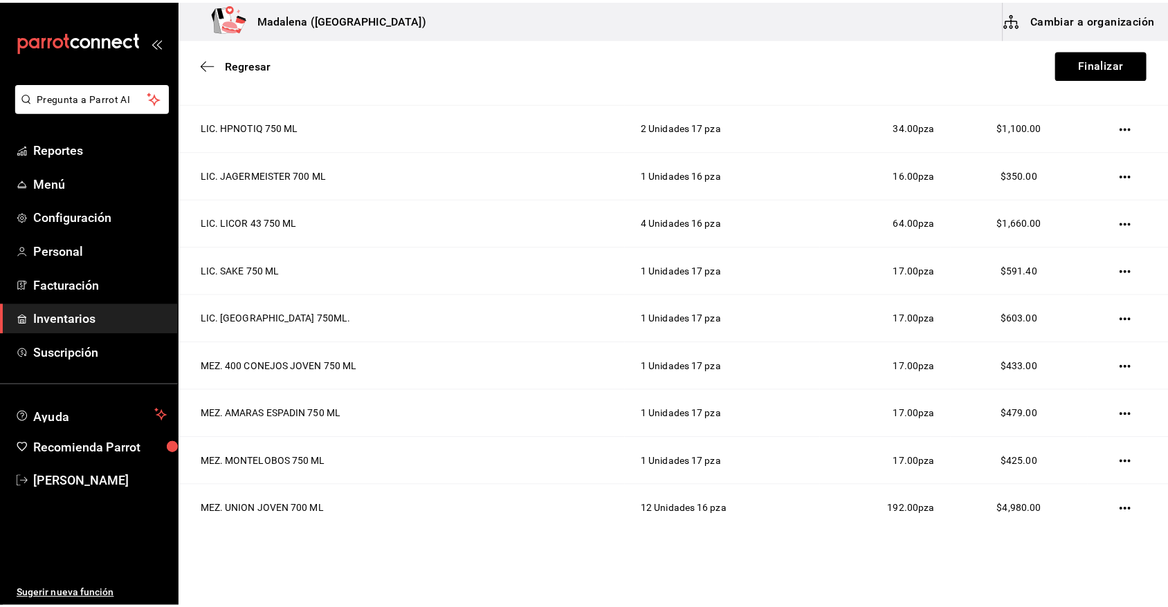
scroll to position [0, 0]
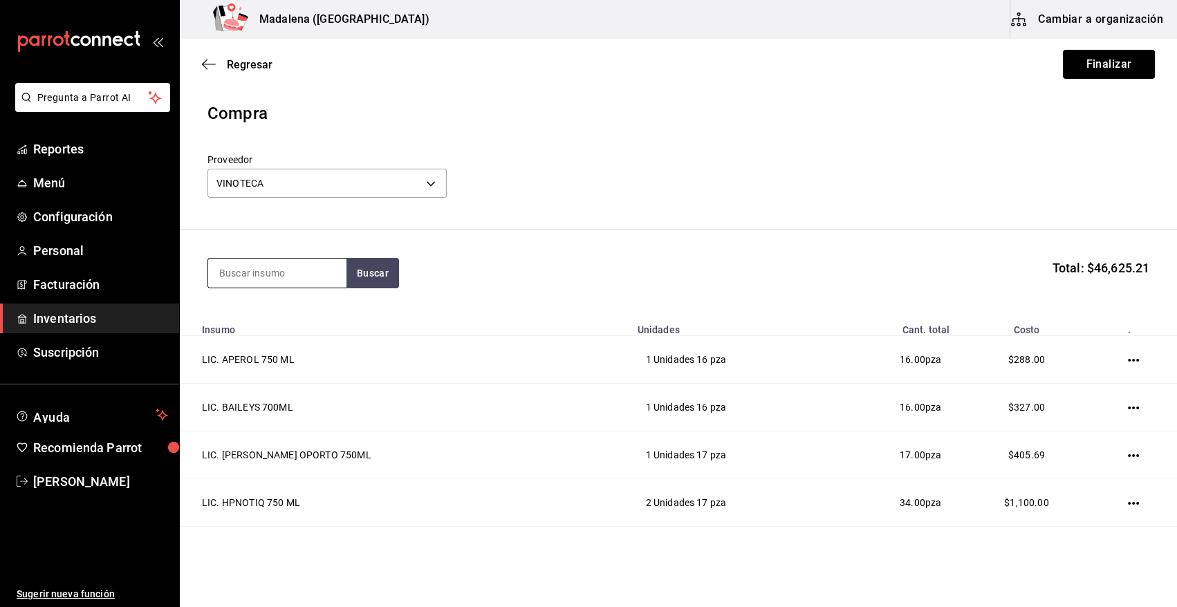
click at [328, 275] on input at bounding box center [277, 273] width 138 height 29
type input "BLACK"
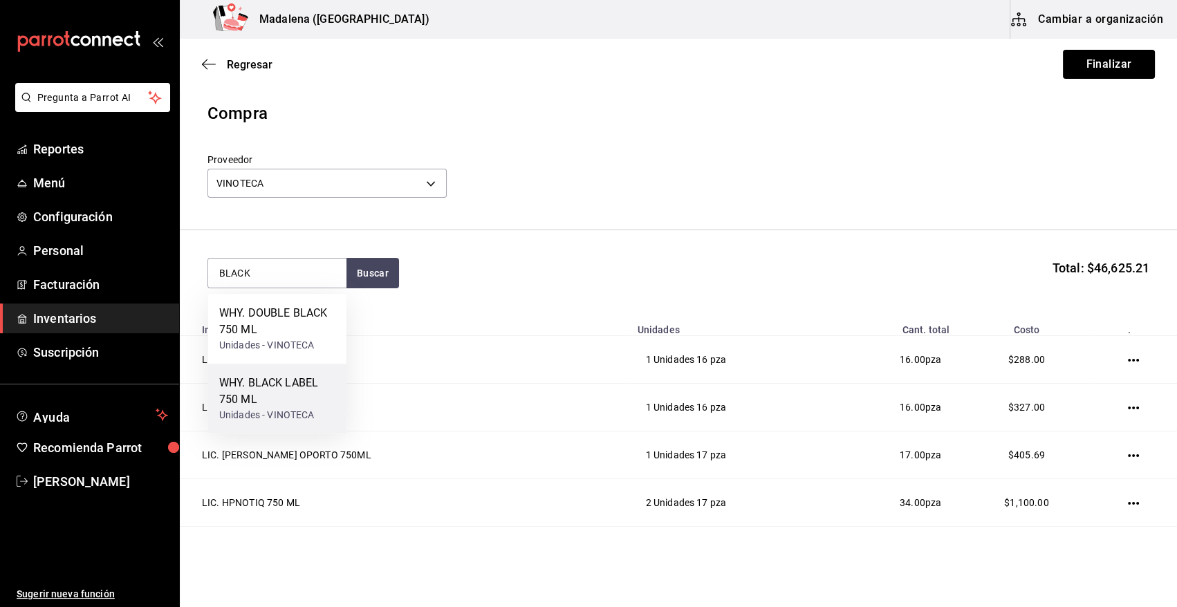
click at [304, 389] on div "WHY. BLACK LABEL 750 ML" at bounding box center [277, 391] width 116 height 33
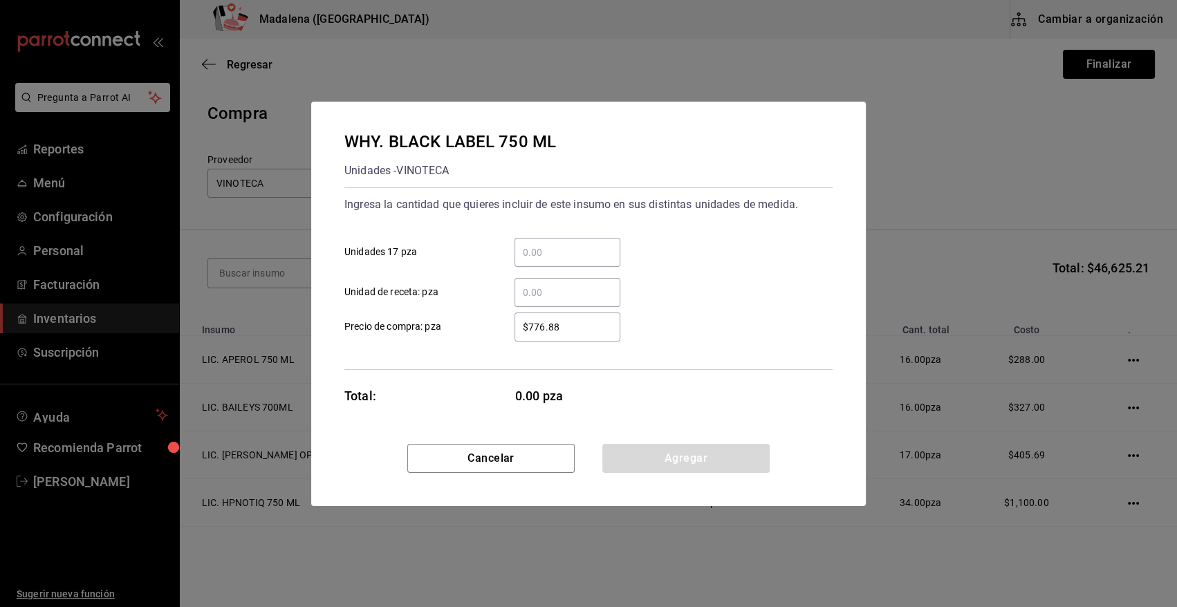
click at [591, 252] on input "​ Unidades 17 pza" at bounding box center [568, 252] width 106 height 17
type input "2"
type input "$835"
click at [664, 463] on button "Agregar" at bounding box center [685, 458] width 167 height 29
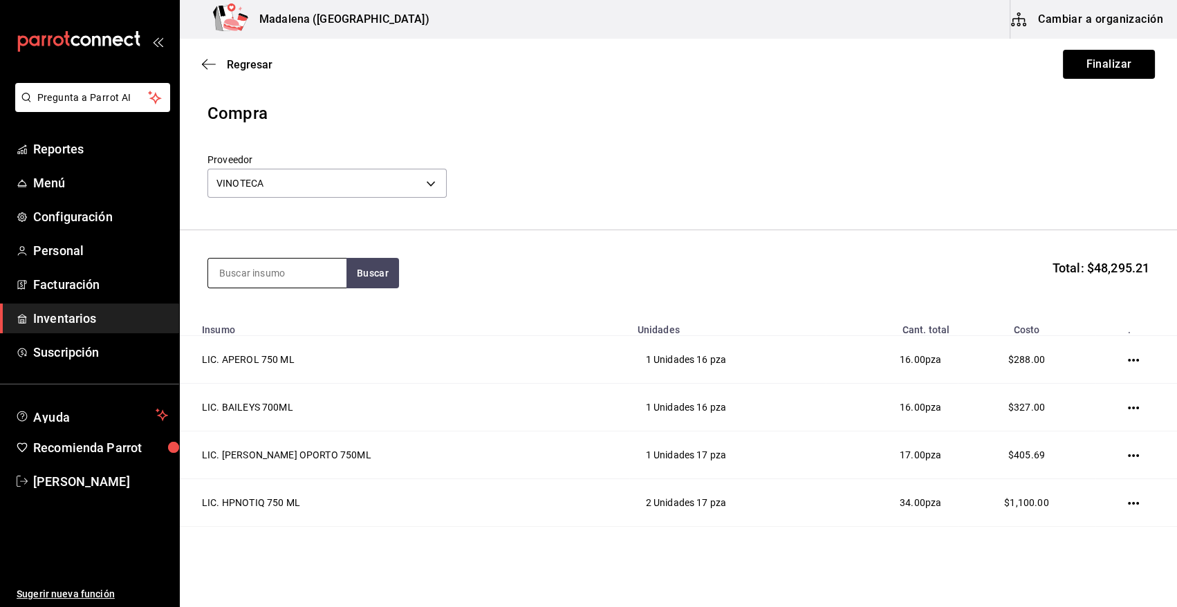
click at [329, 275] on input at bounding box center [277, 273] width 138 height 29
type input "BUCH"
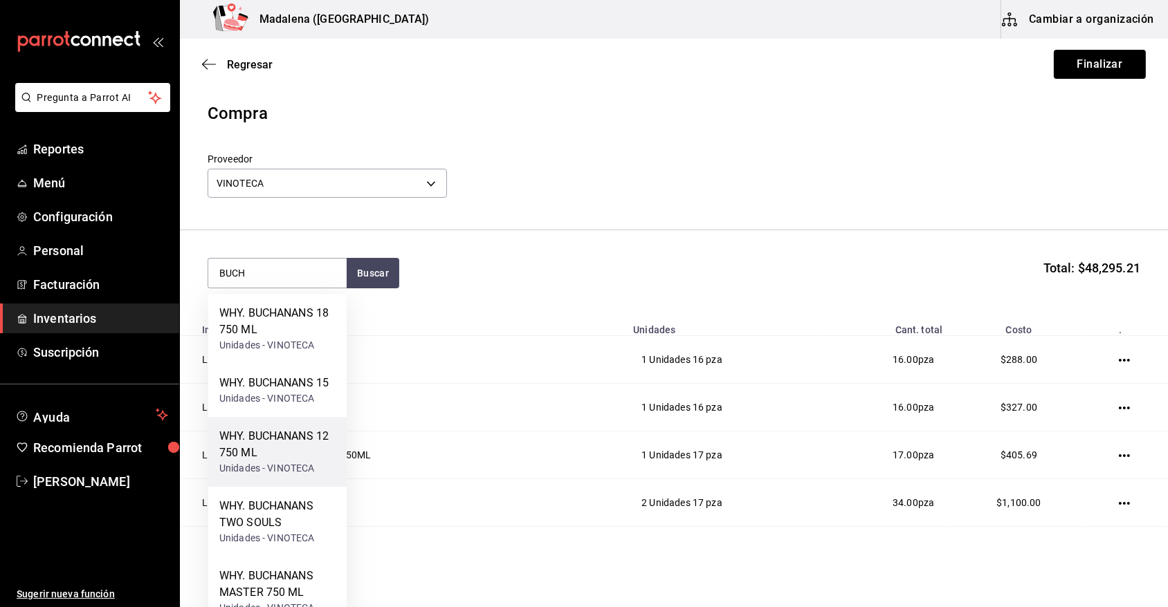
click at [279, 457] on div "WHY. BUCHANANS 12 750 ML" at bounding box center [277, 444] width 116 height 33
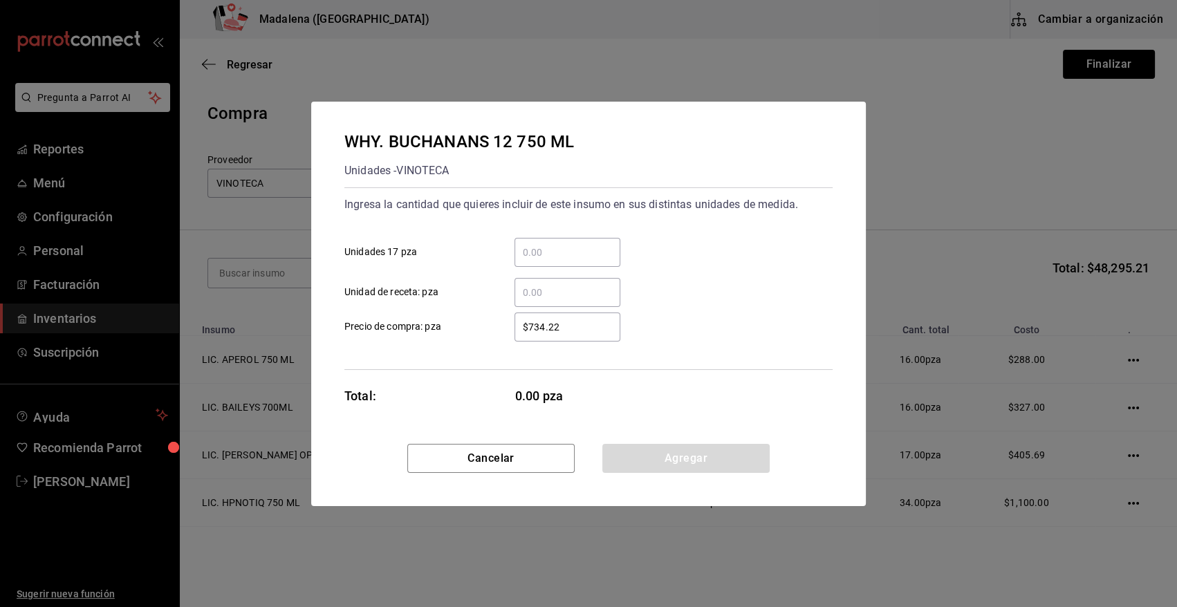
click at [537, 255] on input "​ Unidades 17 pza" at bounding box center [568, 252] width 106 height 17
type input "1"
type input "$638"
click at [632, 459] on button "Agregar" at bounding box center [685, 458] width 167 height 29
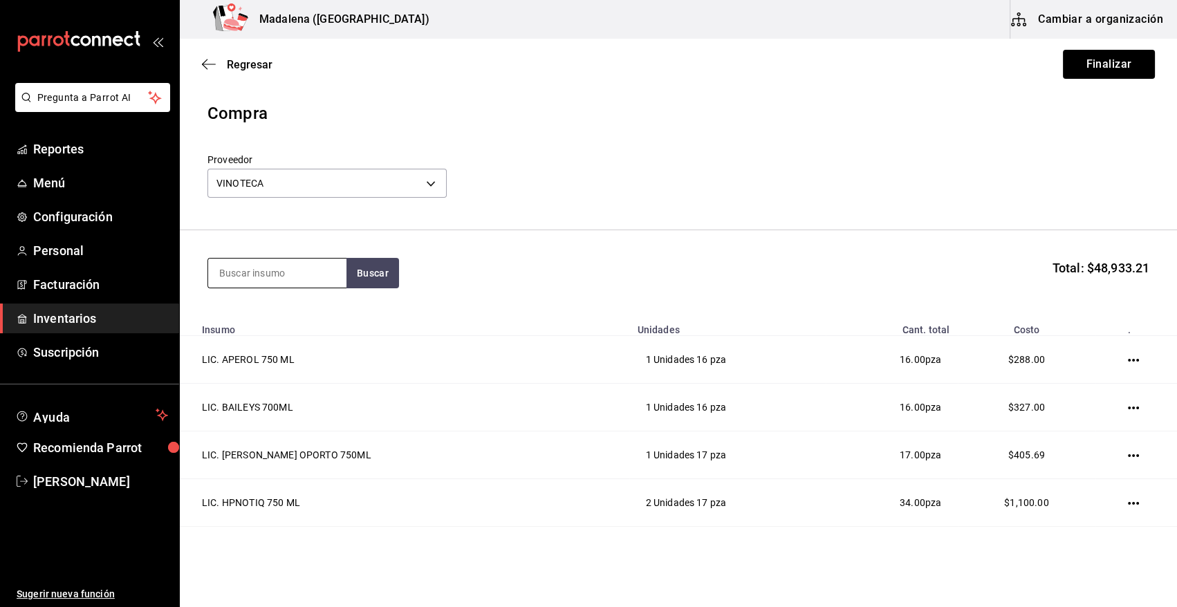
click at [290, 271] on input at bounding box center [277, 273] width 138 height 29
type input "GREY"
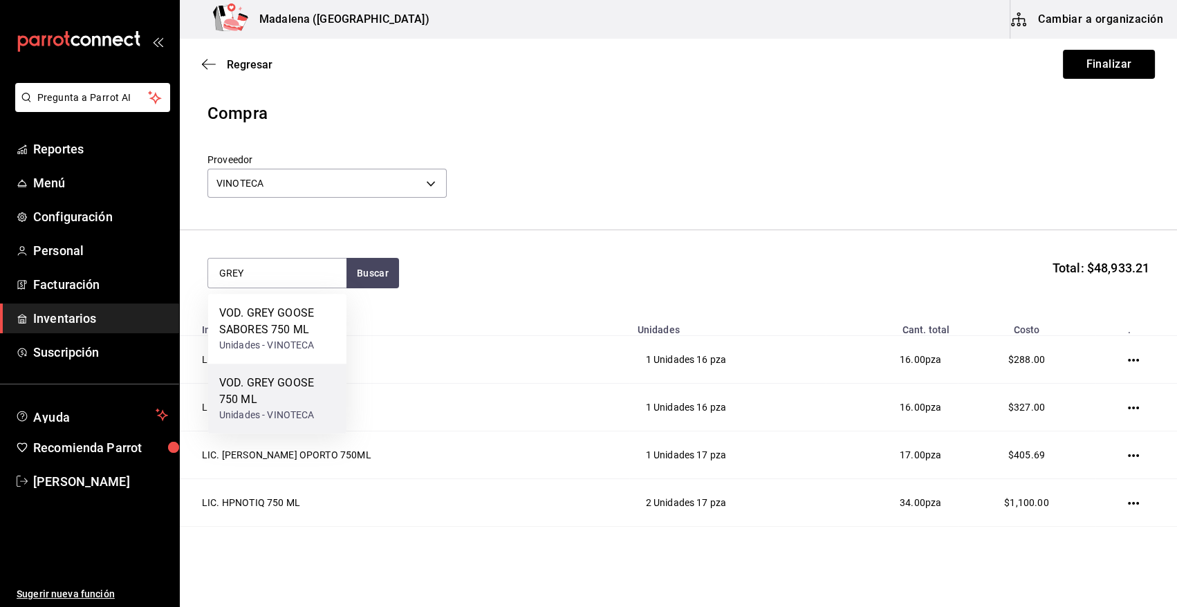
click at [294, 391] on div "VOD. GREY GOOSE 750 ML" at bounding box center [277, 391] width 116 height 33
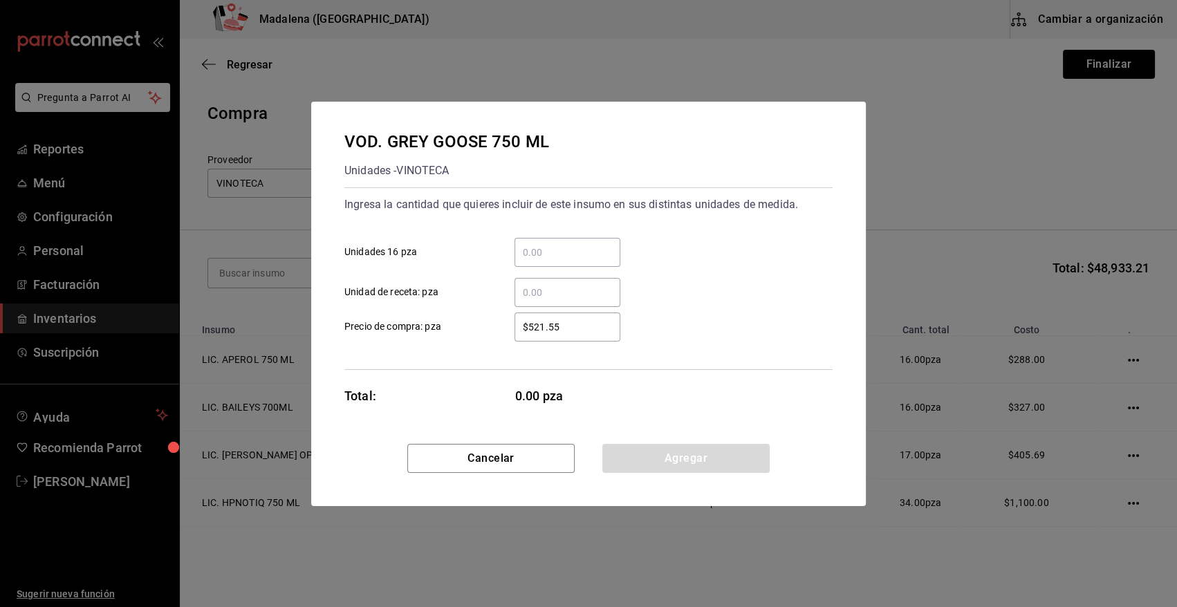
click at [531, 253] on input "​ Unidades 16 pza" at bounding box center [568, 252] width 106 height 17
type input "4"
type input "$535"
click at [682, 454] on button "Agregar" at bounding box center [685, 458] width 167 height 29
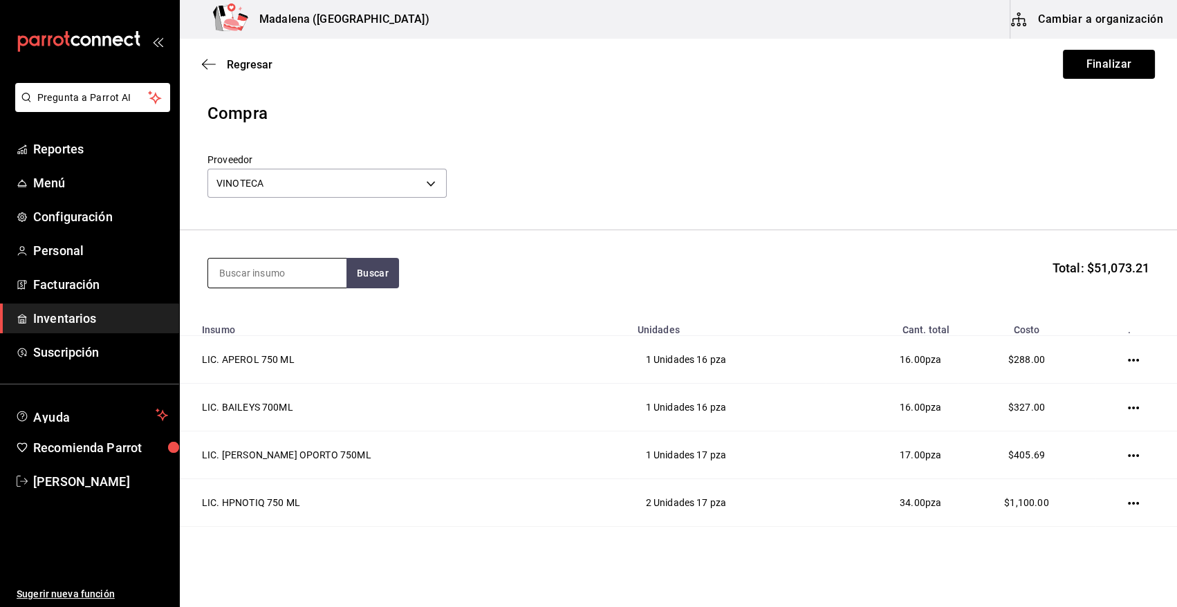
click at [308, 270] on input at bounding box center [277, 273] width 138 height 29
type input "SMIR"
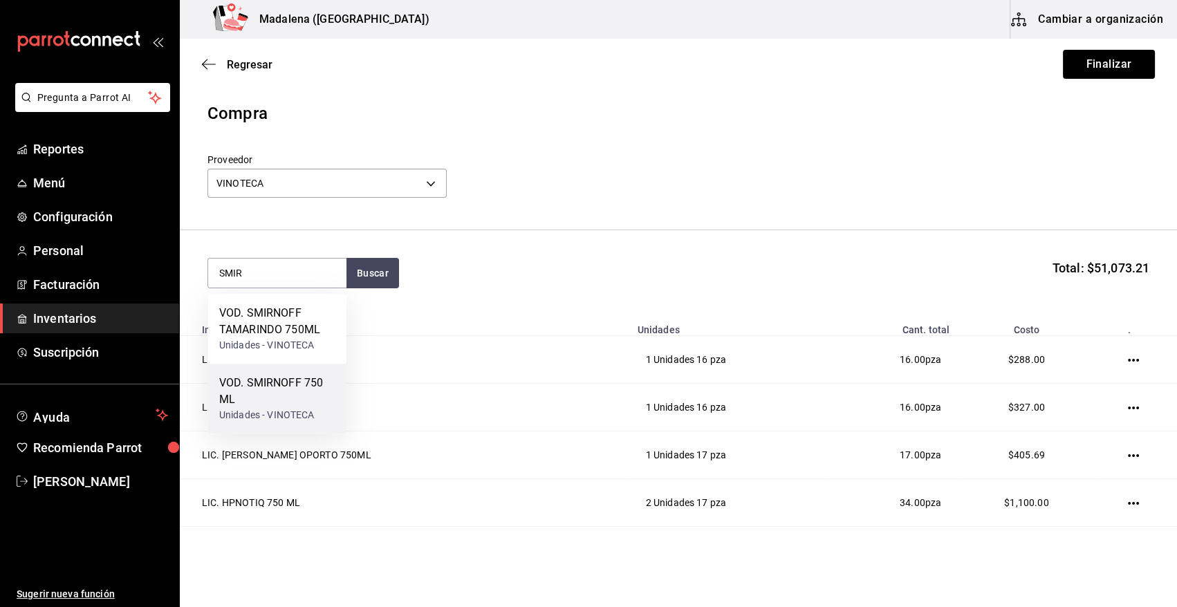
click at [306, 406] on div "VOD. SMIRNOFF 750 ML" at bounding box center [277, 391] width 116 height 33
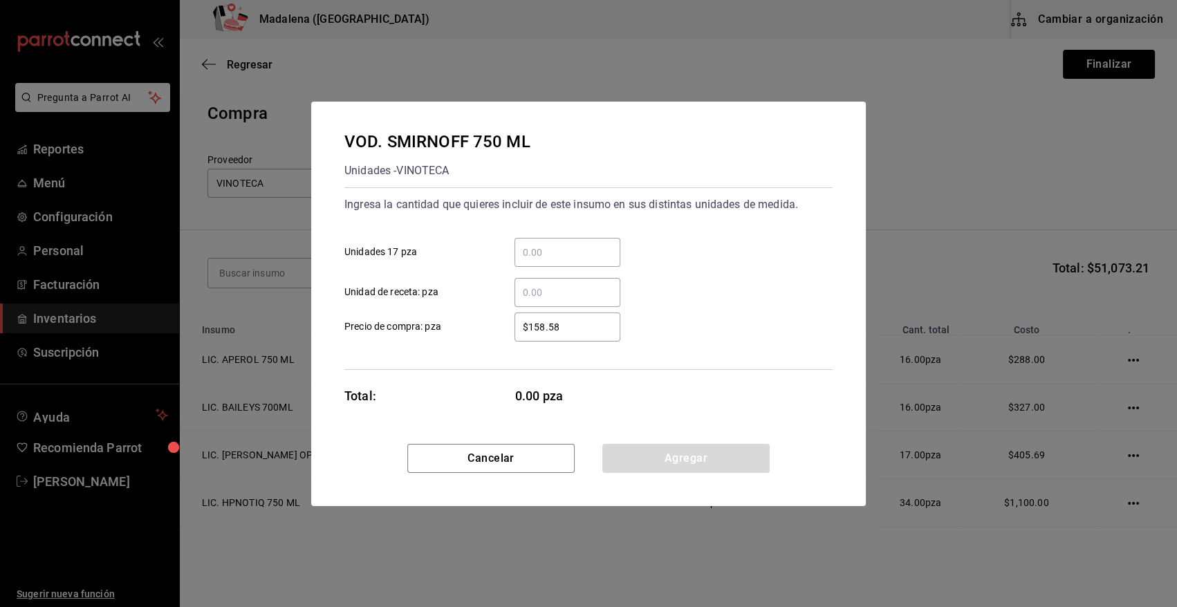
click at [564, 251] on input "​ Unidades 17 pza" at bounding box center [568, 252] width 106 height 17
type input "4"
type input "$186"
click at [656, 465] on button "Agregar" at bounding box center [685, 458] width 167 height 29
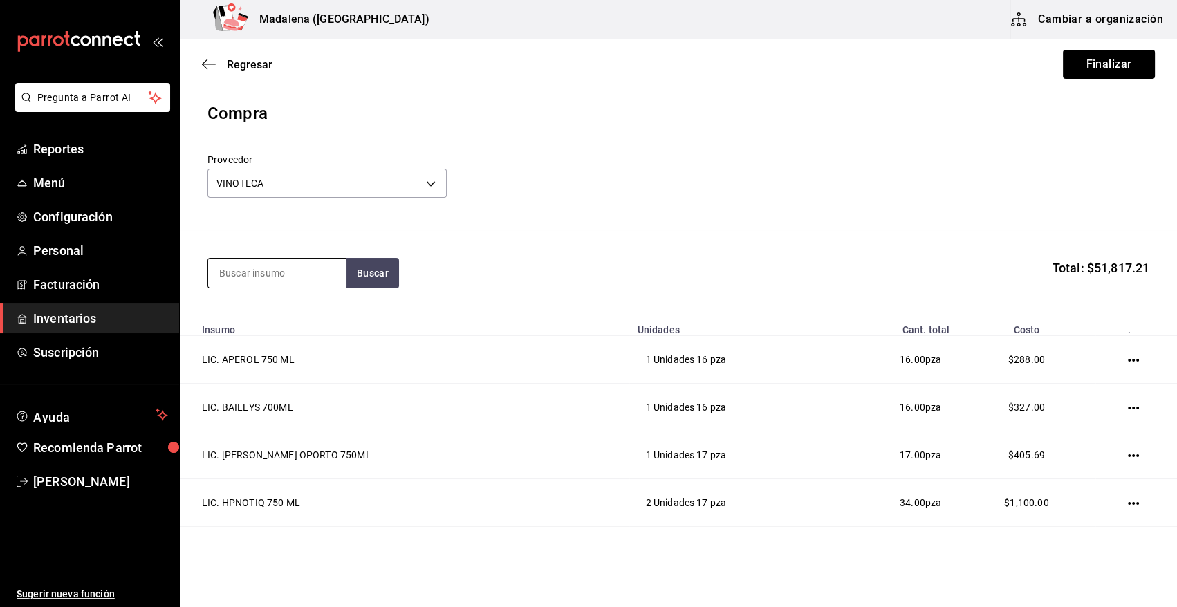
click at [285, 277] on input at bounding box center [277, 273] width 138 height 29
type input "[PERSON_NAME]"
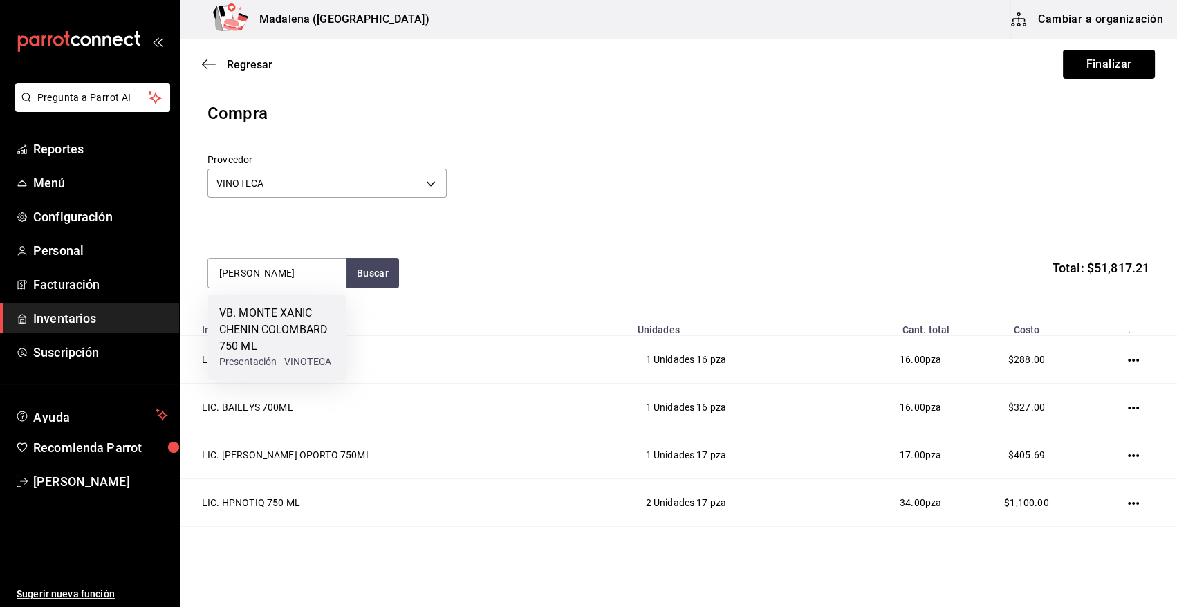
click at [291, 329] on div "VB. MONTE XANIC CHENIN COLOMBARD 750 ML" at bounding box center [277, 330] width 116 height 50
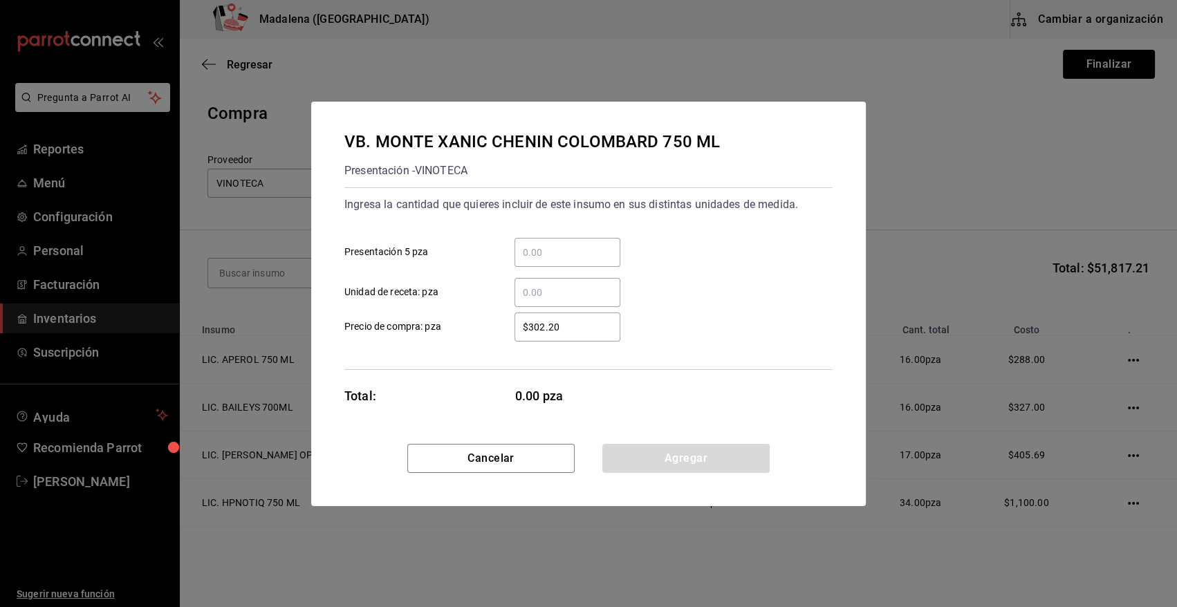
click at [530, 251] on input "​ Presentación 5 pza" at bounding box center [568, 252] width 106 height 17
type input "1"
type input "$310.21"
drag, startPoint x: 683, startPoint y: 461, endPoint x: 445, endPoint y: 362, distance: 257.9
click at [682, 461] on button "Agregar" at bounding box center [685, 458] width 167 height 29
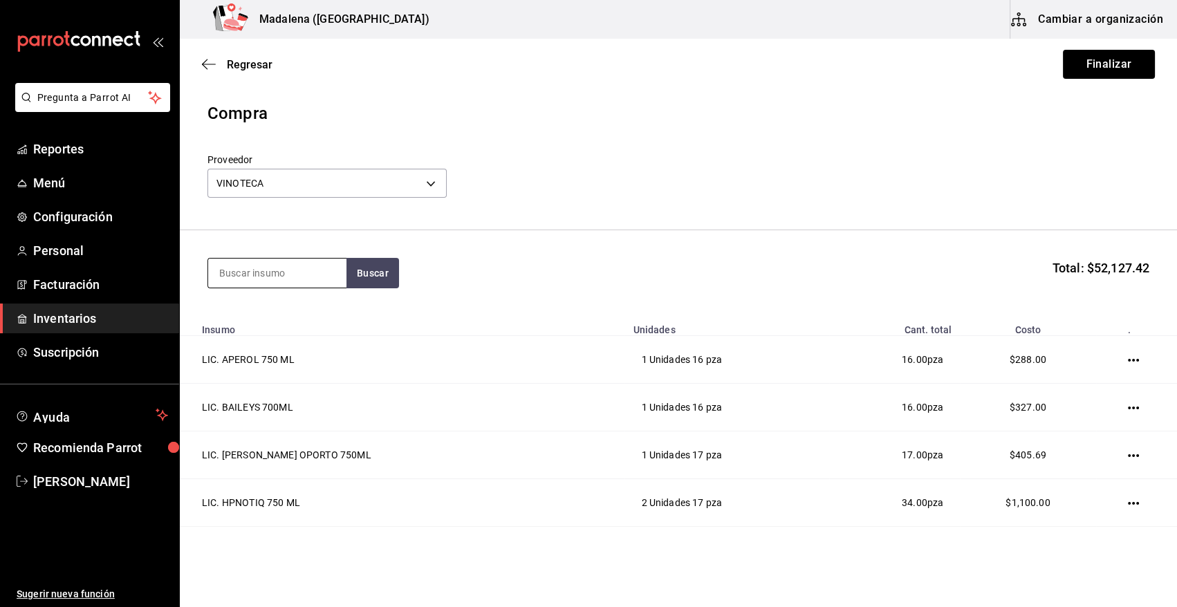
click at [291, 270] on input at bounding box center [277, 273] width 138 height 29
type input "31.8"
click at [370, 284] on button "Buscar" at bounding box center [373, 273] width 53 height 30
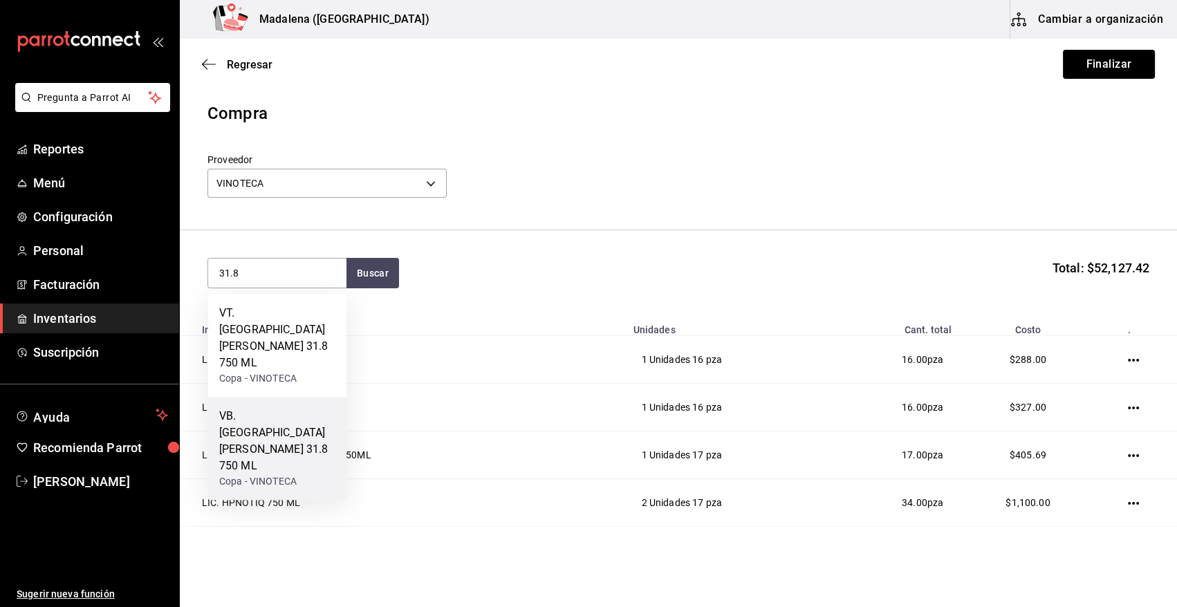
click at [278, 427] on div "VB. [GEOGRAPHIC_DATA][PERSON_NAME] 31.8 750 ML Copa - VINOTECA" at bounding box center [277, 448] width 138 height 103
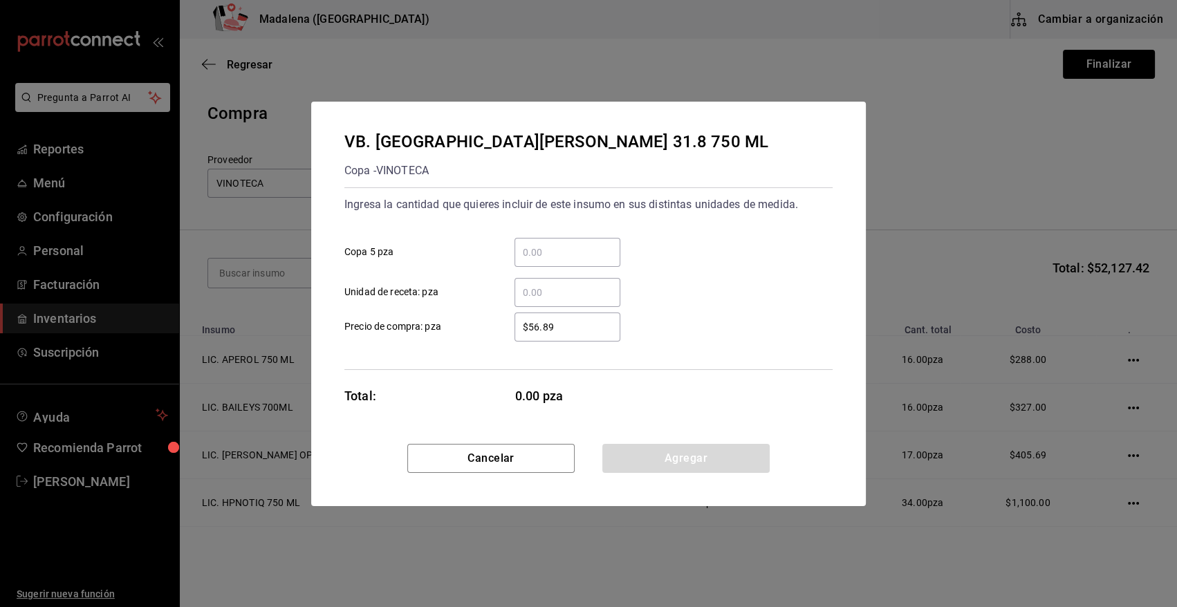
click at [273, 409] on div "VB. SANTO [PERSON_NAME] 31.8 750 ML Copa - VINOTECA Ingresa la cantidad que qui…" at bounding box center [588, 303] width 1177 height 607
click at [547, 250] on input "​ Copa 5 pza" at bounding box center [568, 252] width 106 height 17
type input "1"
type input "$293.33"
click at [709, 458] on button "Agregar" at bounding box center [685, 458] width 167 height 29
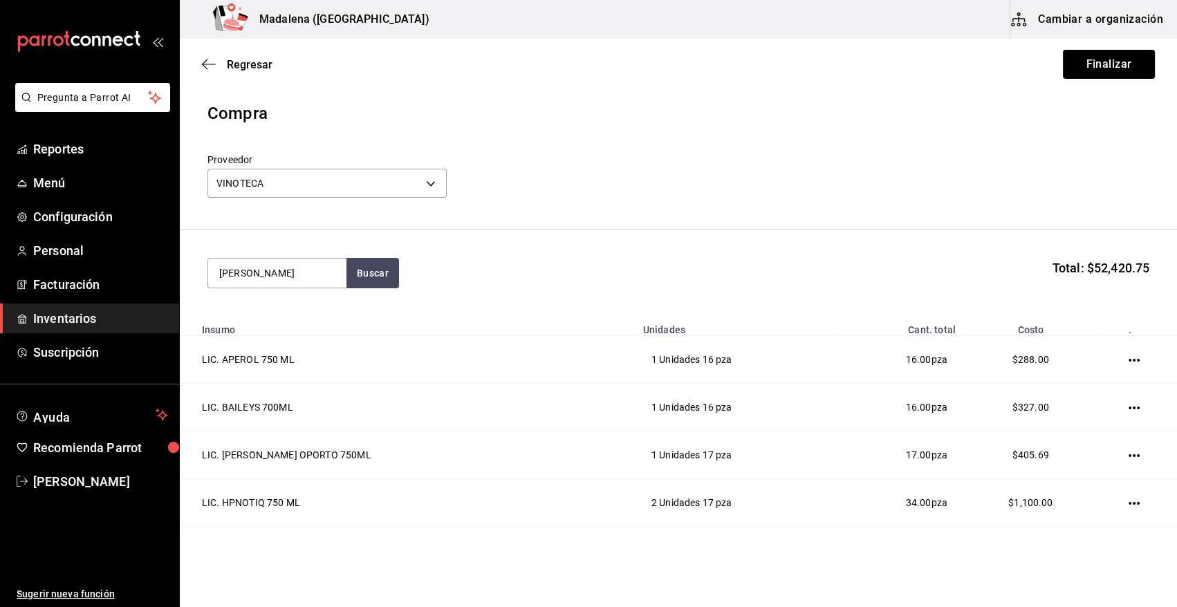
type input "[PERSON_NAME]"
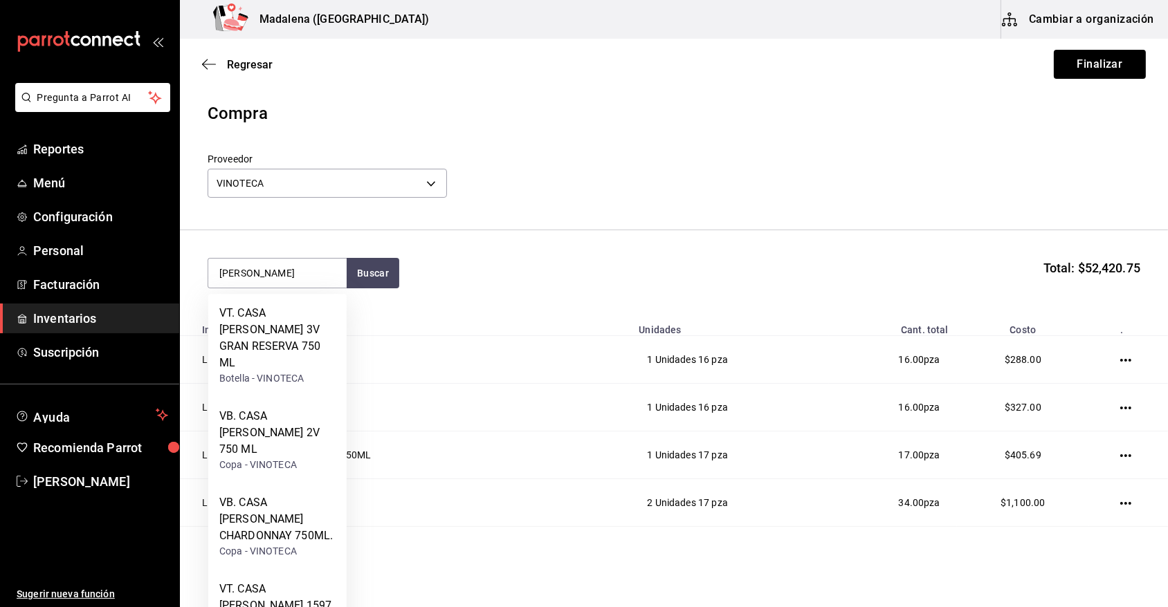
scroll to position [198, 0]
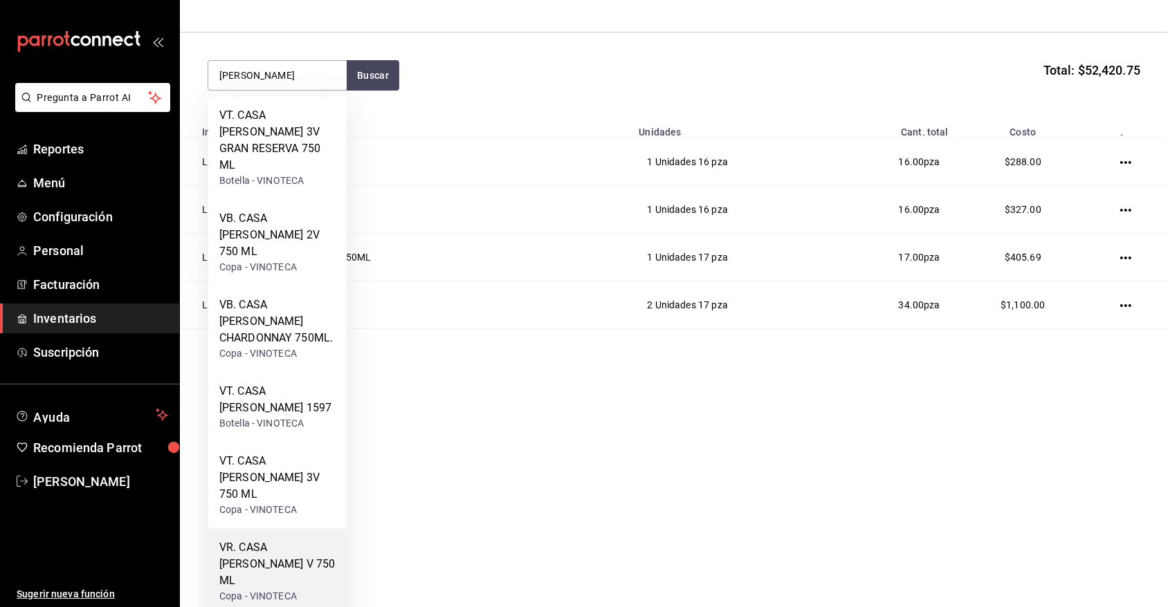
click at [273, 540] on div "VR. CASA [PERSON_NAME] V 750 ML" at bounding box center [277, 565] width 116 height 50
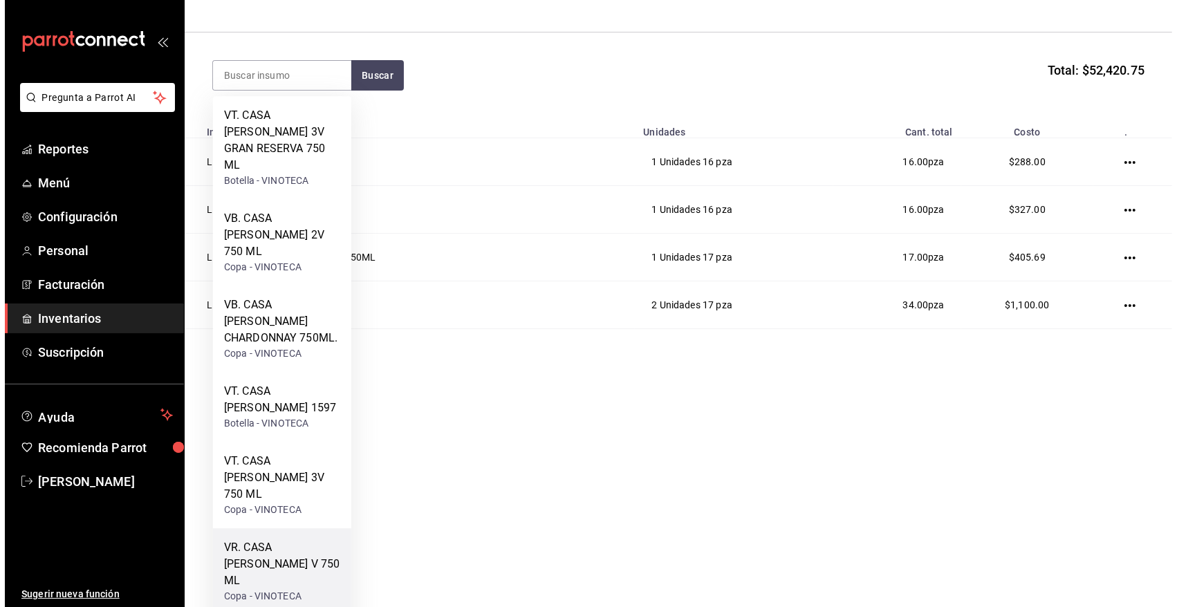
scroll to position [0, 0]
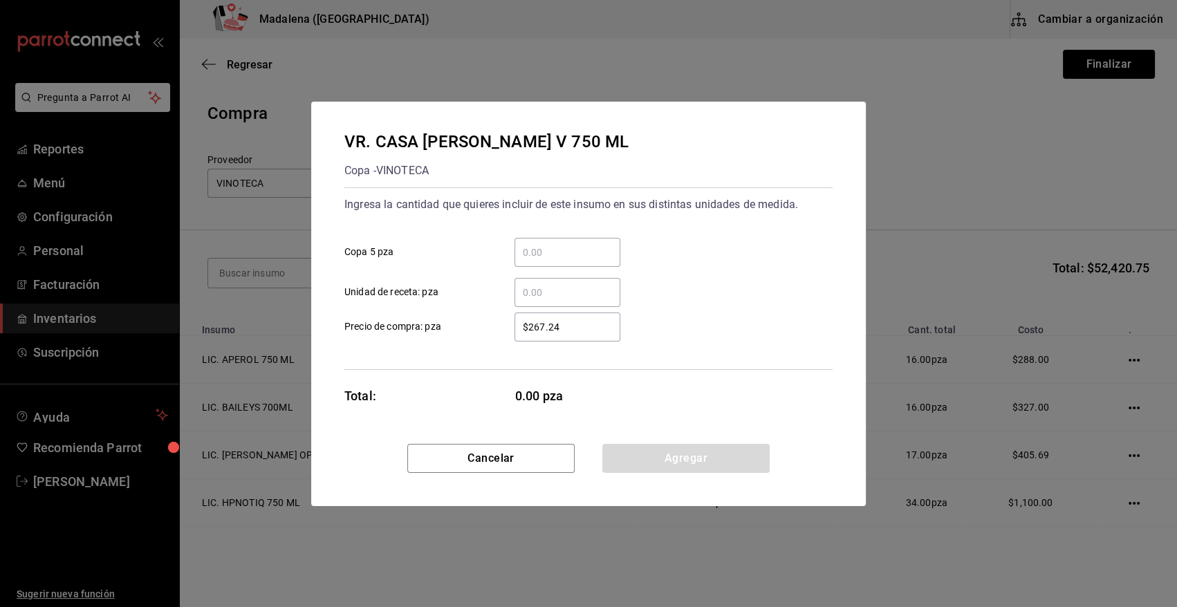
click at [540, 249] on input "​ Copa 5 pza" at bounding box center [568, 252] width 106 height 17
type input "4"
type input "$326.72"
click at [638, 466] on button "Agregar" at bounding box center [685, 458] width 167 height 29
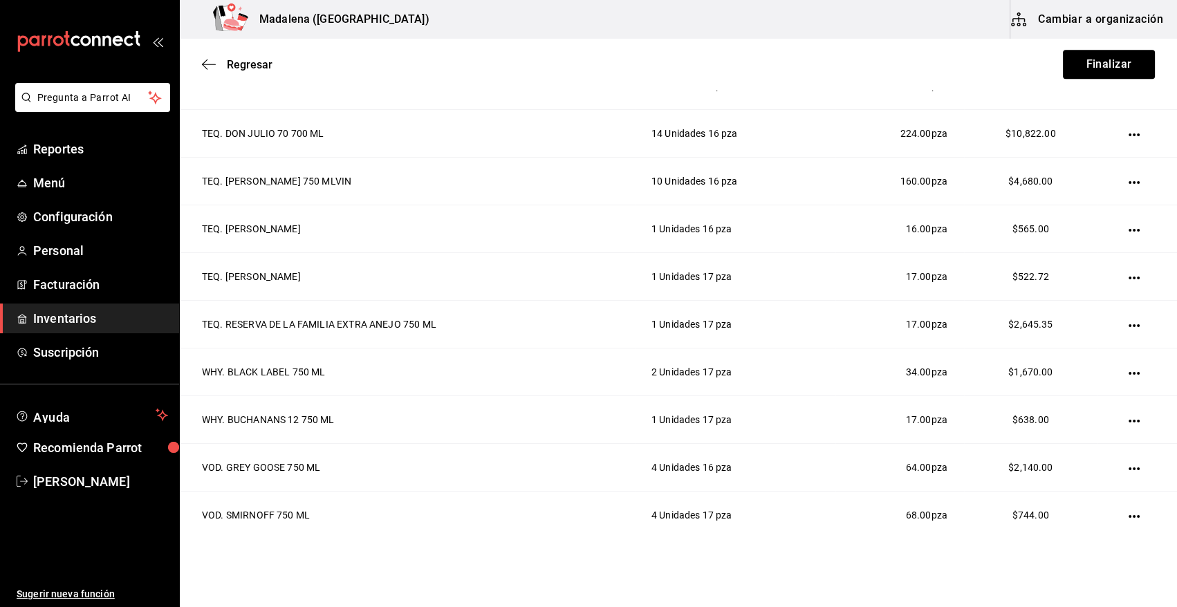
scroll to position [1519, 0]
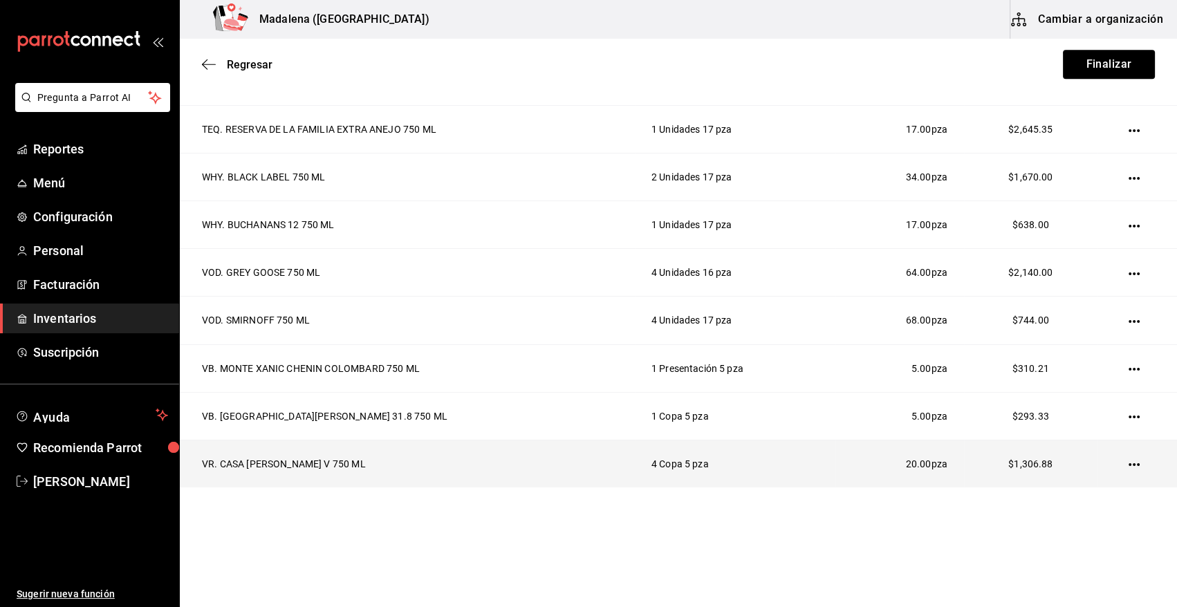
click at [1129, 463] on icon "button" at bounding box center [1134, 464] width 11 height 3
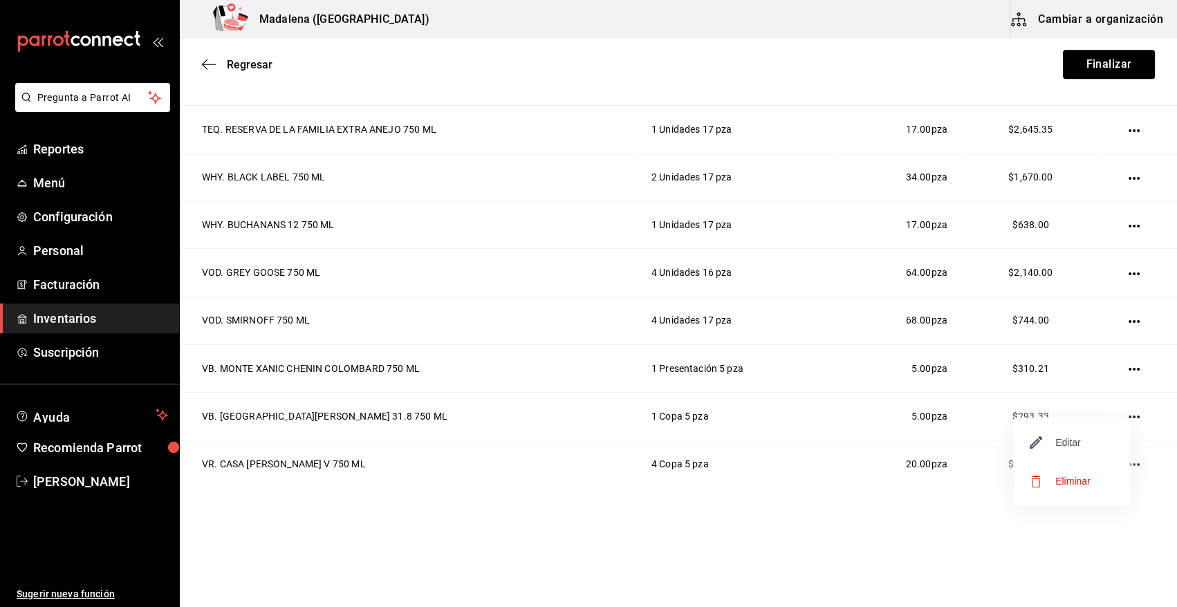
click at [1078, 445] on span "Editar" at bounding box center [1056, 442] width 50 height 17
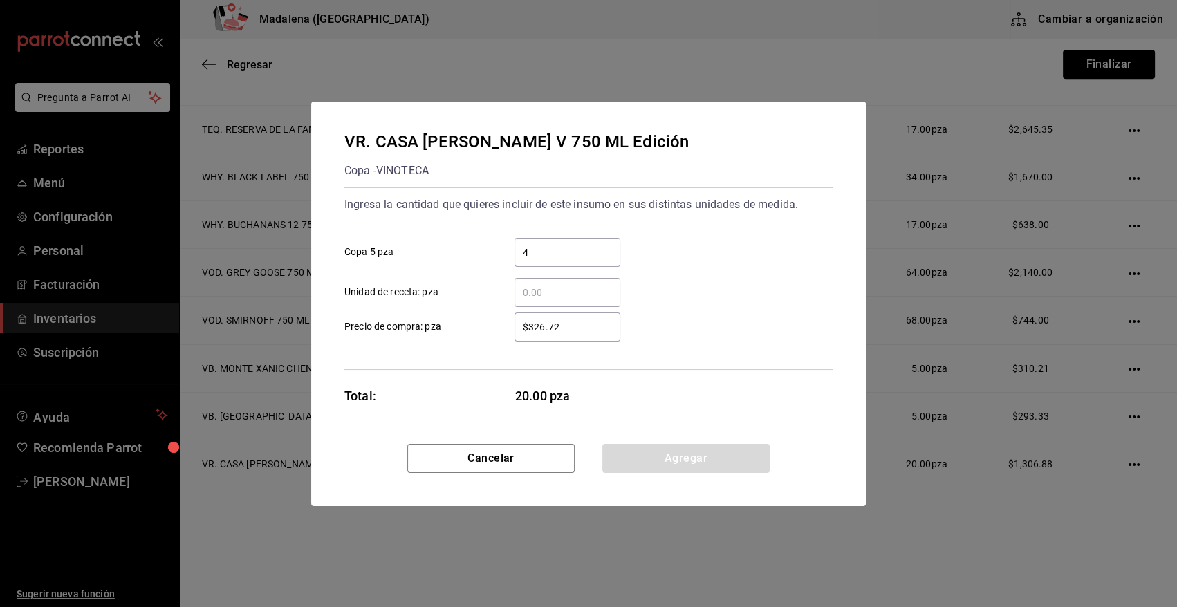
click at [560, 326] on input "$326.72" at bounding box center [568, 327] width 106 height 17
type input "$326.73"
click at [663, 457] on button "Agregar" at bounding box center [685, 458] width 167 height 29
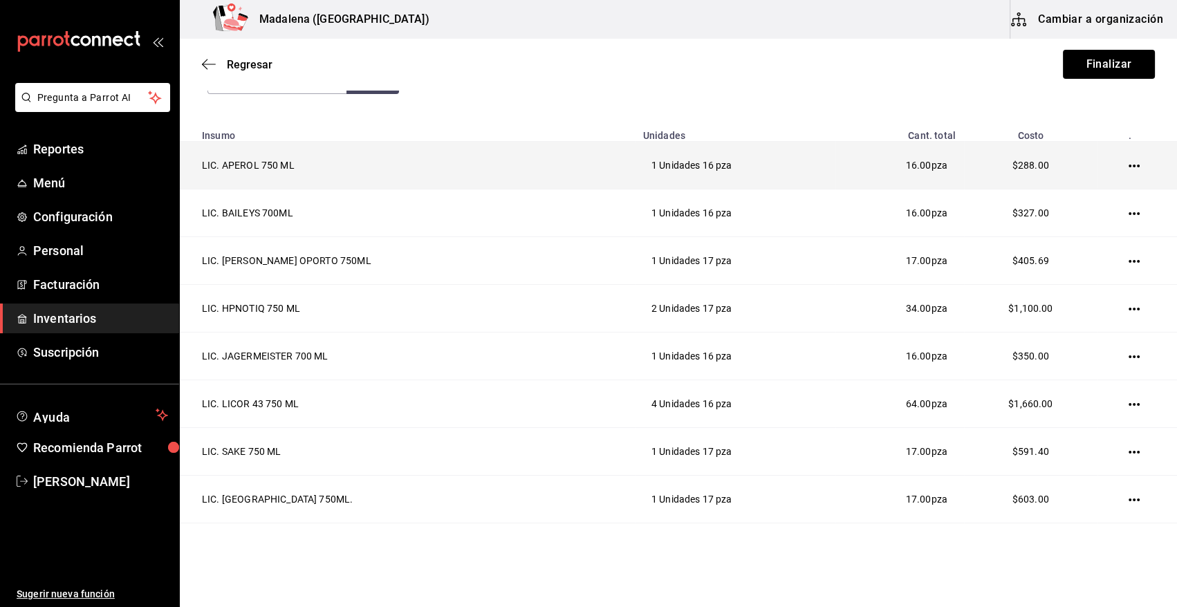
scroll to position [0, 0]
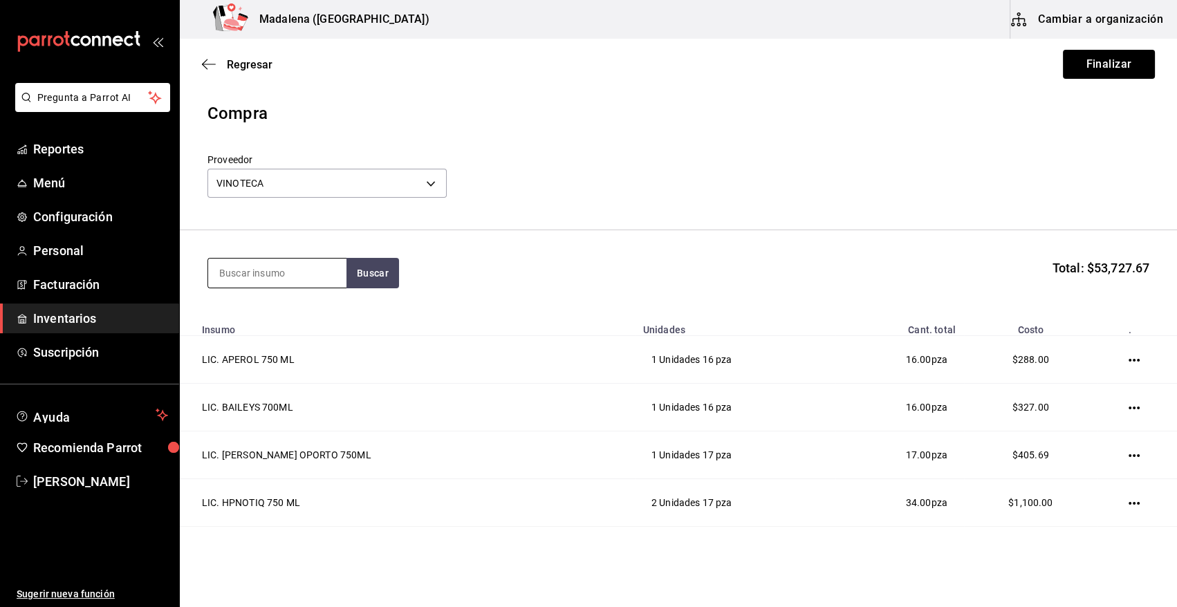
click at [300, 281] on input at bounding box center [277, 273] width 138 height 29
type input "MINU"
click at [284, 322] on div "Botella - VINOTECA" at bounding box center [261, 329] width 84 height 15
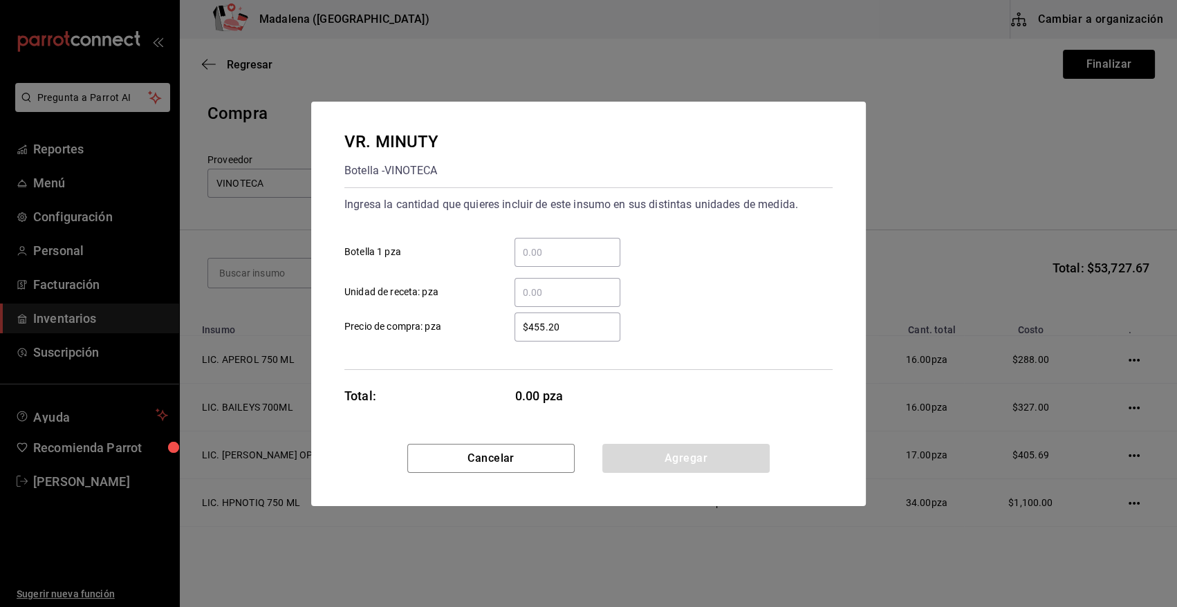
click at [602, 255] on input "​ Botella 1 pza" at bounding box center [568, 252] width 106 height 17
type input "1"
type input "$1"
click at [552, 330] on input "$1" at bounding box center [568, 327] width 106 height 17
type input "$541.38"
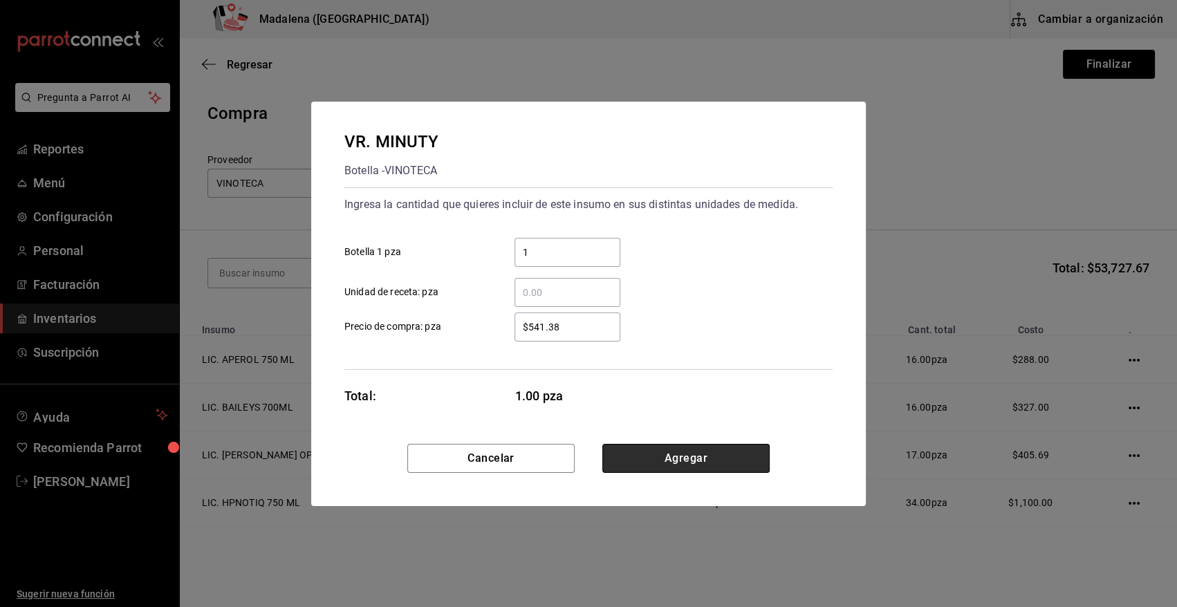
click at [678, 453] on button "Agregar" at bounding box center [685, 458] width 167 height 29
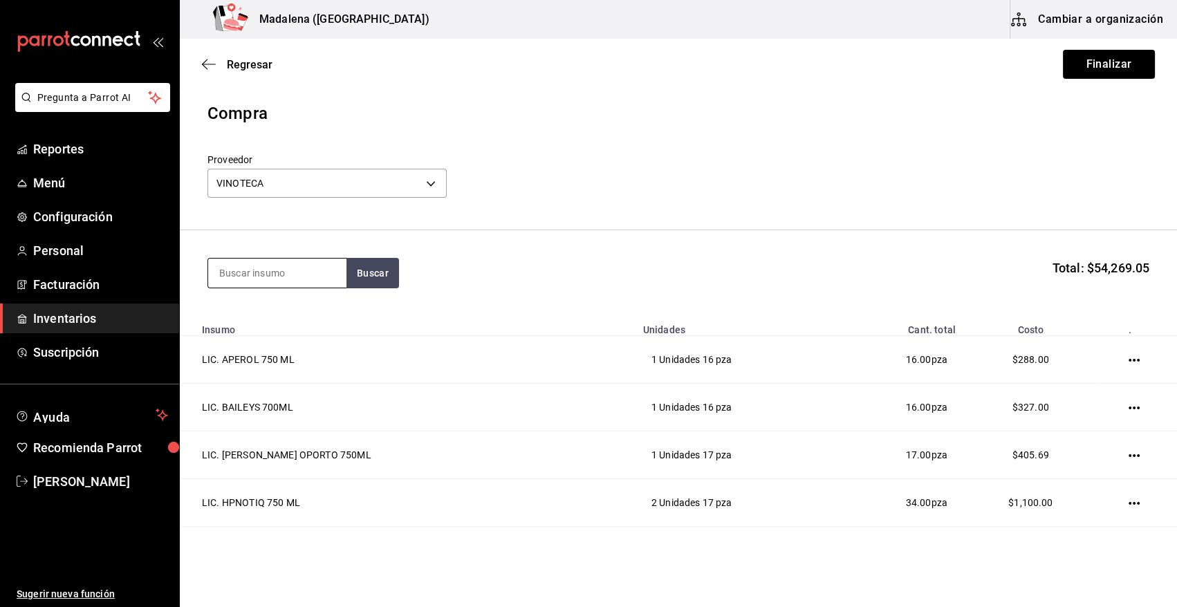
click at [262, 277] on input at bounding box center [277, 273] width 138 height 29
click at [275, 278] on input at bounding box center [277, 273] width 138 height 29
click at [261, 270] on input at bounding box center [277, 273] width 138 height 29
type input "ROU"
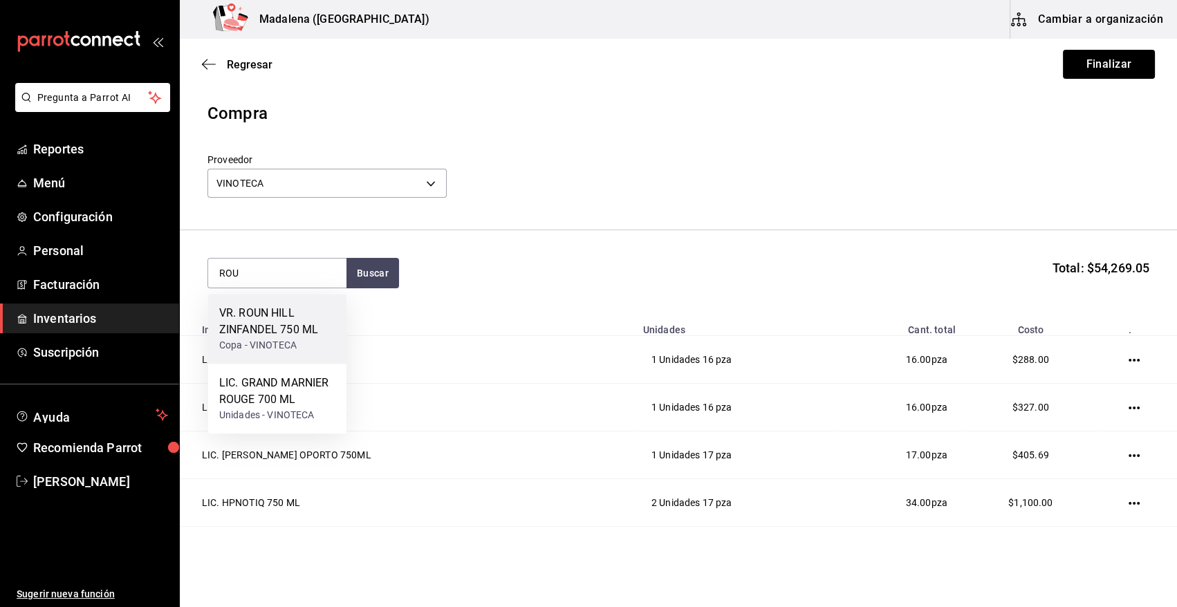
click at [288, 329] on div "VR. ROUN HILL ZINFANDEL 750 ML" at bounding box center [277, 321] width 116 height 33
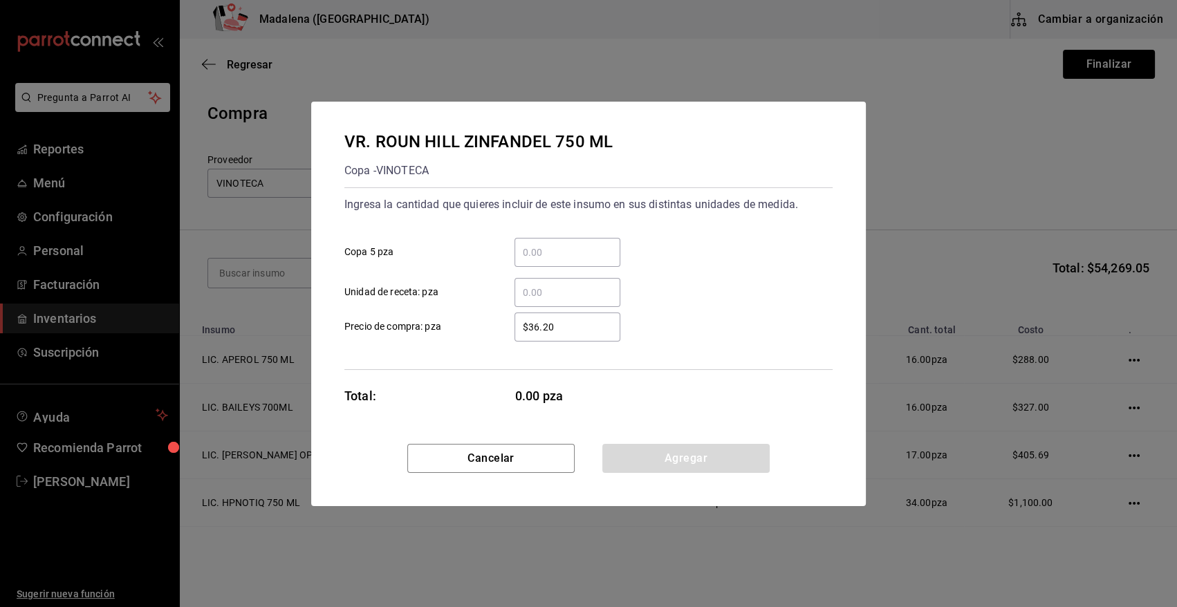
click at [574, 244] on input "​ Copa 5 pza" at bounding box center [568, 252] width 106 height 17
type input "2"
type input "$213.28"
drag, startPoint x: 661, startPoint y: 461, endPoint x: 516, endPoint y: 478, distance: 146.2
click at [661, 461] on button "Agregar" at bounding box center [685, 458] width 167 height 29
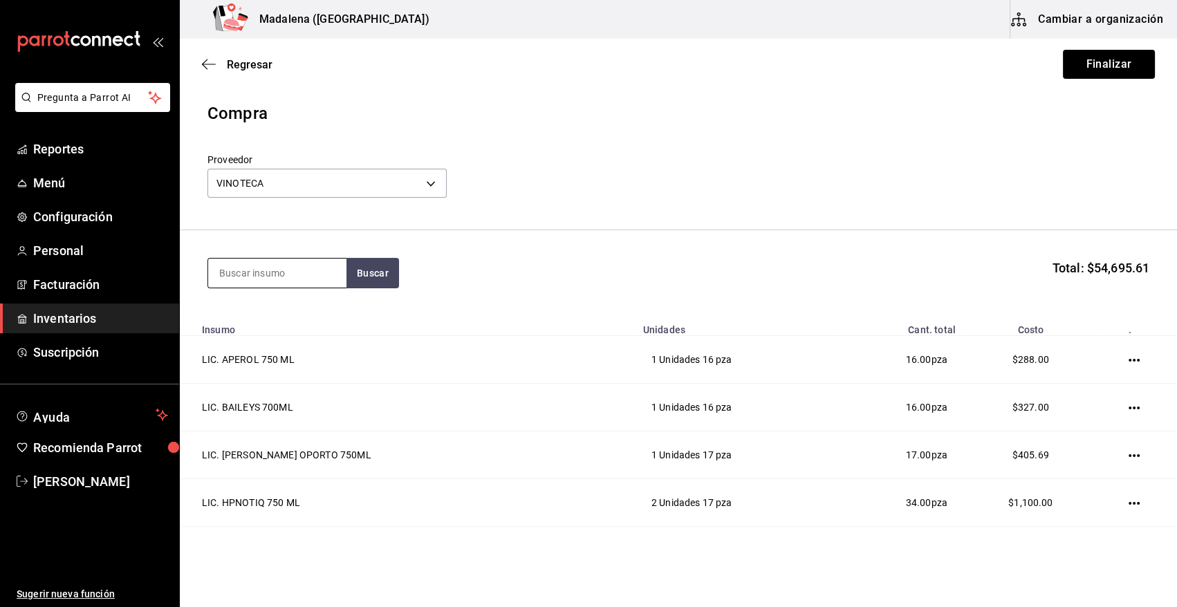
click at [268, 275] on input at bounding box center [277, 273] width 138 height 29
type input "[PERSON_NAME]"
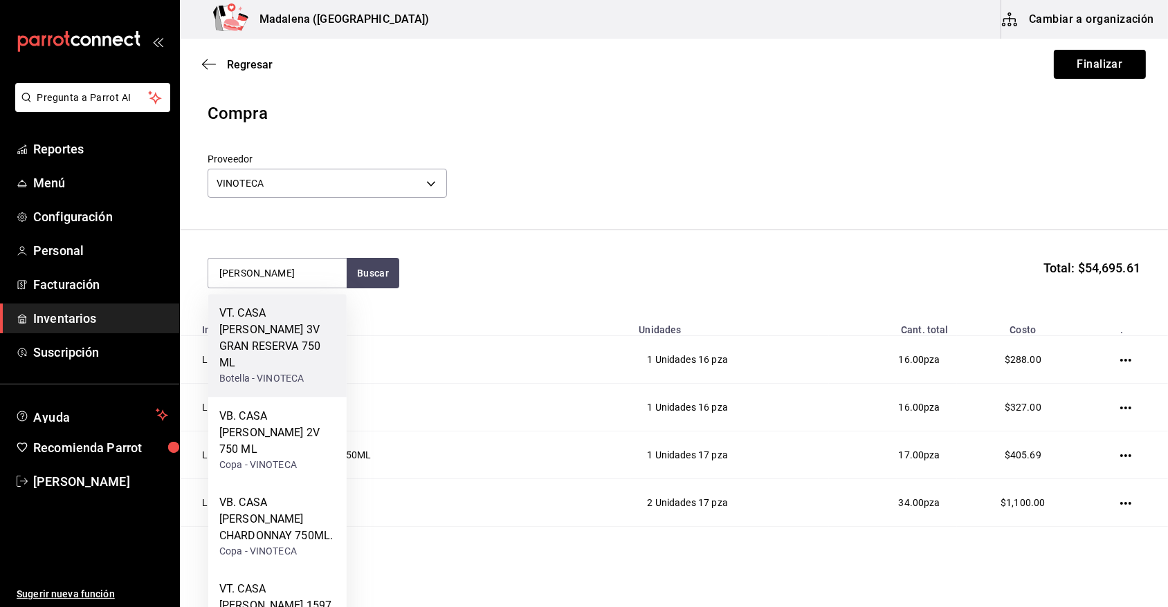
click at [286, 342] on div "VT. CASA [PERSON_NAME] 3V GRAN RESERVA 750 ML" at bounding box center [277, 338] width 116 height 66
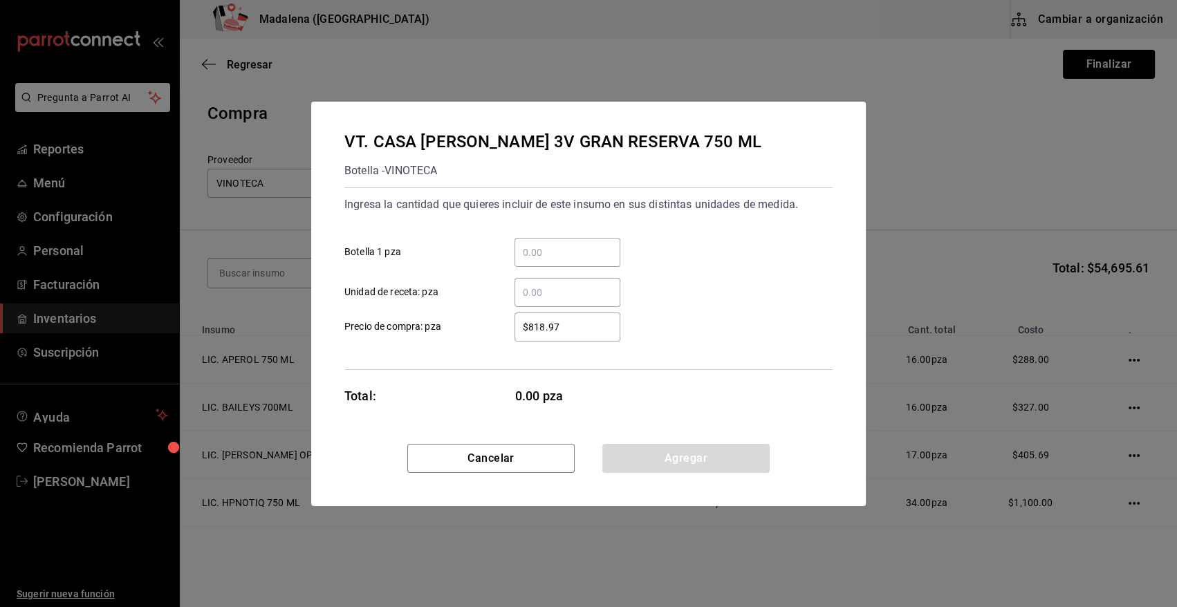
click at [526, 260] on input "​ Botella 1 pza" at bounding box center [568, 252] width 106 height 17
type input "3"
type input "$8"
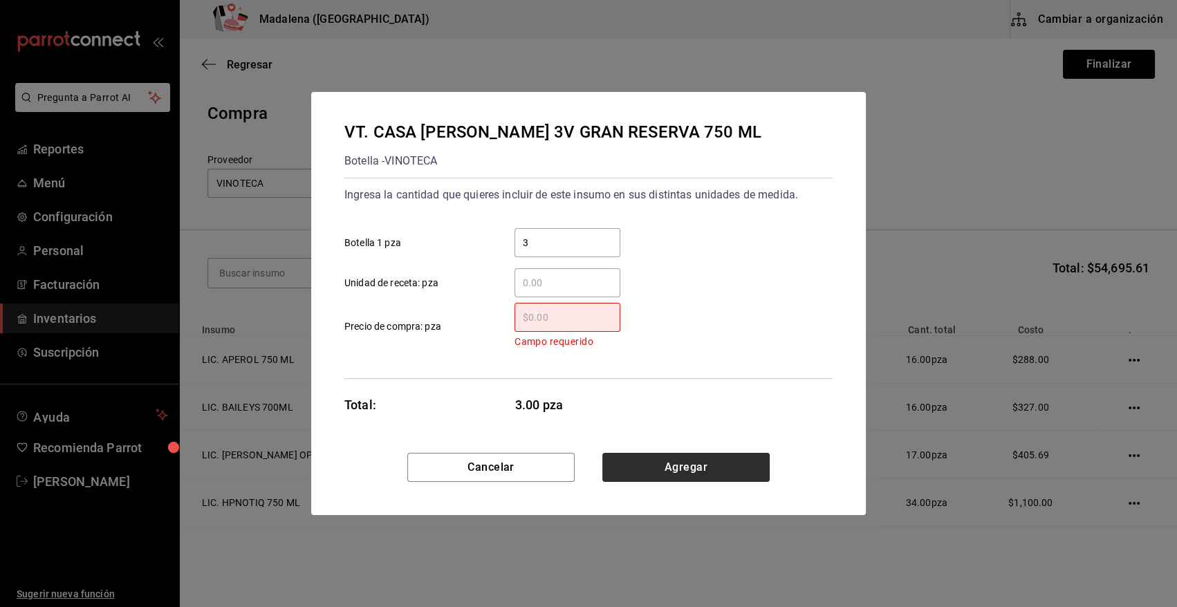
type input "$8"
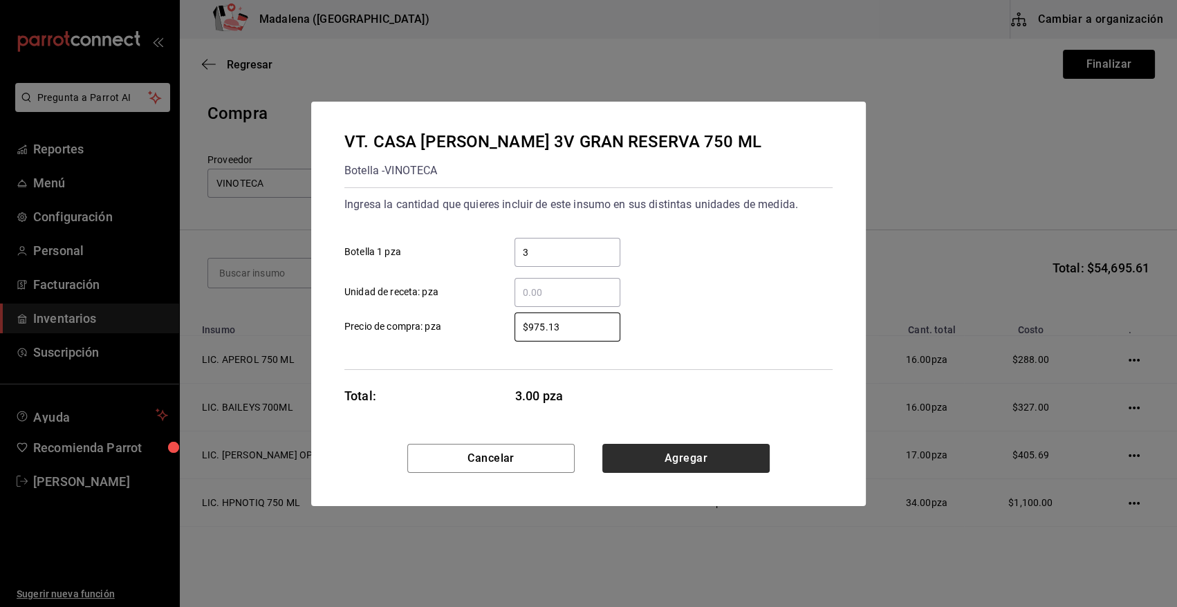
type input "$975.13"
click at [635, 461] on button "Agregar" at bounding box center [685, 458] width 167 height 29
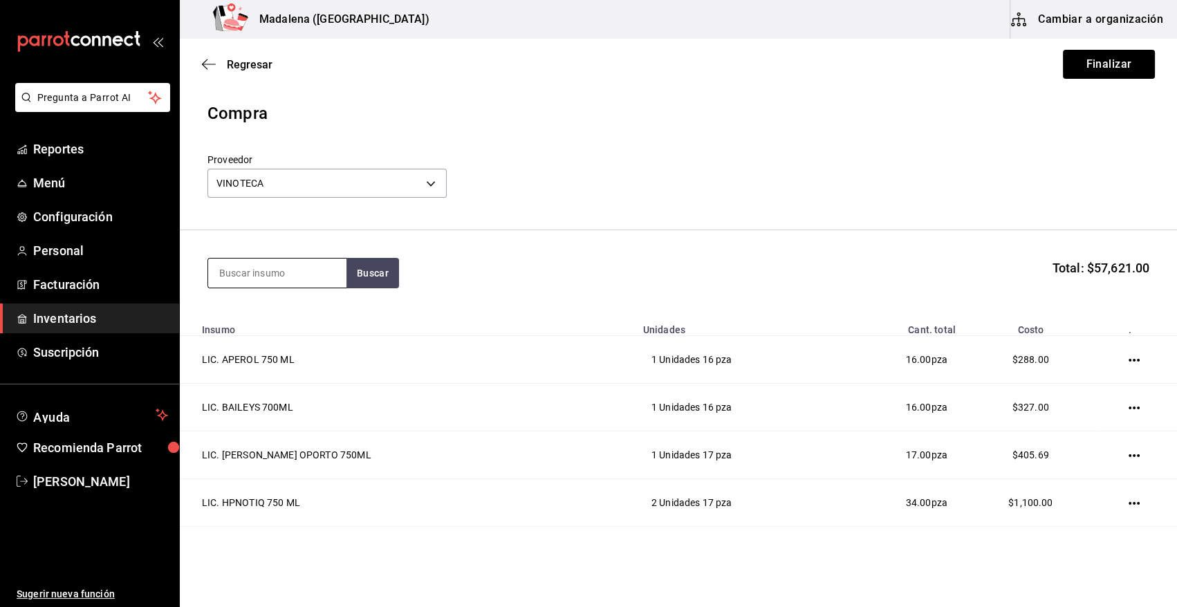
click at [306, 268] on input at bounding box center [277, 273] width 138 height 29
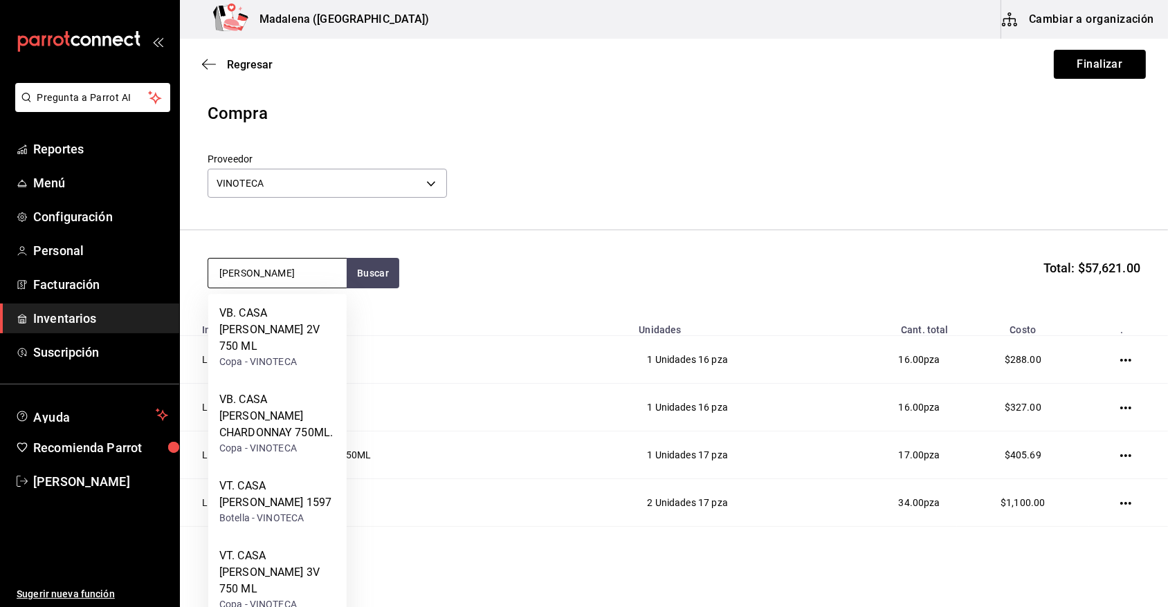
type input "[PERSON_NAME]"
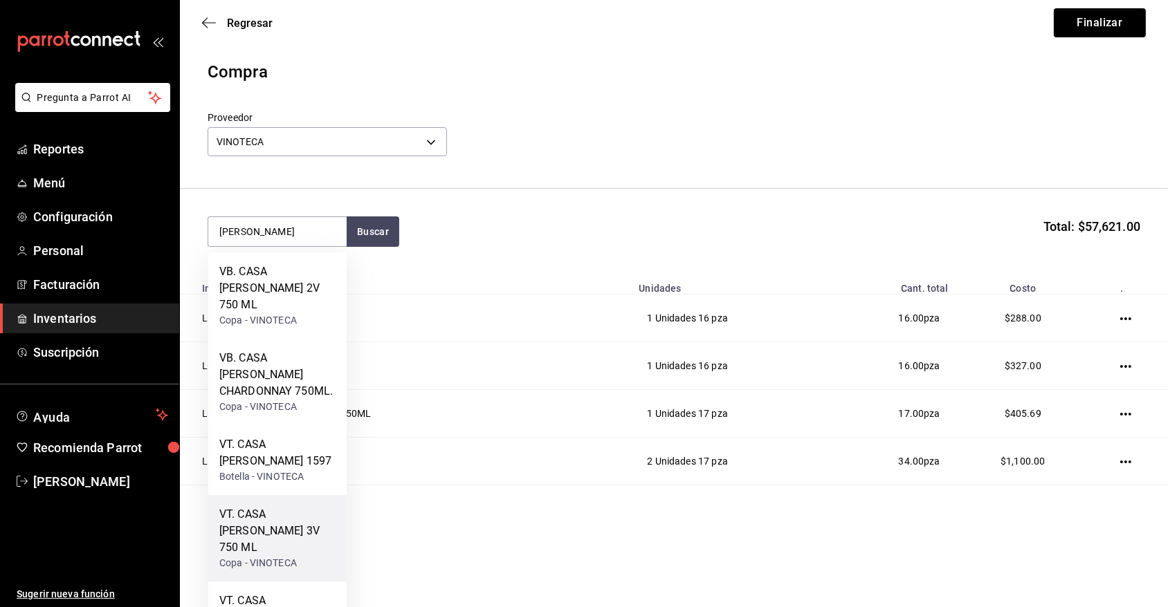
click at [304, 506] on div "VT. CASA [PERSON_NAME] 3V 750 ML" at bounding box center [277, 531] width 116 height 50
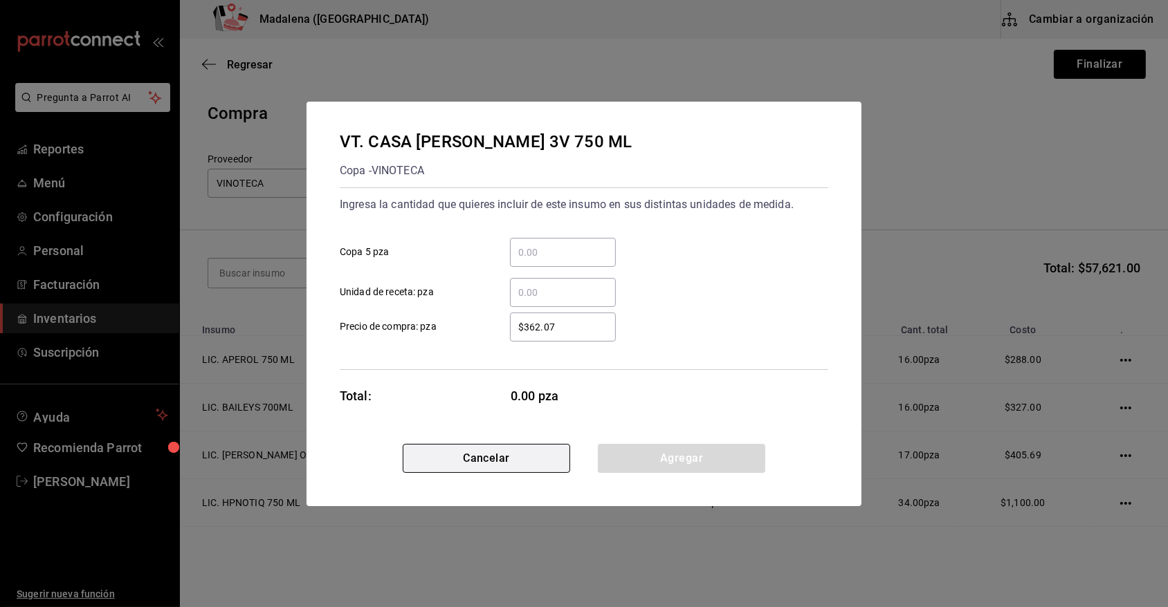
scroll to position [0, 0]
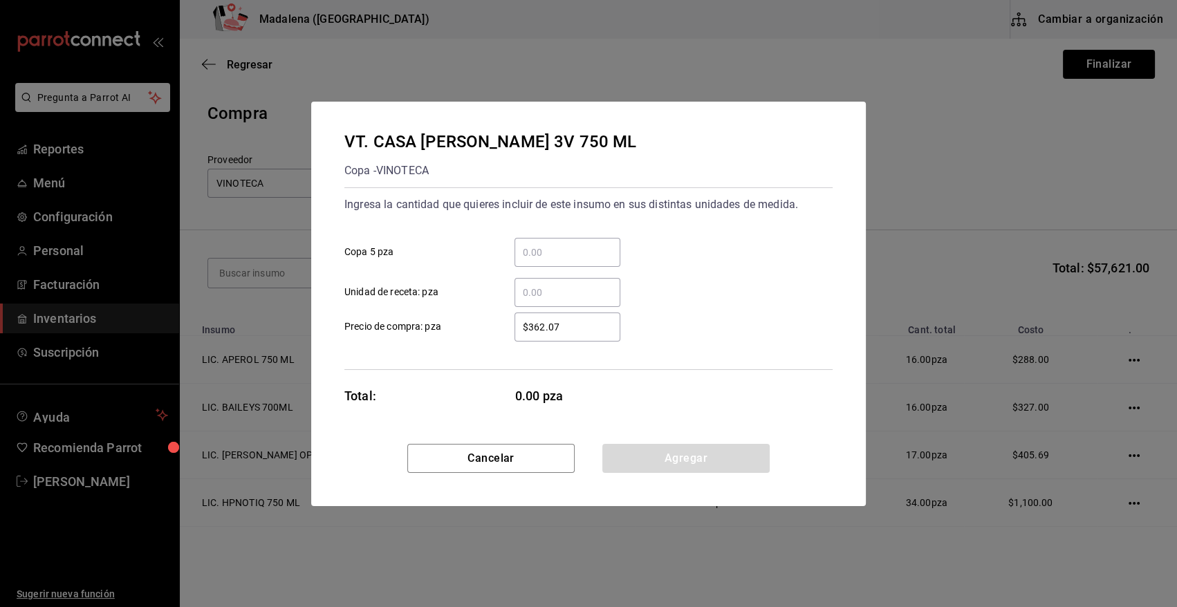
click at [555, 252] on input "​ Copa 5 pza" at bounding box center [568, 252] width 106 height 17
type input "72"
type input "$440"
click at [691, 444] on button "Agregar" at bounding box center [685, 458] width 167 height 29
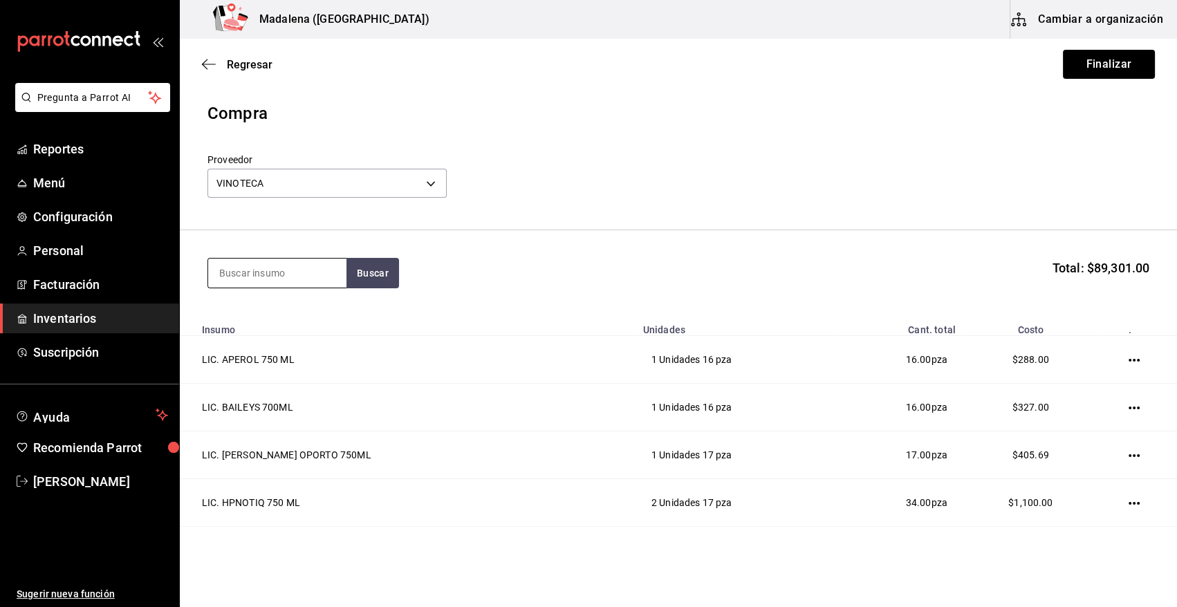
click at [243, 271] on input at bounding box center [277, 273] width 138 height 29
drag, startPoint x: 260, startPoint y: 268, endPoint x: 126, endPoint y: 269, distance: 134.2
click at [126, 269] on div "Pregunta a Parrot AI Reportes Menú Configuración Personal Facturación Inventari…" at bounding box center [588, 264] width 1177 height 529
type input "CAY"
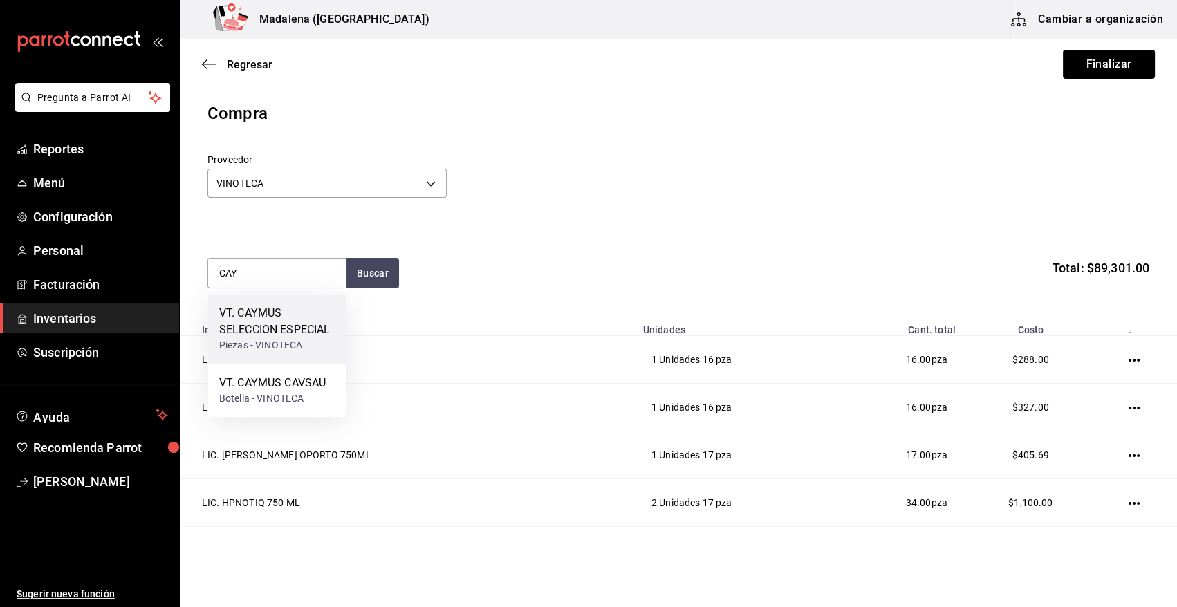
click at [263, 338] on div "VT. CAYMUS SELECCION ESPECIAL" at bounding box center [277, 321] width 116 height 33
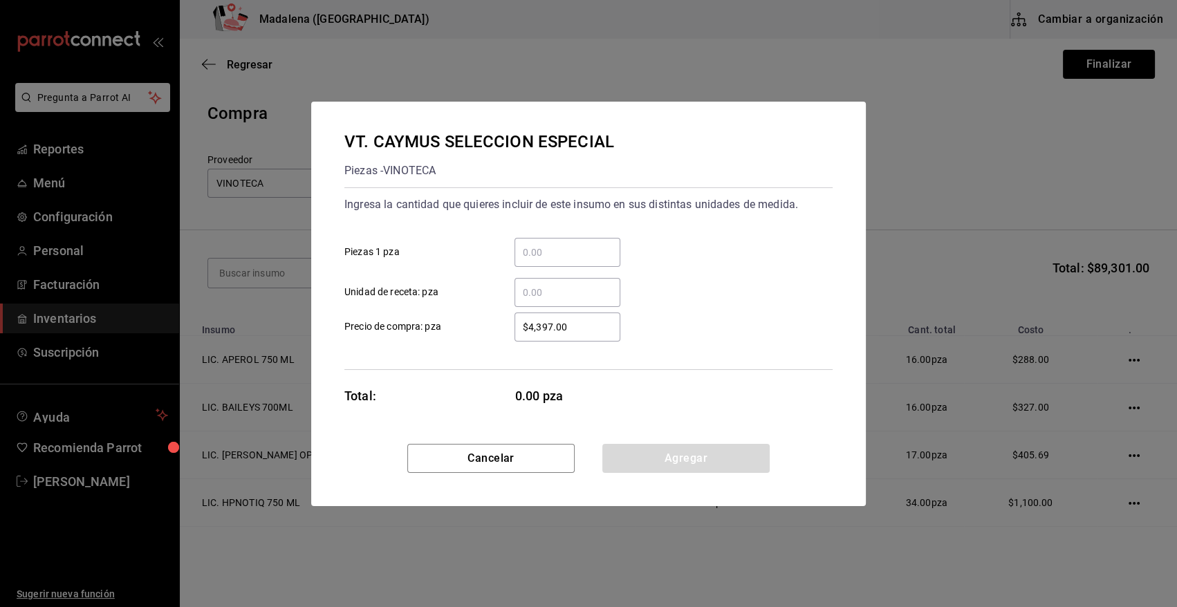
click at [547, 254] on input "​ Piezas 1 pza" at bounding box center [568, 252] width 106 height 17
type input "1"
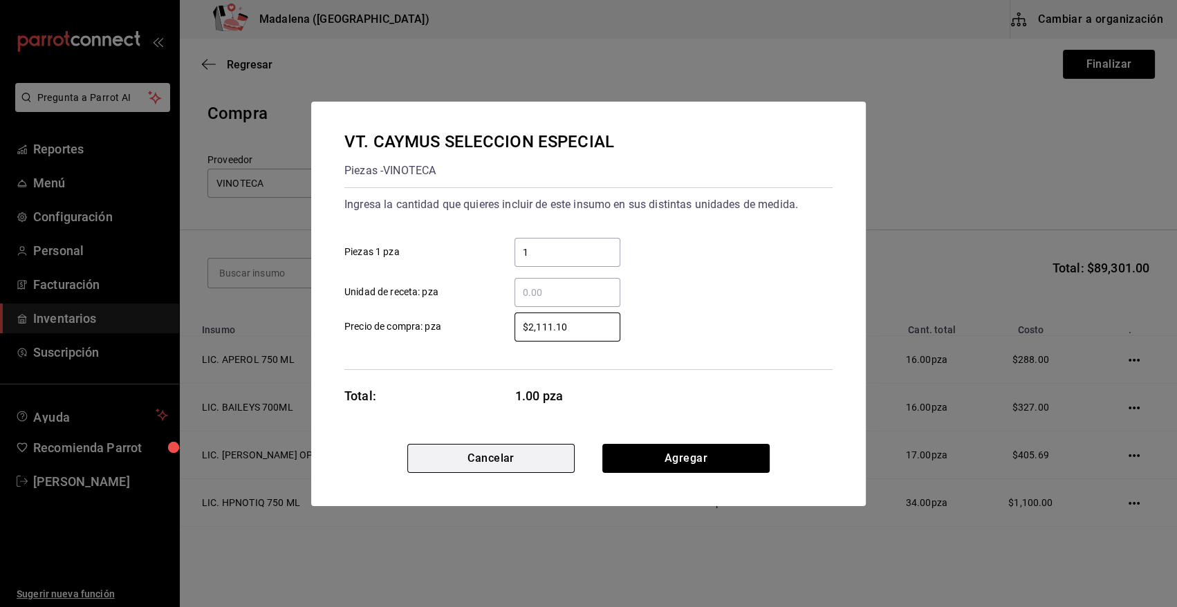
type input "$2,111.10"
click at [502, 455] on button "Cancelar" at bounding box center [490, 458] width 167 height 29
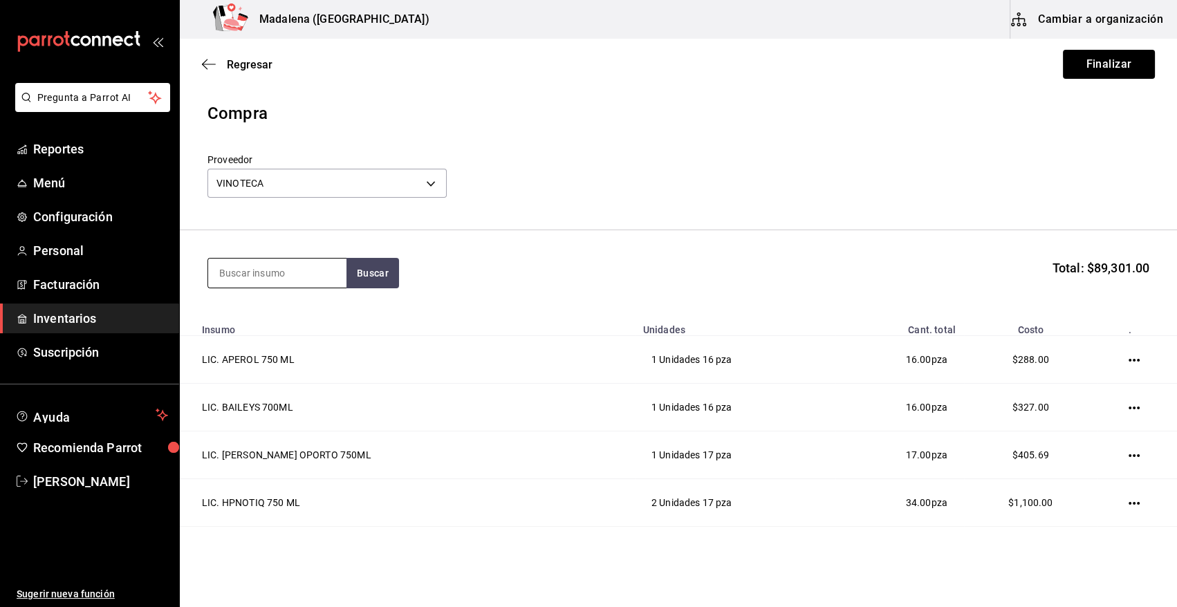
click at [311, 280] on input at bounding box center [277, 273] width 138 height 29
type input "CAY"
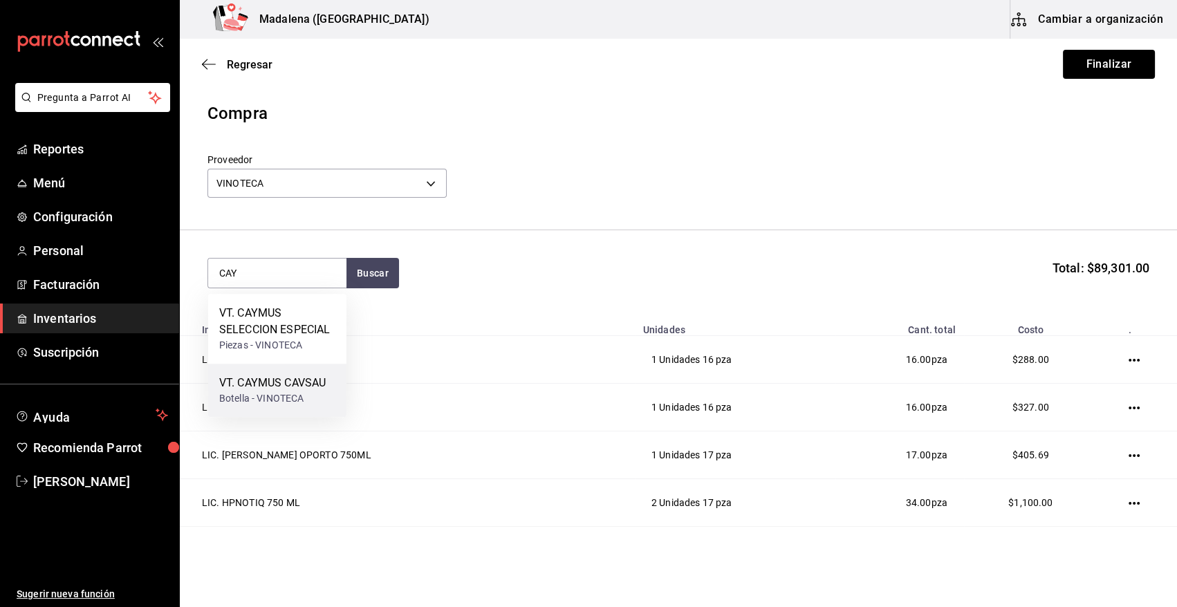
click at [304, 382] on div "VT. CAYMUS CAVSAU" at bounding box center [272, 383] width 107 height 17
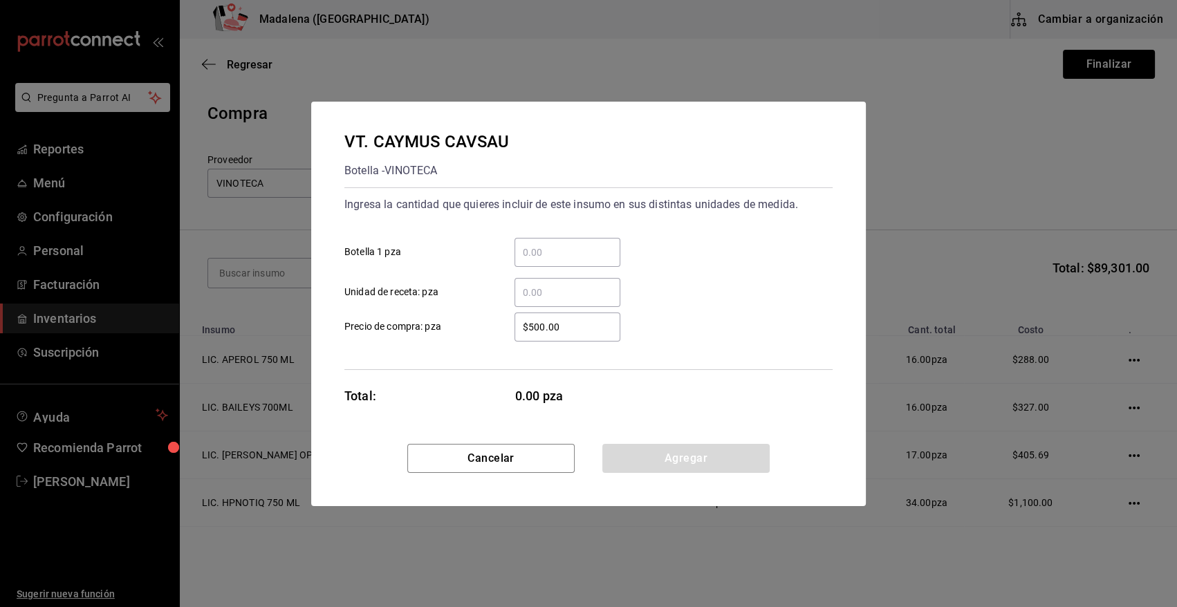
click at [553, 248] on input "​ Botella 1 pza" at bounding box center [568, 252] width 106 height 17
type input "1"
type input "$1,819.92"
click at [658, 463] on button "Agregar" at bounding box center [685, 458] width 167 height 29
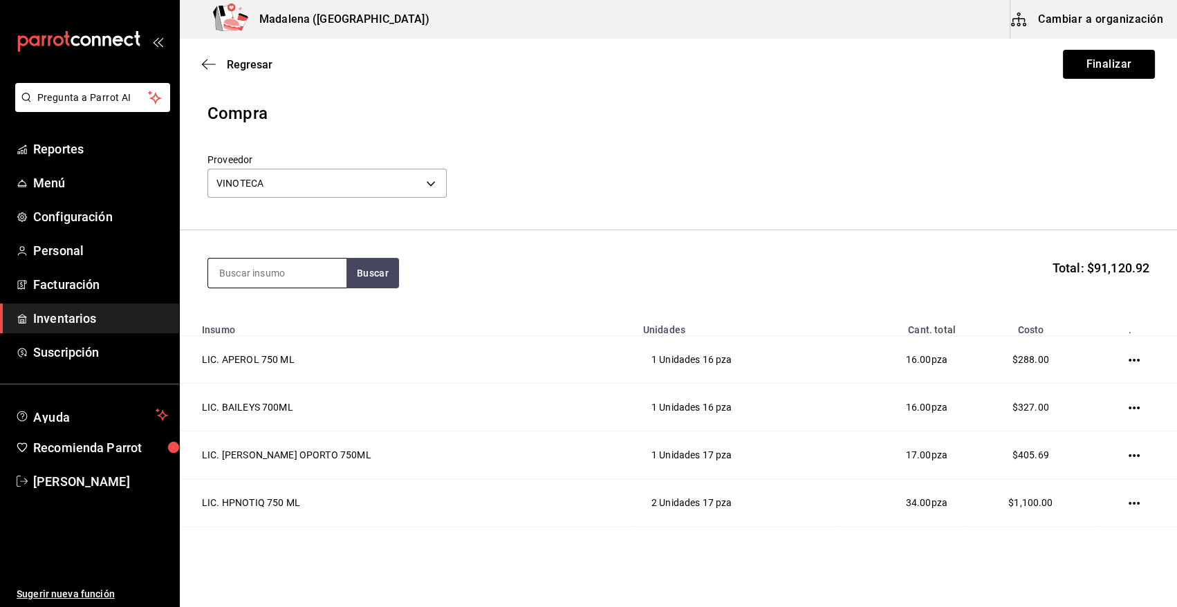
click at [286, 271] on input at bounding box center [277, 273] width 138 height 29
type input "DANZA"
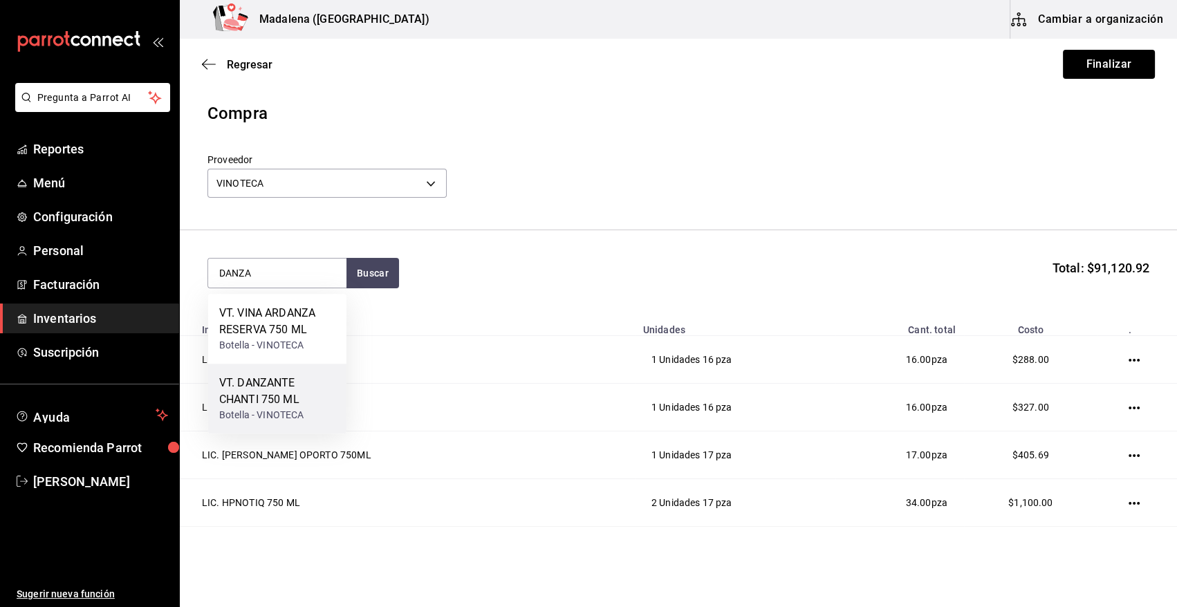
click at [265, 381] on div "VT. DANZANTE CHANTI 750 ML" at bounding box center [277, 391] width 116 height 33
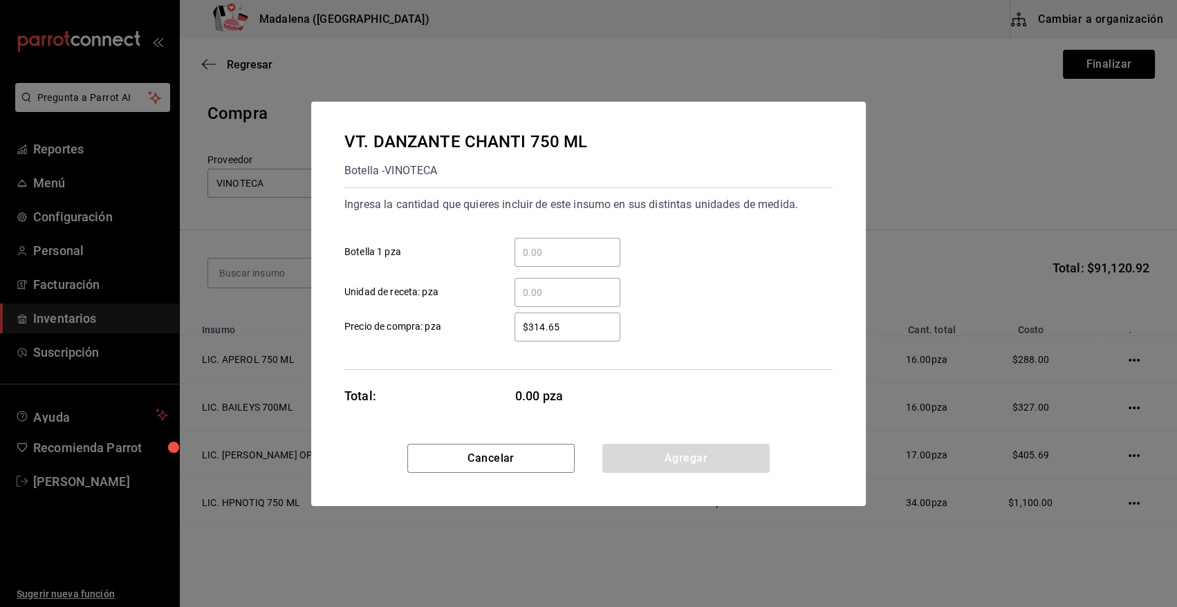
click at [553, 248] on input "​ Botella 1 pza" at bounding box center [568, 252] width 106 height 17
type input "1"
type input "$345.75"
click at [651, 457] on button "Agregar" at bounding box center [685, 458] width 167 height 29
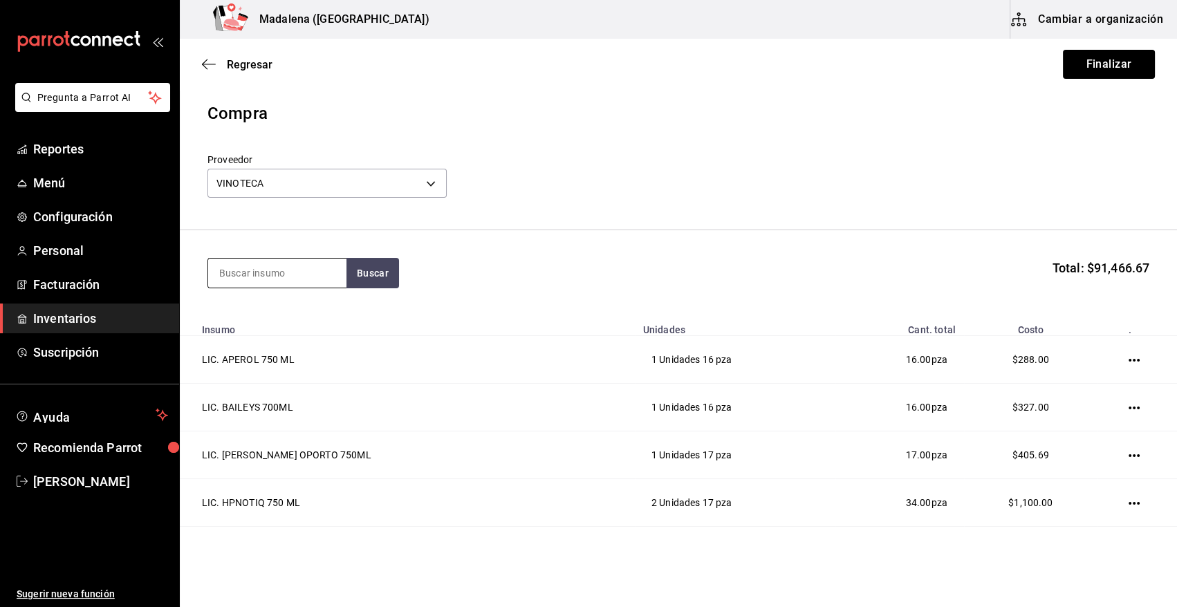
click at [258, 270] on input at bounding box center [277, 273] width 138 height 29
type input "31.8"
click at [364, 264] on button "Buscar" at bounding box center [373, 273] width 53 height 30
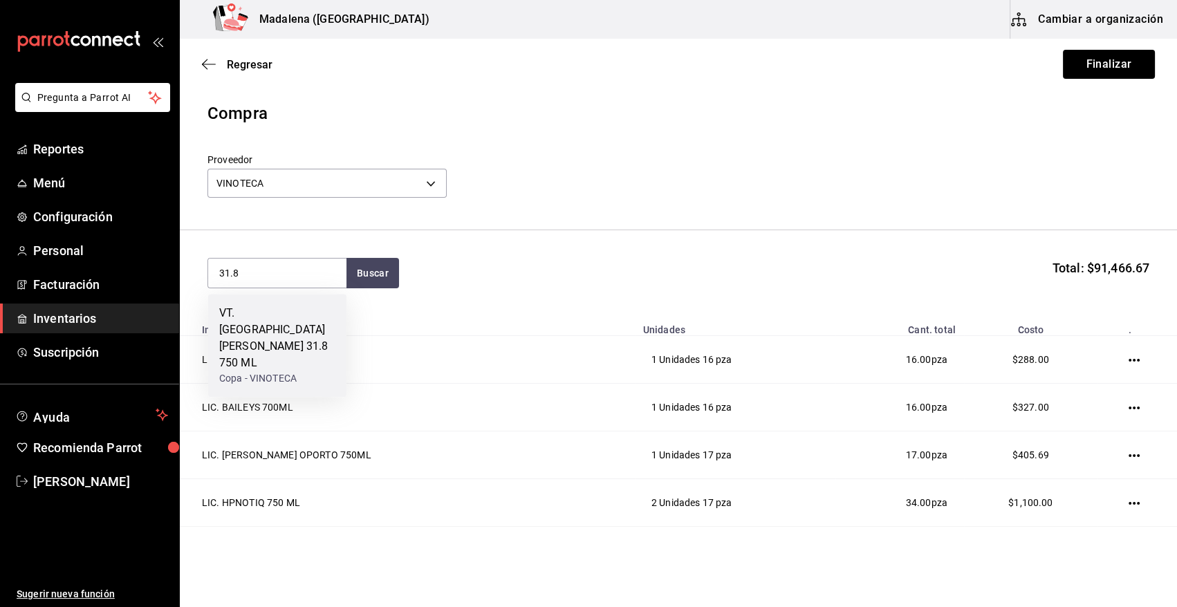
click at [279, 325] on div "VT. [GEOGRAPHIC_DATA][PERSON_NAME] 31.8 750 ML" at bounding box center [277, 338] width 116 height 66
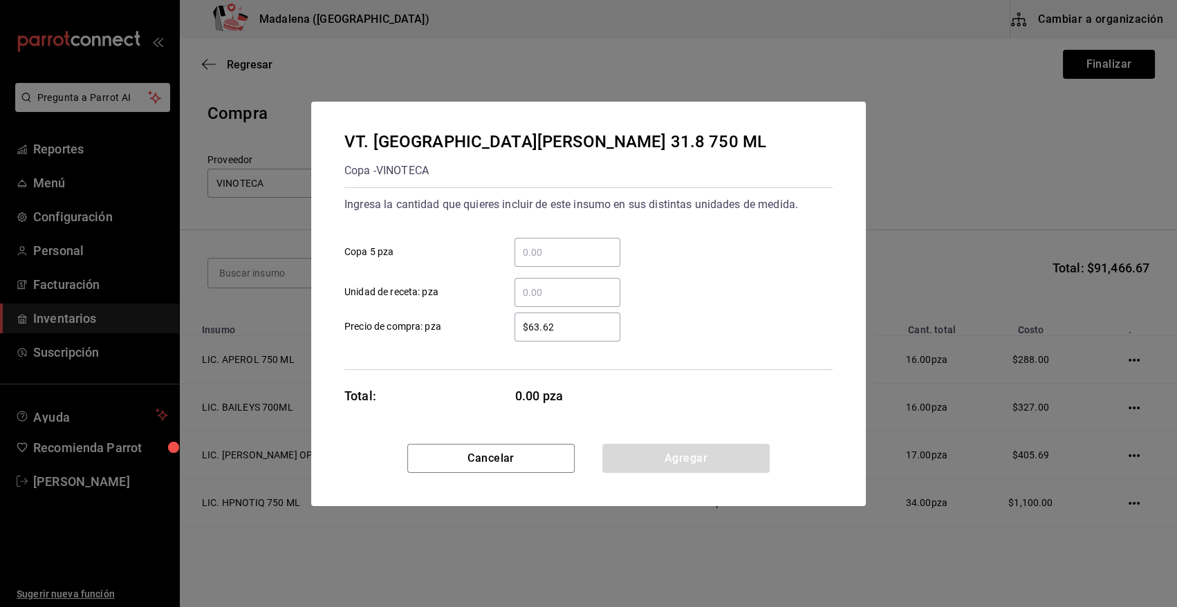
click at [522, 253] on input "​ Copa 5 pza" at bounding box center [568, 252] width 106 height 17
type input "5"
type input "$320"
click at [649, 457] on button "Agregar" at bounding box center [685, 458] width 167 height 29
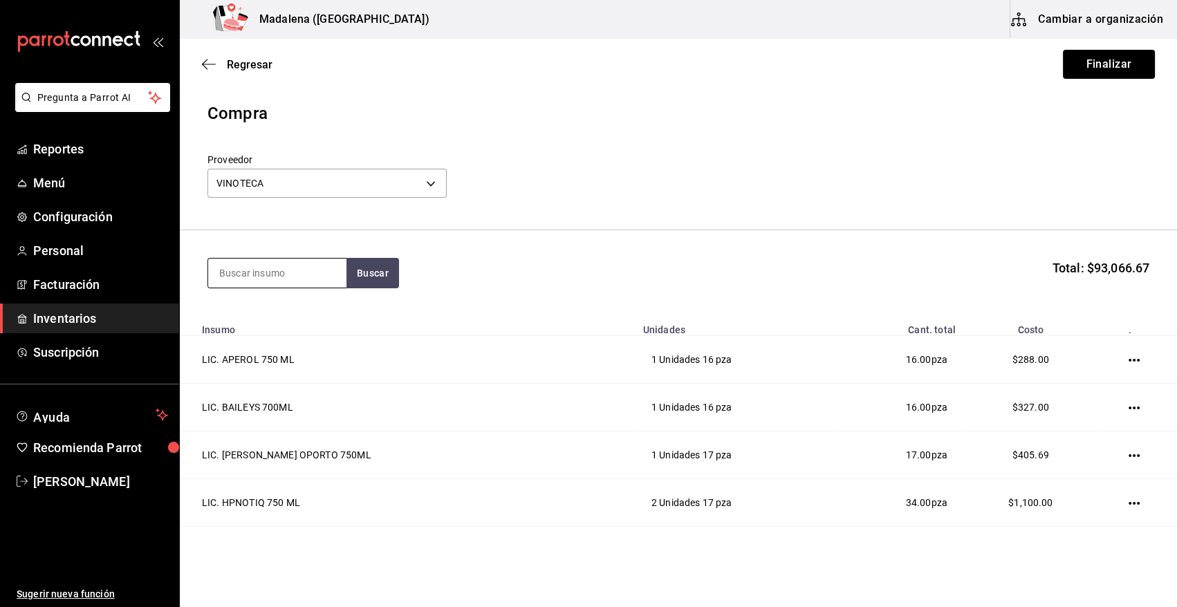
click at [284, 277] on input at bounding box center [277, 273] width 138 height 29
type input "MOET"
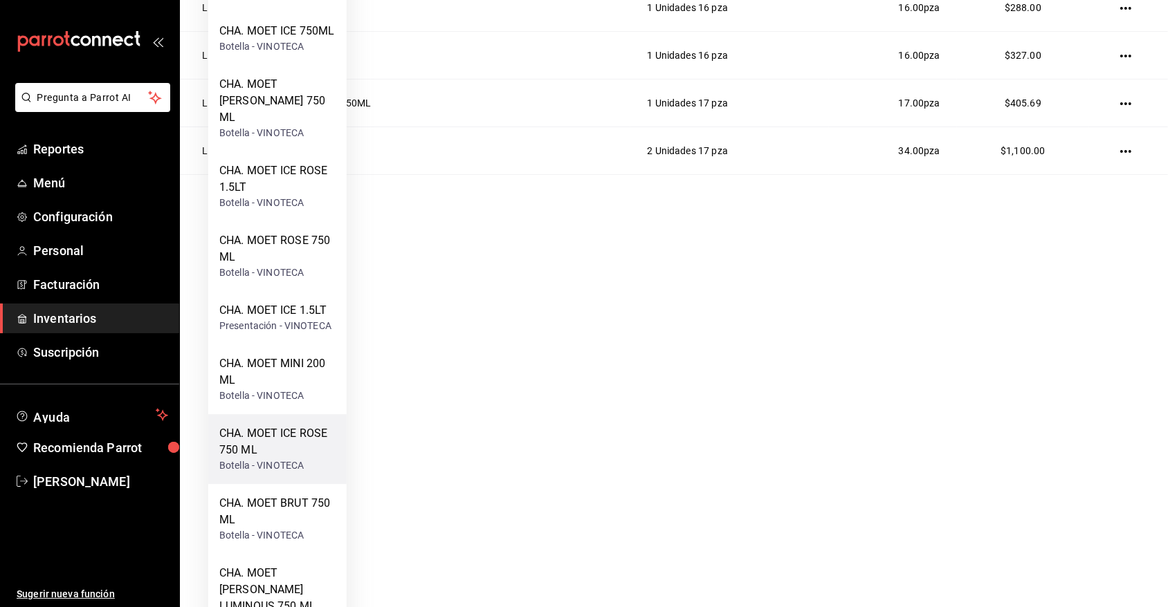
scroll to position [374, 0]
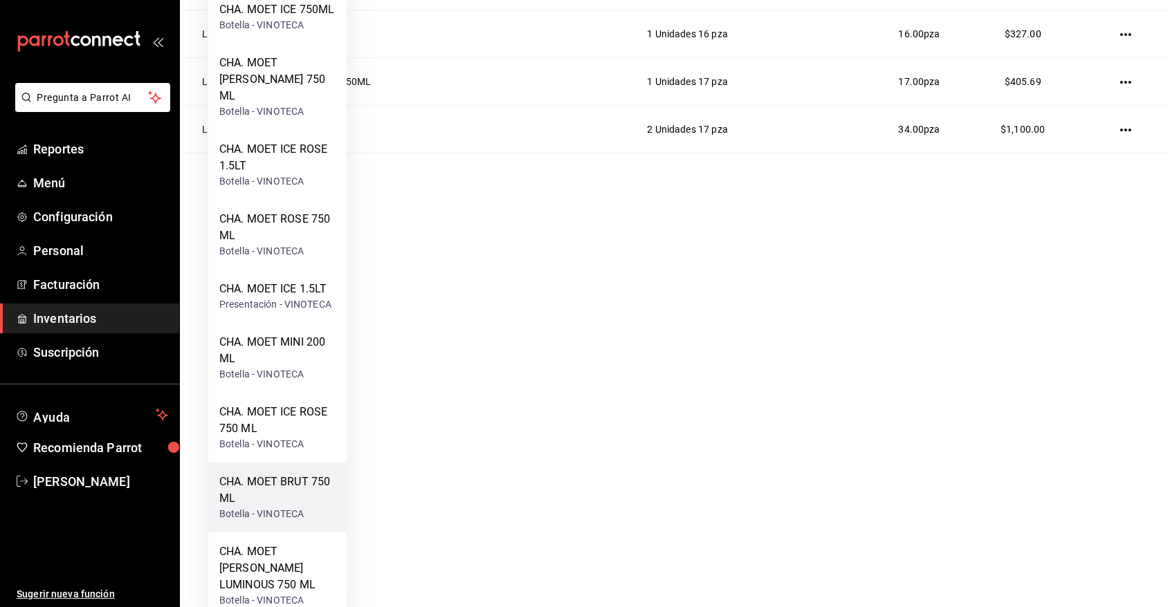
click at [286, 479] on div "CHA. MOET BRUT 750 ML" at bounding box center [277, 490] width 116 height 33
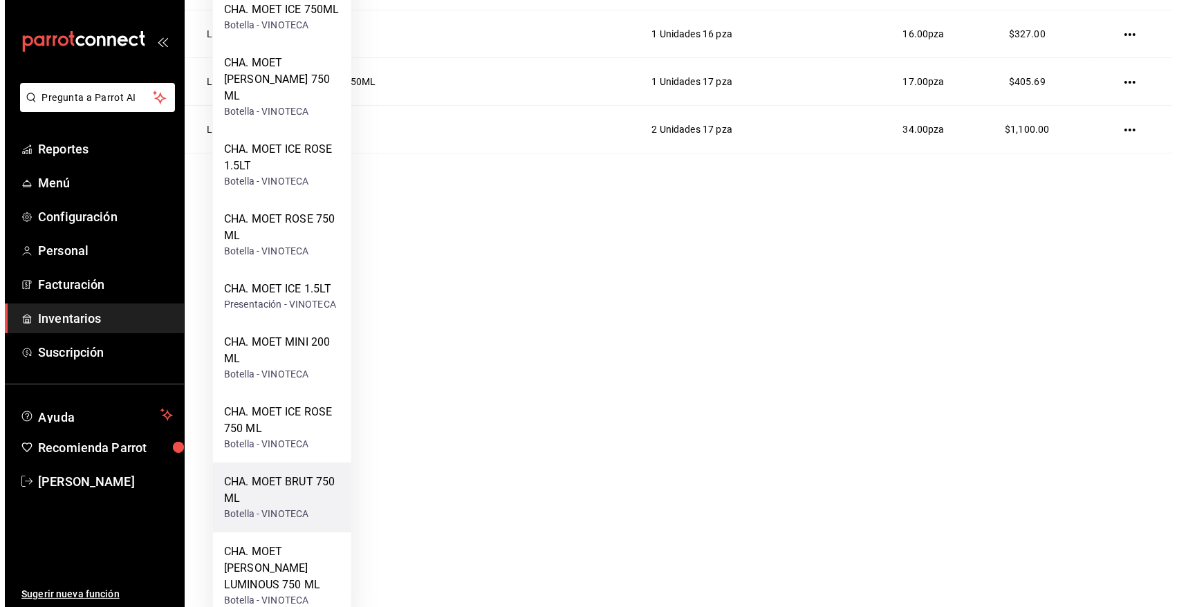
scroll to position [0, 0]
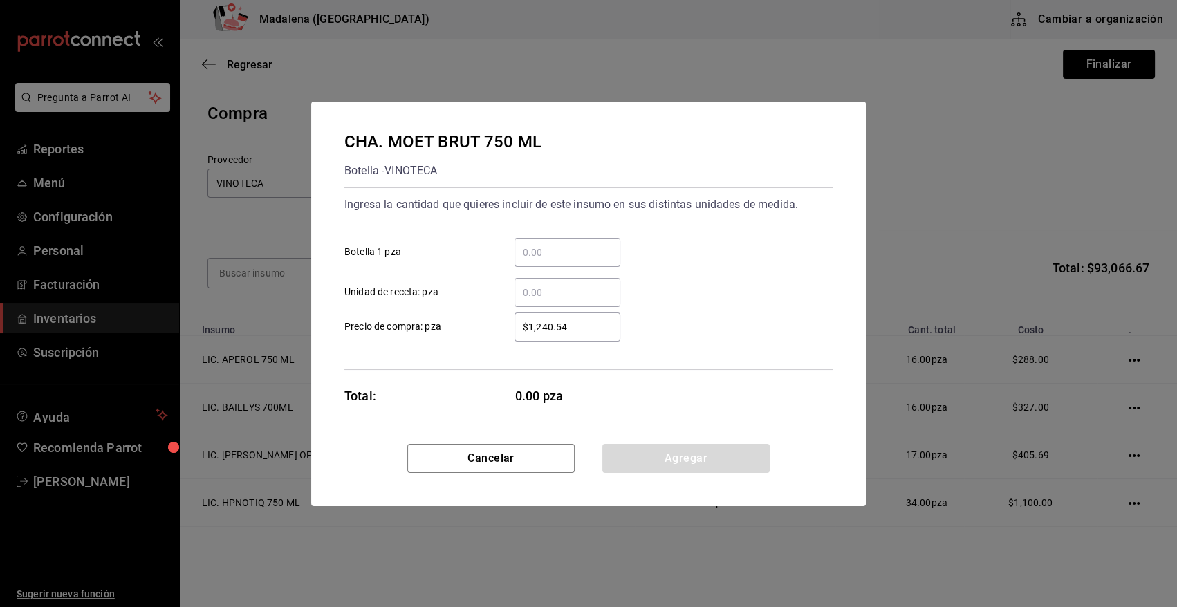
click at [537, 249] on input "​ Botella 1 pza" at bounding box center [568, 252] width 106 height 17
type input "1"
type input "$1,351.48"
click at [670, 463] on button "Agregar" at bounding box center [685, 458] width 167 height 29
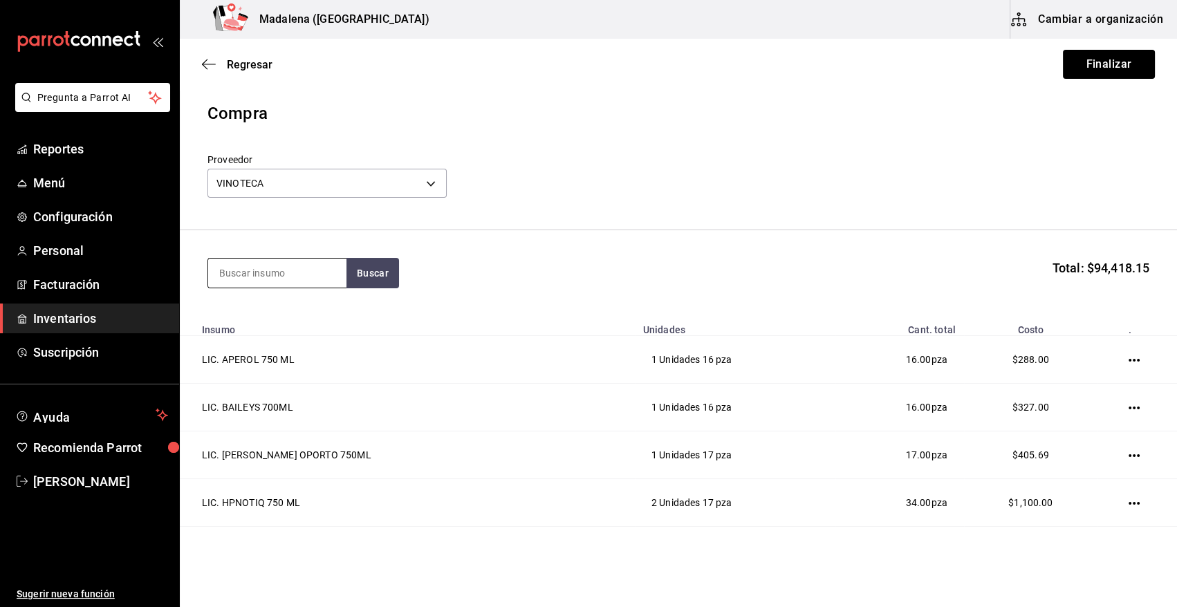
click at [270, 271] on input at bounding box center [277, 273] width 138 height 29
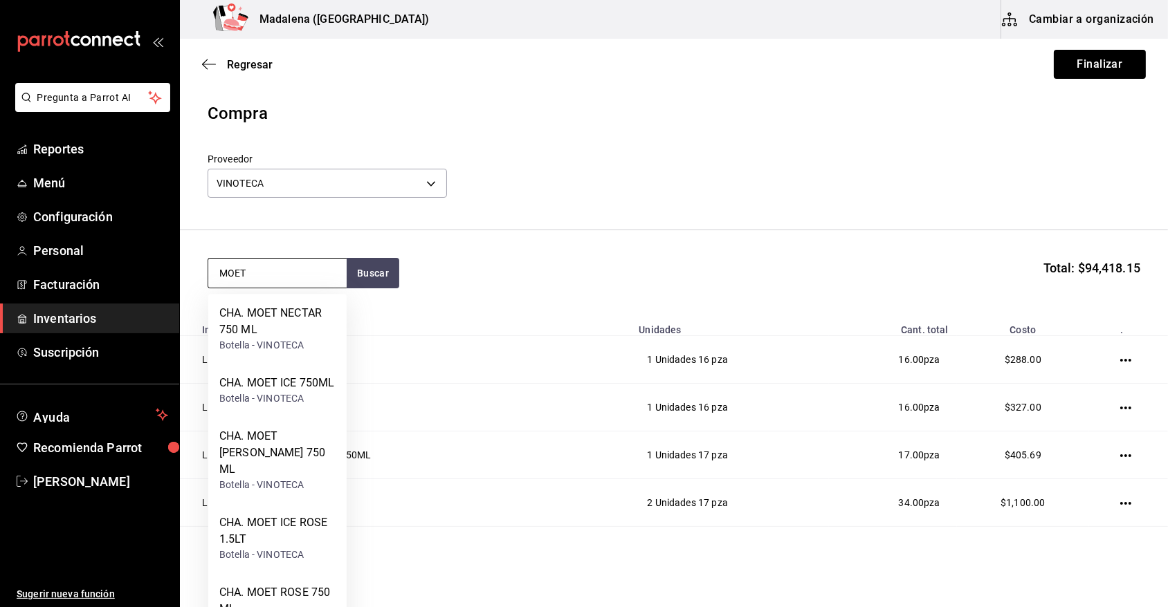
type input "MOET"
click at [297, 393] on div "Botella - VINOTECA" at bounding box center [277, 398] width 116 height 15
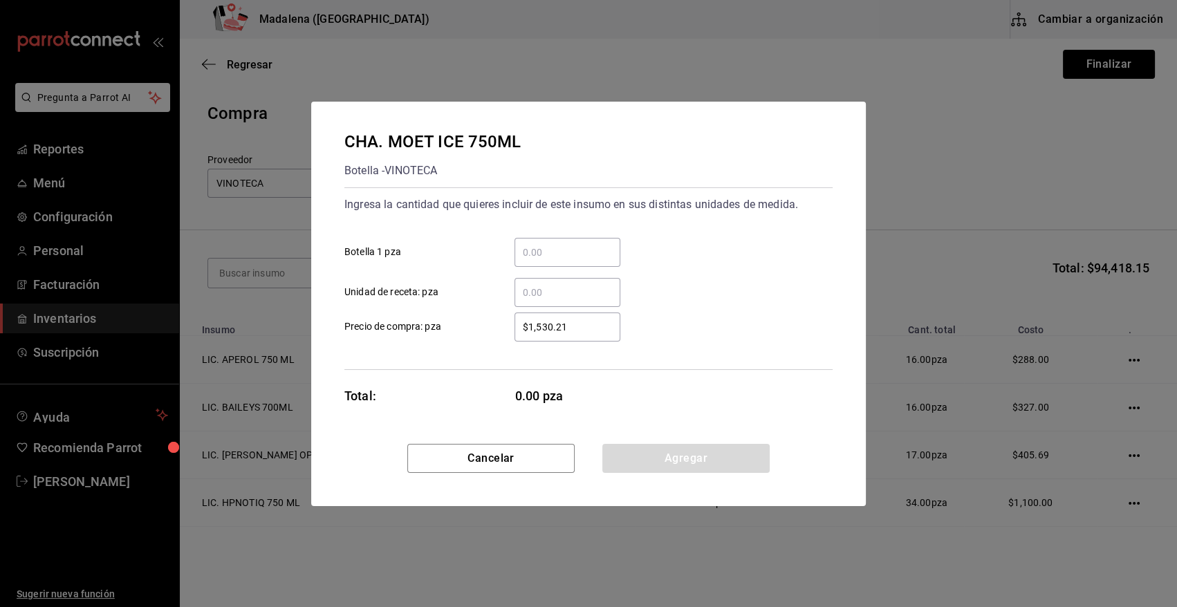
click at [582, 247] on input "​ Botella 1 pza" at bounding box center [568, 252] width 106 height 17
type input "1"
type input "$1,650.20"
click at [666, 460] on button "Agregar" at bounding box center [685, 458] width 167 height 29
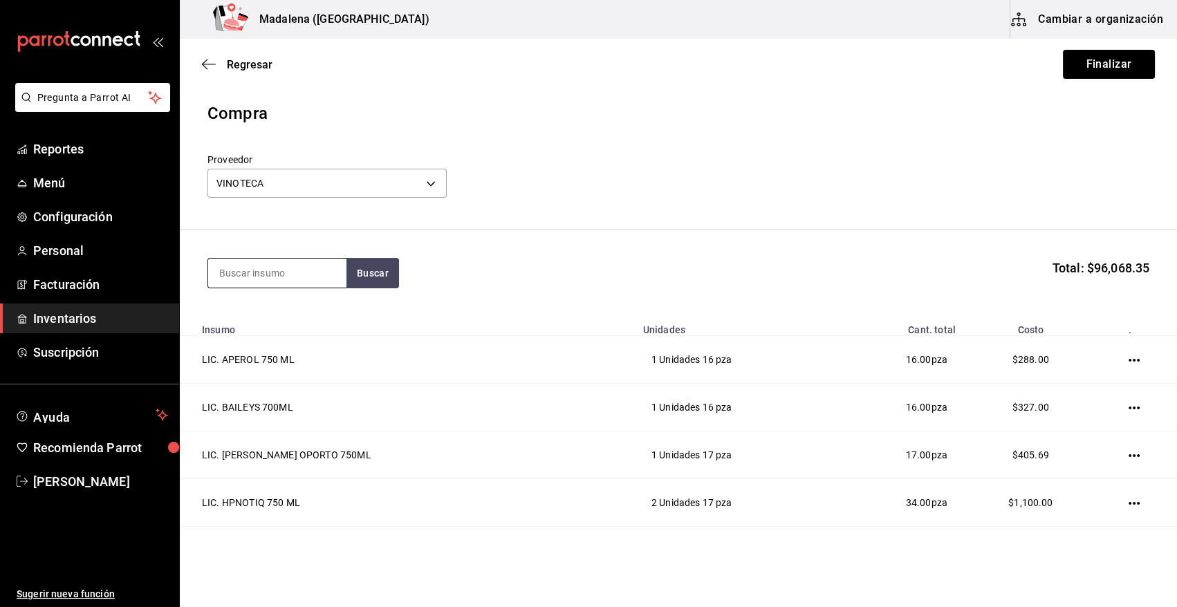
click at [284, 275] on input at bounding box center [277, 273] width 138 height 29
type input "MINI"
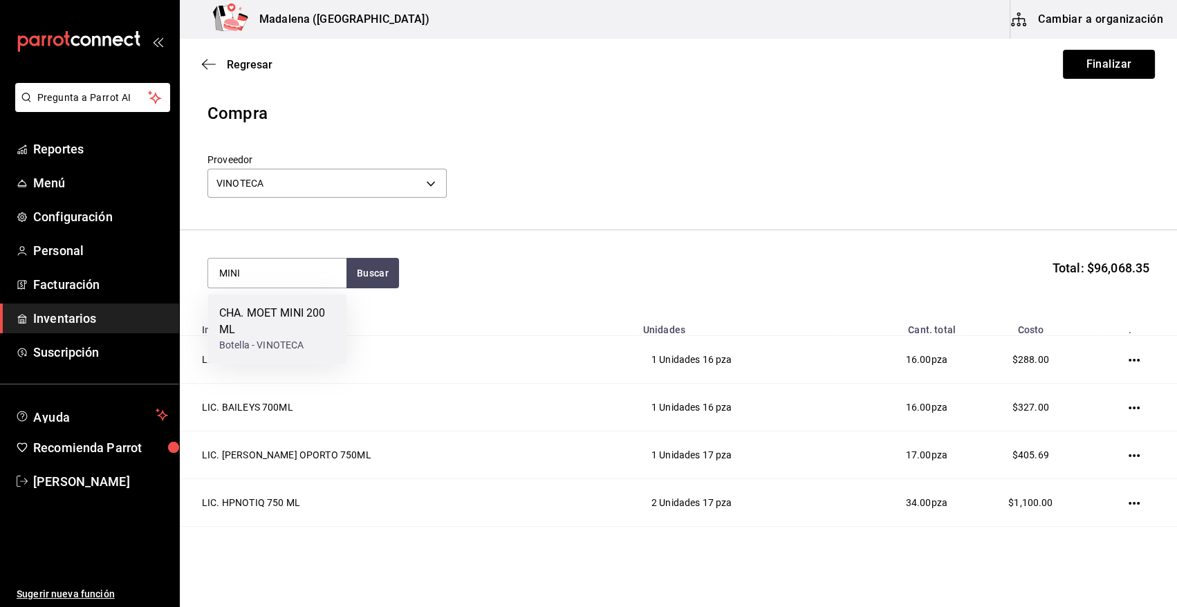
click at [280, 338] on div "Botella - VINOTECA" at bounding box center [277, 345] width 116 height 15
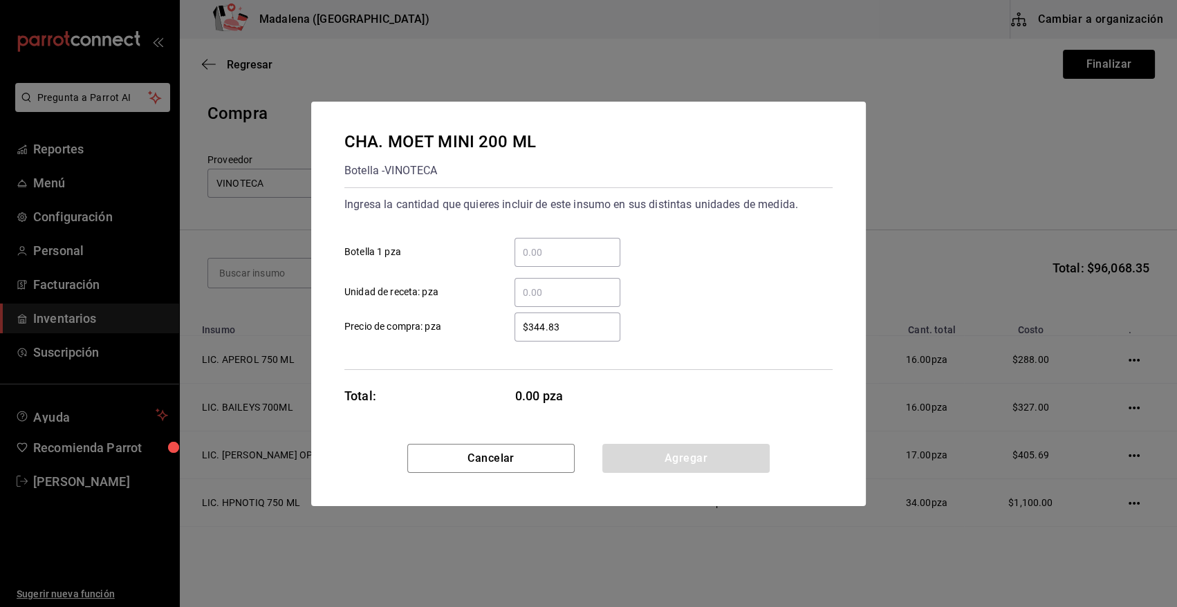
click at [560, 253] on input "​ Botella 1 pza" at bounding box center [568, 252] width 106 height 17
type input "13"
type input "$368"
drag, startPoint x: 640, startPoint y: 459, endPoint x: 395, endPoint y: 344, distance: 270.7
click at [637, 457] on button "Agregar" at bounding box center [685, 458] width 167 height 29
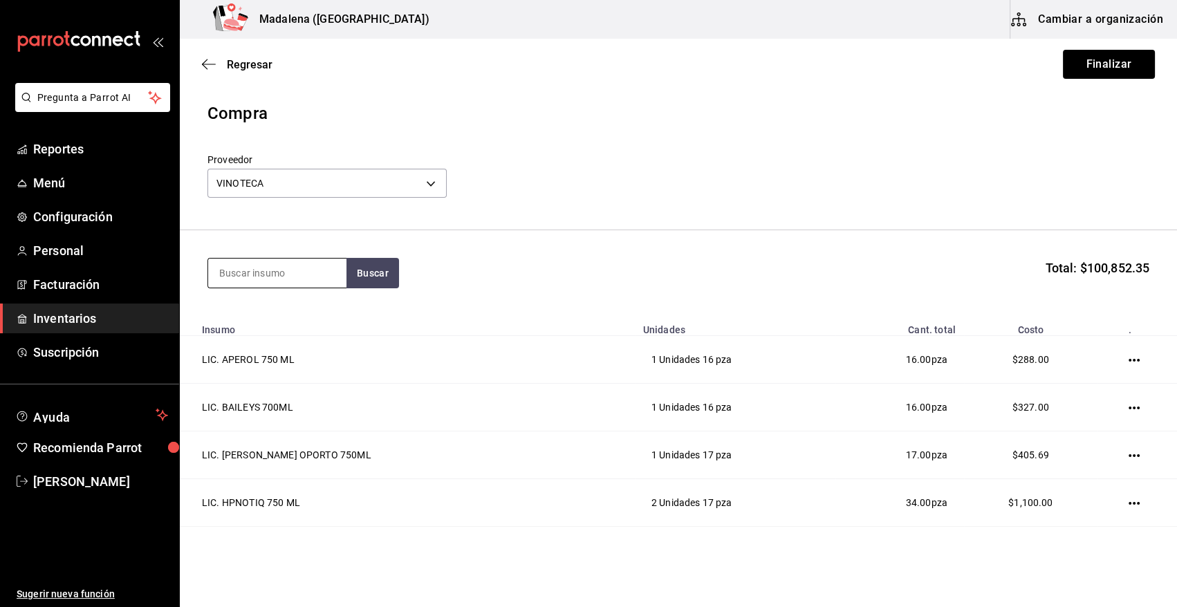
click at [277, 267] on input at bounding box center [277, 273] width 138 height 29
type input "AGUA P"
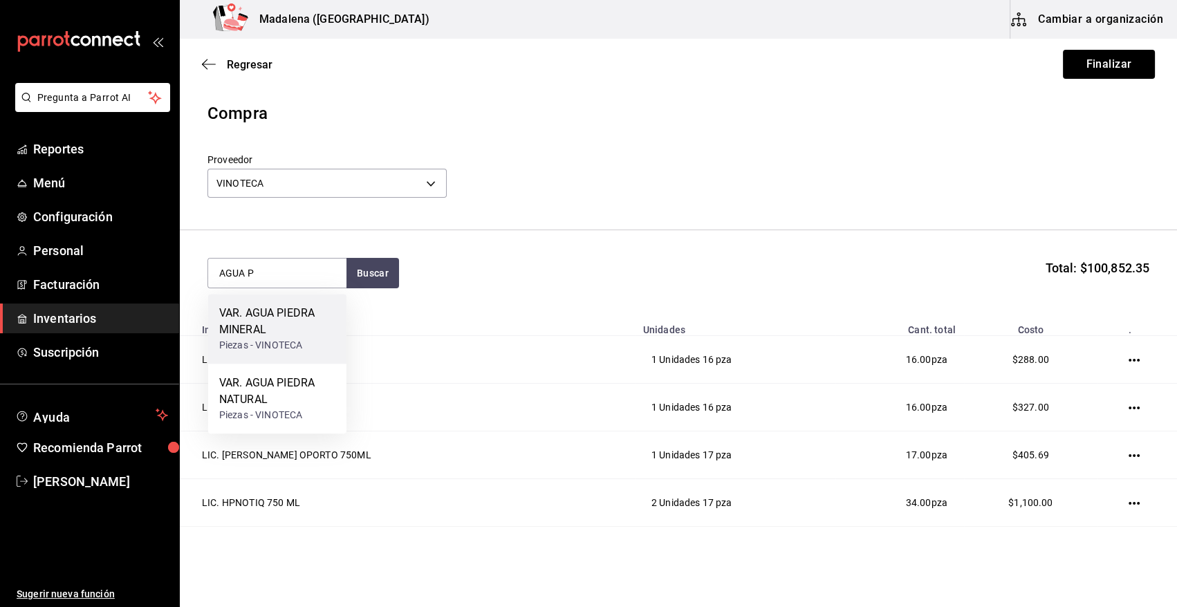
click at [269, 338] on div "Piezas - VINOTECA" at bounding box center [277, 345] width 116 height 15
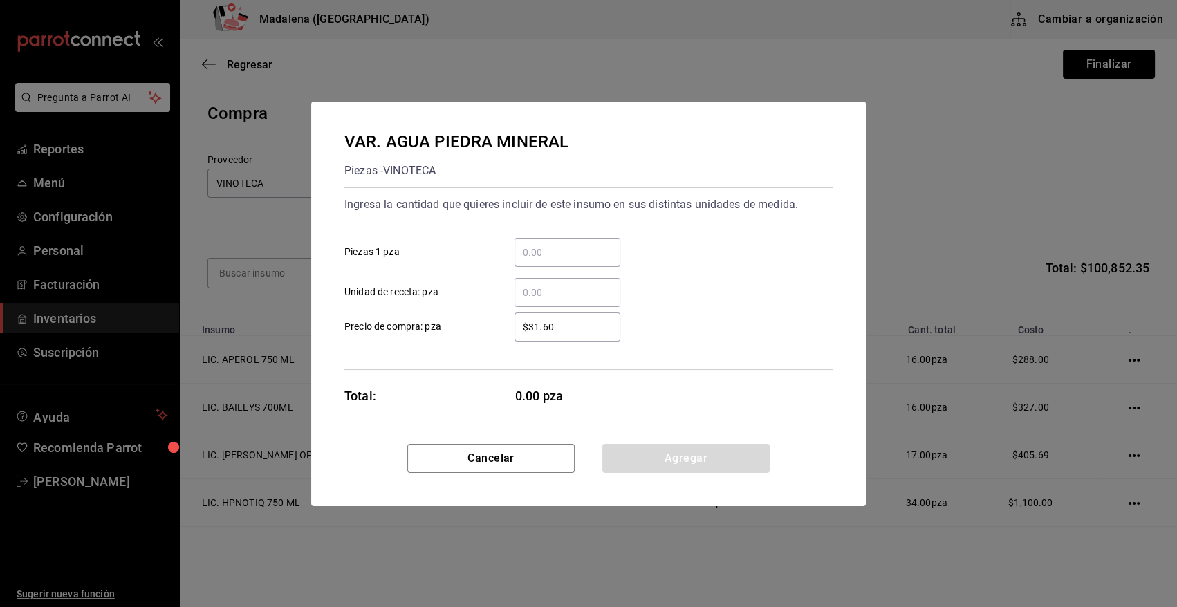
click at [583, 256] on input "​ Piezas 1 pza" at bounding box center [568, 252] width 106 height 17
click at [636, 467] on button "Agregar" at bounding box center [685, 458] width 167 height 29
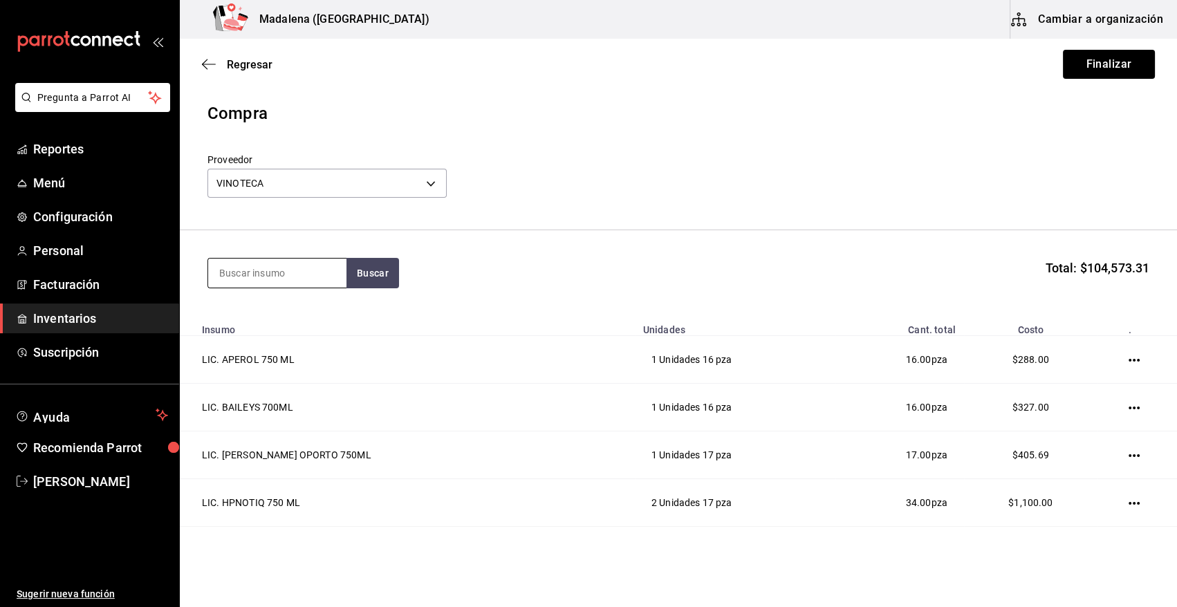
click at [279, 278] on input at bounding box center [277, 273] width 138 height 29
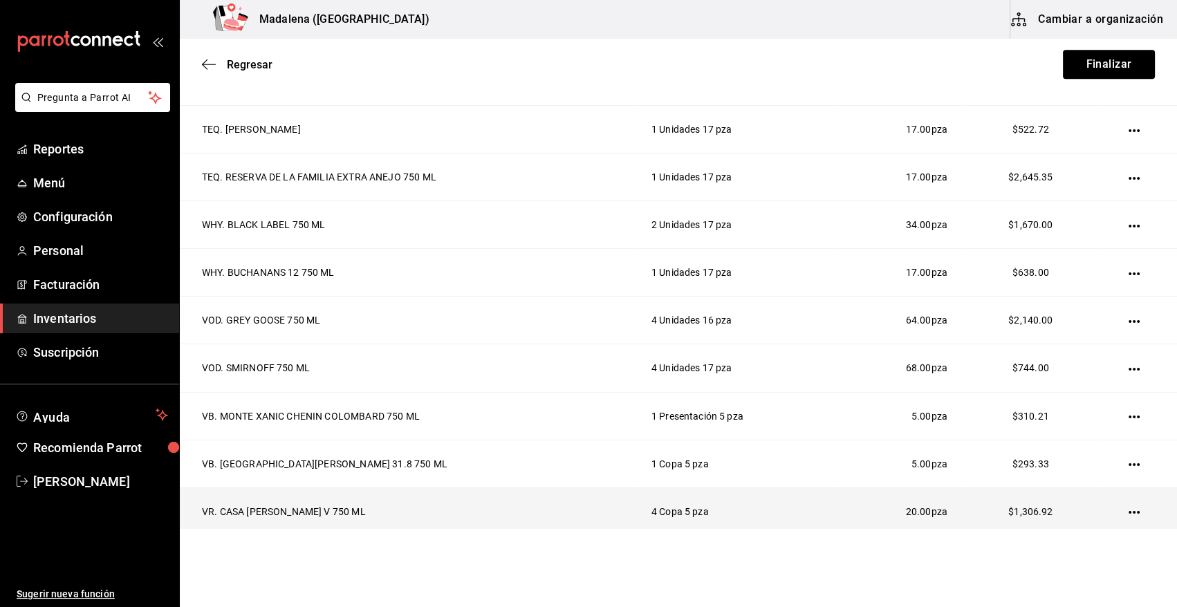
scroll to position [1545, 0]
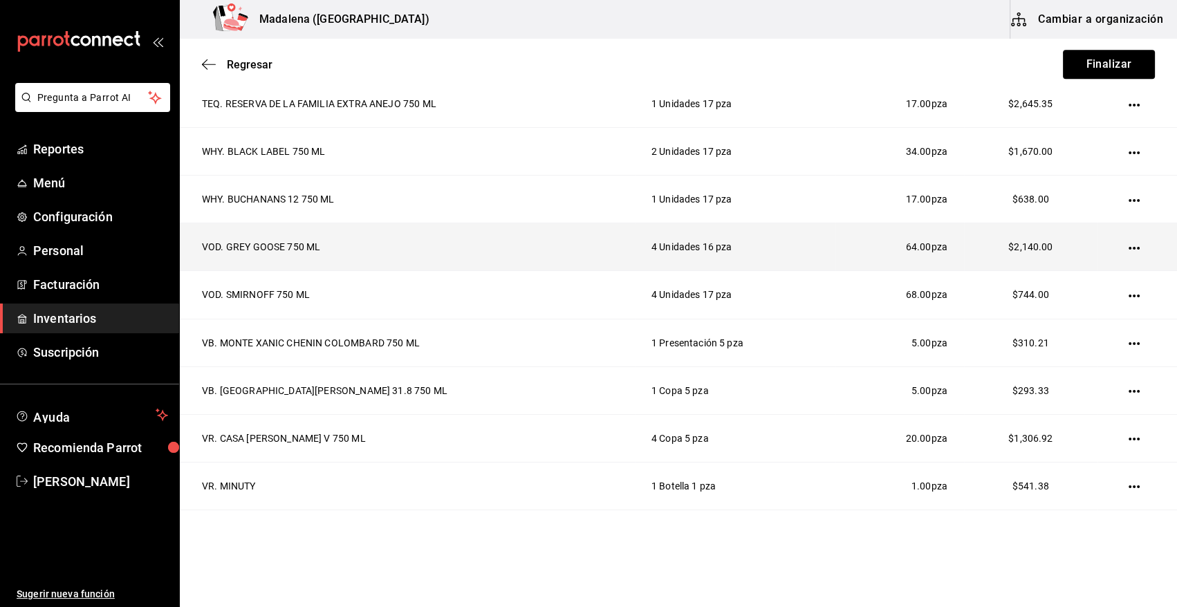
click at [1129, 247] on icon "button" at bounding box center [1134, 248] width 11 height 3
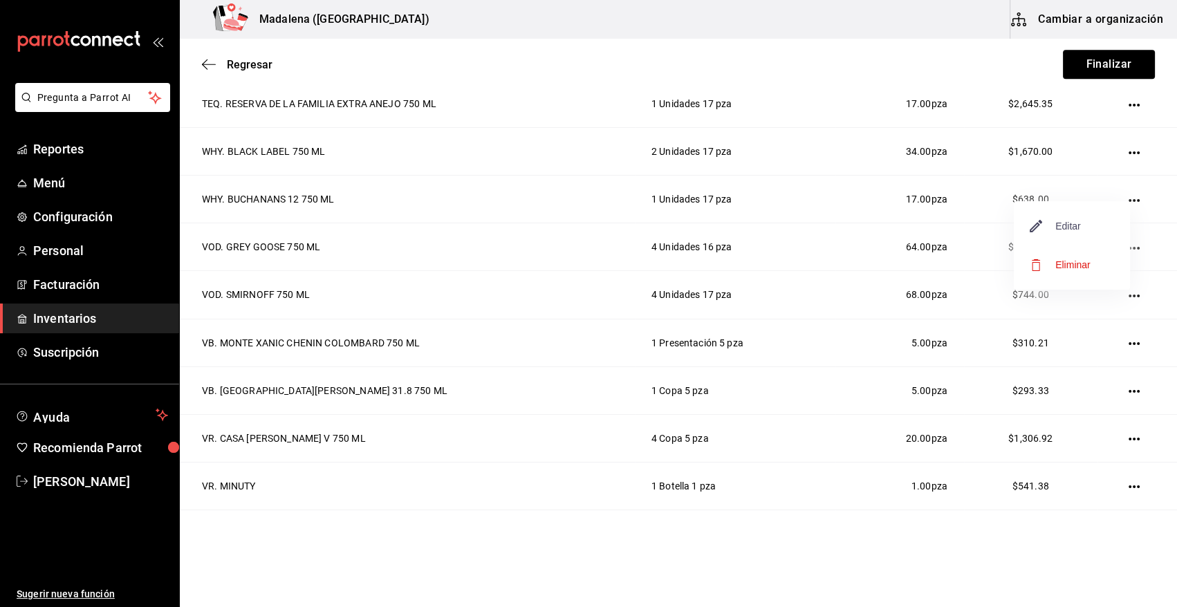
click at [1071, 229] on span "Editar" at bounding box center [1056, 226] width 50 height 17
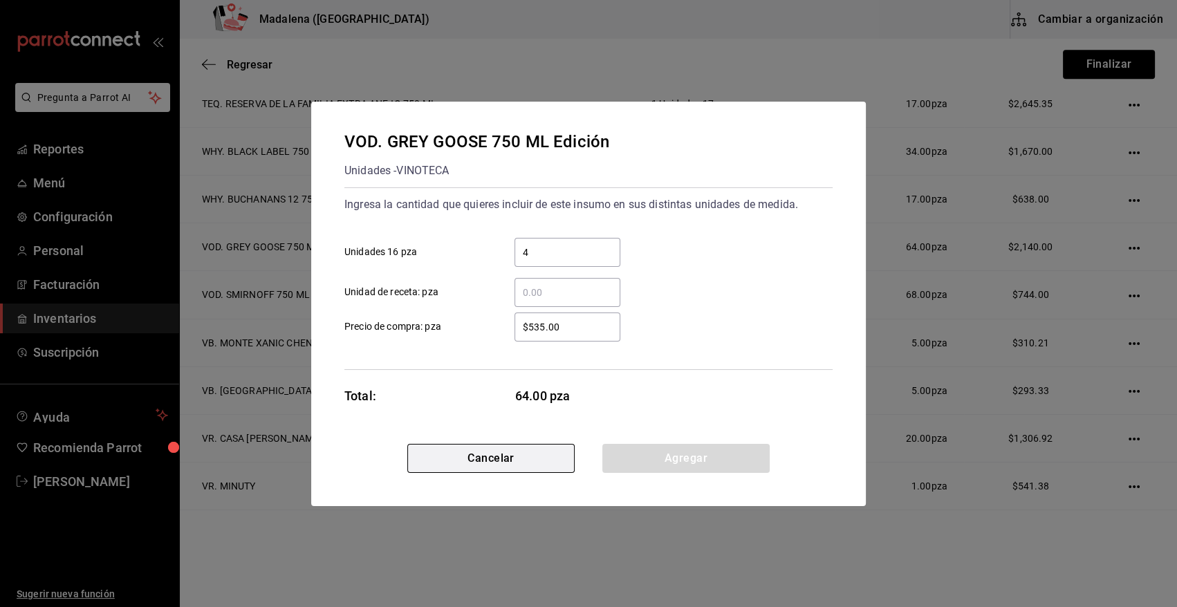
click at [536, 469] on button "Cancelar" at bounding box center [490, 458] width 167 height 29
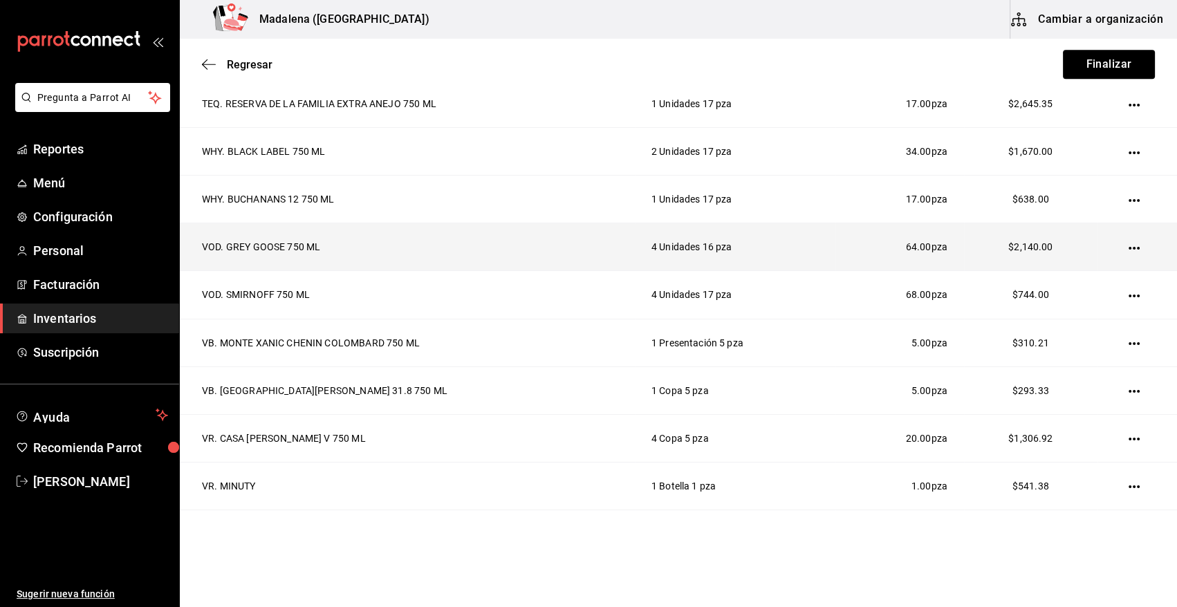
scroll to position [1619, 0]
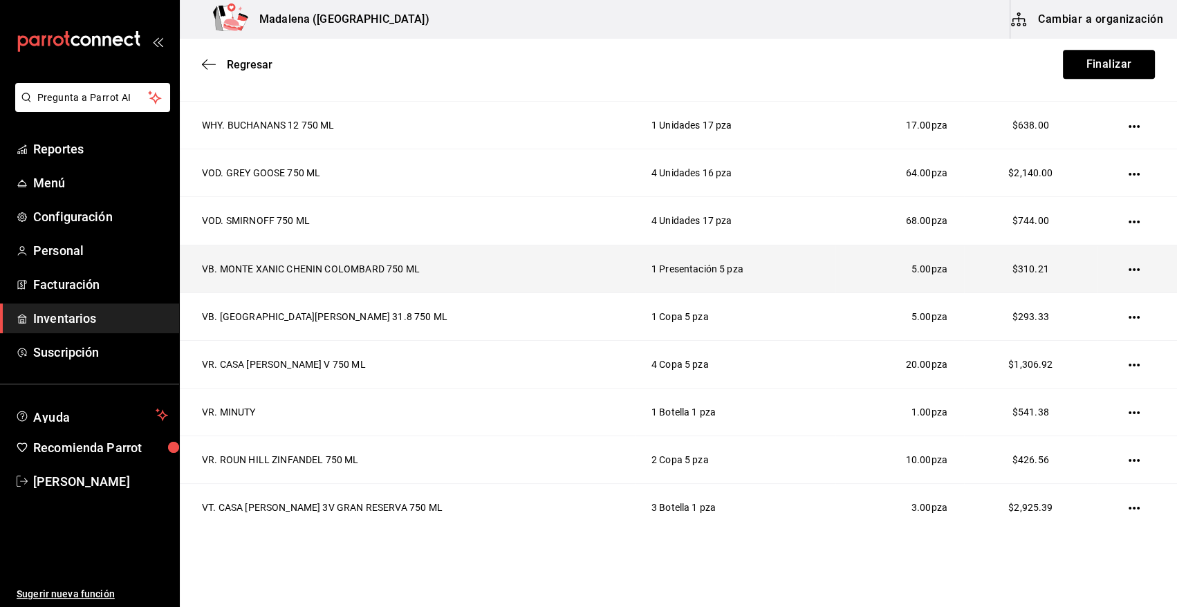
click at [1130, 270] on icon "button" at bounding box center [1134, 269] width 11 height 11
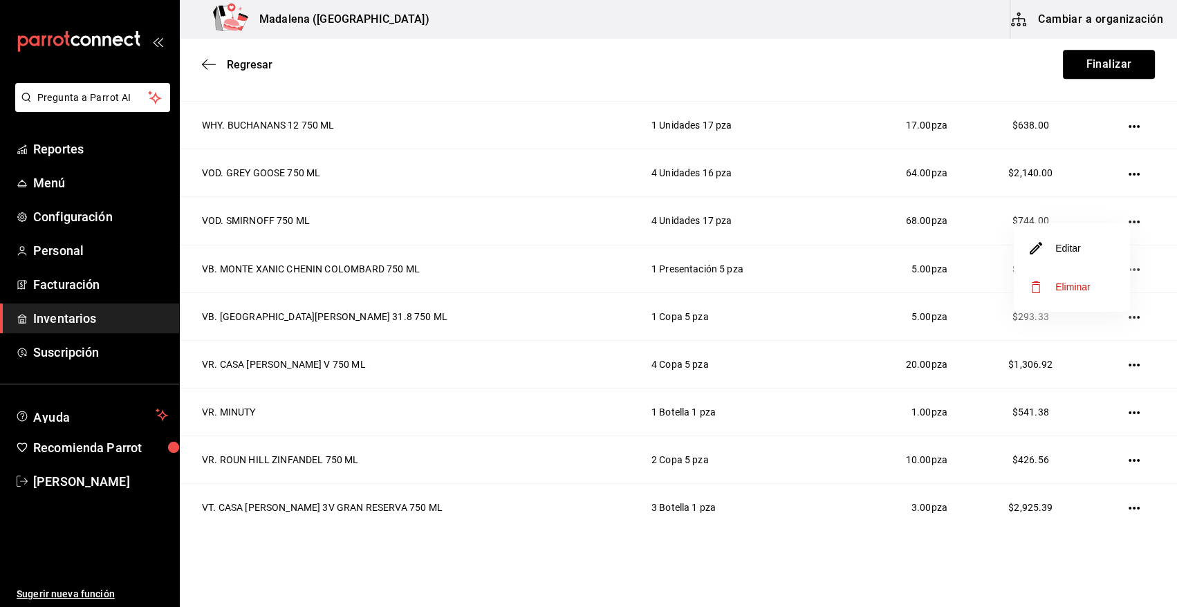
click at [1080, 253] on li "Editar" at bounding box center [1072, 248] width 116 height 39
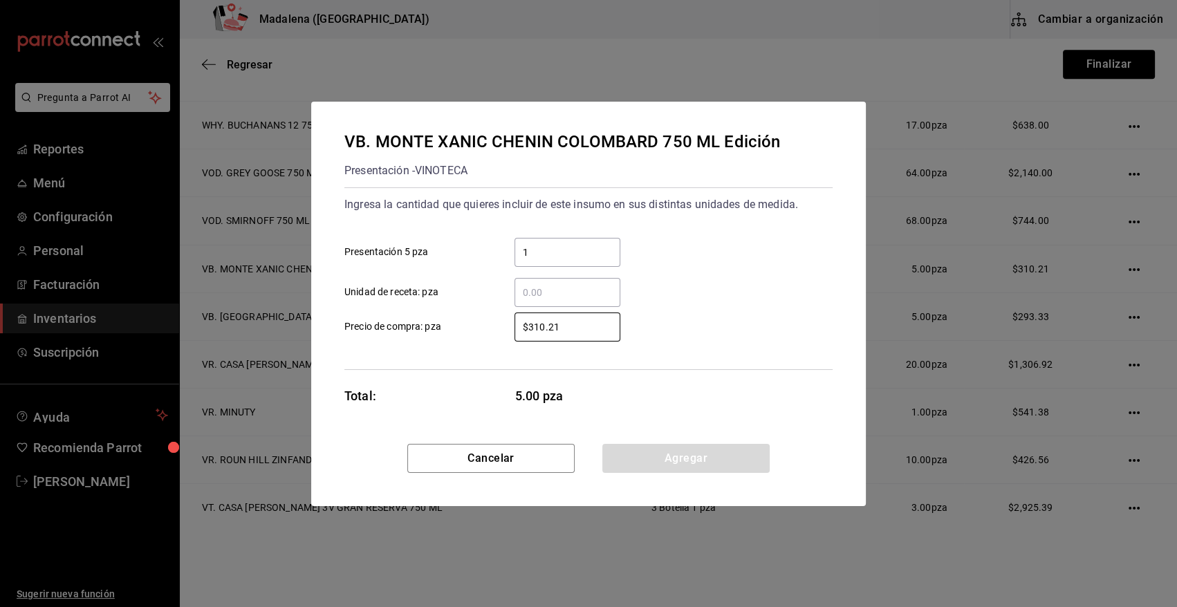
drag, startPoint x: 584, startPoint y: 331, endPoint x: 480, endPoint y: 335, distance: 104.5
click at [480, 335] on label "$310.21 ​ Precio de compra: pza" at bounding box center [482, 327] width 276 height 29
click at [549, 247] on input "1" at bounding box center [568, 252] width 106 height 17
click at [578, 331] on input "$620.43" at bounding box center [568, 327] width 106 height 17
drag, startPoint x: 575, startPoint y: 331, endPoint x: 479, endPoint y: 332, distance: 96.8
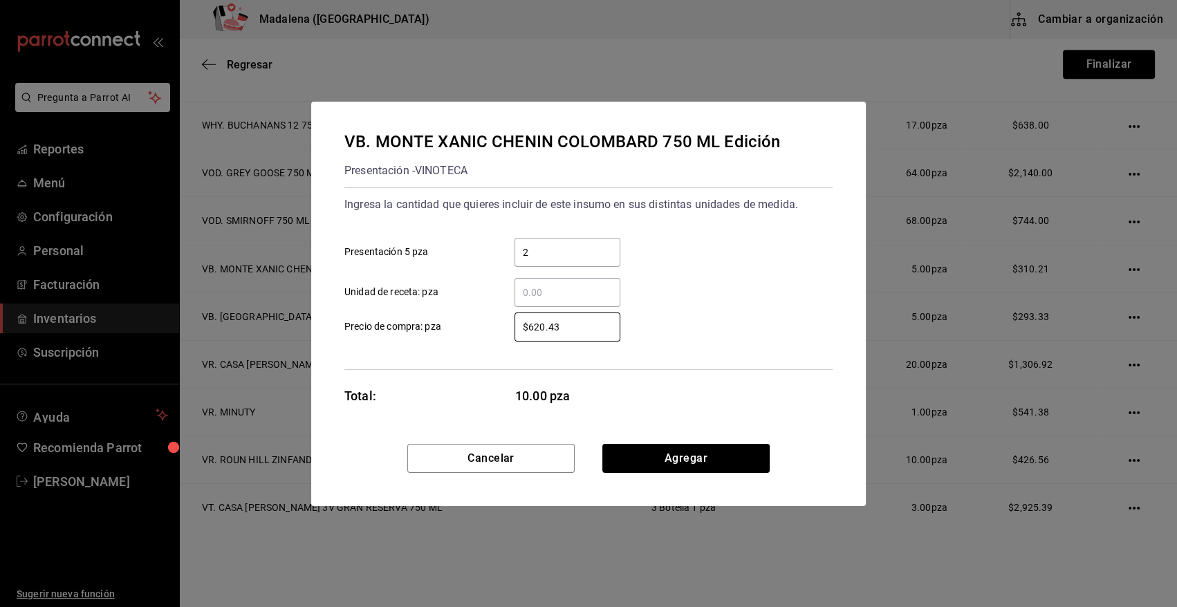
click at [479, 332] on label "$620.43 ​ Precio de compra: pza" at bounding box center [482, 327] width 276 height 29
click at [638, 459] on button "Agregar" at bounding box center [685, 458] width 167 height 29
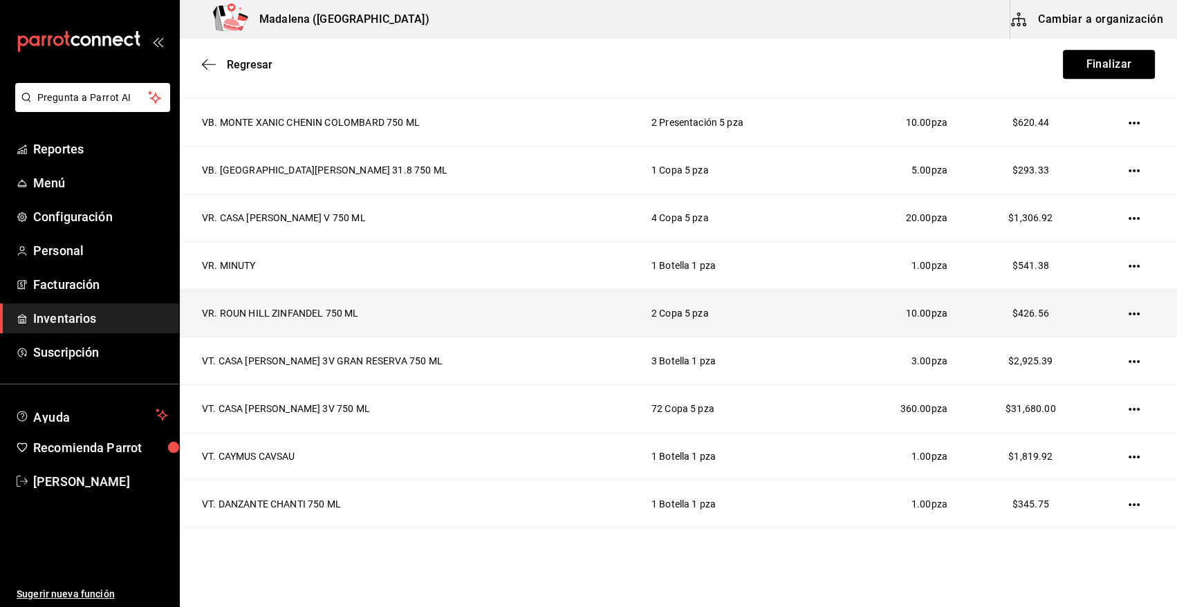
scroll to position [1913, 0]
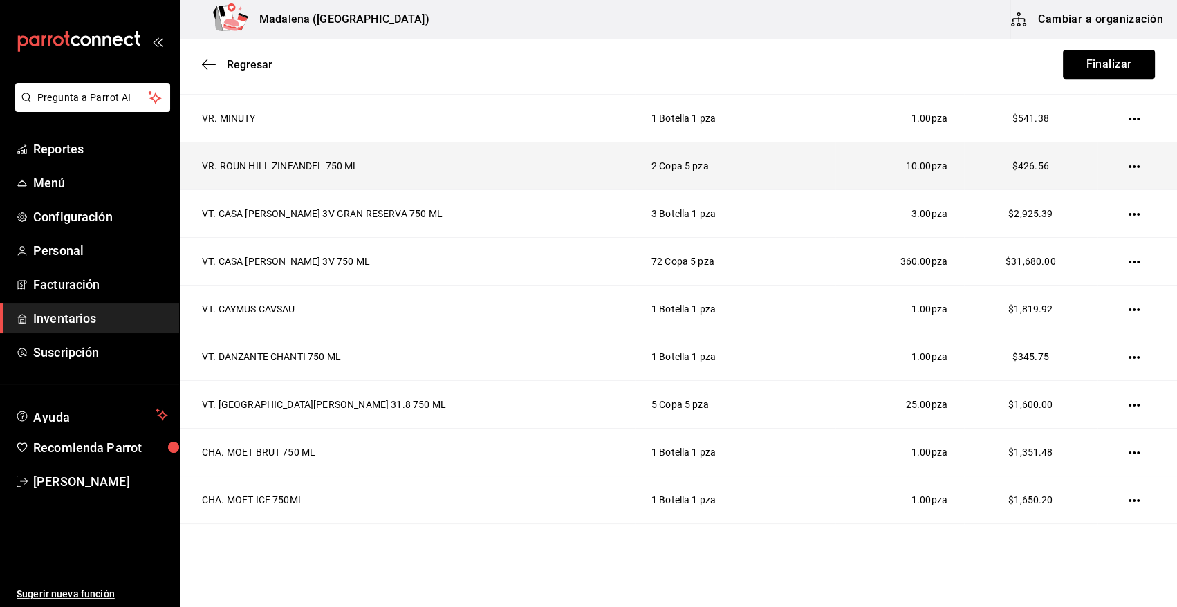
click at [1129, 165] on icon "button" at bounding box center [1134, 166] width 11 height 3
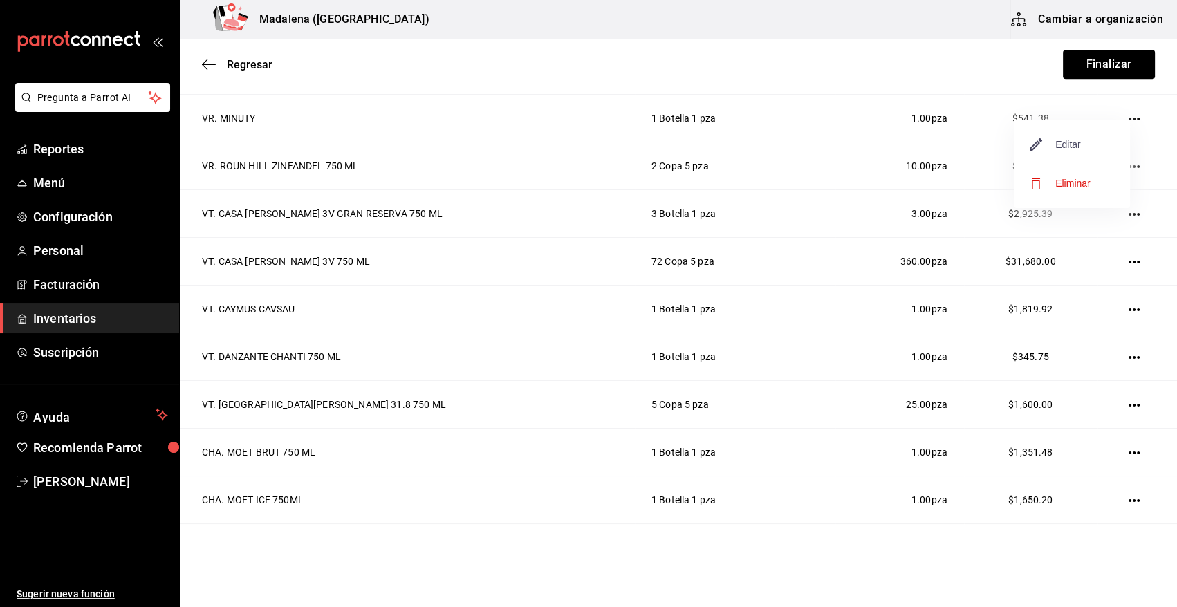
click at [1066, 145] on span "Editar" at bounding box center [1056, 144] width 50 height 17
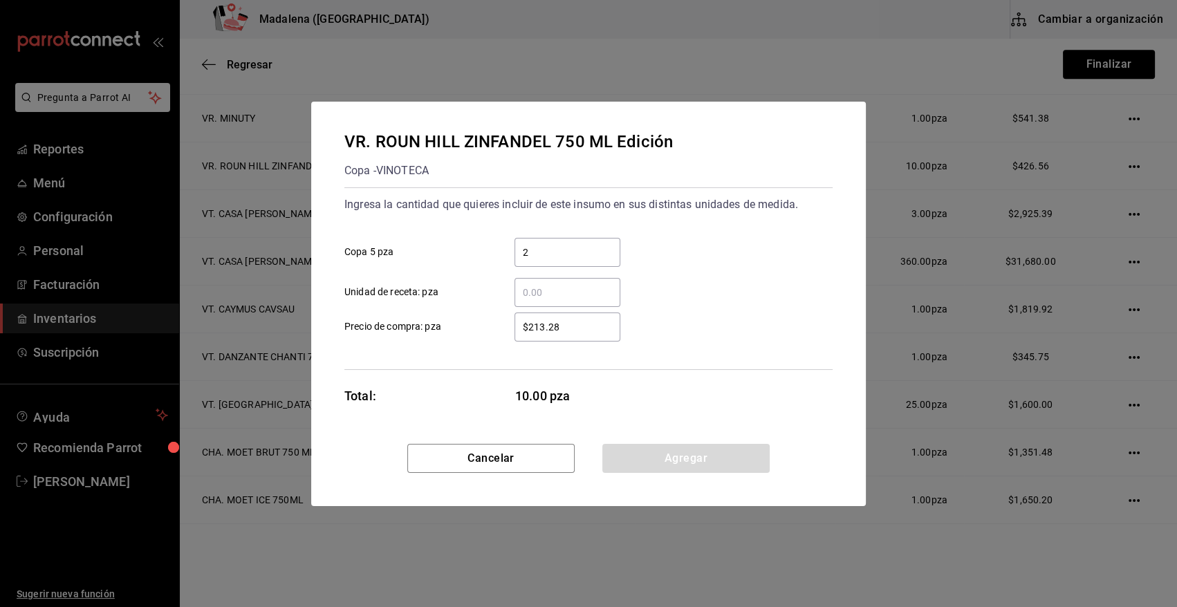
click at [567, 330] on input "$213.28" at bounding box center [568, 327] width 106 height 17
click at [649, 463] on button "Agregar" at bounding box center [685, 458] width 167 height 29
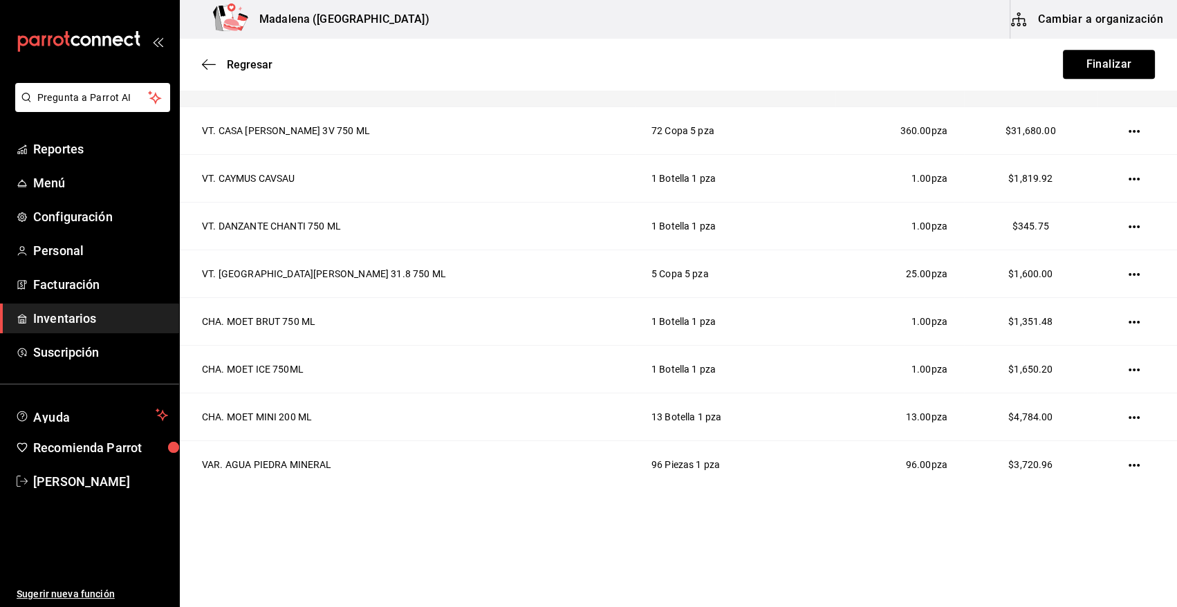
scroll to position [1970, 0]
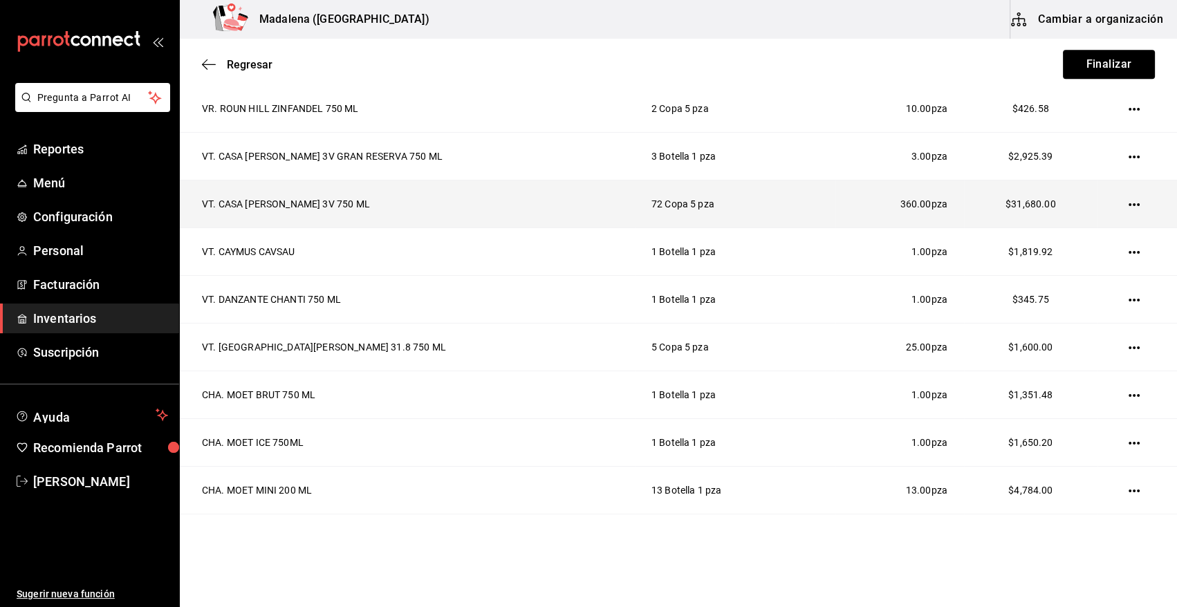
click at [1129, 200] on icon "button" at bounding box center [1134, 204] width 11 height 11
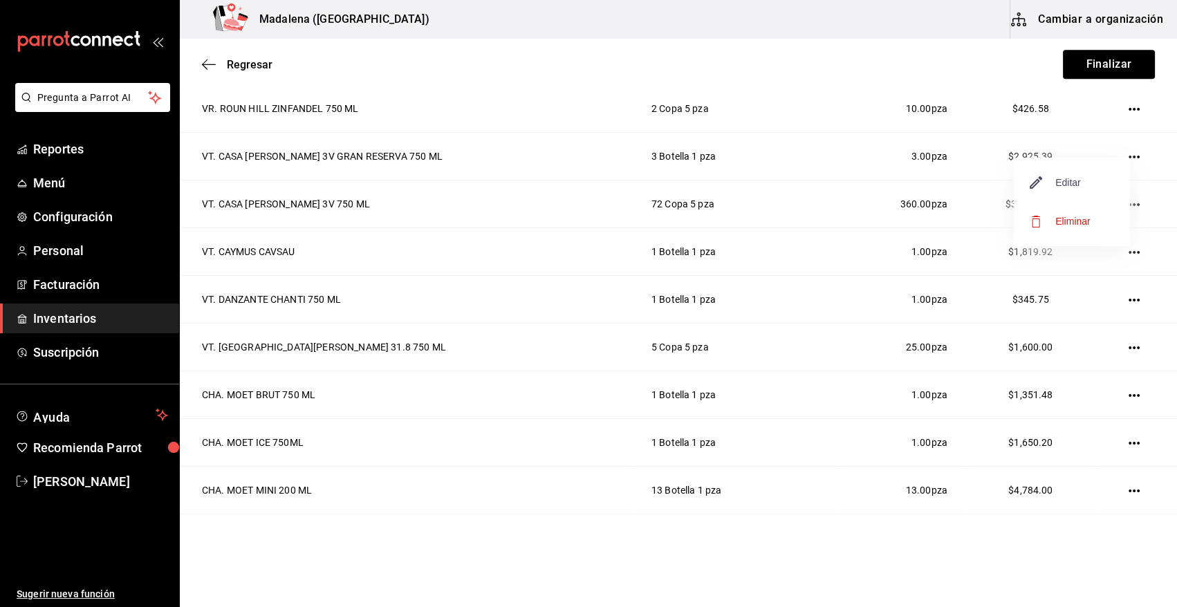
click at [1067, 179] on span "Editar" at bounding box center [1056, 182] width 50 height 17
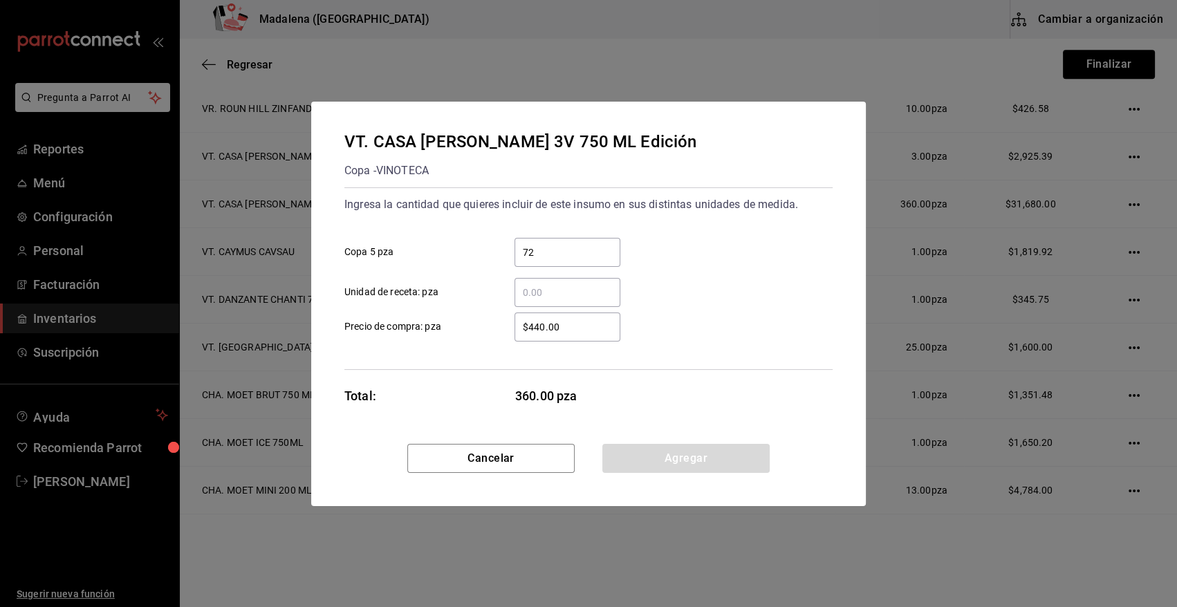
click at [550, 247] on input "72" at bounding box center [568, 252] width 106 height 17
click at [665, 459] on button "Agregar" at bounding box center [685, 458] width 167 height 29
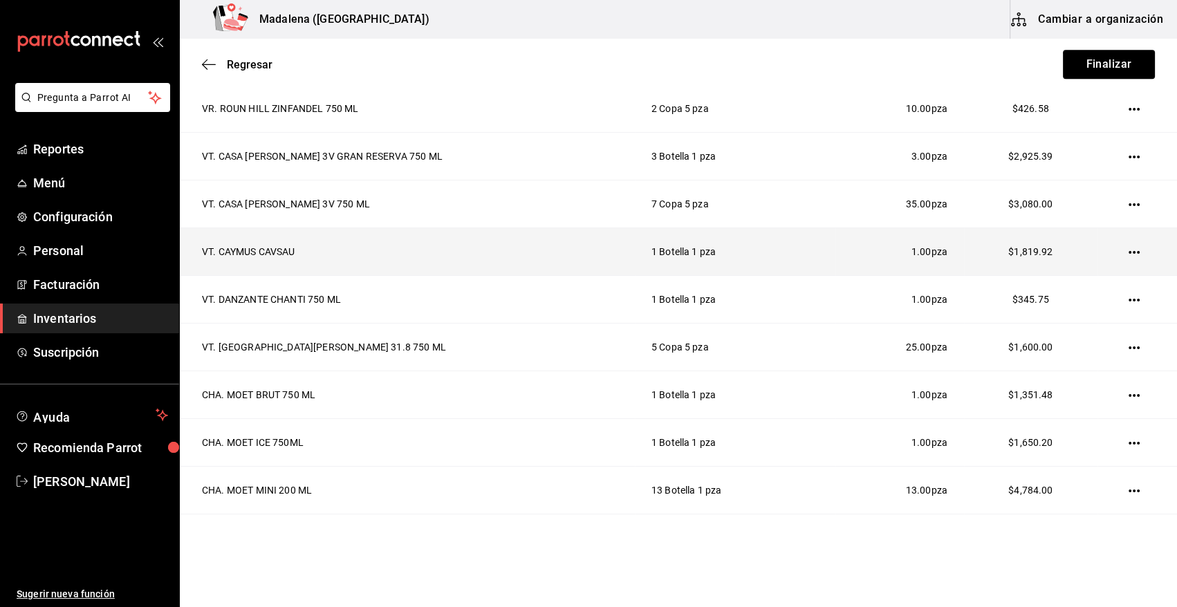
click at [1129, 250] on icon "button" at bounding box center [1134, 252] width 11 height 11
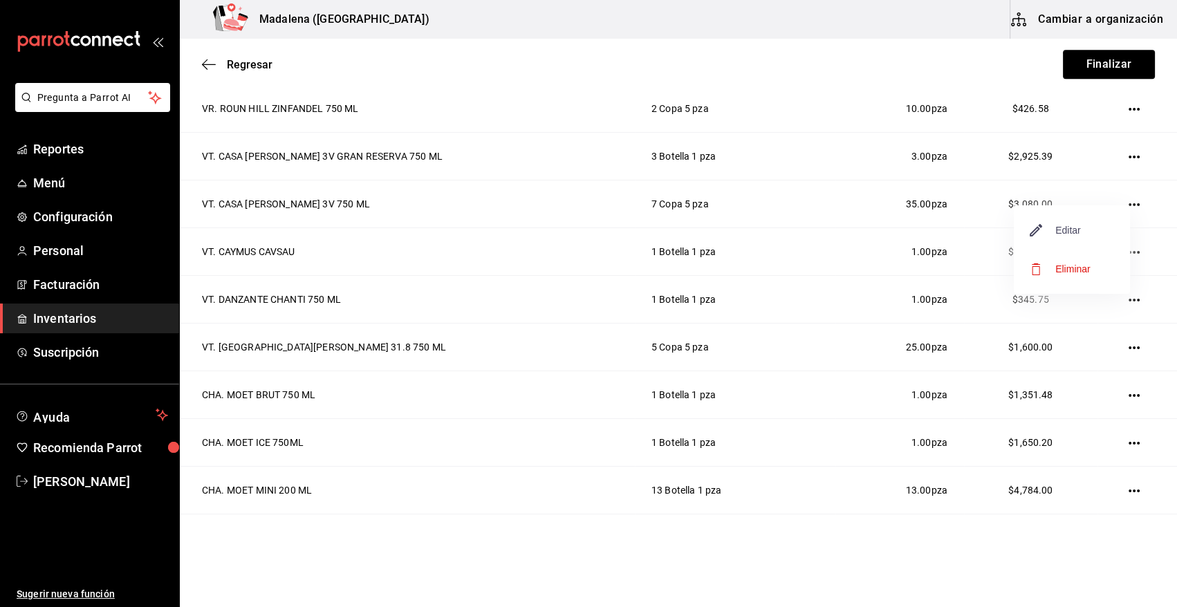
click at [1072, 231] on span "Editar" at bounding box center [1056, 230] width 50 height 17
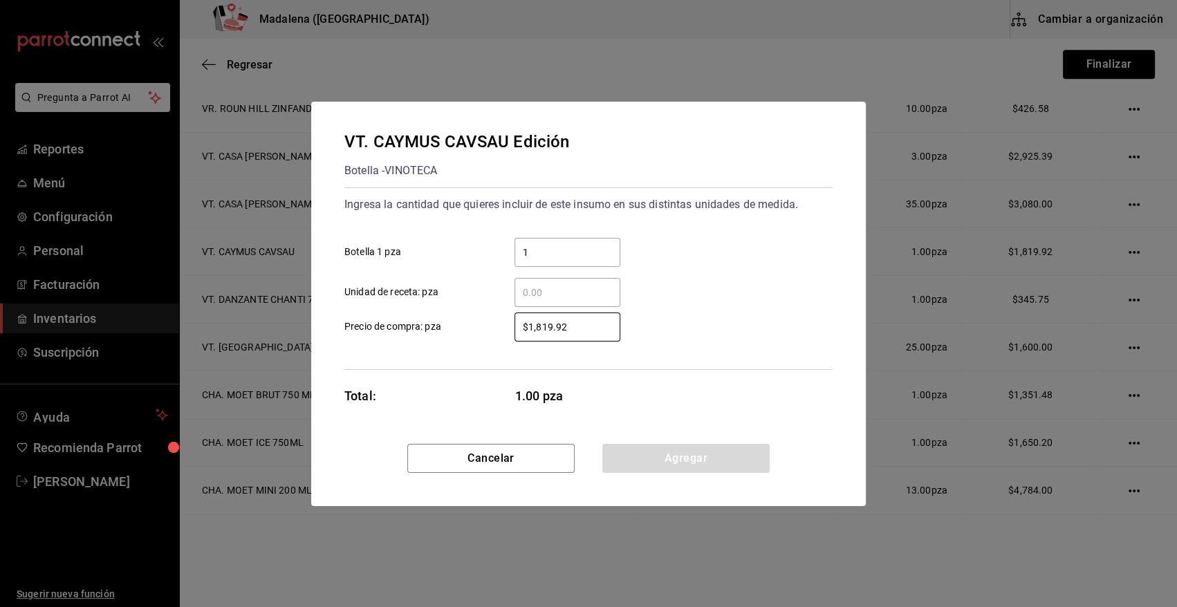
drag, startPoint x: 588, startPoint y: 326, endPoint x: 441, endPoint y: 331, distance: 147.4
click at [441, 331] on label "$1,819.92 ​ Precio de compra: pza" at bounding box center [482, 327] width 276 height 29
click at [650, 453] on button "Agregar" at bounding box center [685, 458] width 167 height 29
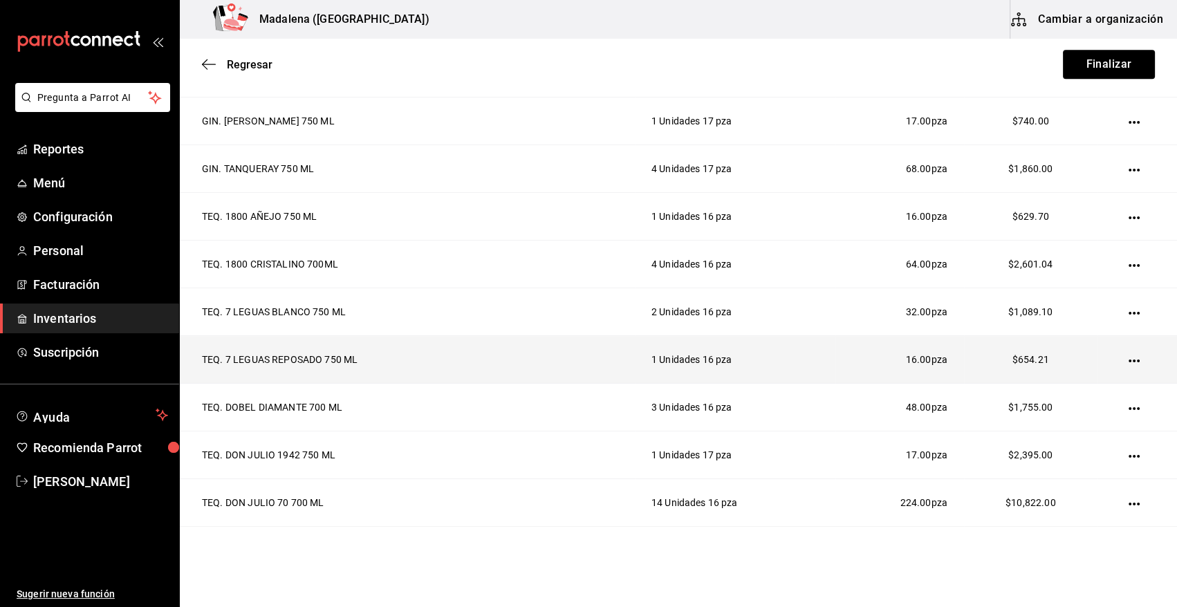
scroll to position [956, 0]
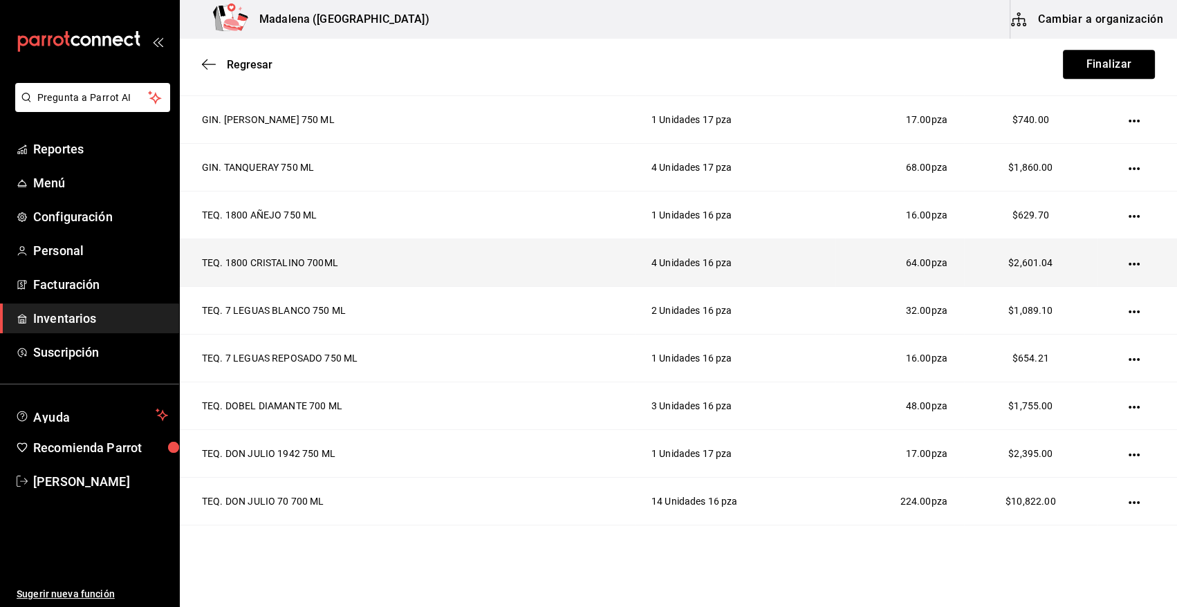
click at [1129, 263] on icon "button" at bounding box center [1134, 264] width 11 height 3
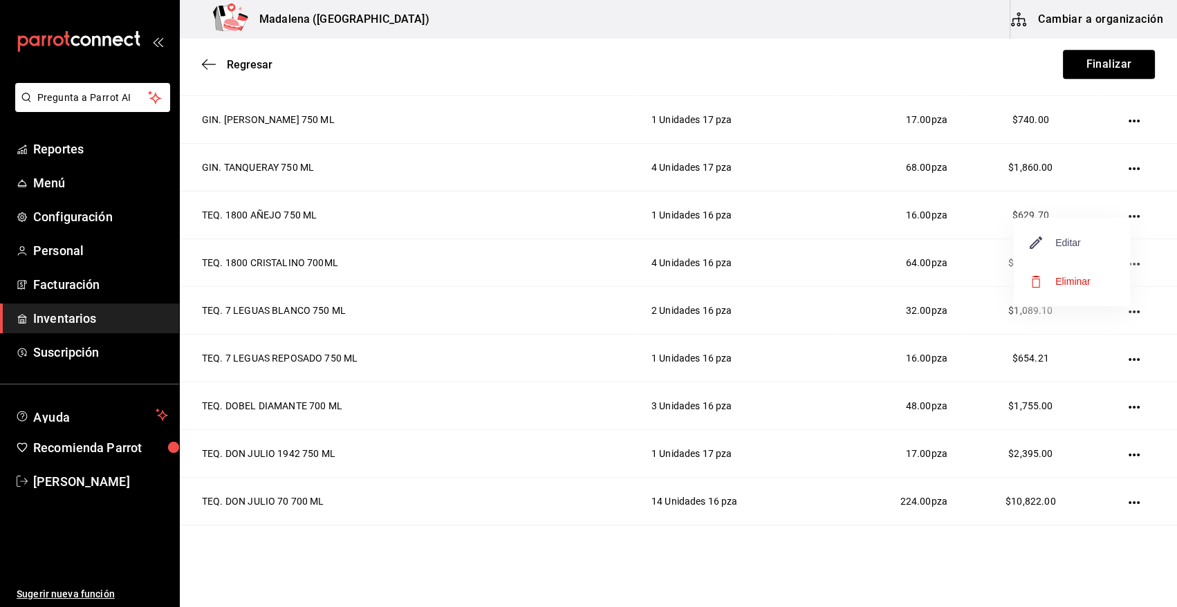
click at [1076, 244] on span "Editar" at bounding box center [1056, 242] width 50 height 17
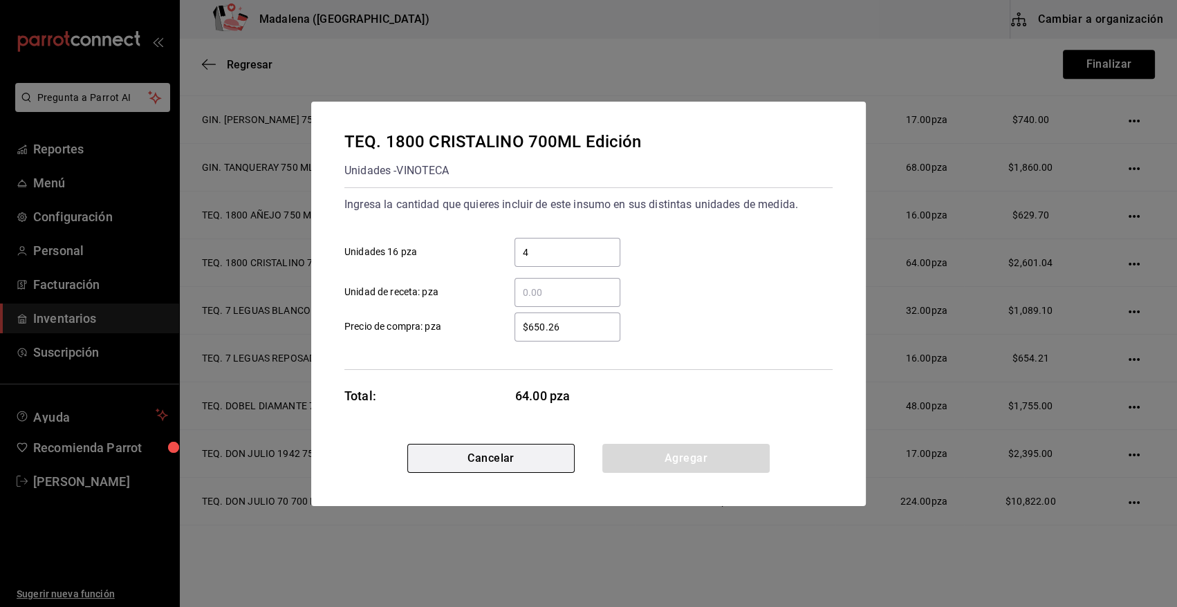
click at [478, 452] on button "Cancelar" at bounding box center [490, 458] width 167 height 29
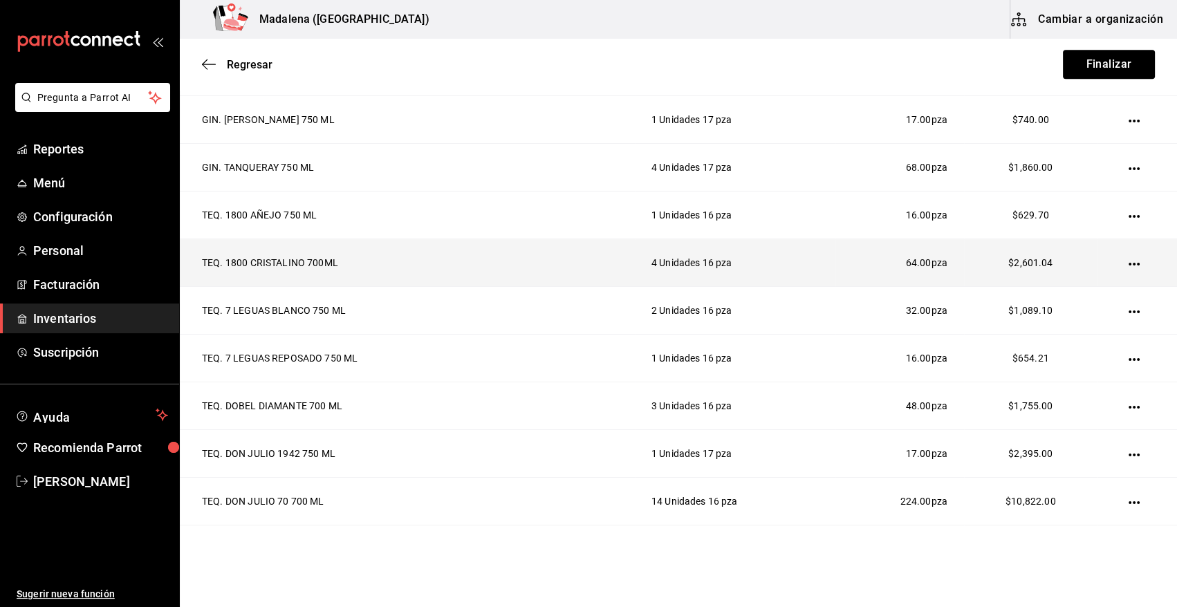
click at [1129, 261] on icon "button" at bounding box center [1134, 264] width 11 height 11
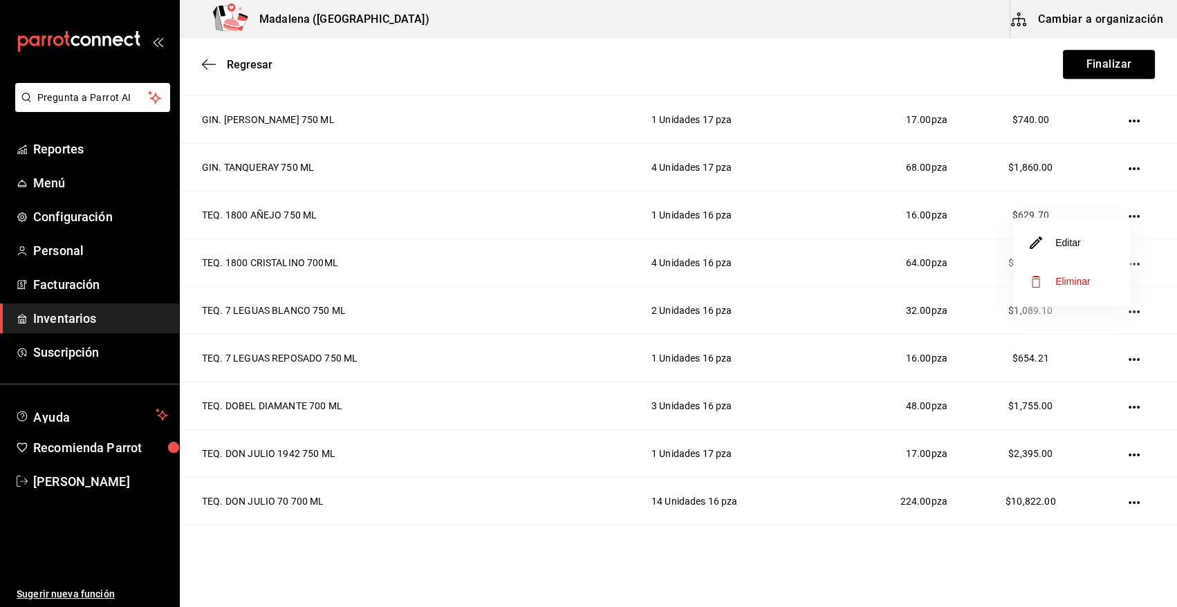
click at [1071, 282] on span "Eliminar" at bounding box center [1073, 281] width 35 height 11
click at [1080, 66] on button "Finalizar" at bounding box center [1109, 64] width 92 height 29
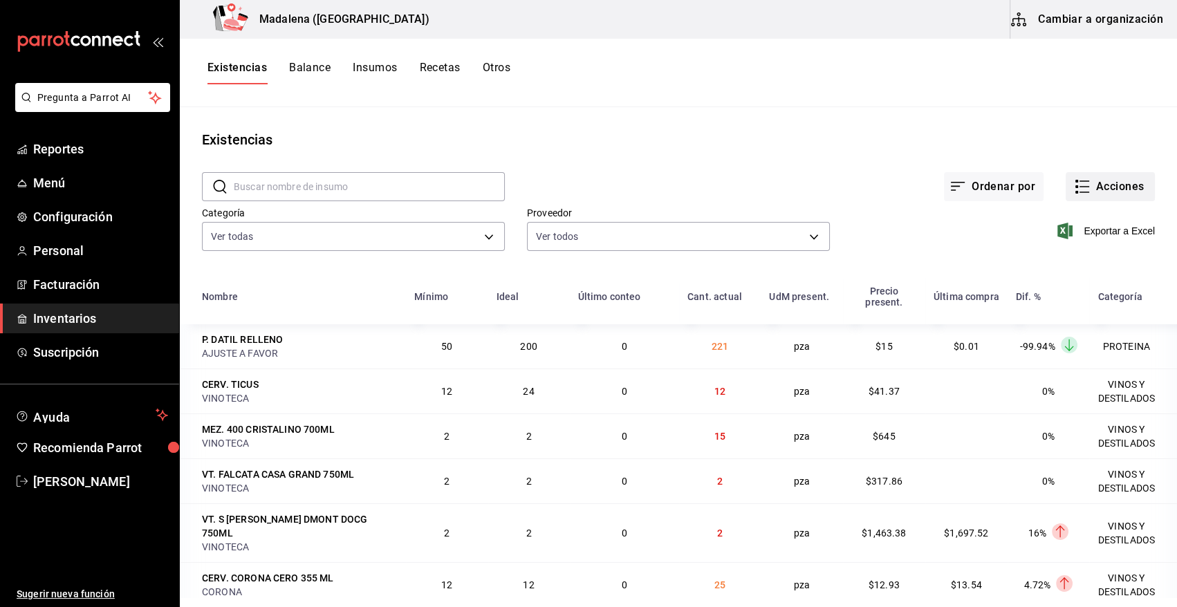
click at [1093, 181] on button "Acciones" at bounding box center [1110, 186] width 89 height 29
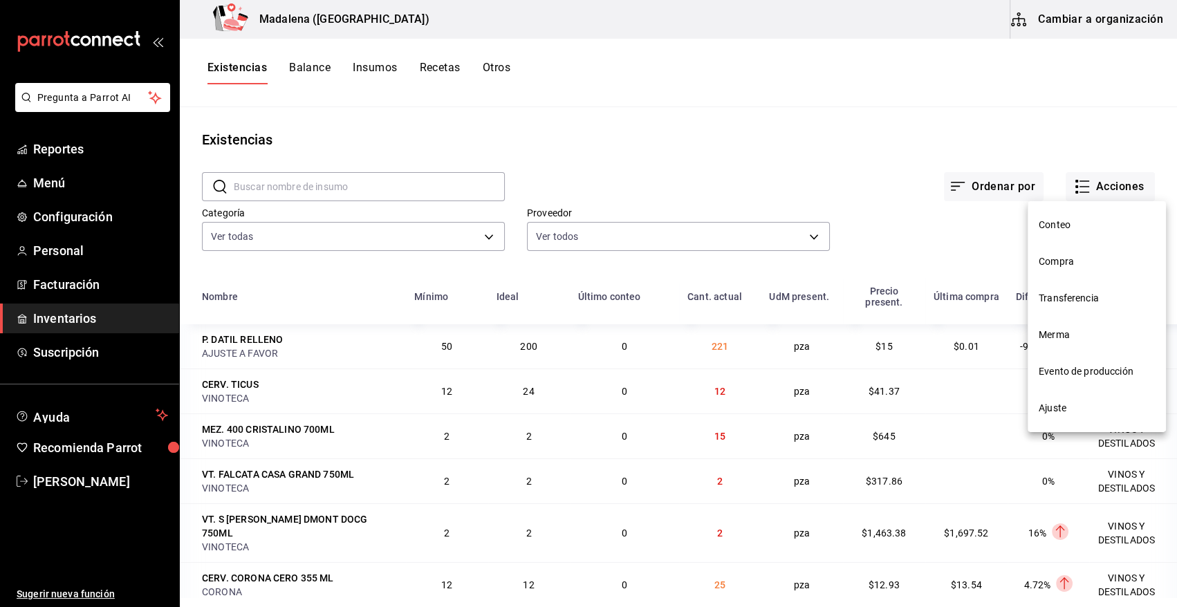
click at [1073, 262] on span "Compra" at bounding box center [1097, 262] width 116 height 15
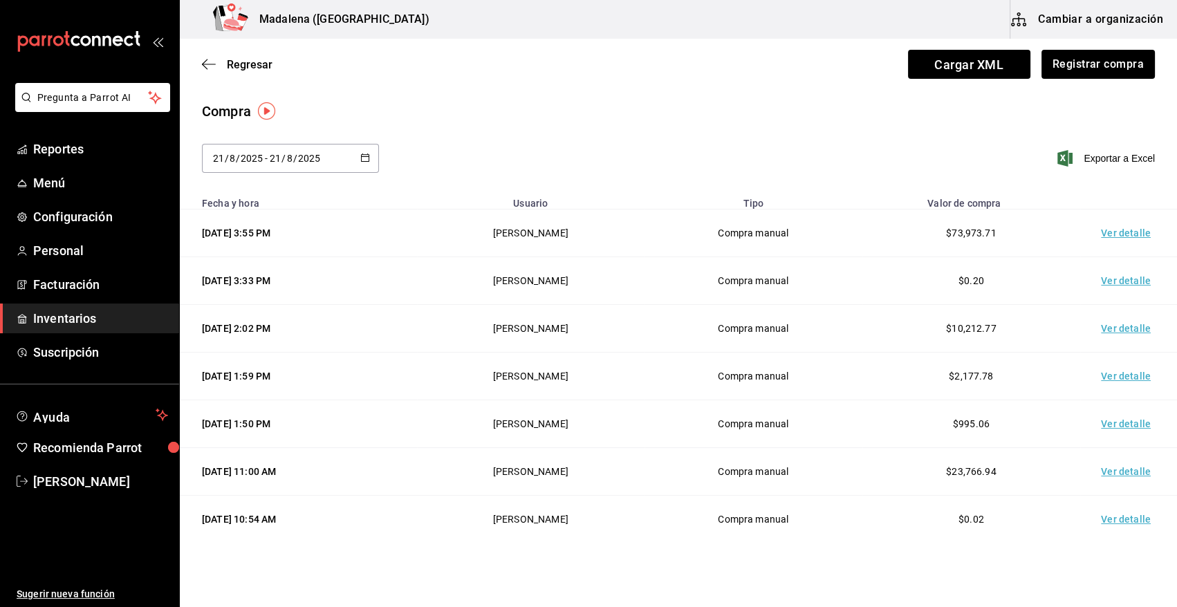
click at [1116, 235] on td "Ver detalle" at bounding box center [1128, 234] width 97 height 48
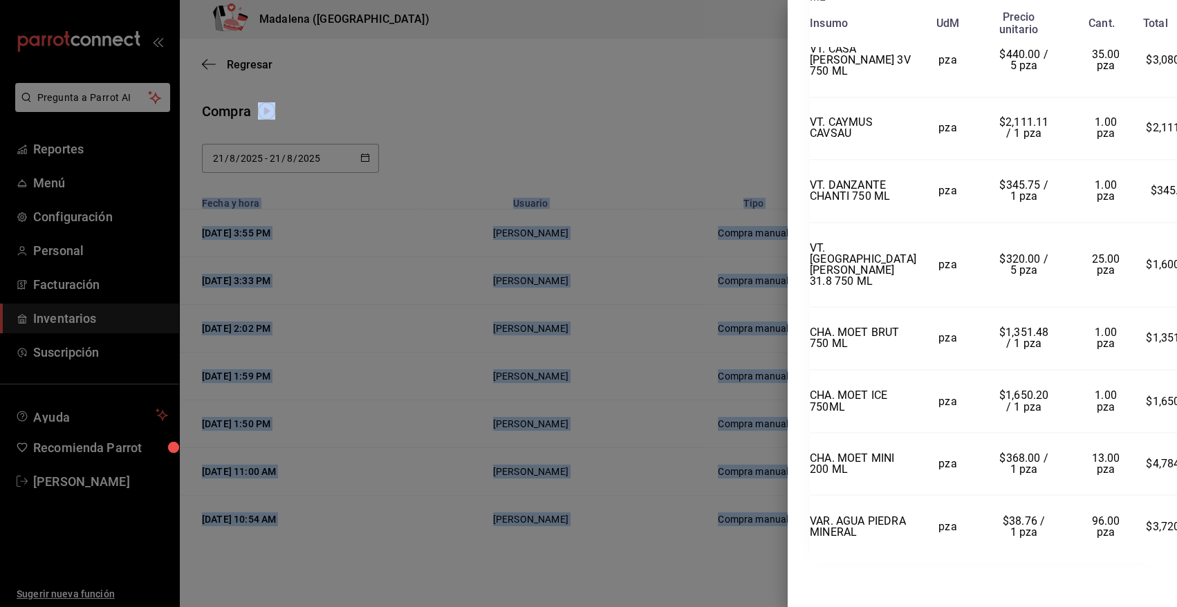
scroll to position [3025, 6]
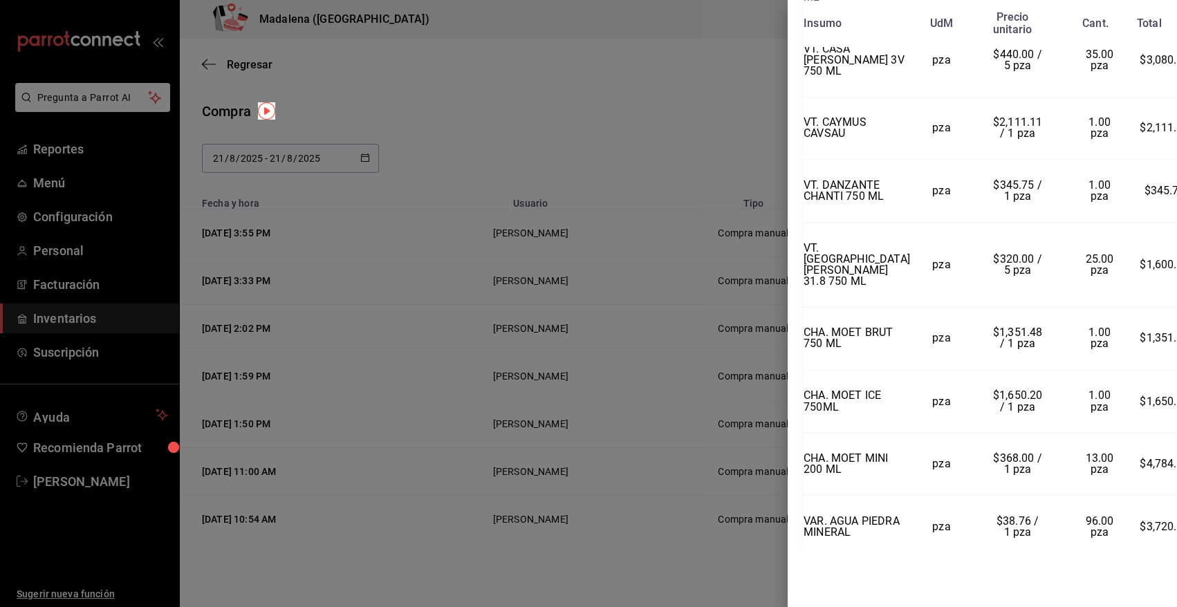
drag, startPoint x: 812, startPoint y: 33, endPoint x: 1152, endPoint y: 603, distance: 664.1
click at [1152, 603] on div "Compra Proveedor VINOTECA Usuario [PERSON_NAME] Fecha y hora [DATE] 3:55:26 Tot…" at bounding box center [982, 303] width 389 height 607
copy div "Compra Proveedor VINOTECA Usuario [PERSON_NAME] Fecha y hora [DATE] 3:55:26 Tot…"
